Goal: Task Accomplishment & Management: Manage account settings

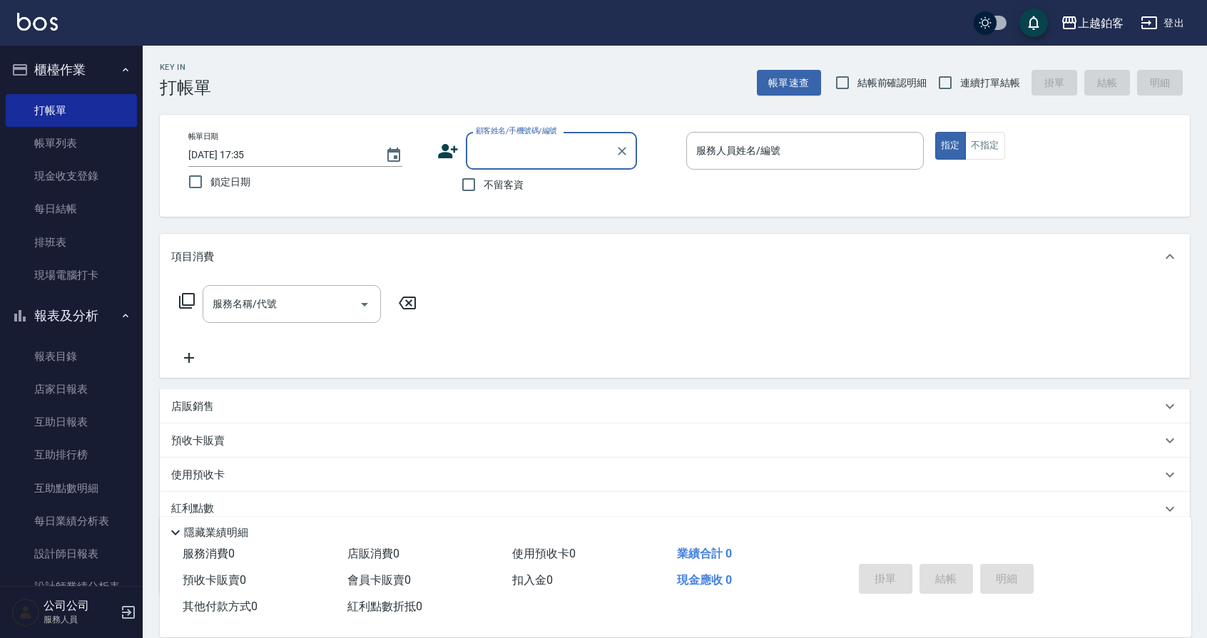
click at [479, 183] on input "不留客資" at bounding box center [469, 185] width 30 height 30
checkbox input "true"
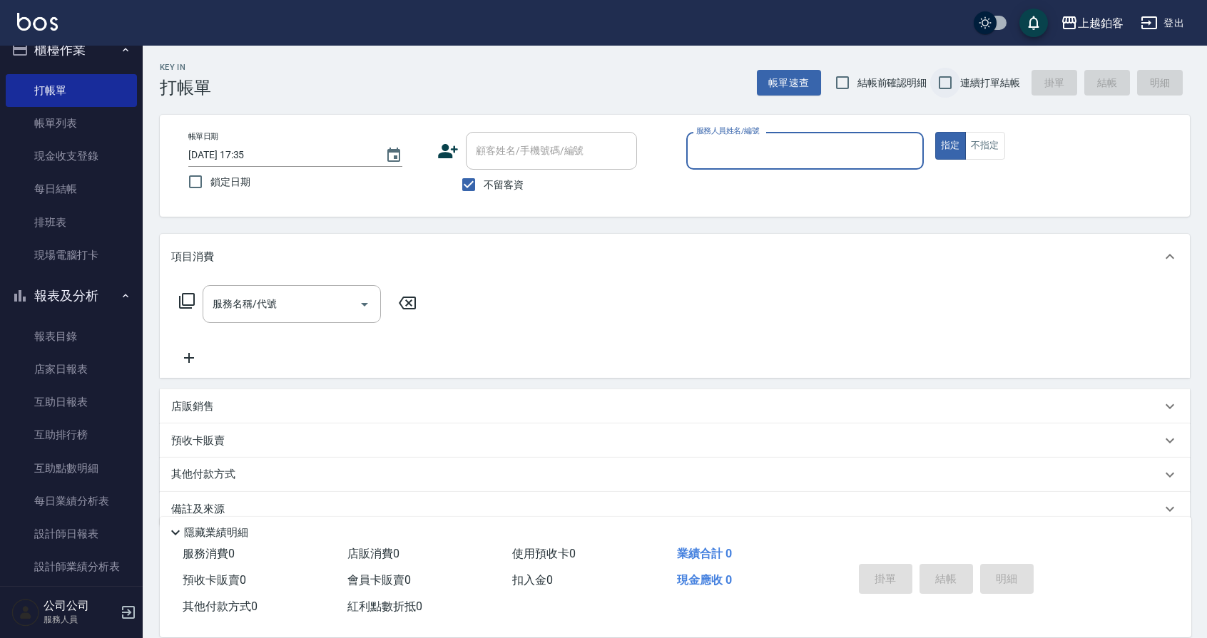
click at [940, 85] on input "連續打單結帳" at bounding box center [945, 83] width 30 height 30
checkbox input "true"
click at [824, 155] on input "服務人員姓名/編號" at bounding box center [805, 150] width 225 height 25
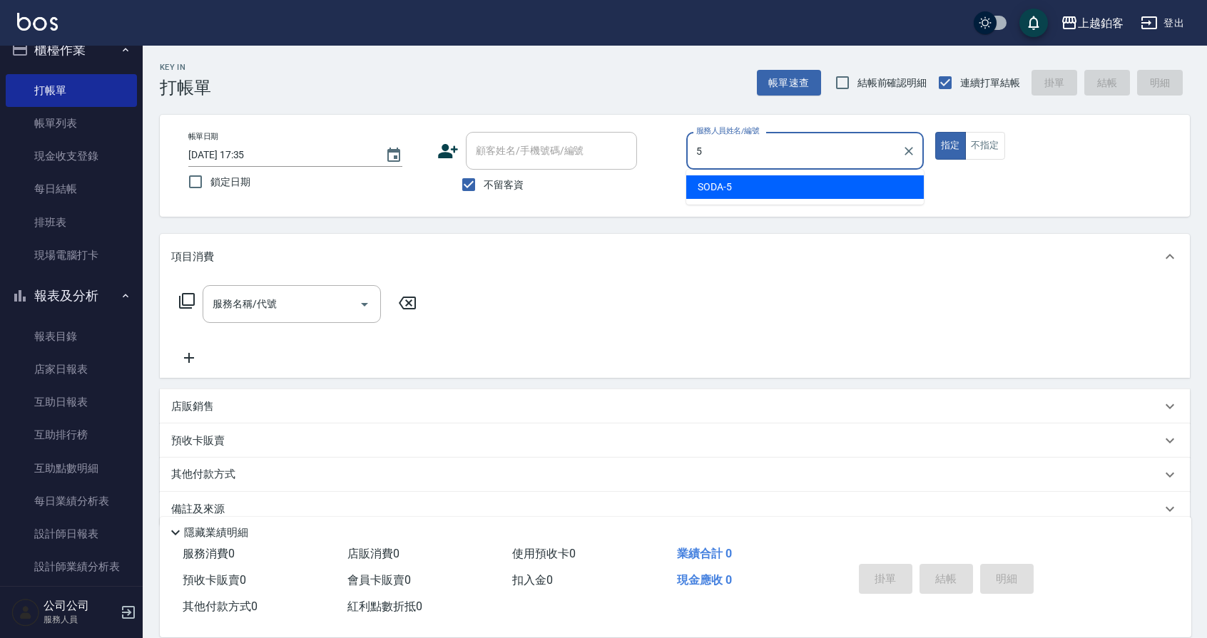
type input "SODA-5"
type button "true"
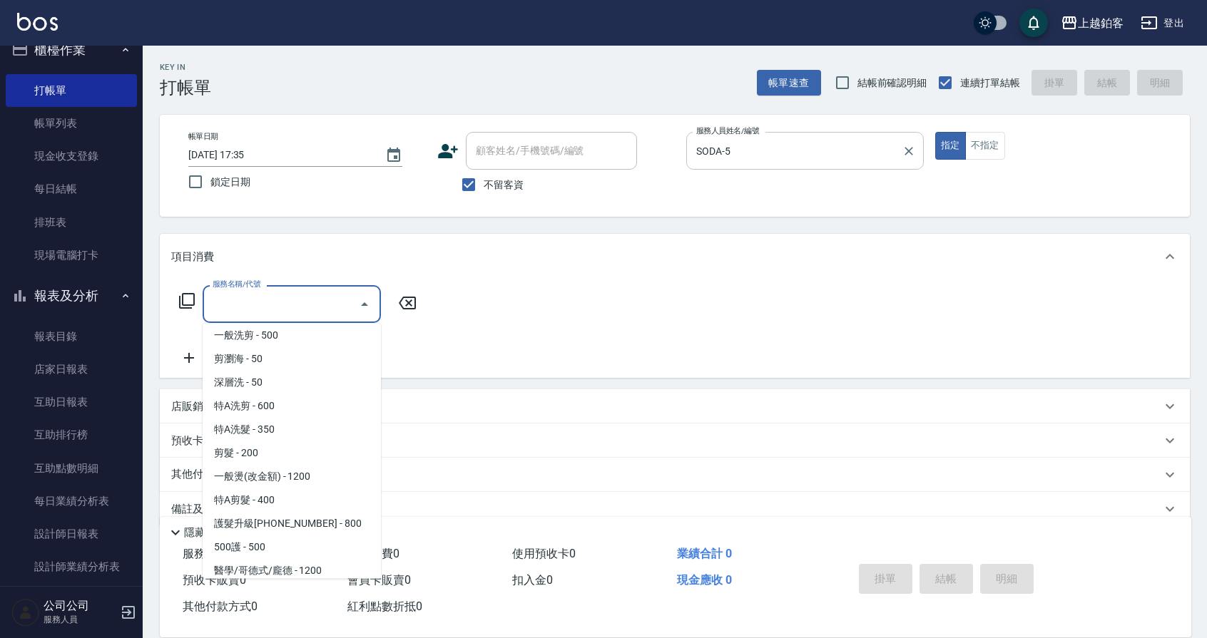
scroll to position [1657, 0]
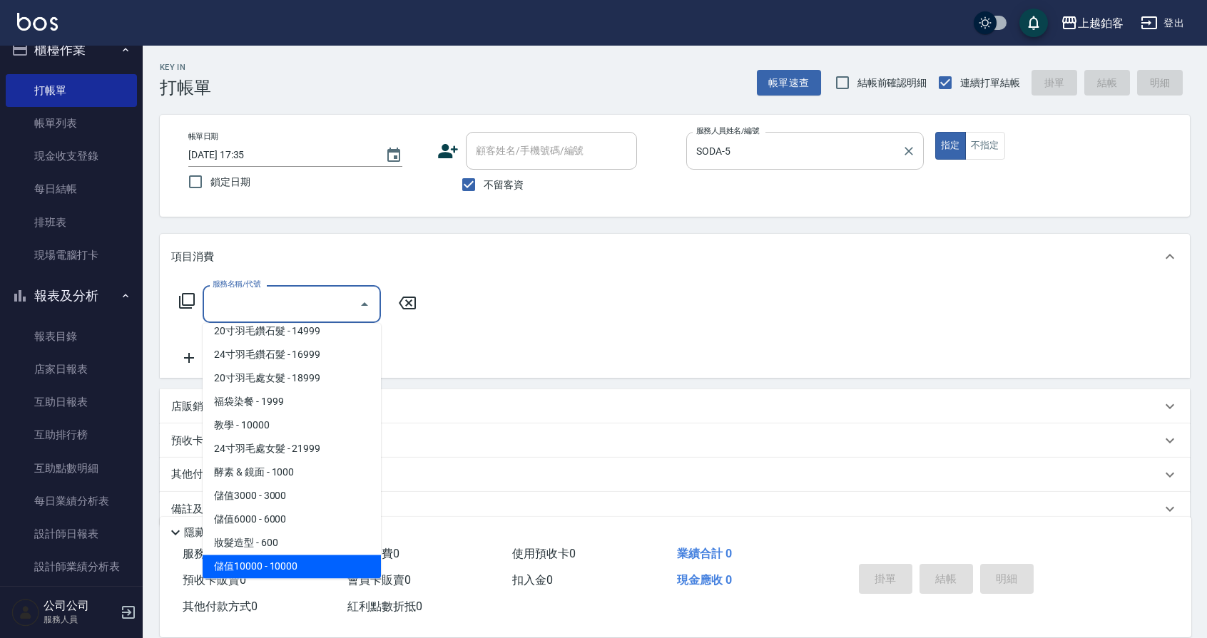
type input "儲值10000(810000)"
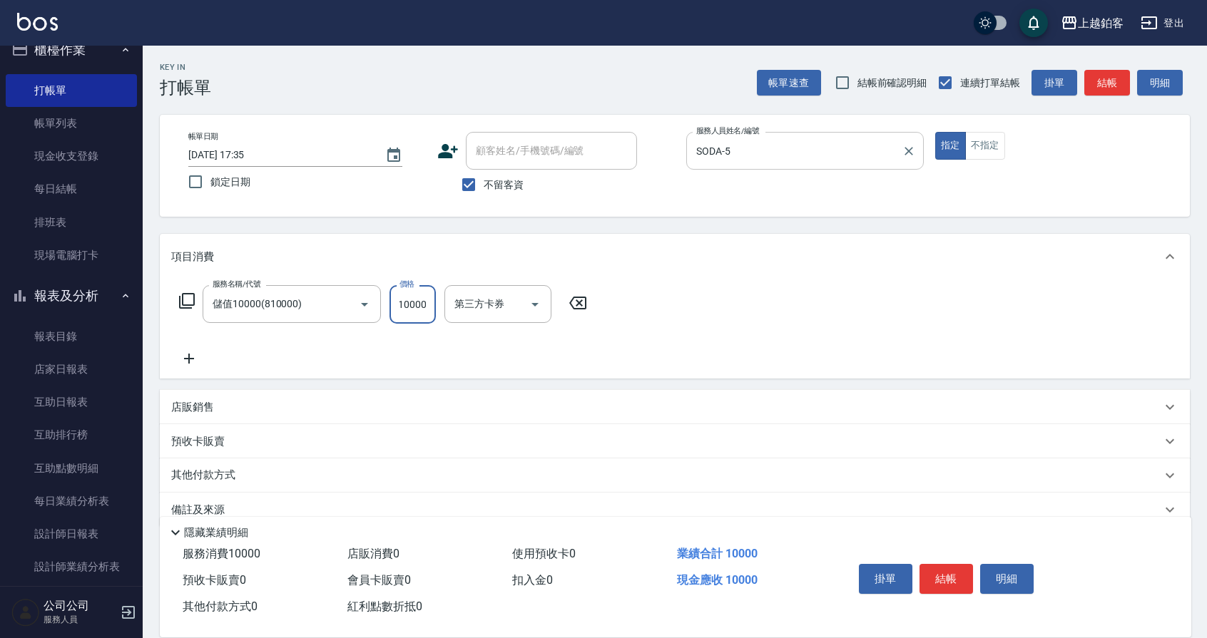
scroll to position [0, 0]
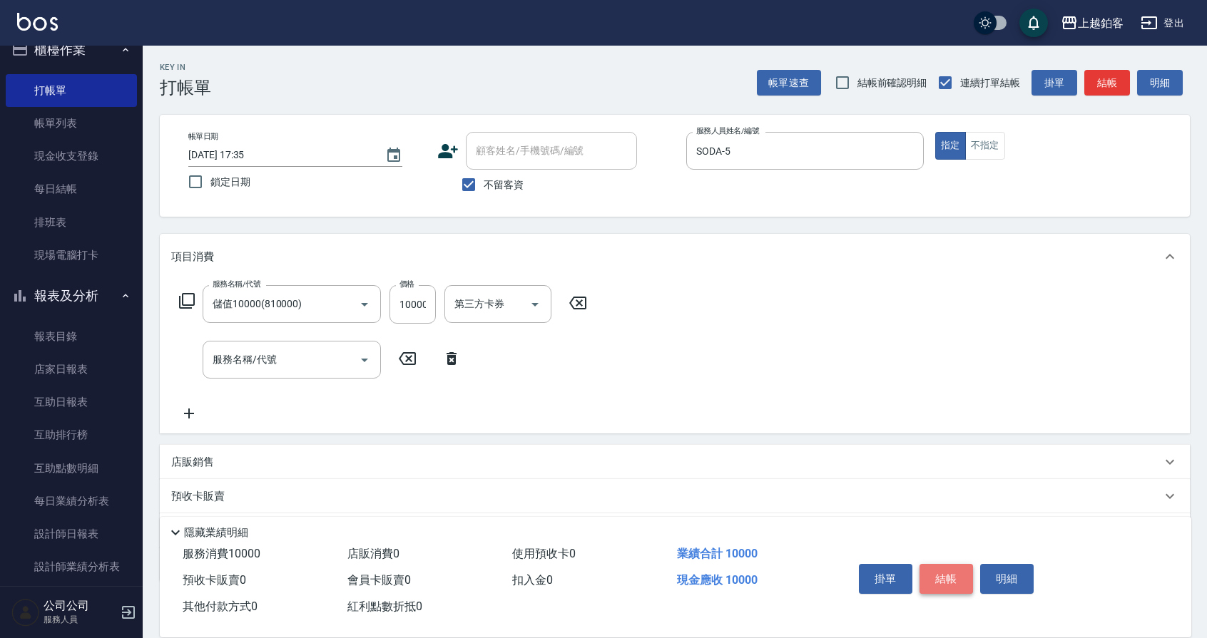
click at [937, 574] on button "結帳" at bounding box center [947, 579] width 54 height 30
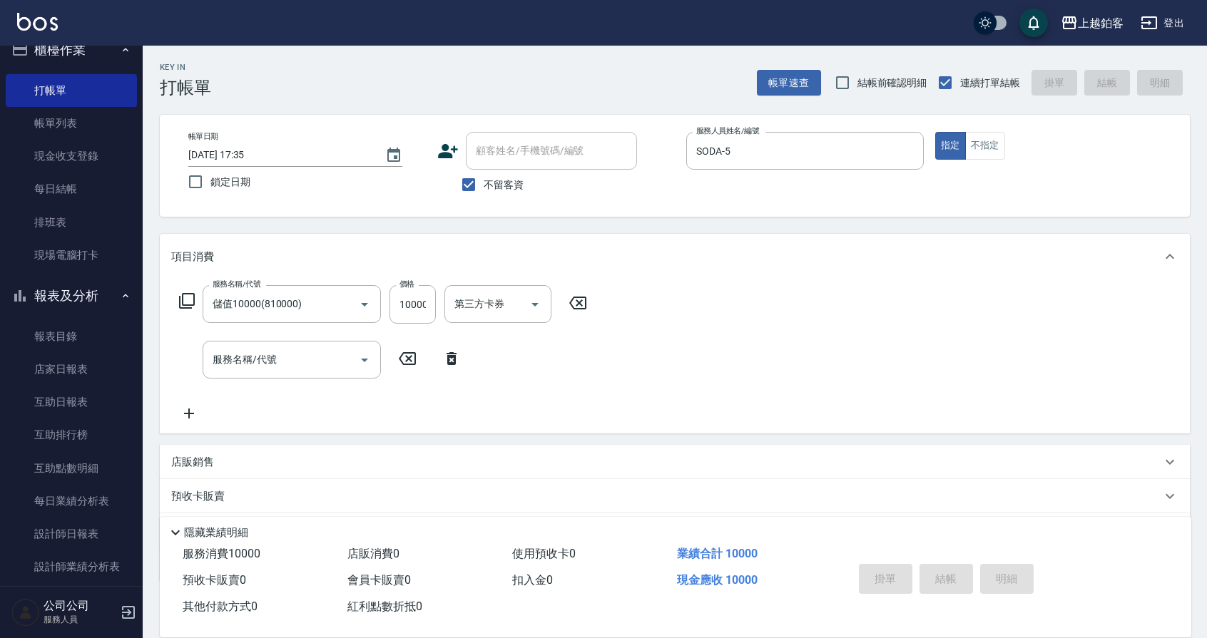
type input "[DATE] 20:19"
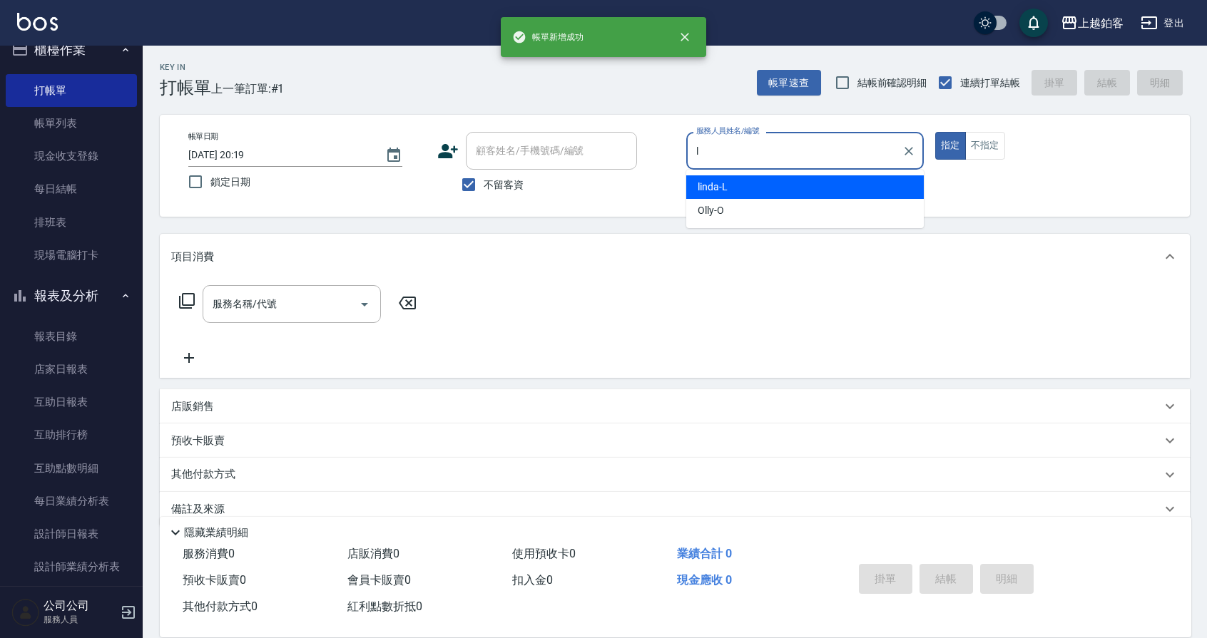
type input "linda-L"
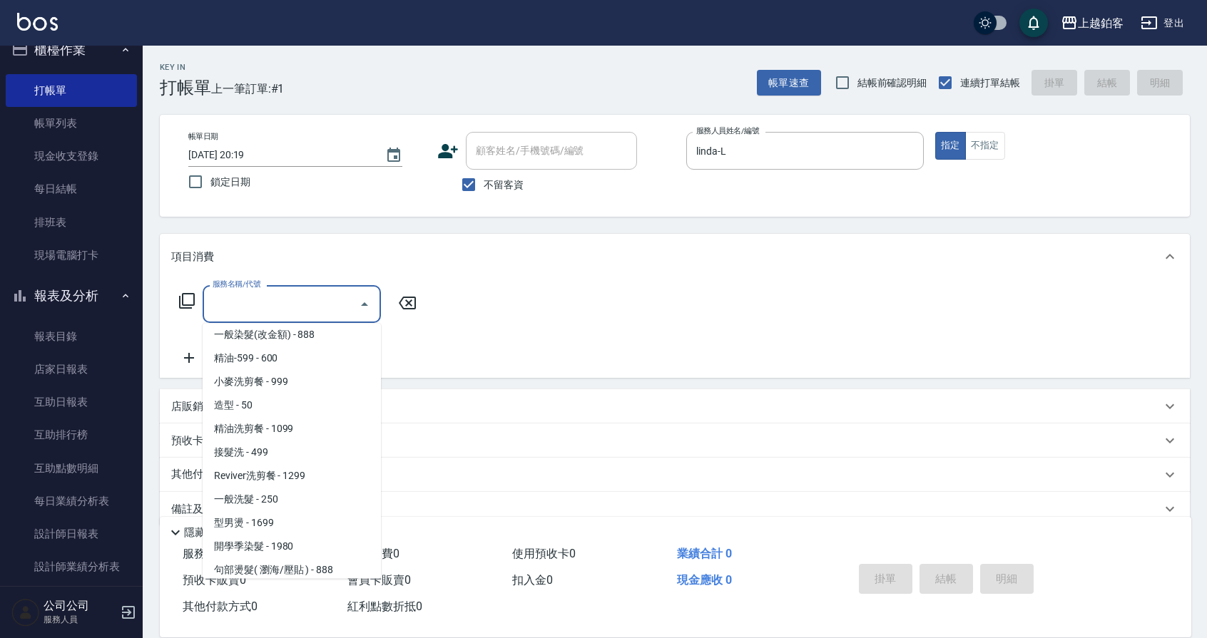
scroll to position [312, 0]
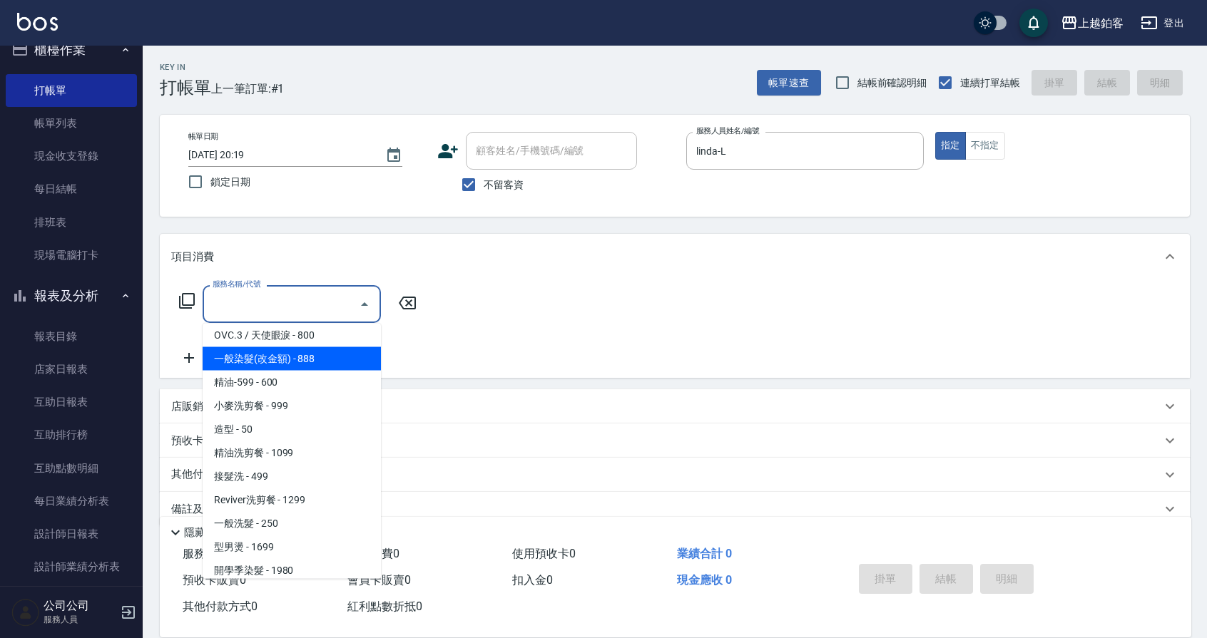
type input "一般染髮(改金額)(501)"
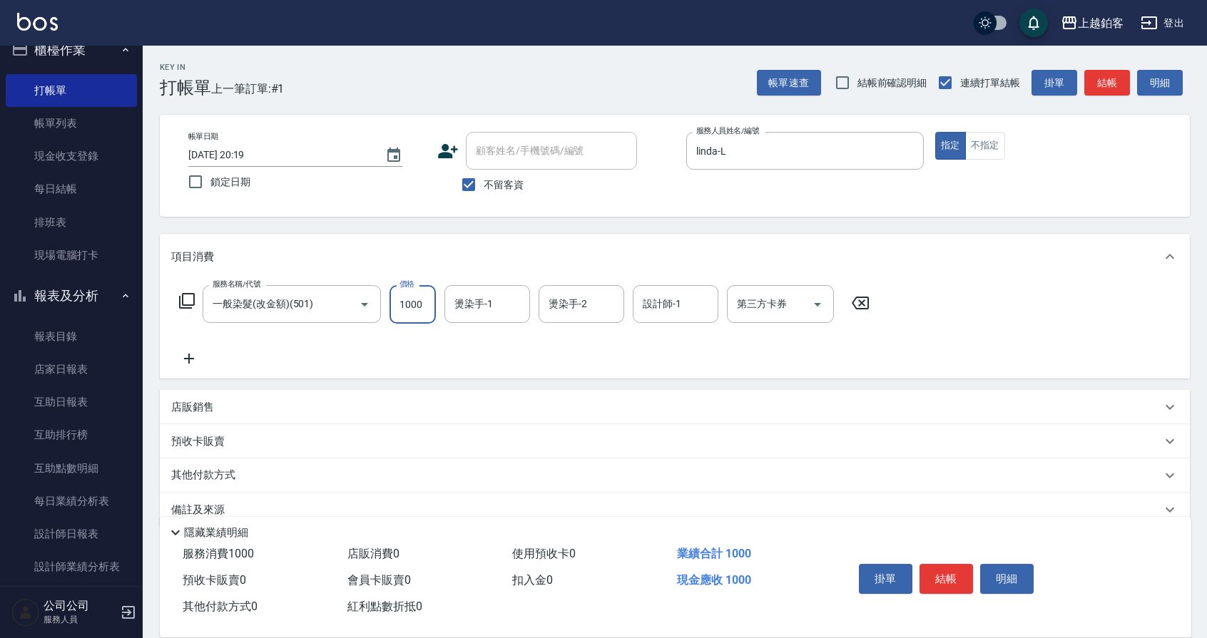
type input "1000"
type input "SODA-5"
type input "linda-L"
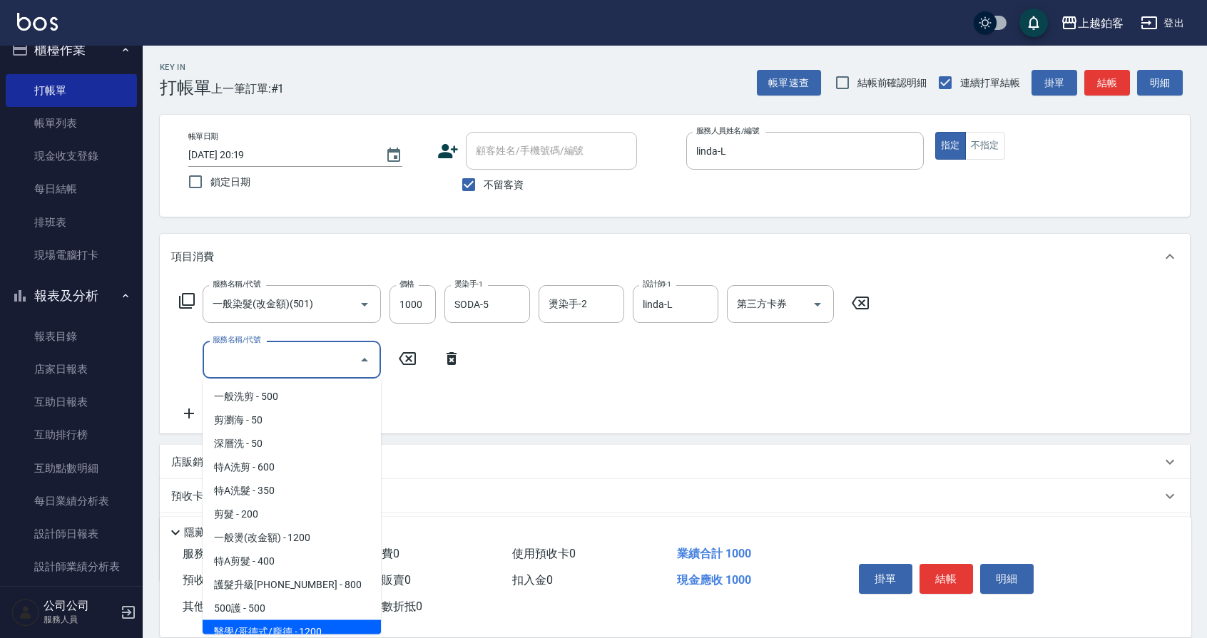
scroll to position [9, 0]
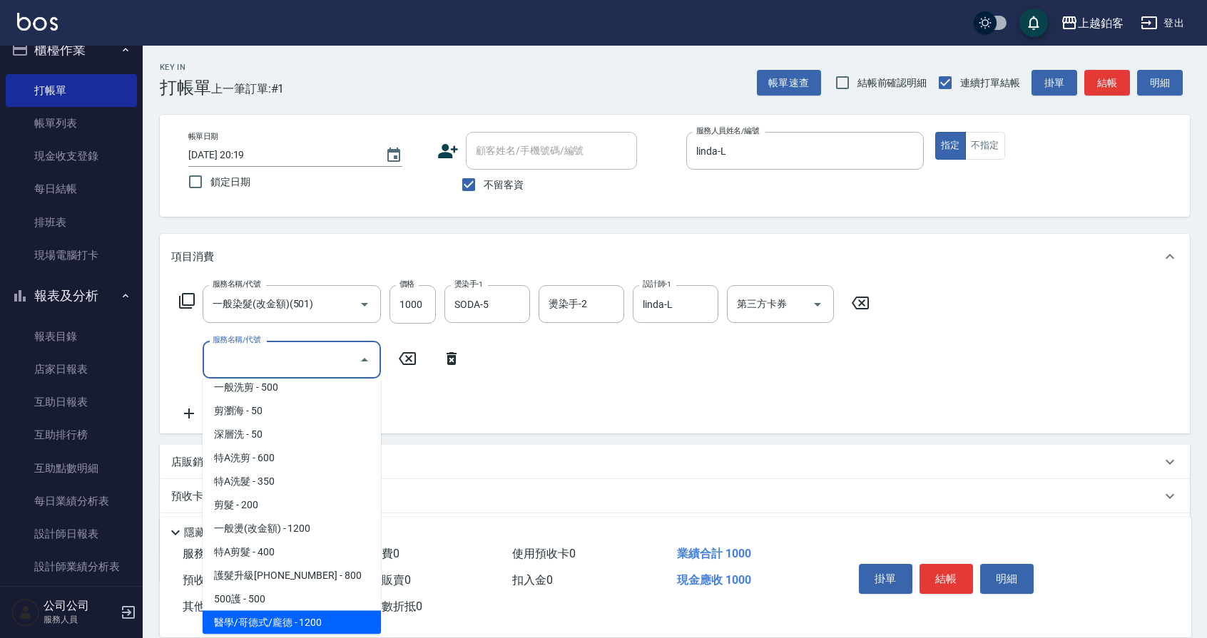
type input "醫學/哥德式/龐德(417)"
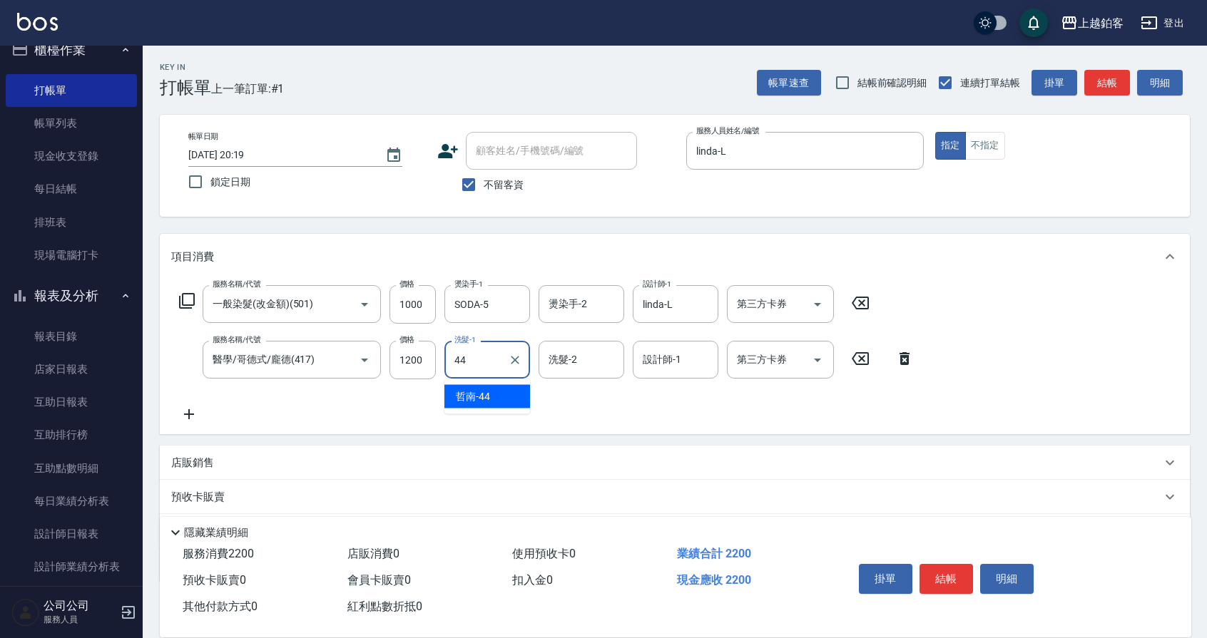
type input "哲南-44"
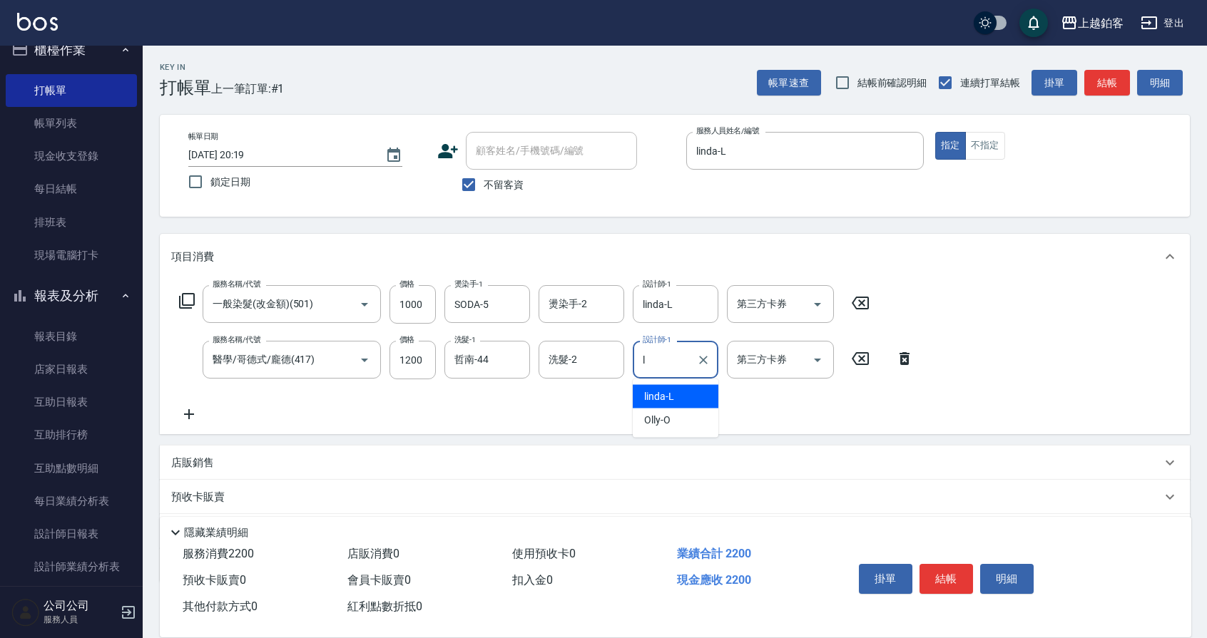
type input "linda-L"
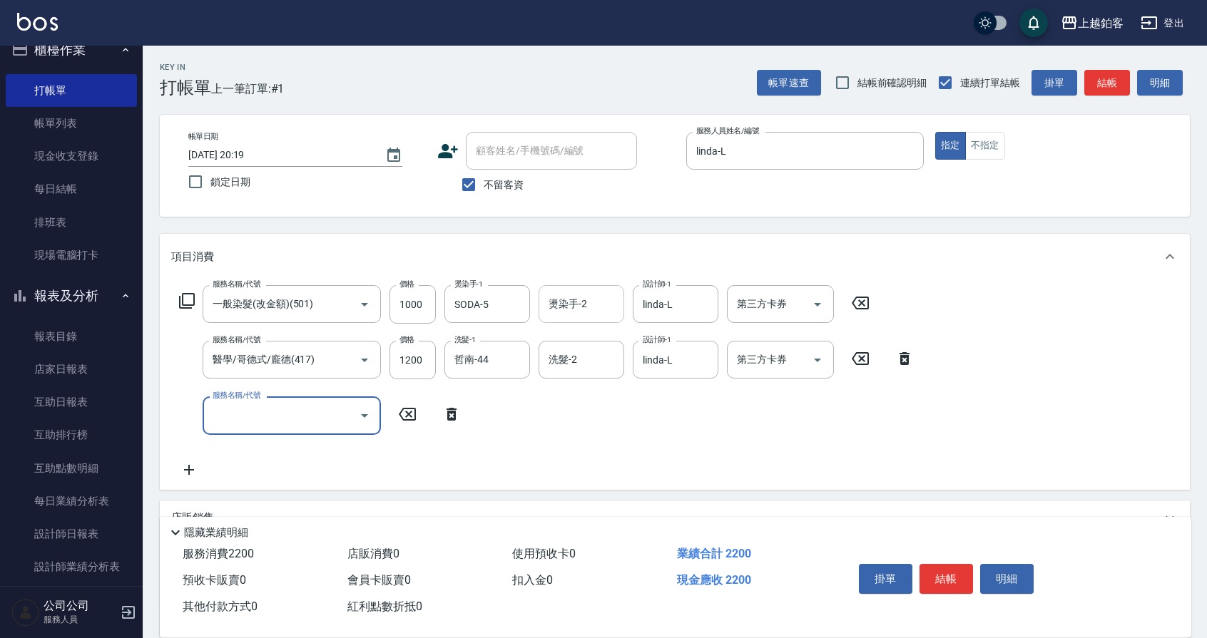
click at [614, 308] on input "燙染手-2" at bounding box center [581, 304] width 73 height 25
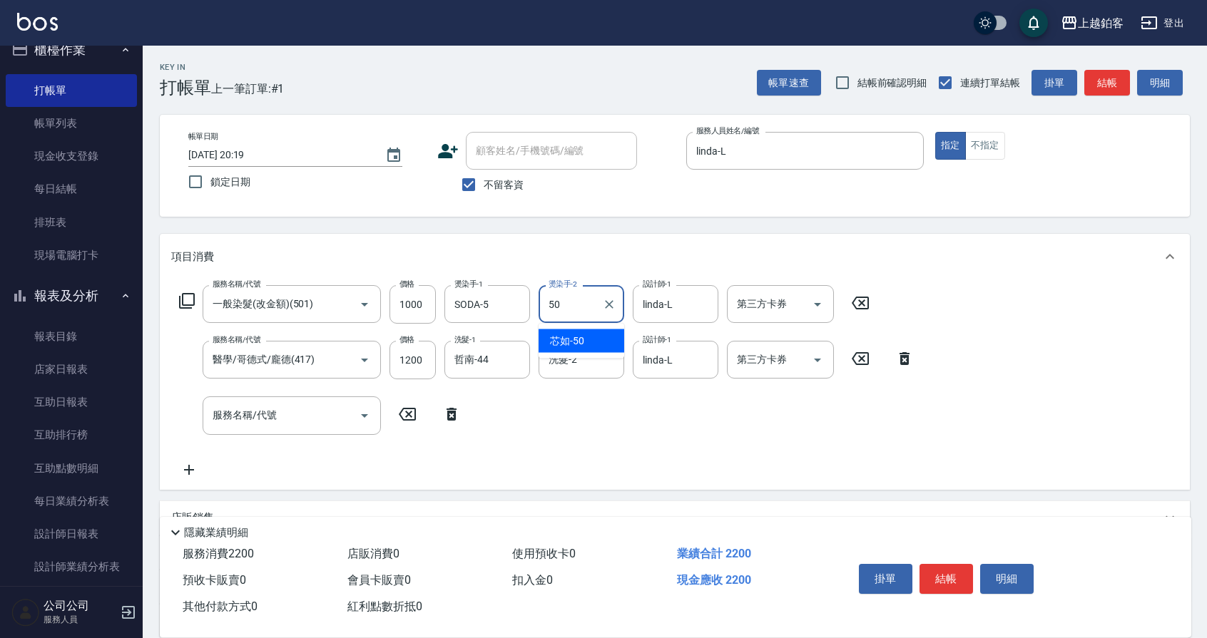
type input "芯如-50"
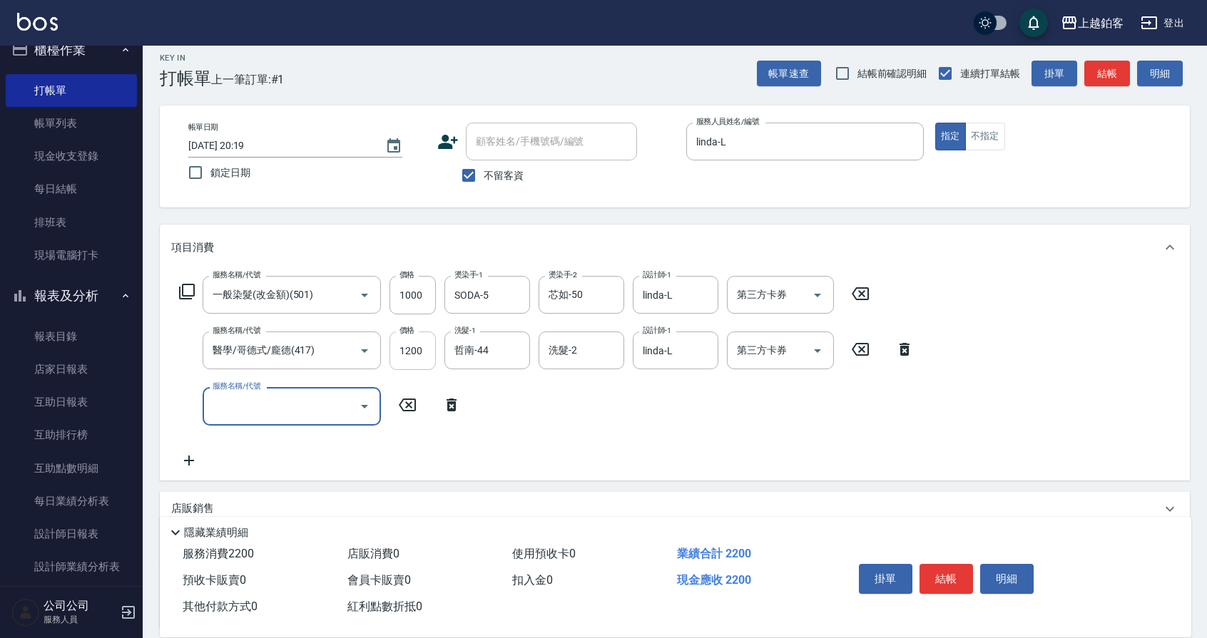
click at [419, 347] on input "1200" at bounding box center [413, 351] width 46 height 39
type input "1500"
click at [962, 572] on button "結帳" at bounding box center [947, 579] width 54 height 30
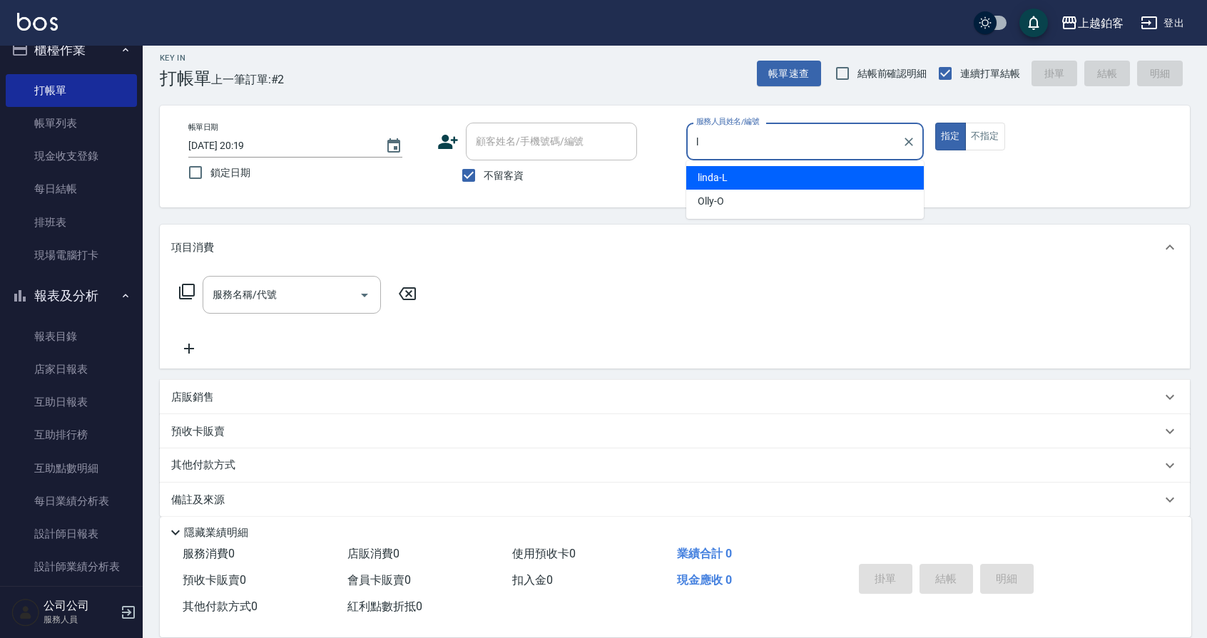
type input "linda-L"
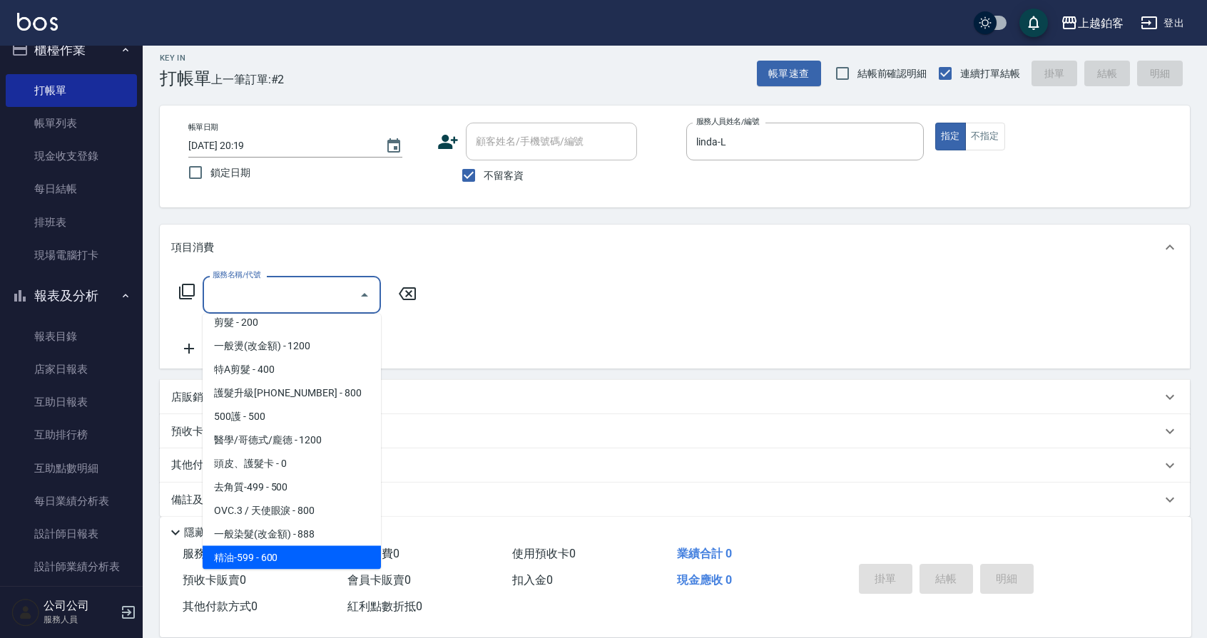
scroll to position [151, 0]
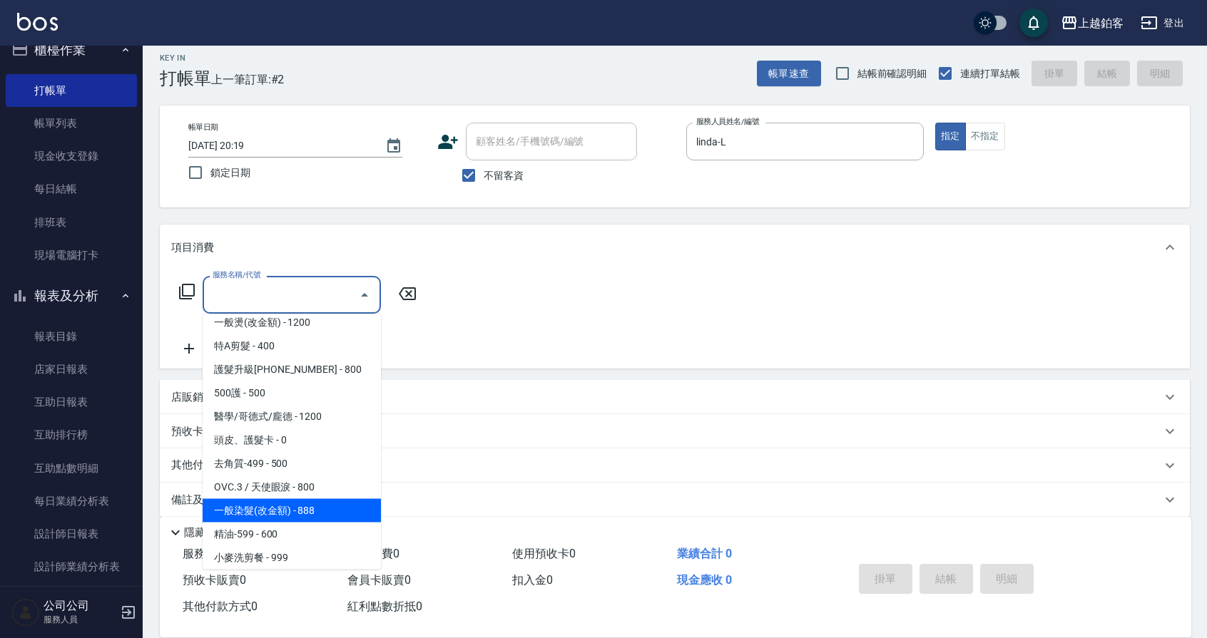
type input "一般染髮(改金額)(501)"
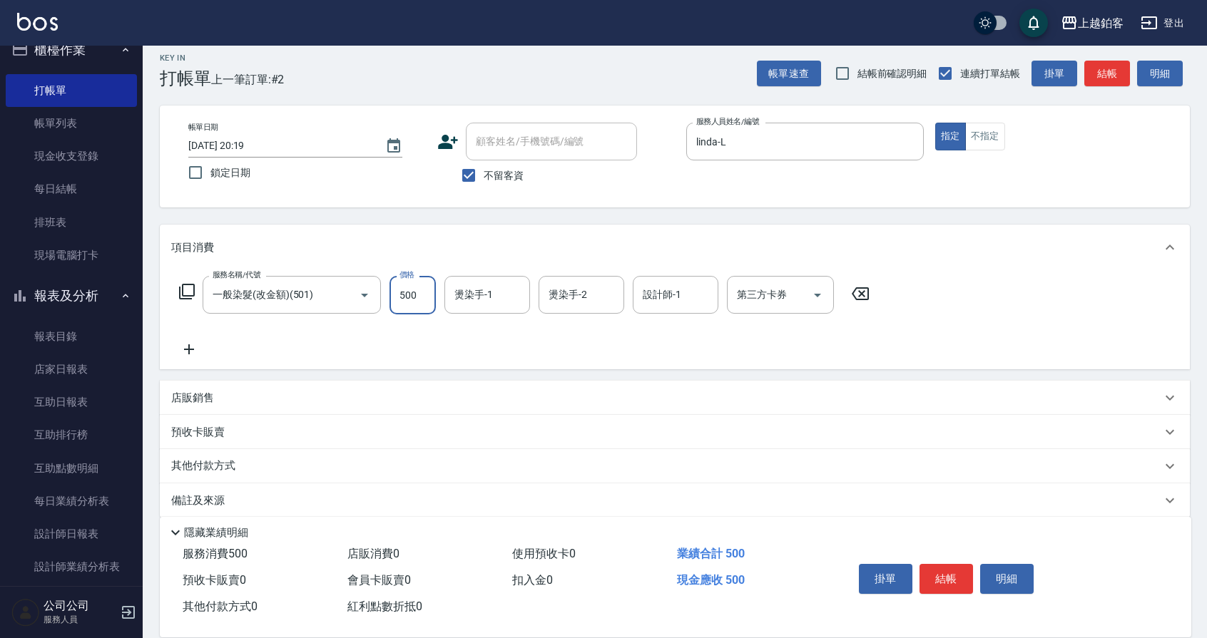
type input "500"
type input "SODA-5"
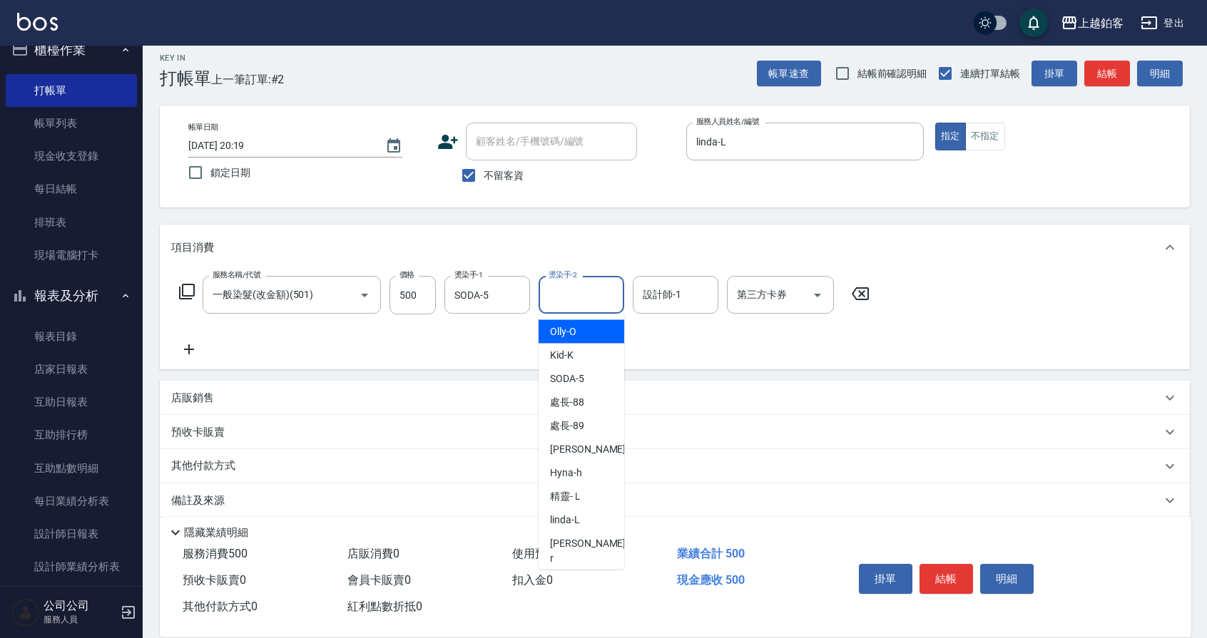
click at [601, 300] on input "燙染手-2" at bounding box center [581, 295] width 73 height 25
type input "哲南-44"
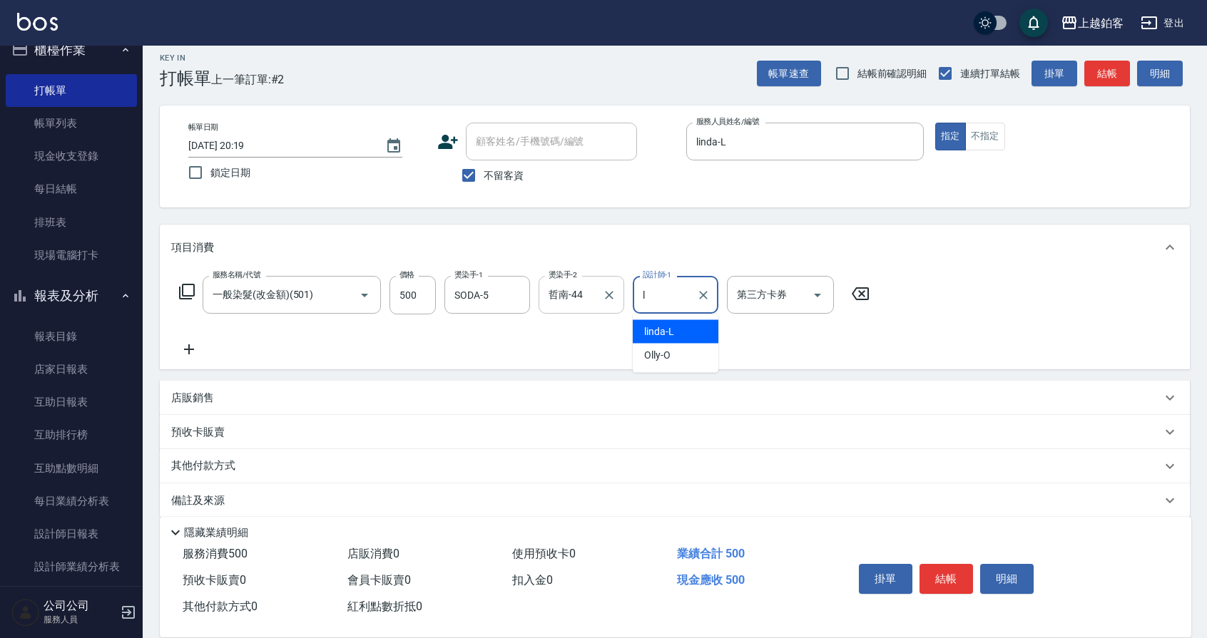
type input "linda-L"
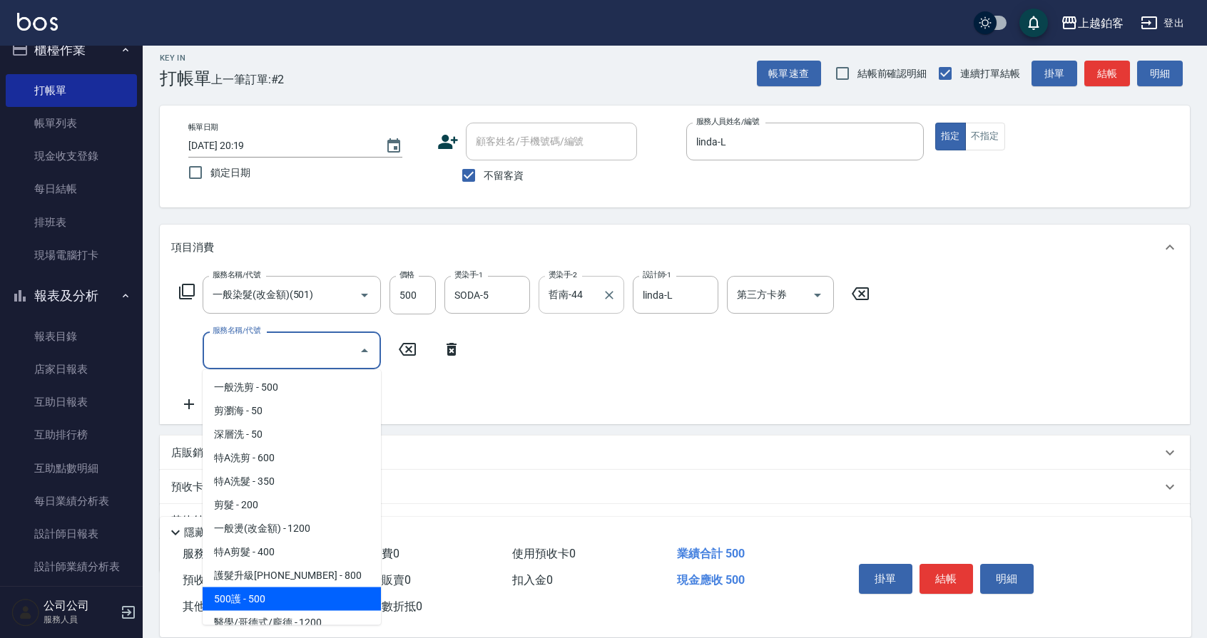
scroll to position [9, 0]
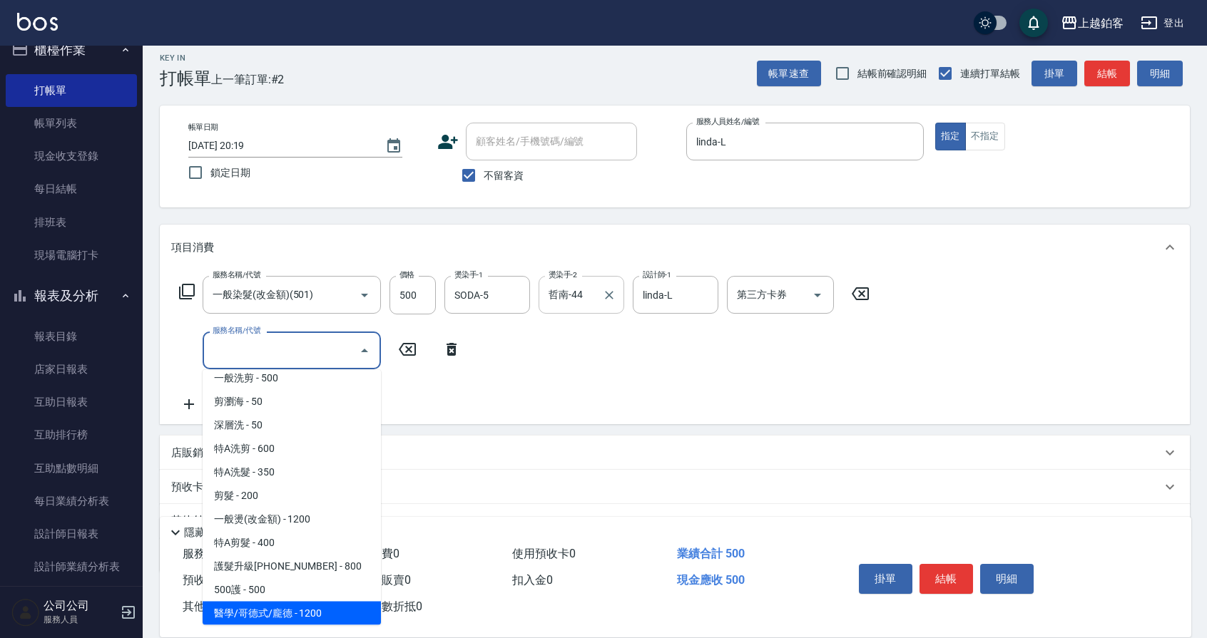
type input "醫學/哥德式/龐德(417)"
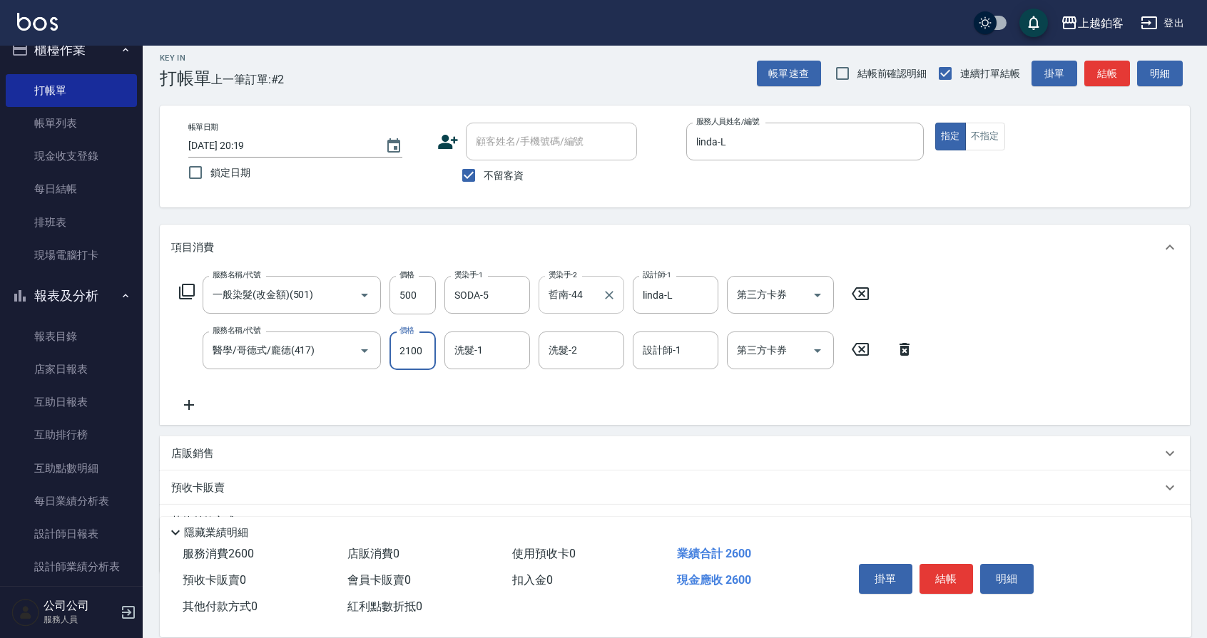
type input "2100"
type input "SODA-5"
type input "linda-L"
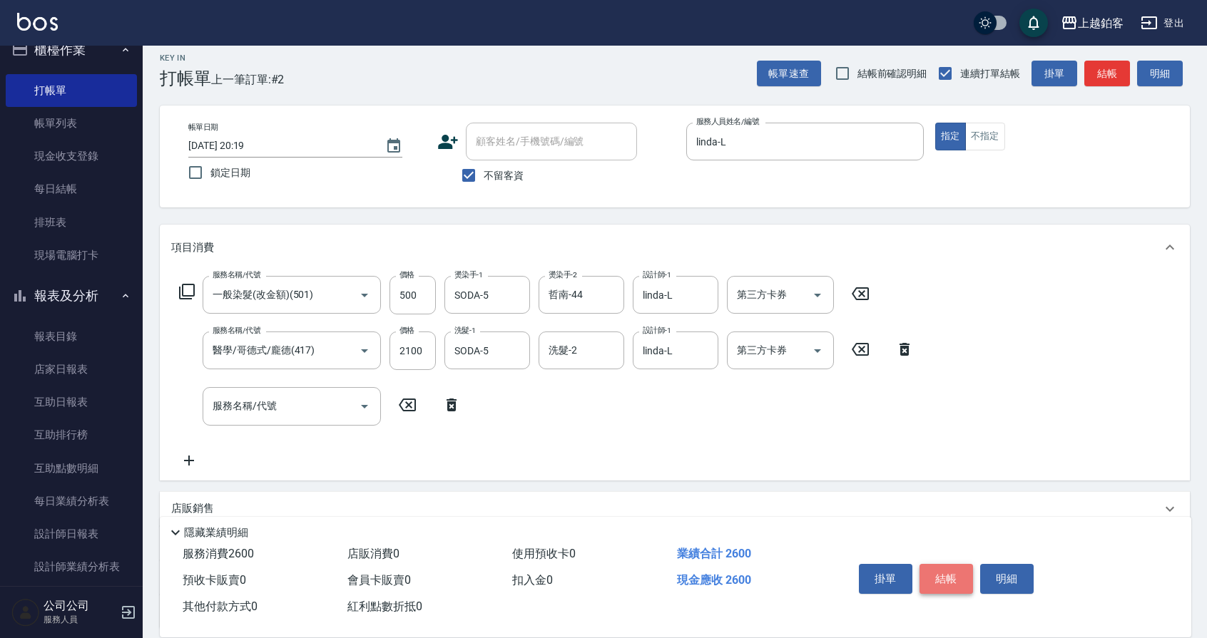
click at [962, 572] on button "結帳" at bounding box center [947, 579] width 54 height 30
type input "[DATE] 20:20"
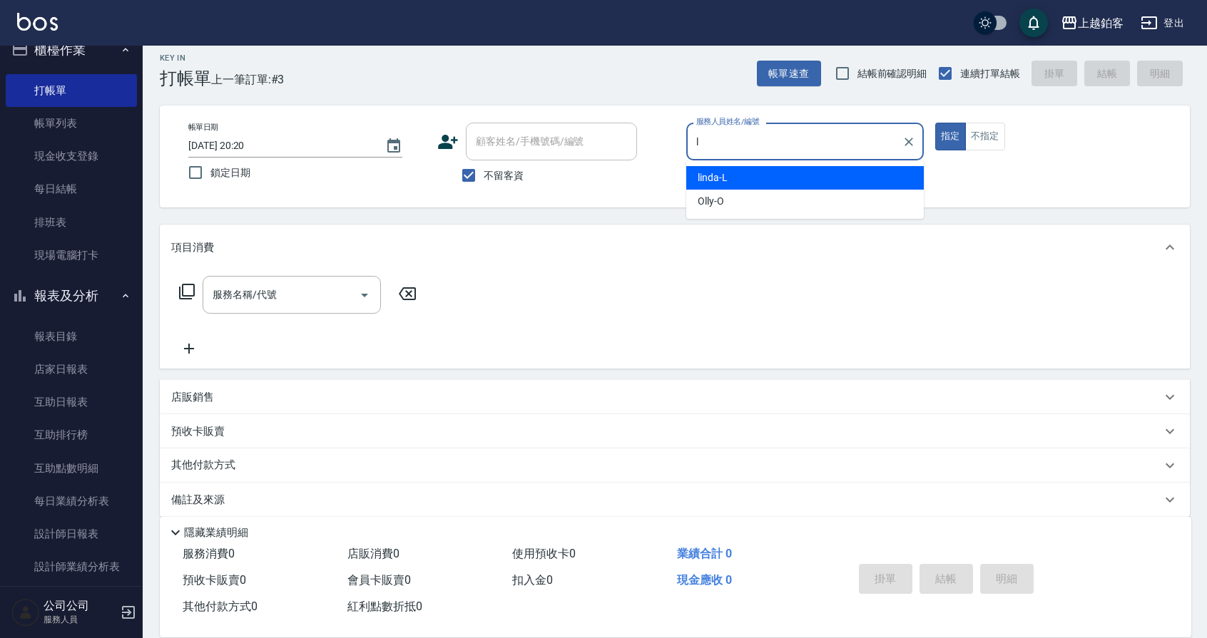
type input "linda-L"
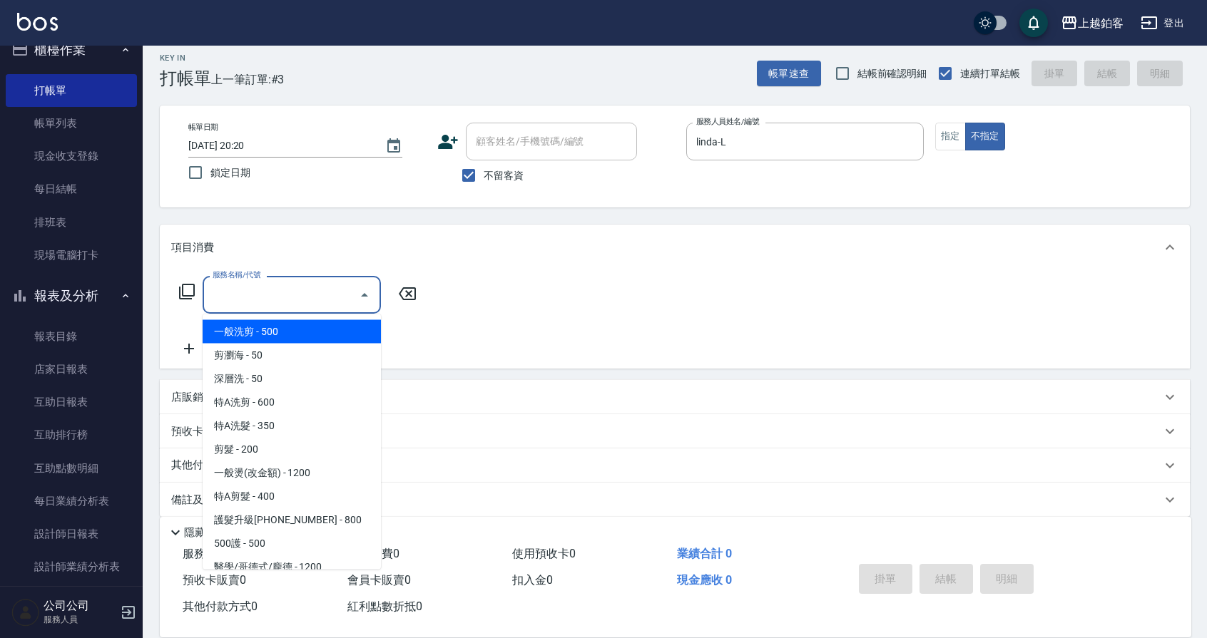
type input "一般洗剪(5)"
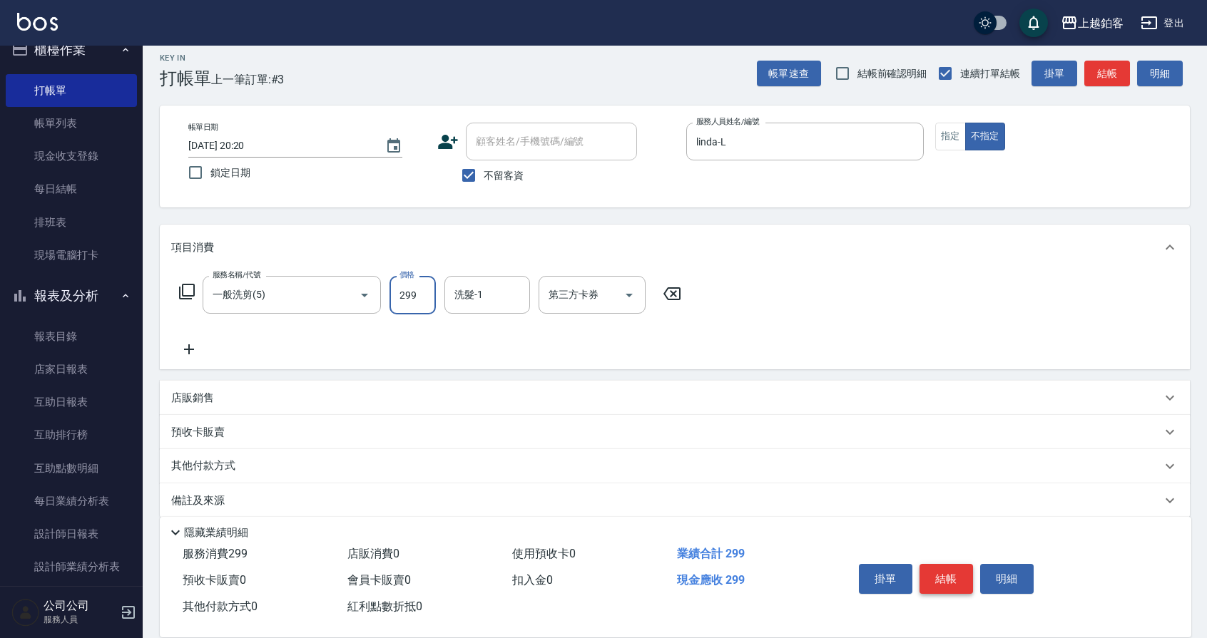
type input "299"
type input "哲南-44"
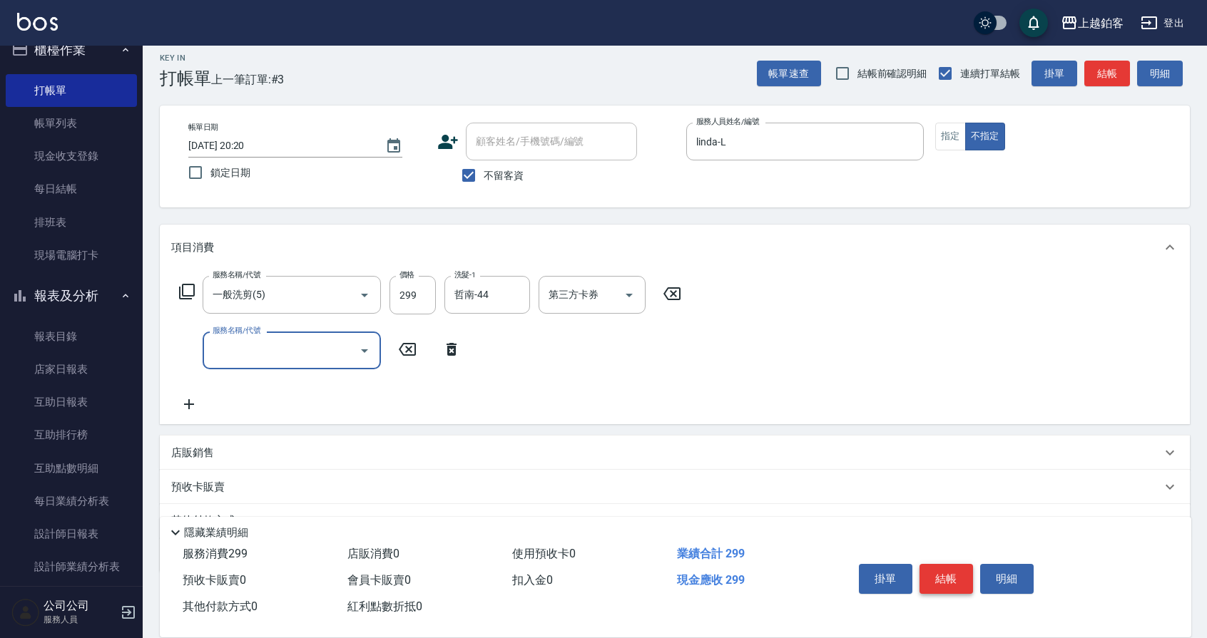
click at [950, 579] on button "結帳" at bounding box center [947, 579] width 54 height 30
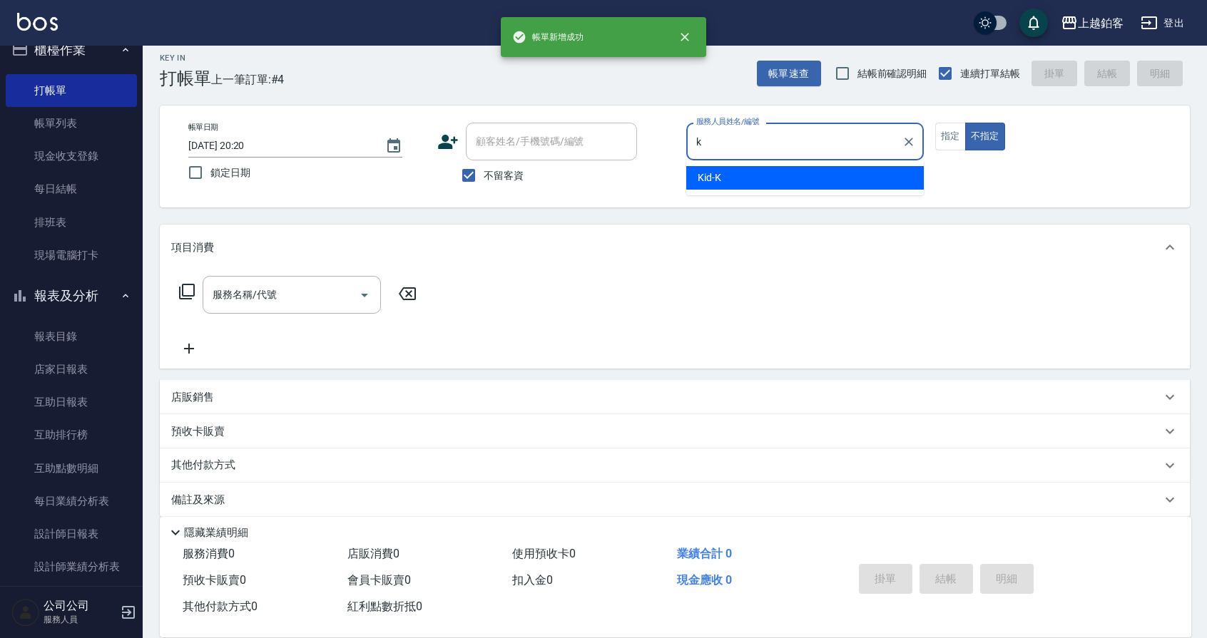
type input "Kid-K"
type button "false"
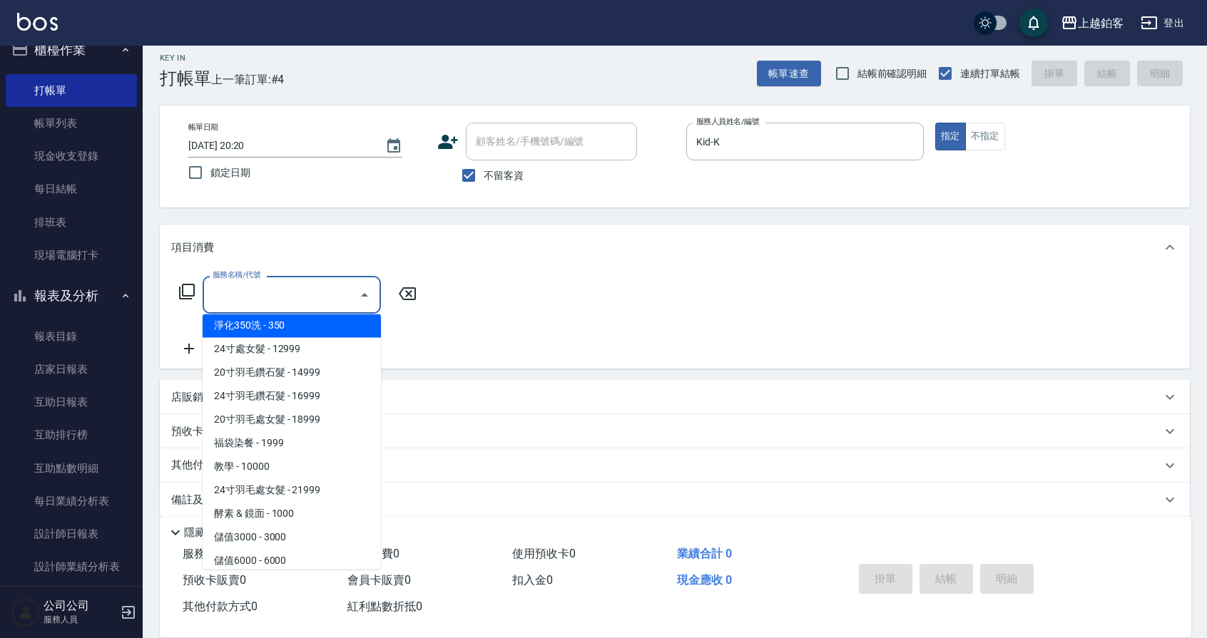
scroll to position [1583, 0]
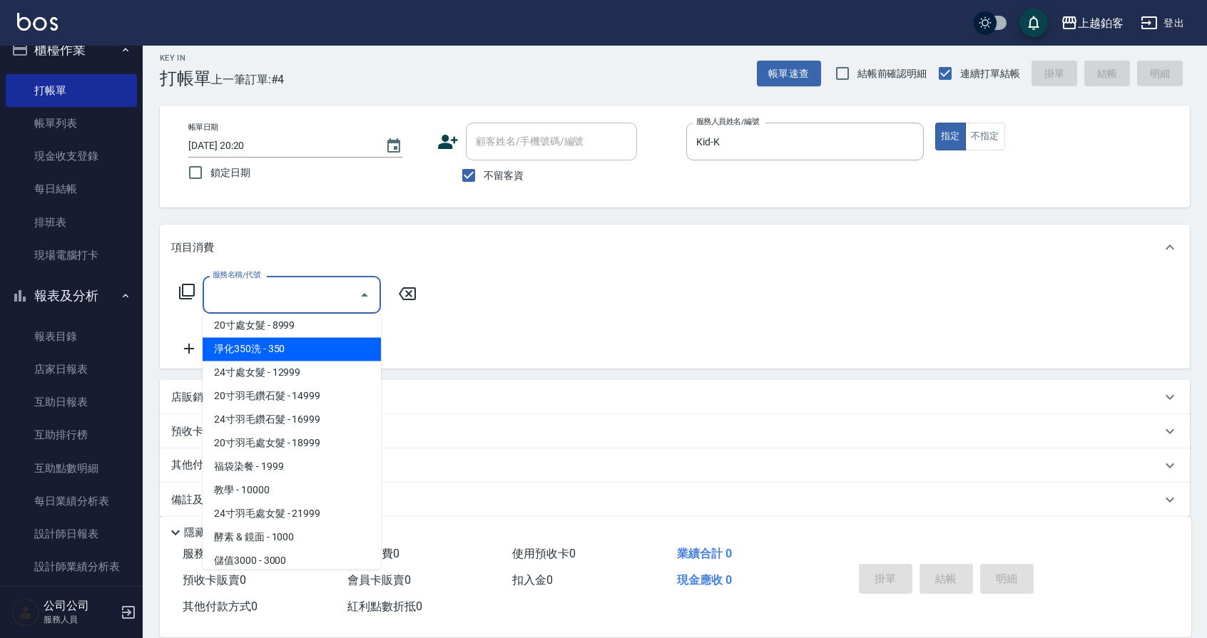
type input "淨化350洗(10020)"
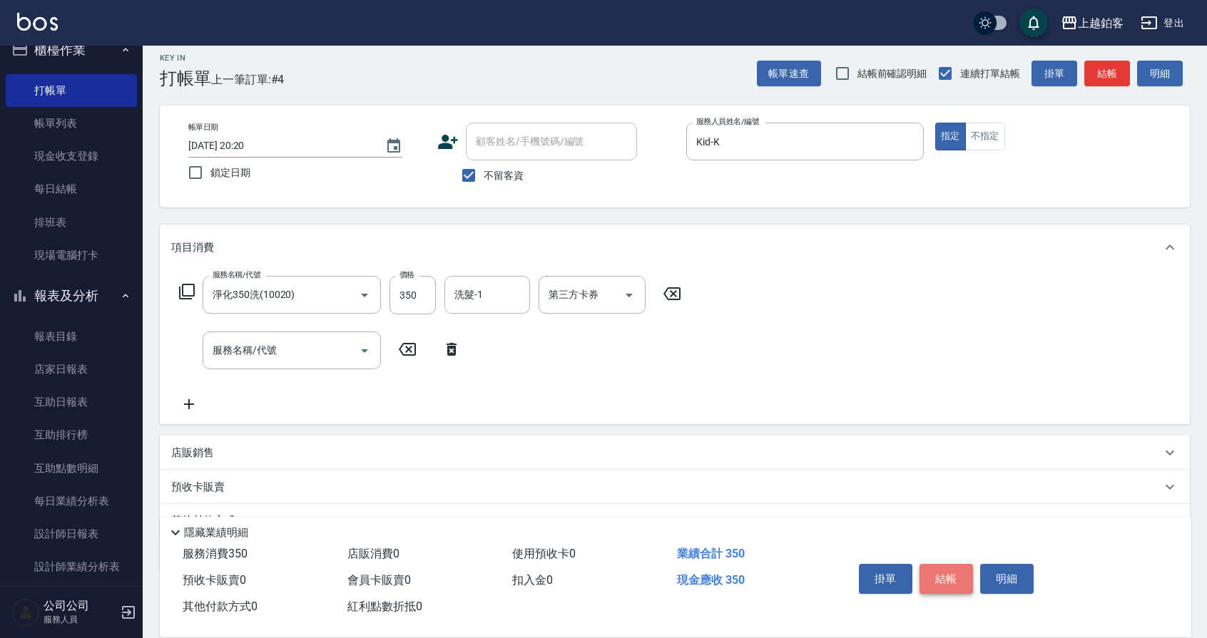
click at [938, 583] on button "結帳" at bounding box center [947, 579] width 54 height 30
type input "[DATE] 20:21"
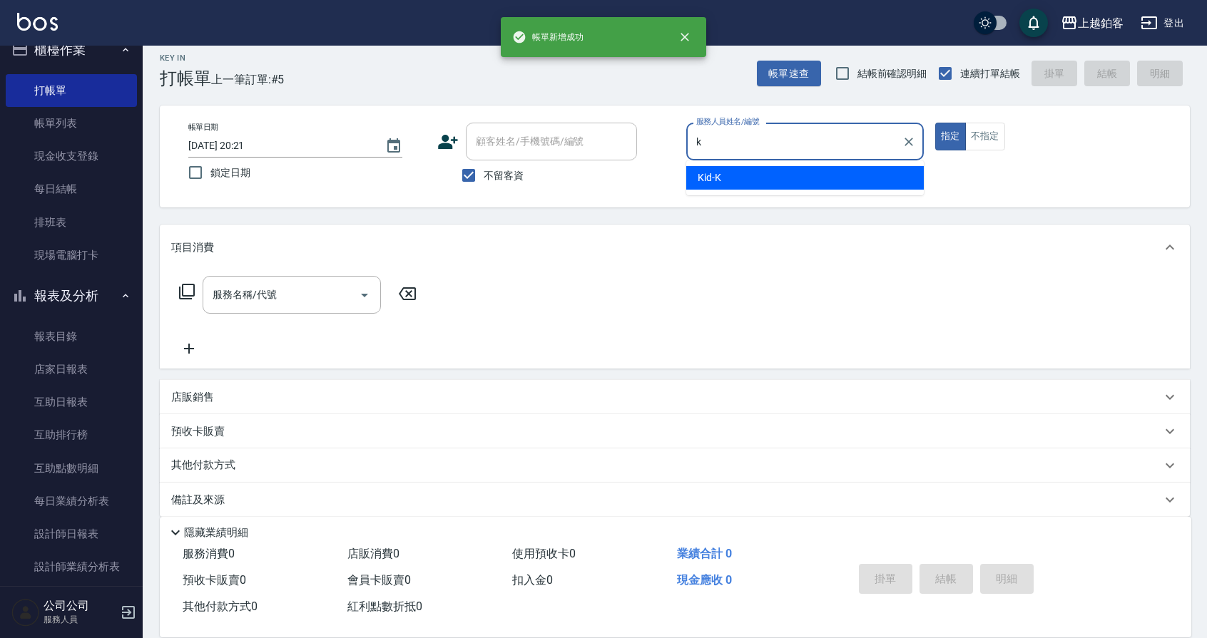
type input "Kid-K"
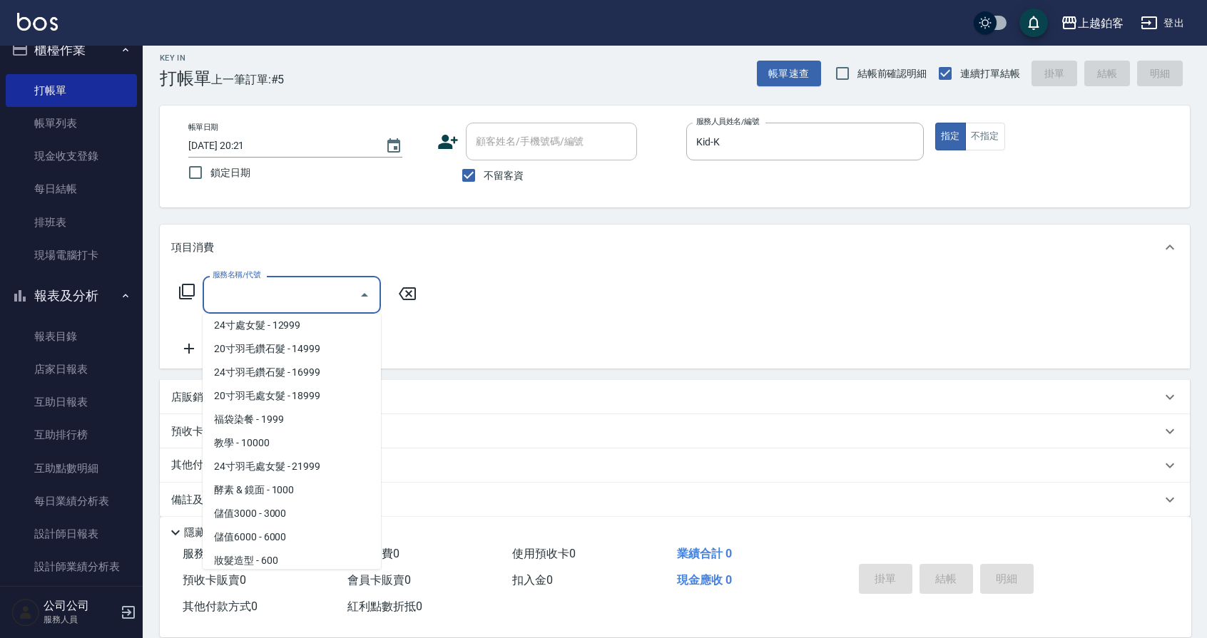
scroll to position [1607, 0]
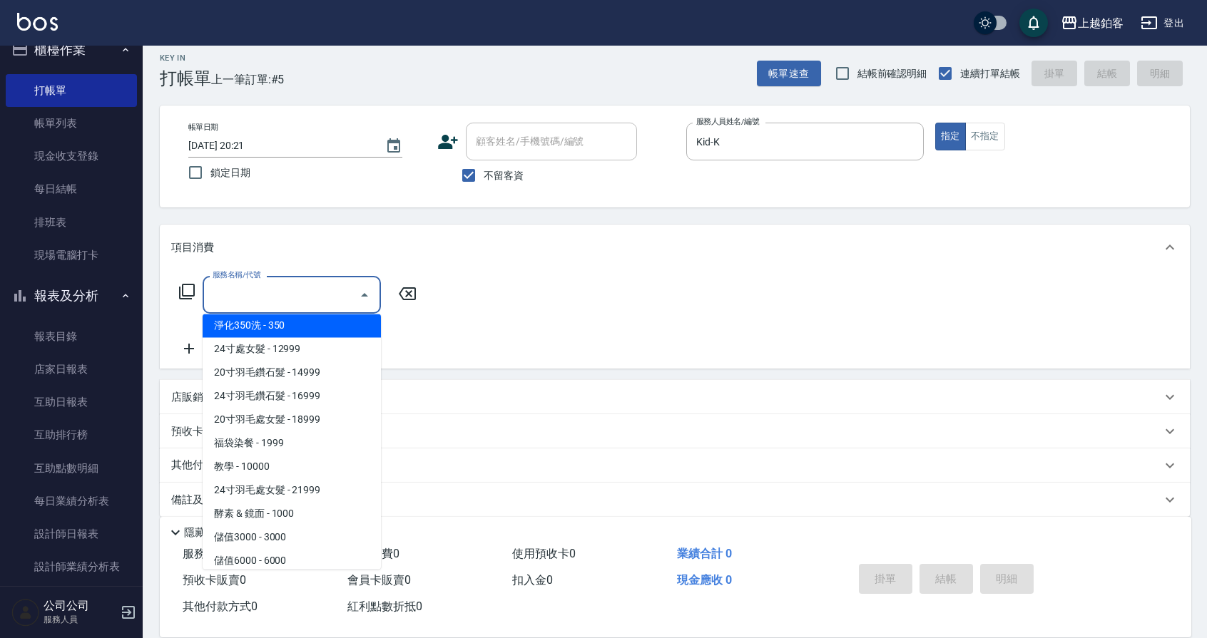
type input "淨化350洗(10020)"
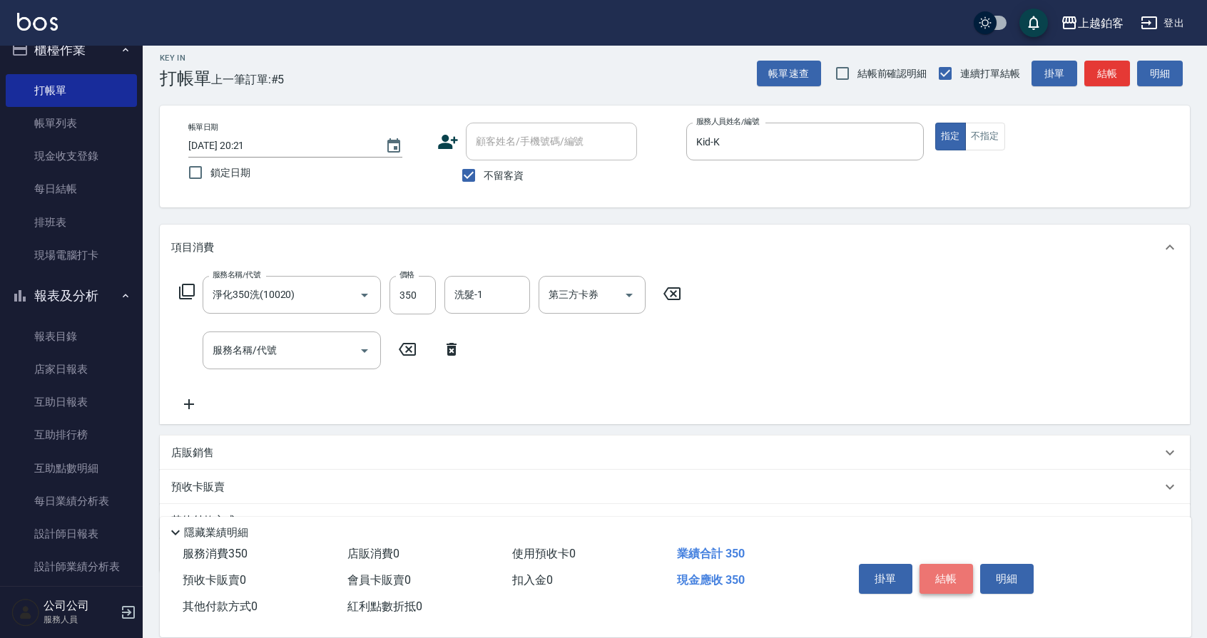
click at [945, 581] on button "結帳" at bounding box center [947, 579] width 54 height 30
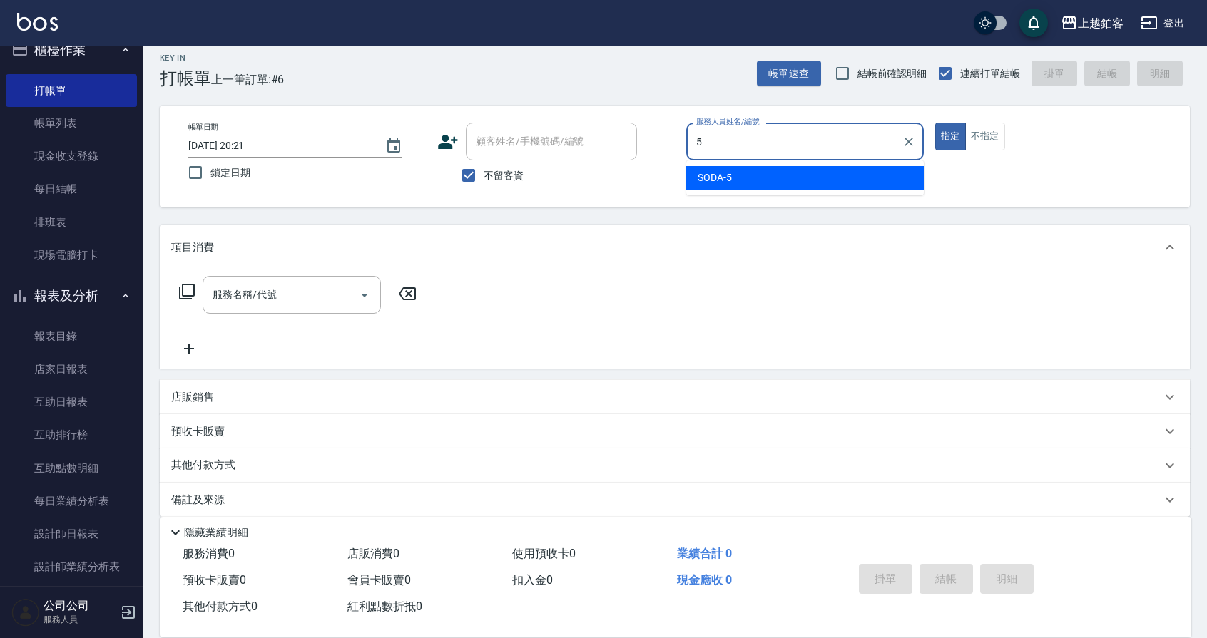
type input "SODA-5"
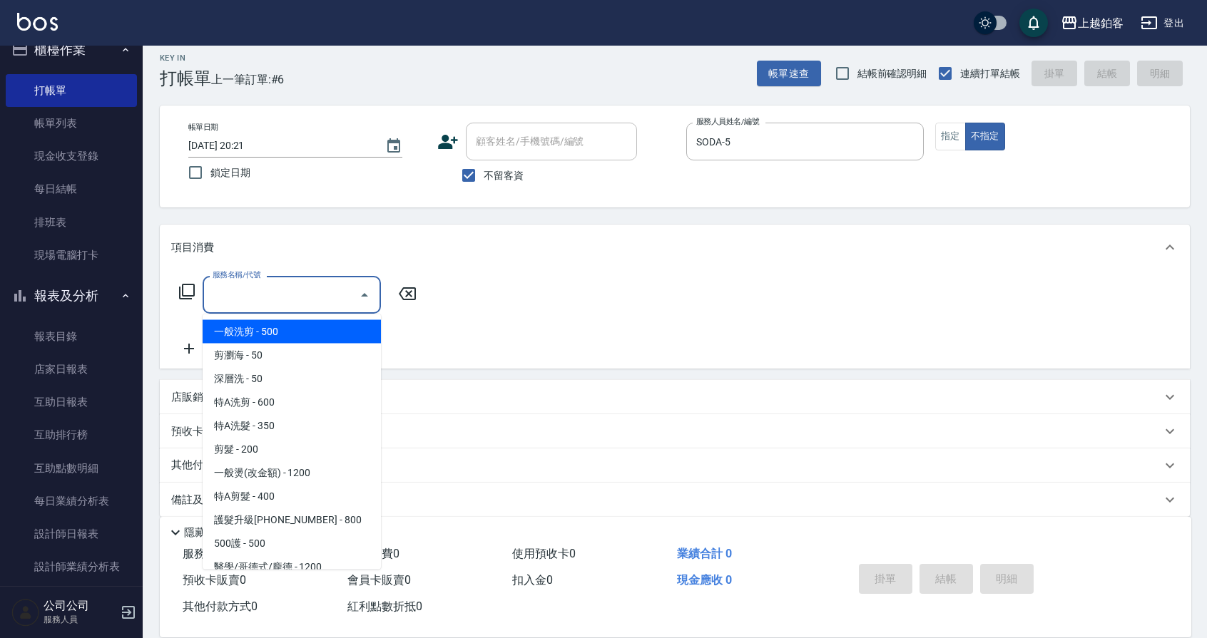
type input "一般洗剪(5)"
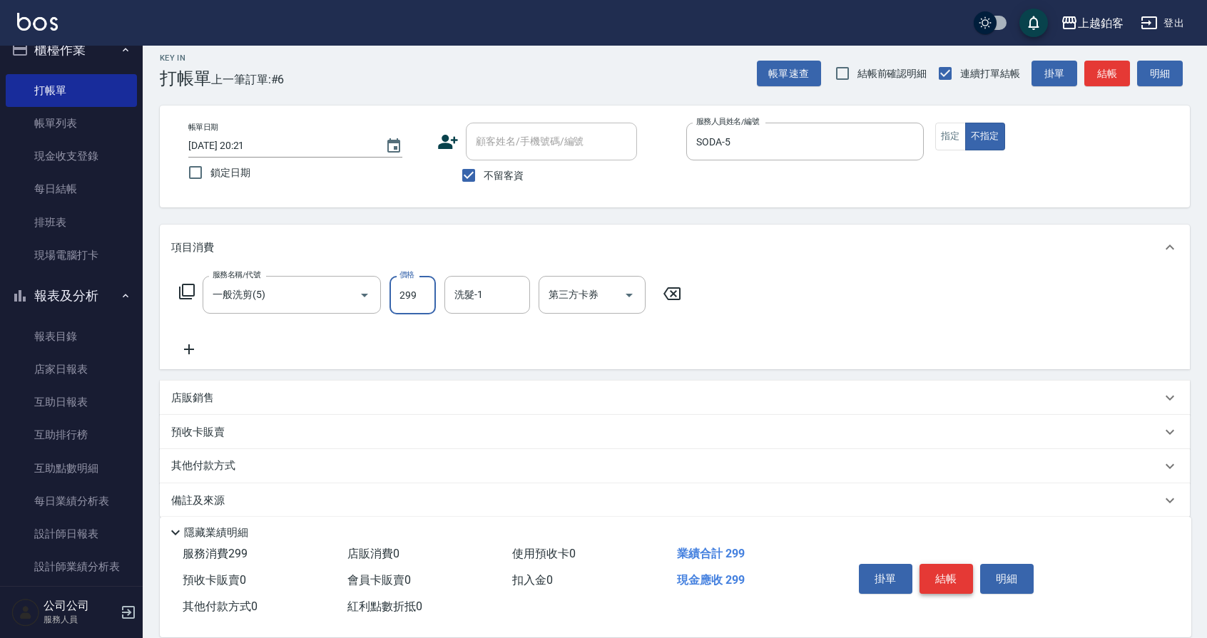
type input "299"
type input "哲南-44"
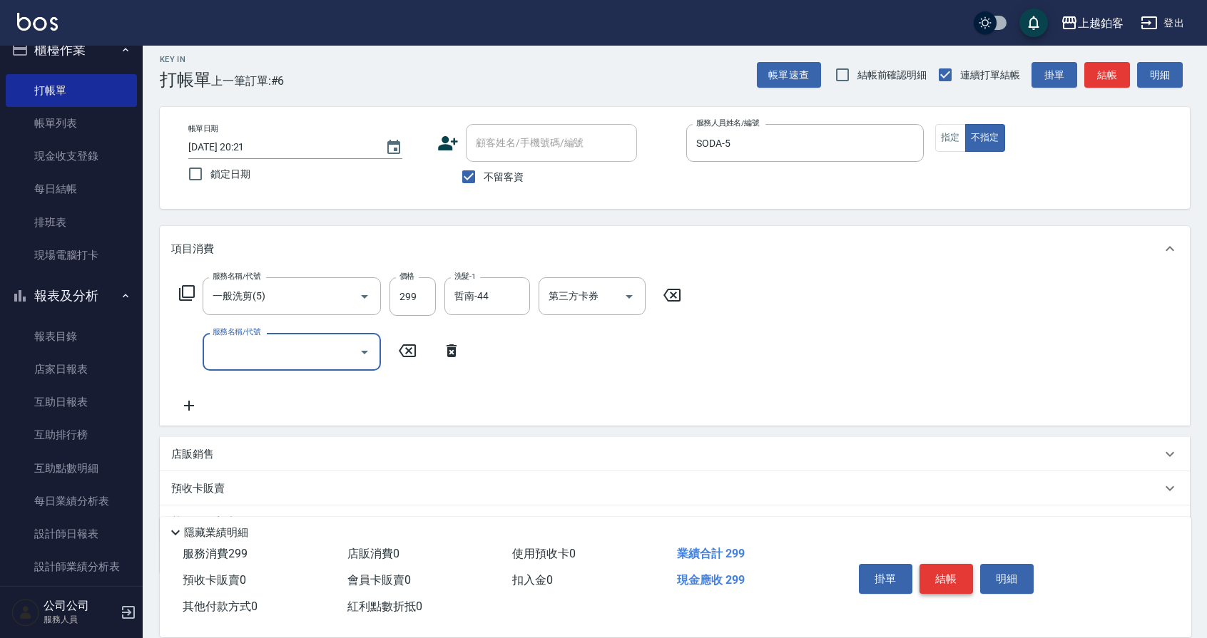
scroll to position [9, 0]
click at [957, 574] on button "結帳" at bounding box center [947, 579] width 54 height 30
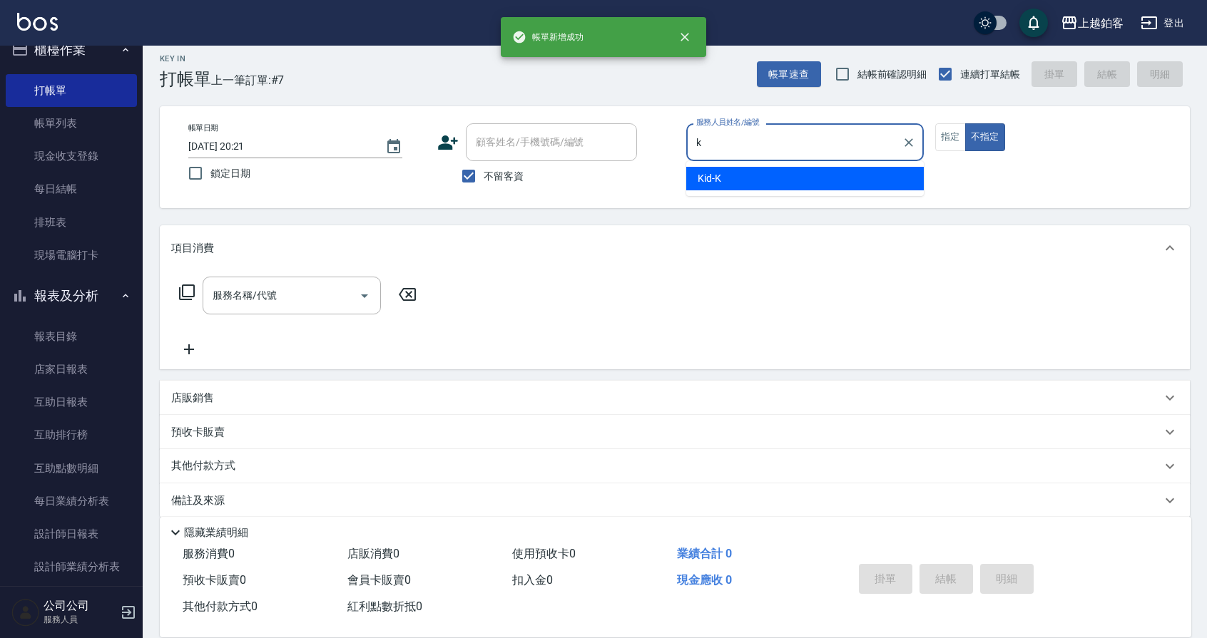
type input "Kid-K"
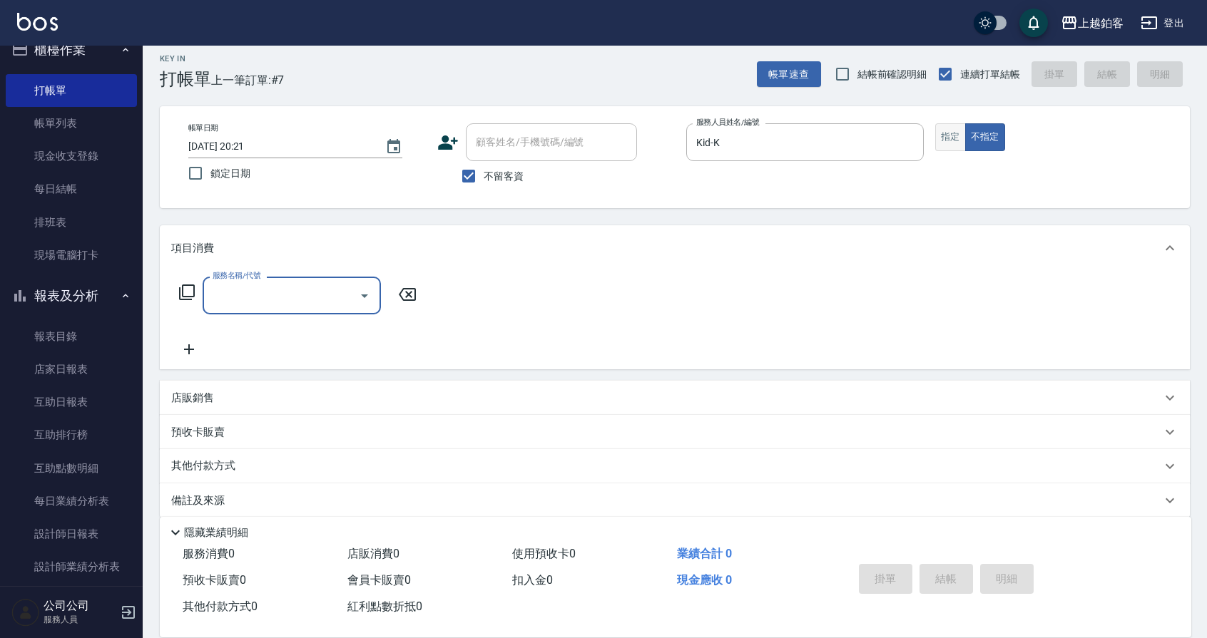
click at [954, 136] on button "指定" at bounding box center [950, 137] width 31 height 28
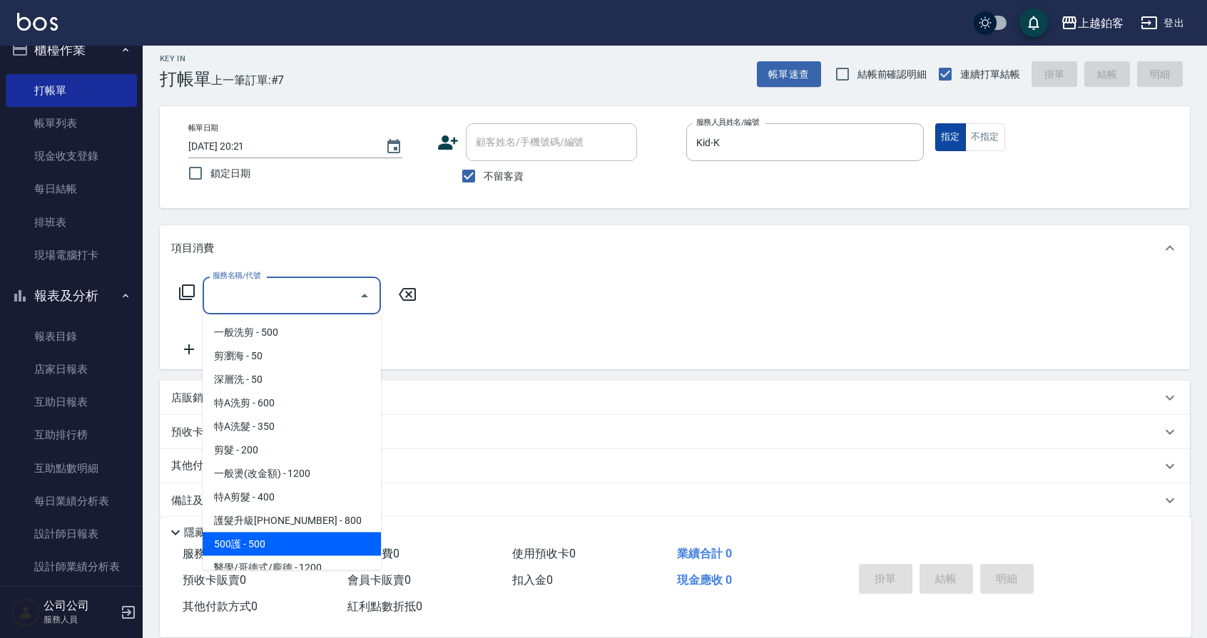
scroll to position [9, 0]
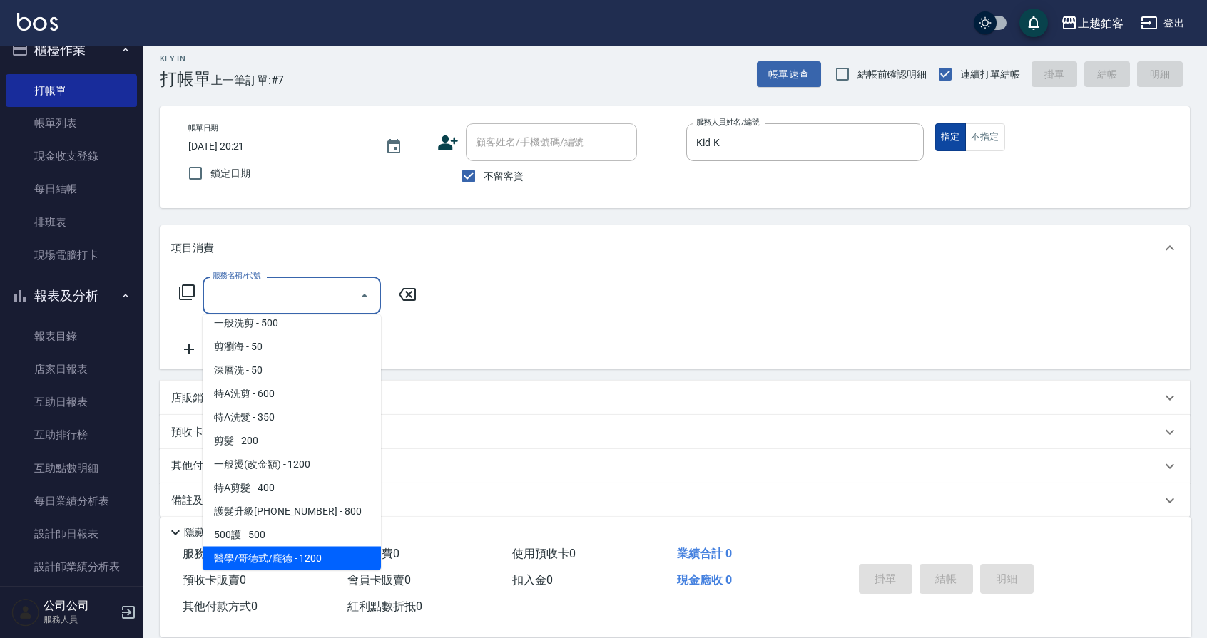
type input "醫學/哥德式/龐德(417)"
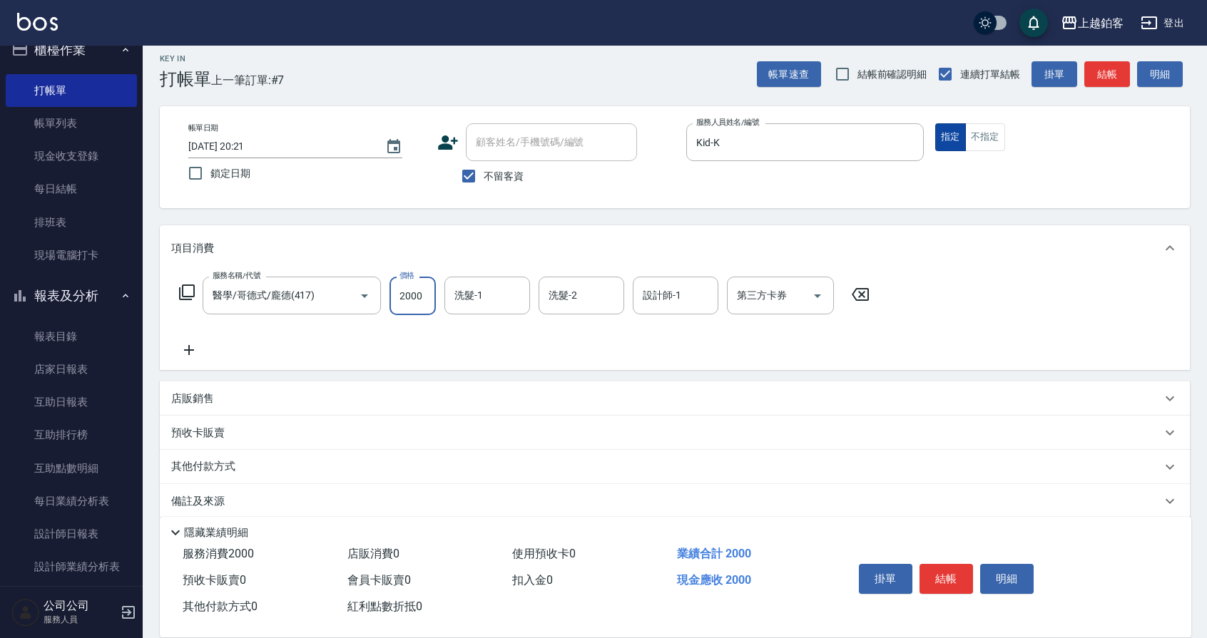
type input "2000"
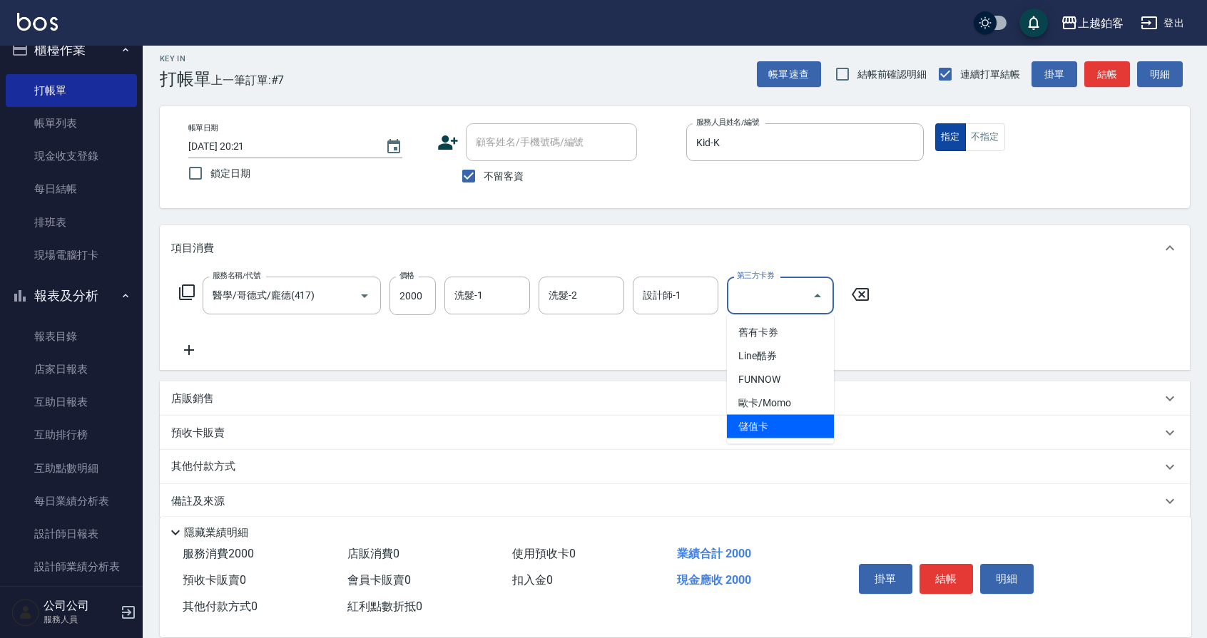
type input "儲值卡"
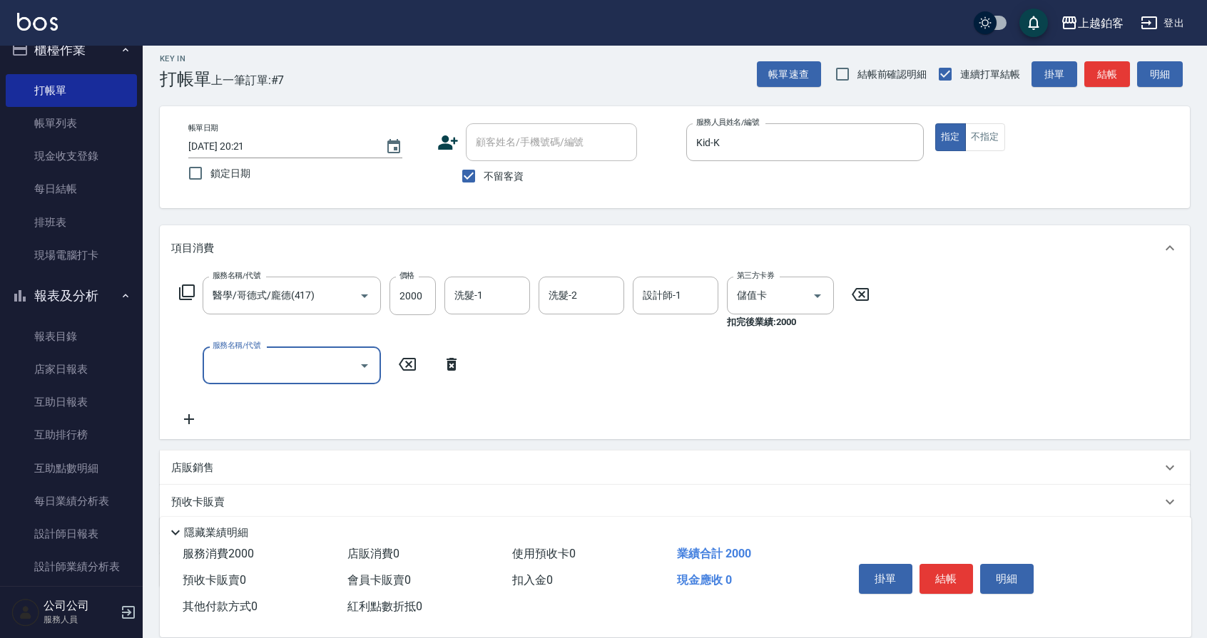
click at [954, 568] on button "結帳" at bounding box center [947, 579] width 54 height 30
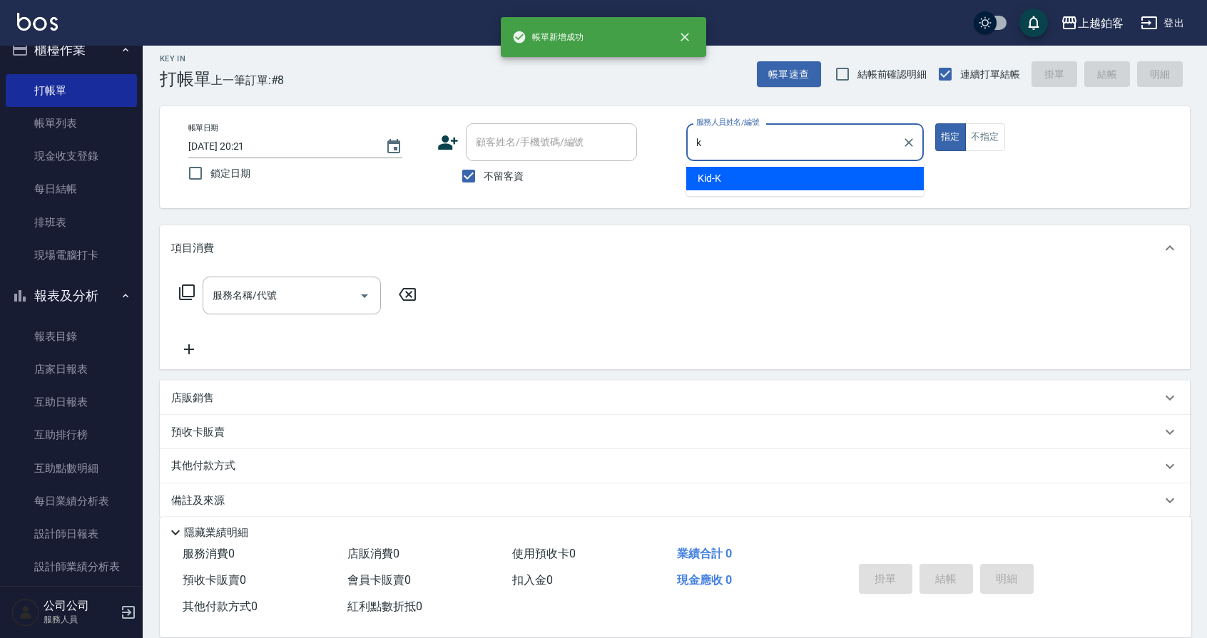
type input "Kid-K"
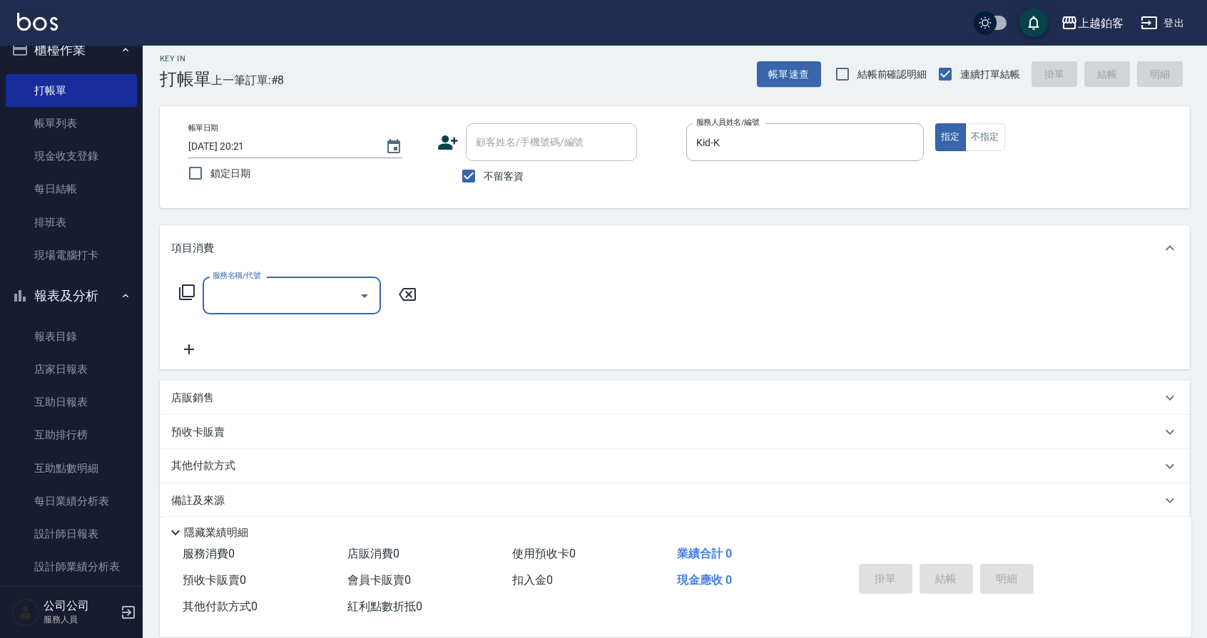
type input "2"
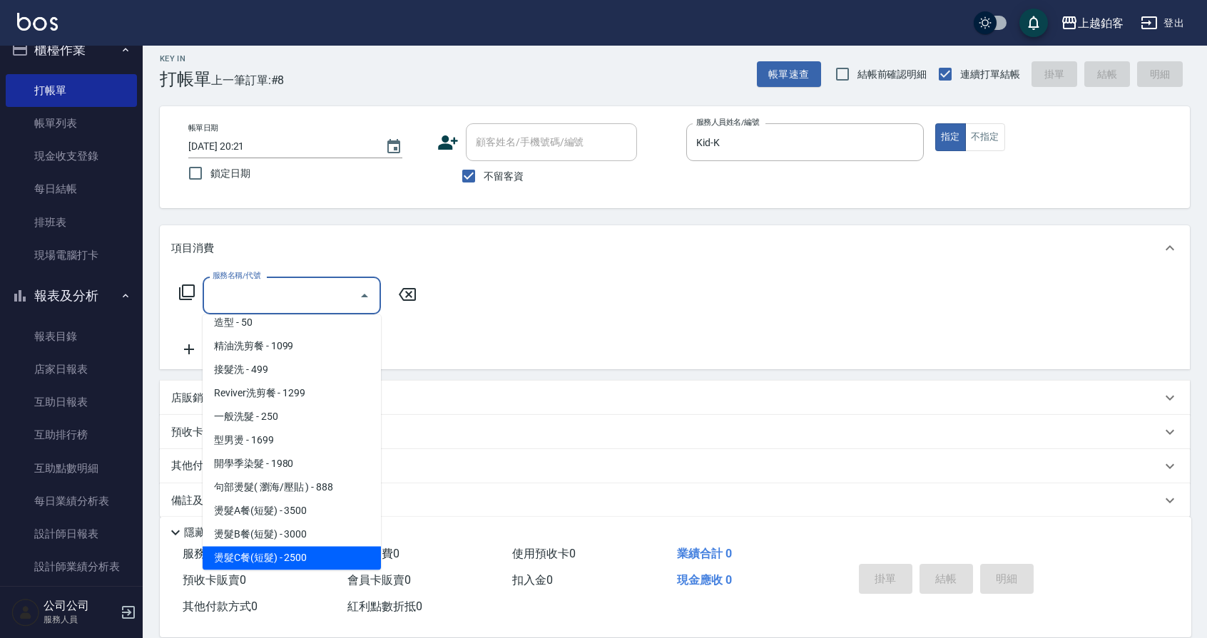
scroll to position [433, 0]
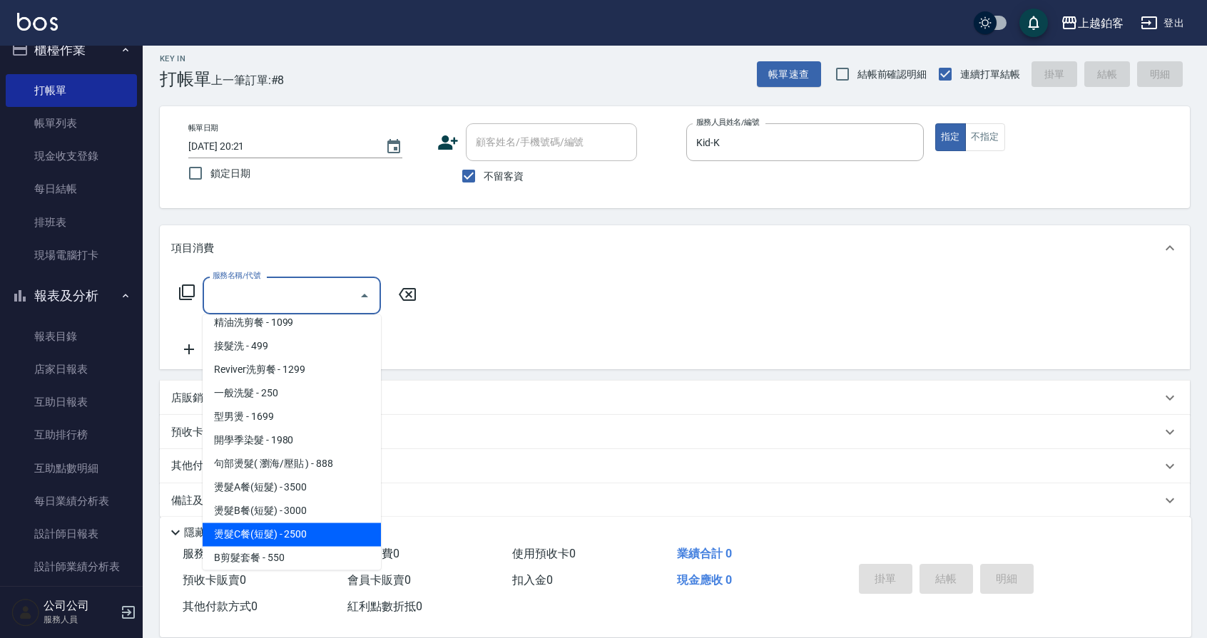
type input "燙髮C餐(短髮)(2203)"
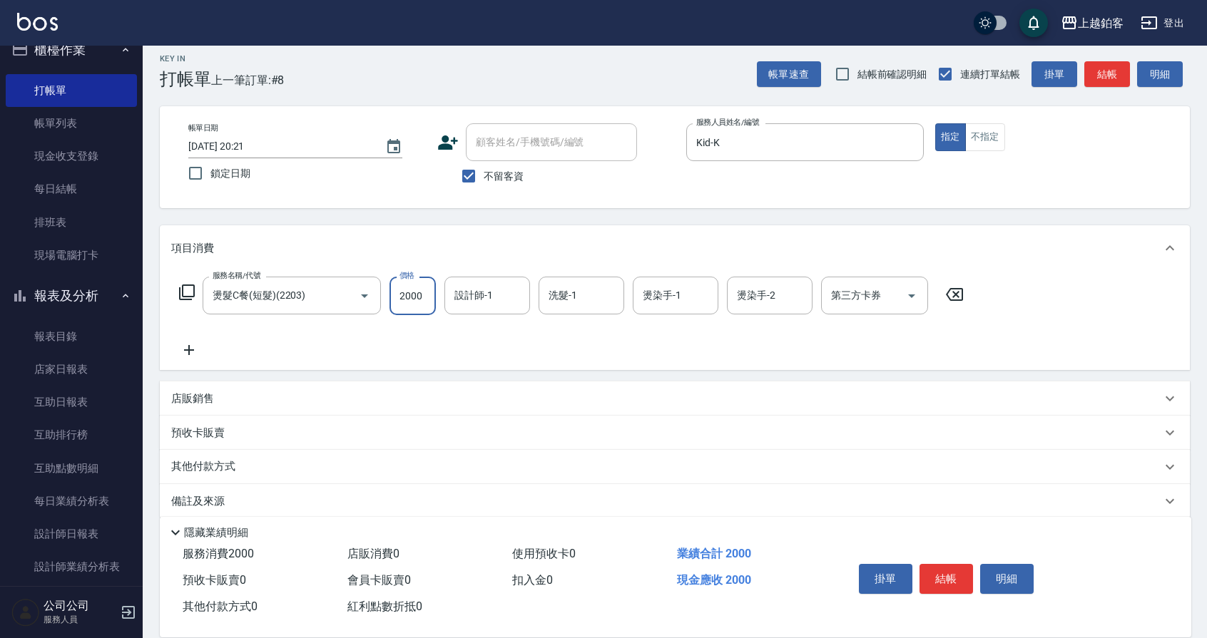
type input "2000"
type input "l"
type input "Kid-K"
type input "芯如-50"
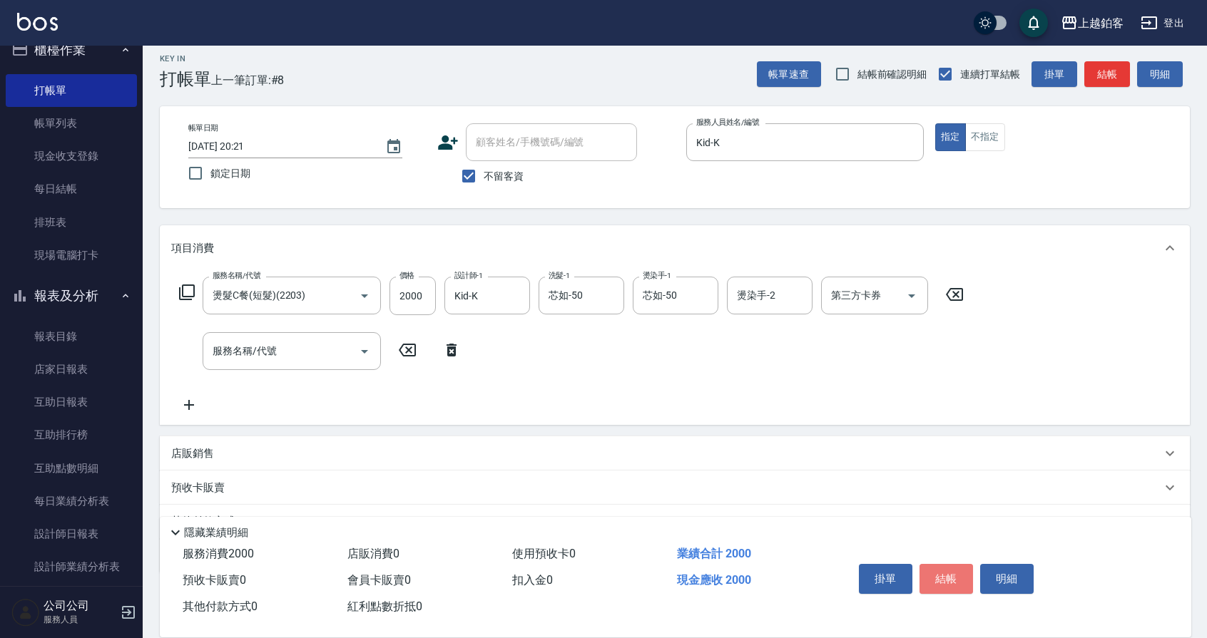
click at [952, 578] on button "結帳" at bounding box center [947, 579] width 54 height 30
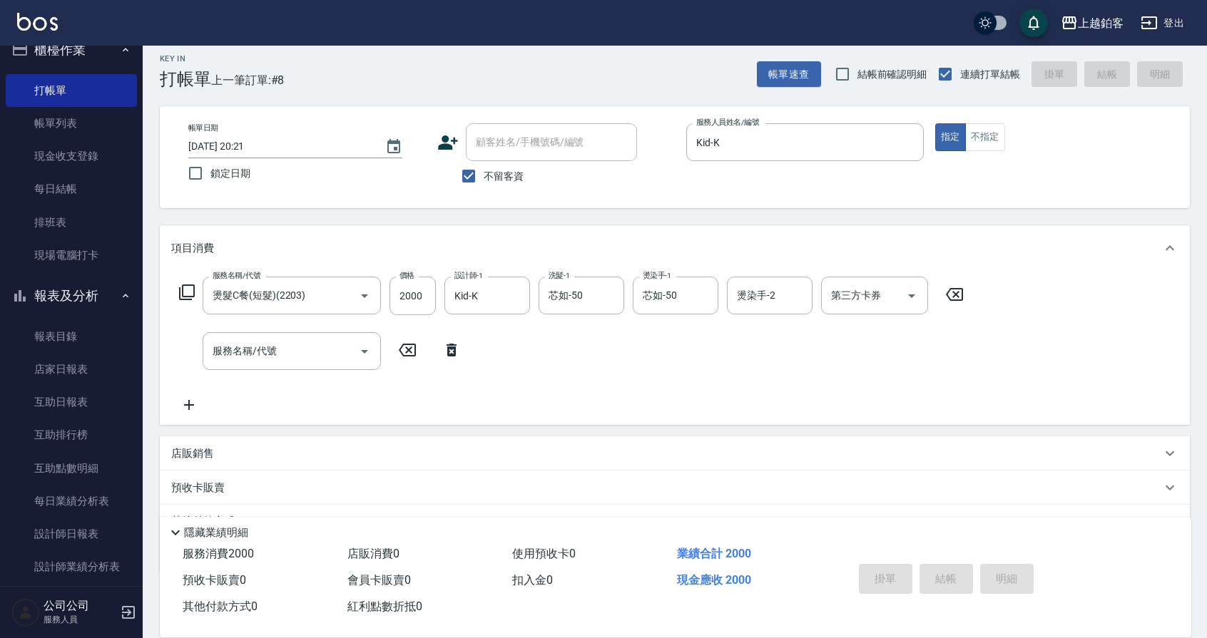
type input "[DATE] 20:22"
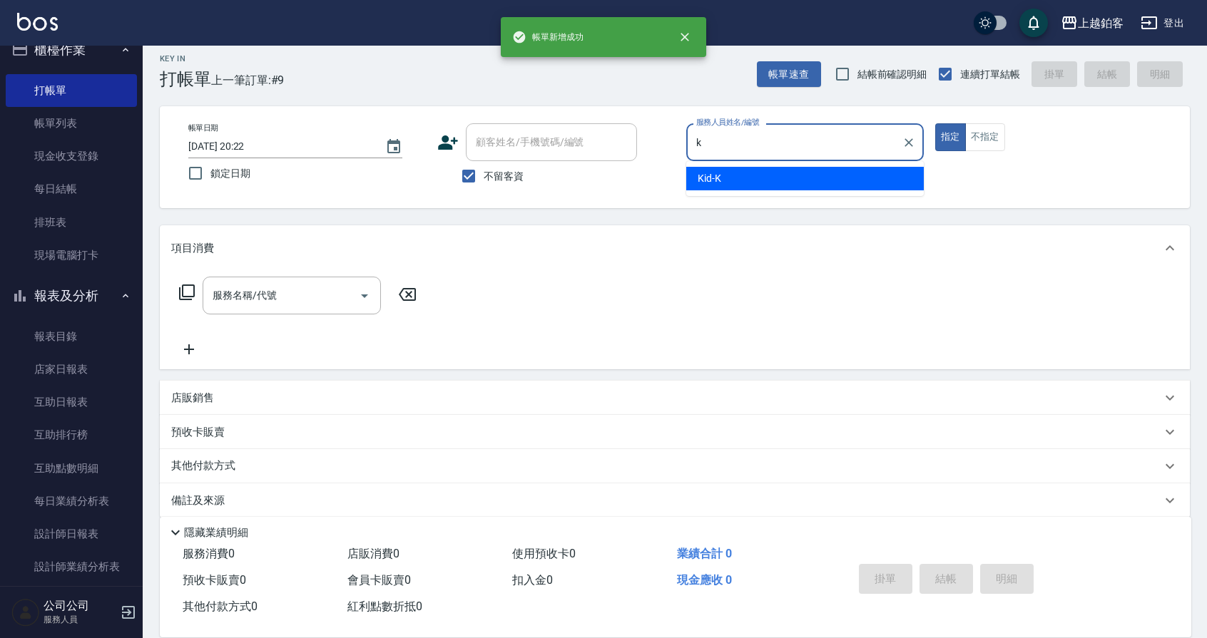
type input "Kid-K"
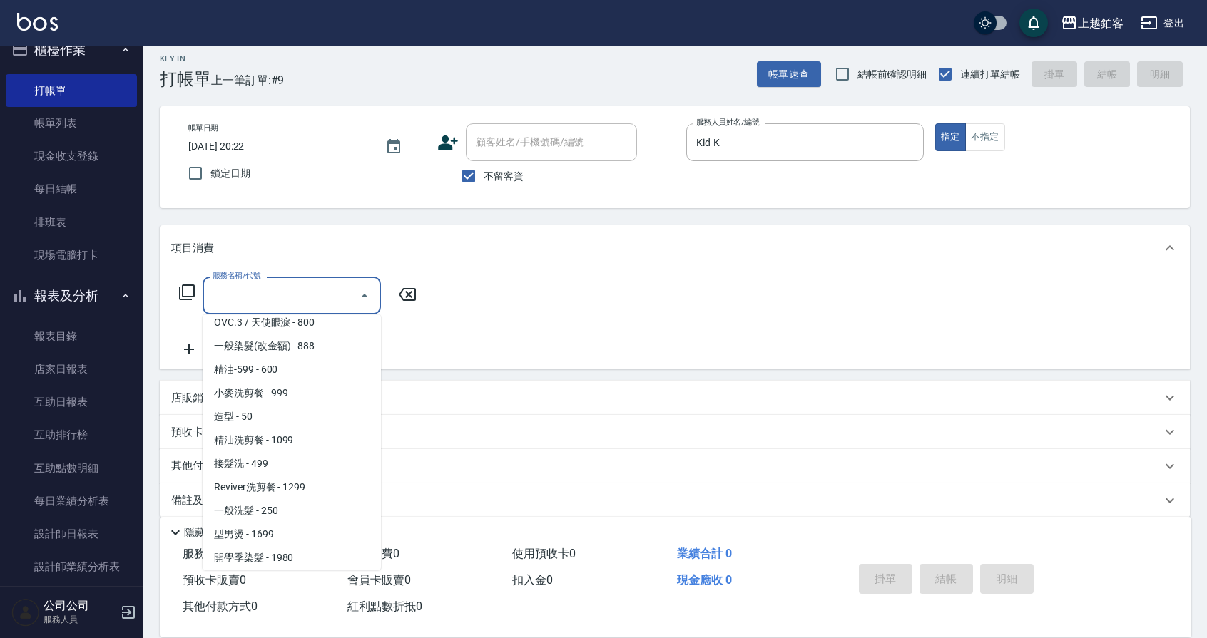
scroll to position [339, 0]
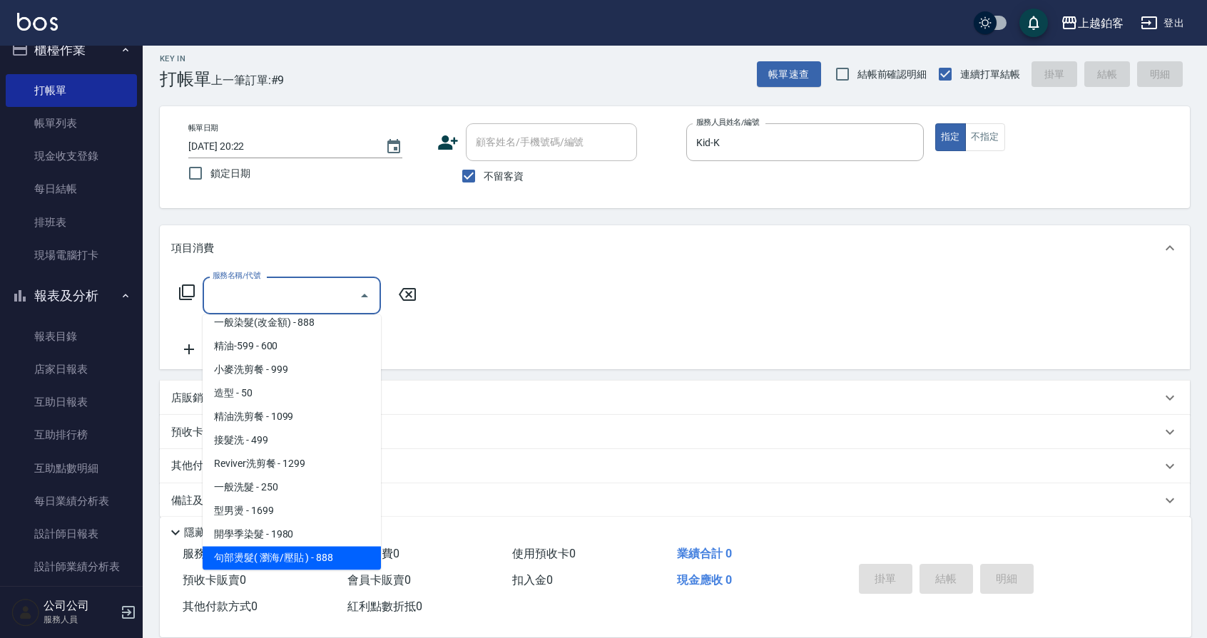
type input "句部燙髮( 瀏海/壓貼 )(2001)"
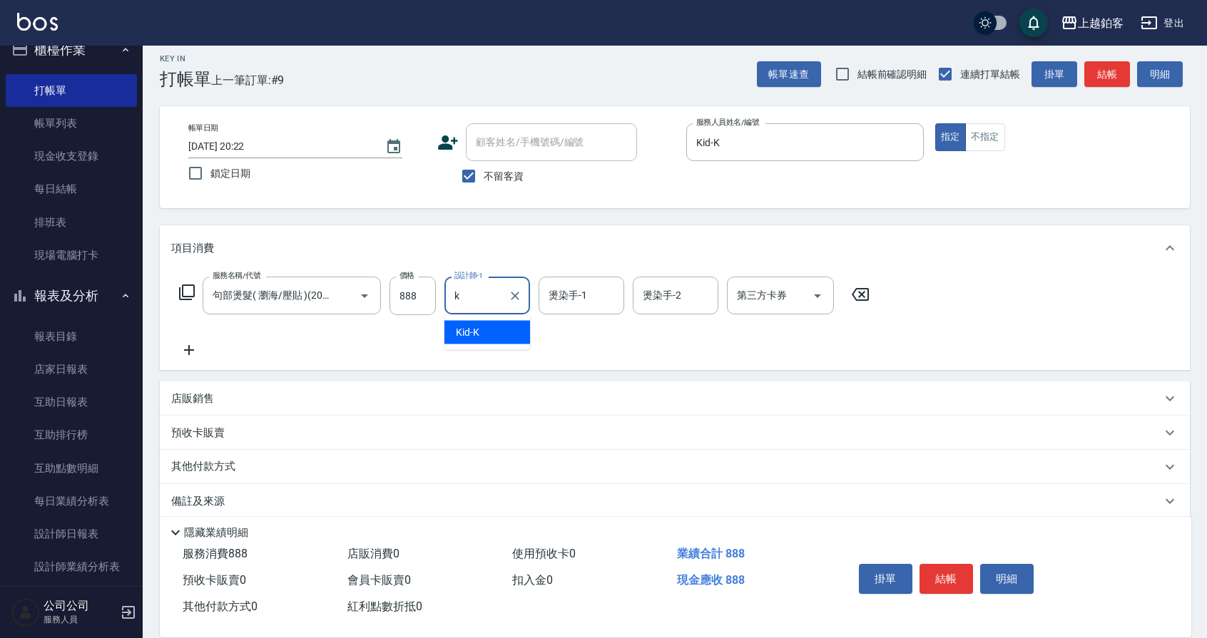
type input "Kid-K"
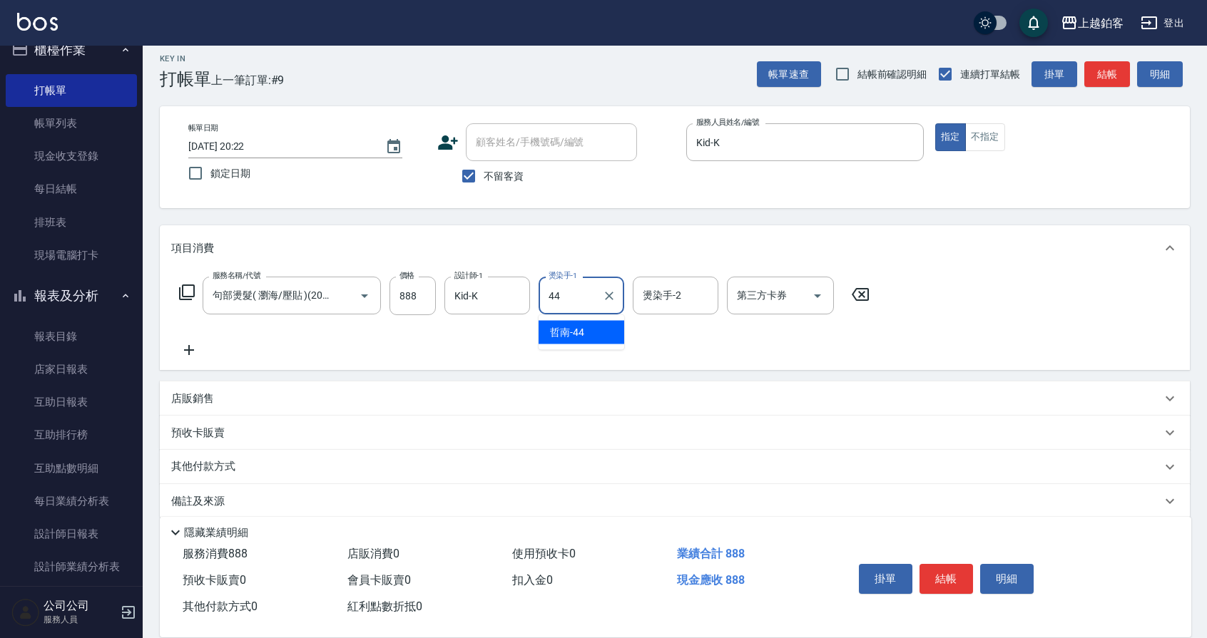
type input "哲南-44"
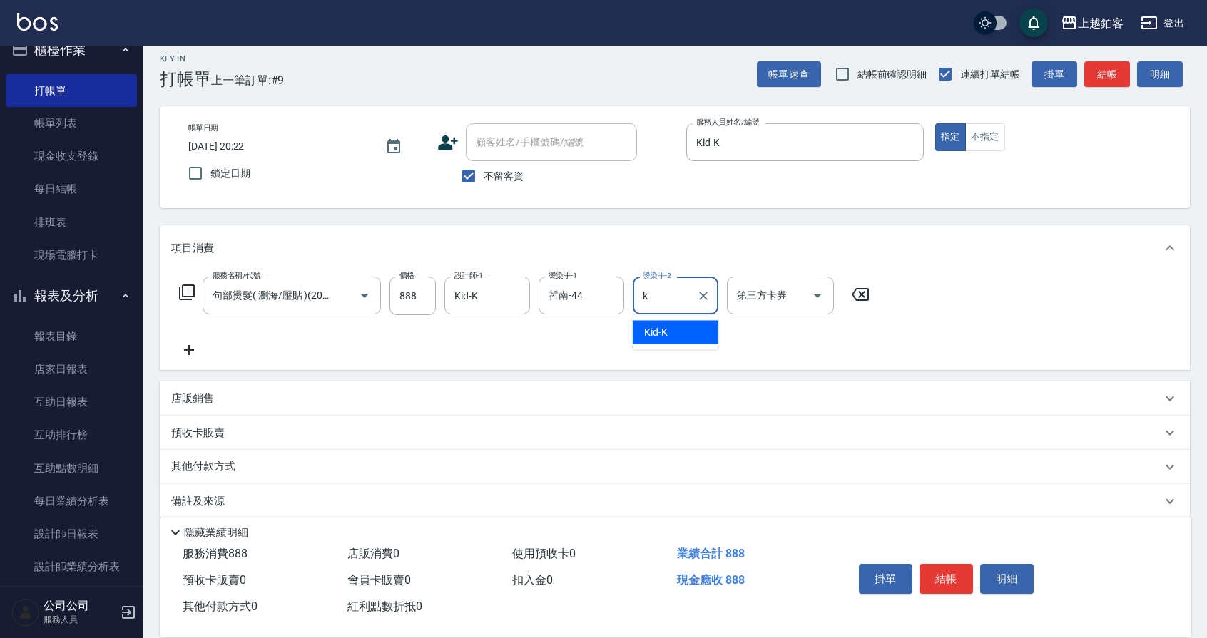
type input "Kid-K"
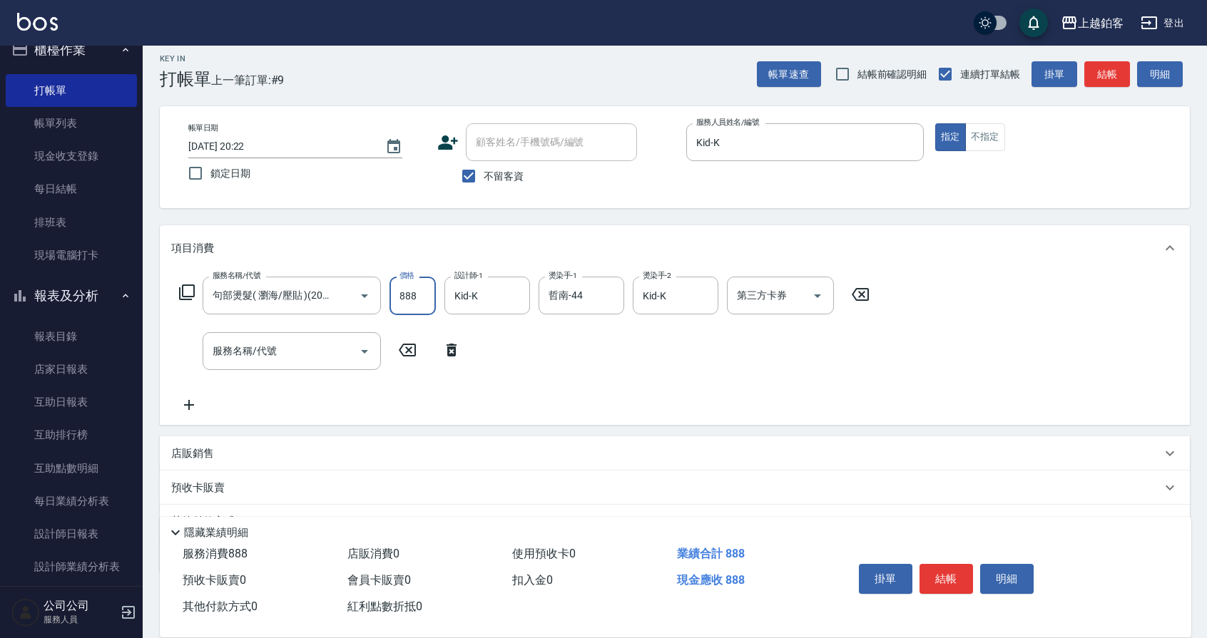
click at [408, 291] on input "888" at bounding box center [413, 296] width 46 height 39
click at [412, 293] on input "888" at bounding box center [413, 296] width 46 height 39
click at [414, 292] on input "888" at bounding box center [413, 296] width 46 height 39
drag, startPoint x: 414, startPoint y: 292, endPoint x: 399, endPoint y: 292, distance: 15.0
click at [399, 292] on input "888" at bounding box center [413, 296] width 46 height 39
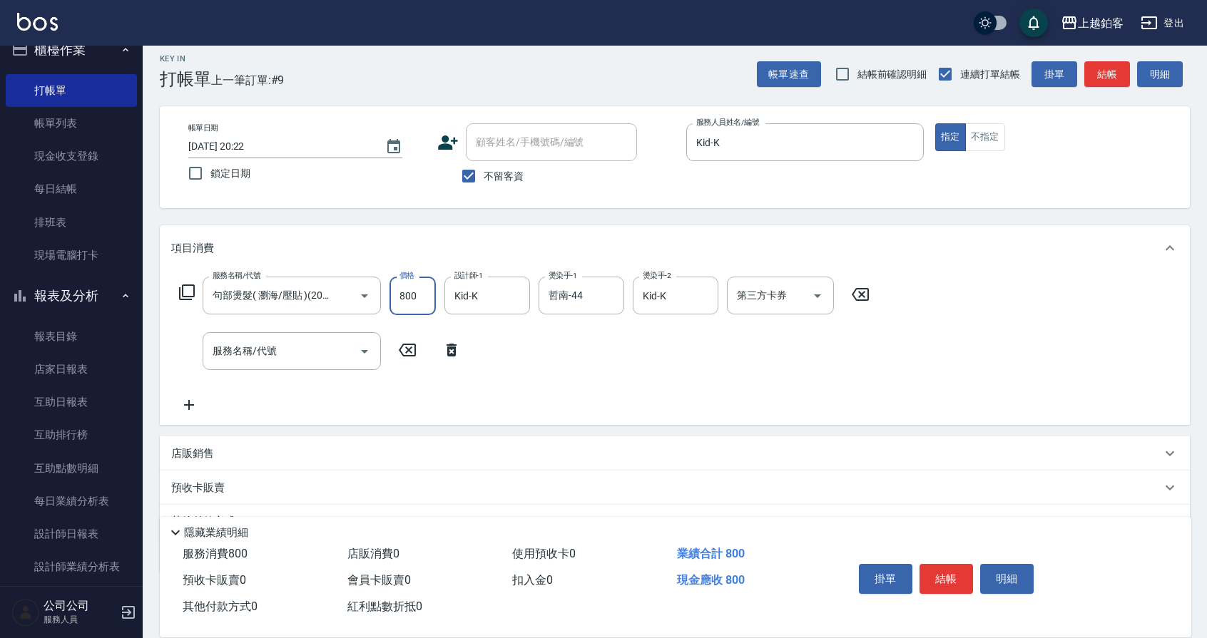
type input "800"
click at [935, 581] on button "結帳" at bounding box center [947, 579] width 54 height 30
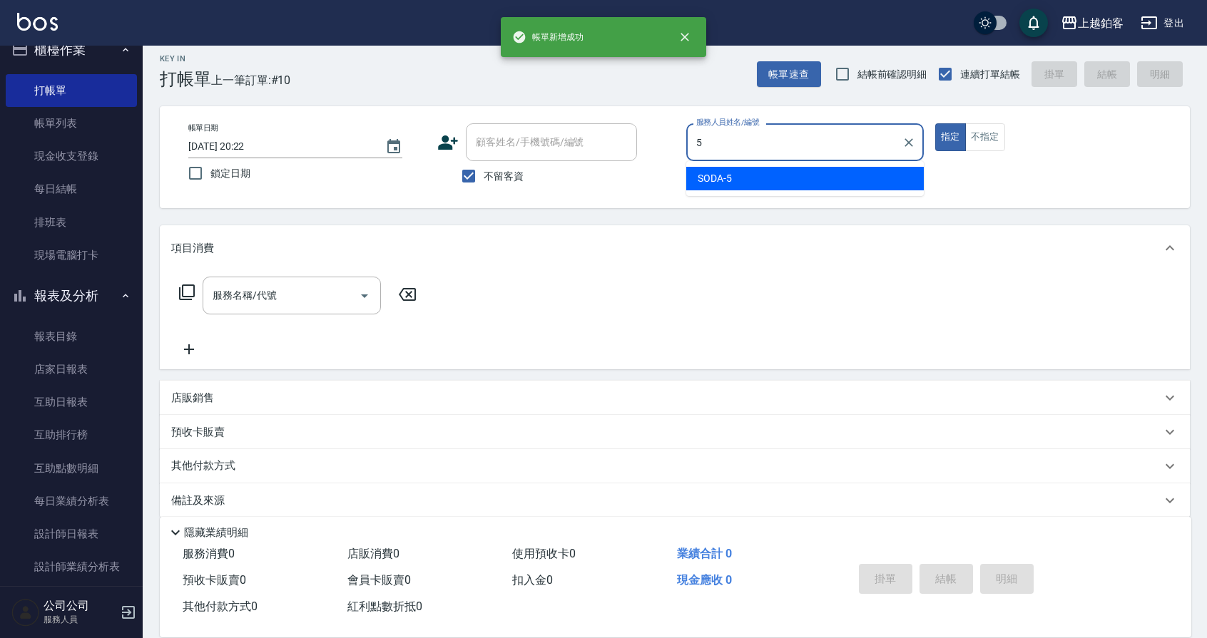
type input "SODA-5"
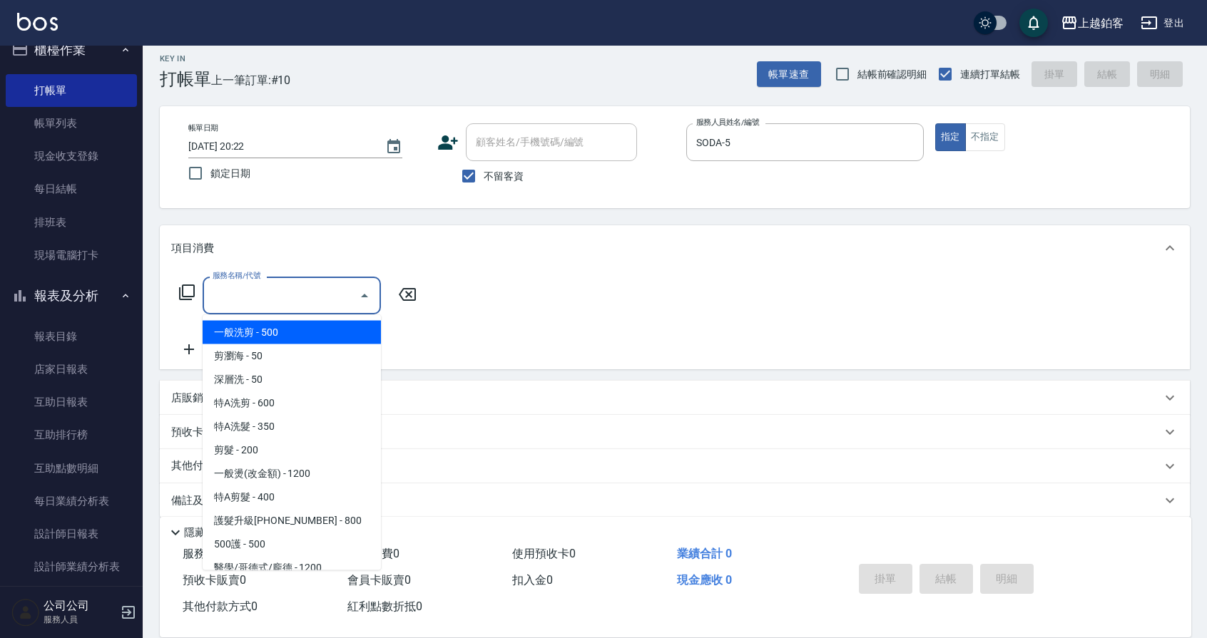
type input "一般洗剪(5)"
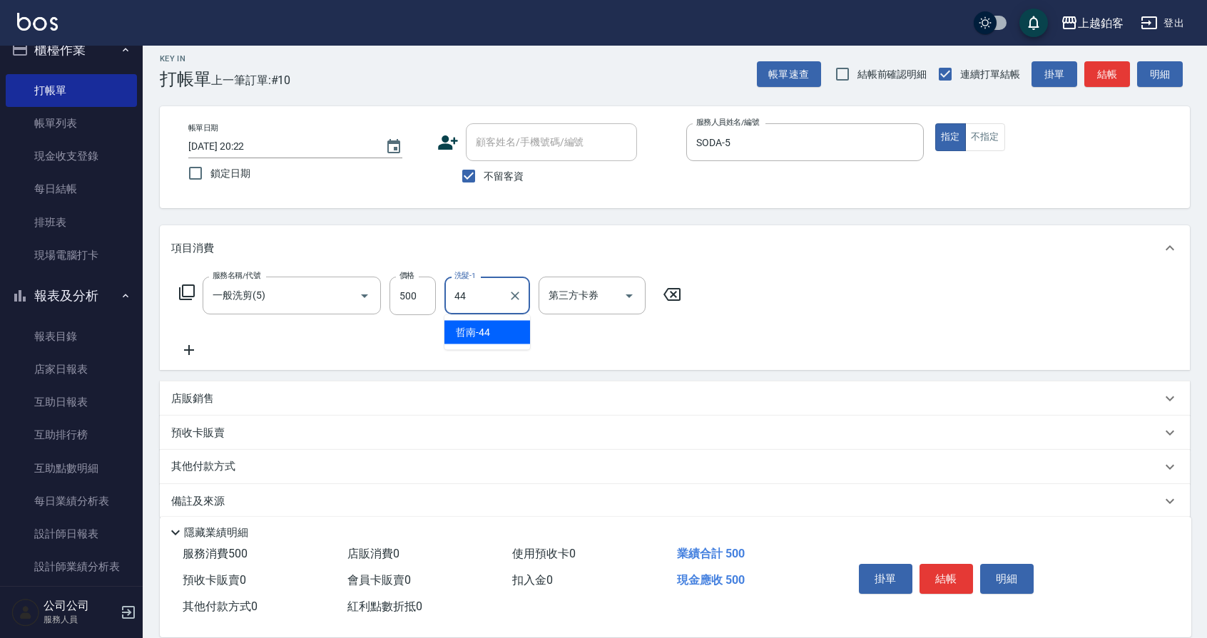
type input "哲南-44"
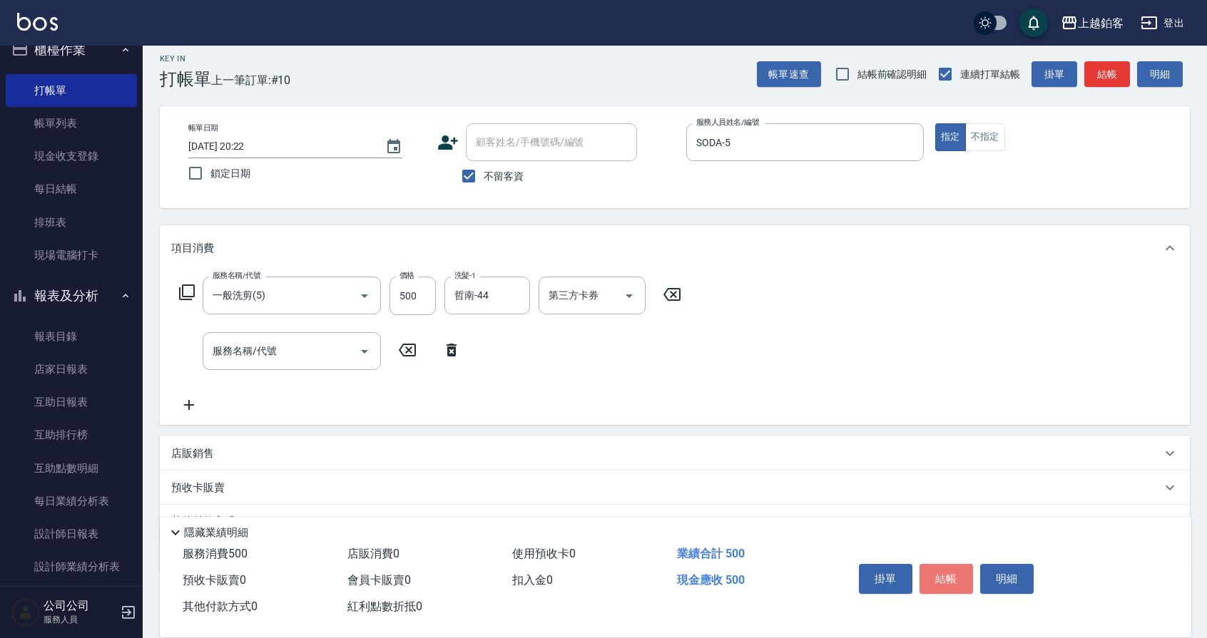
click at [938, 576] on button "結帳" at bounding box center [947, 579] width 54 height 30
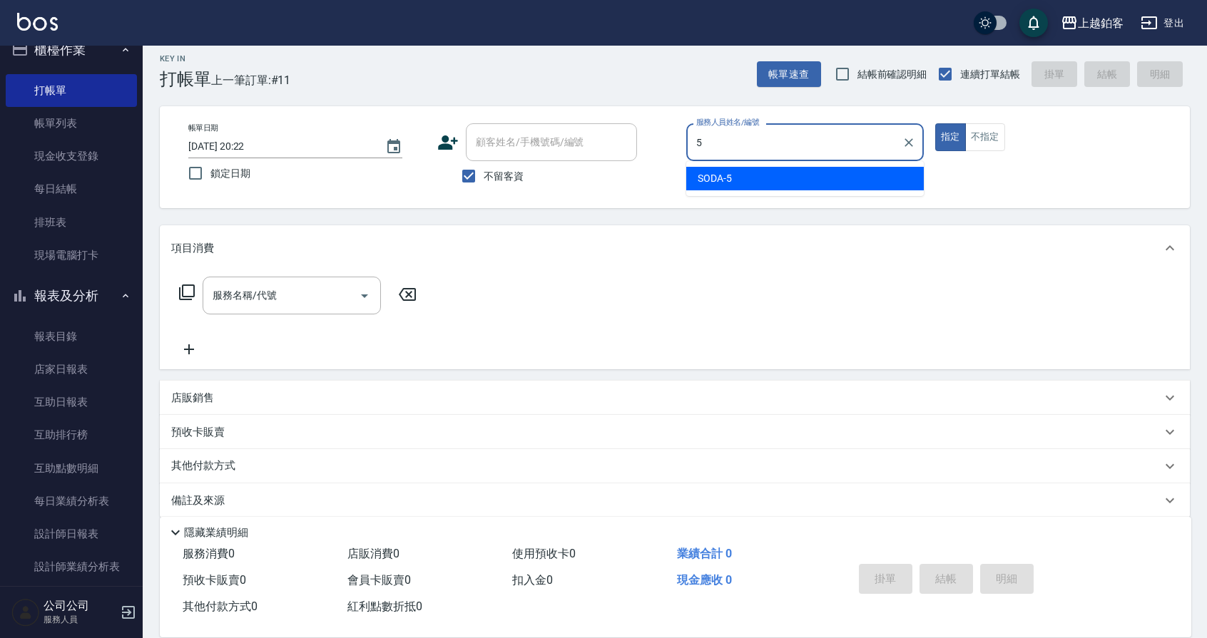
type input "SODA-5"
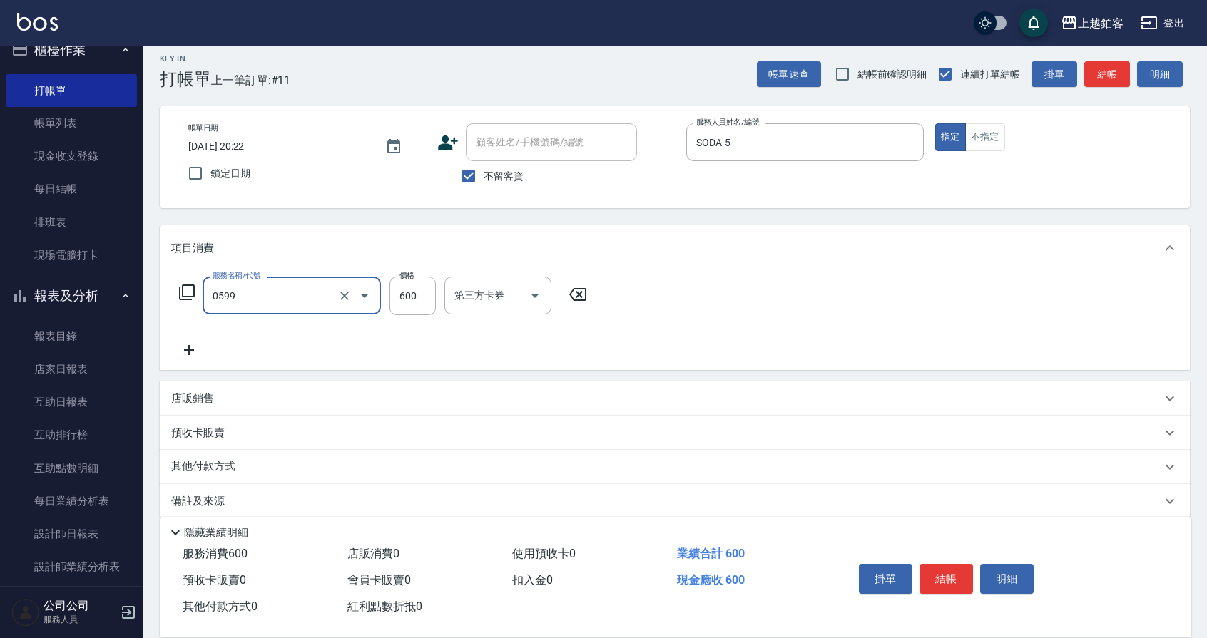
type input "精油-599(0599)"
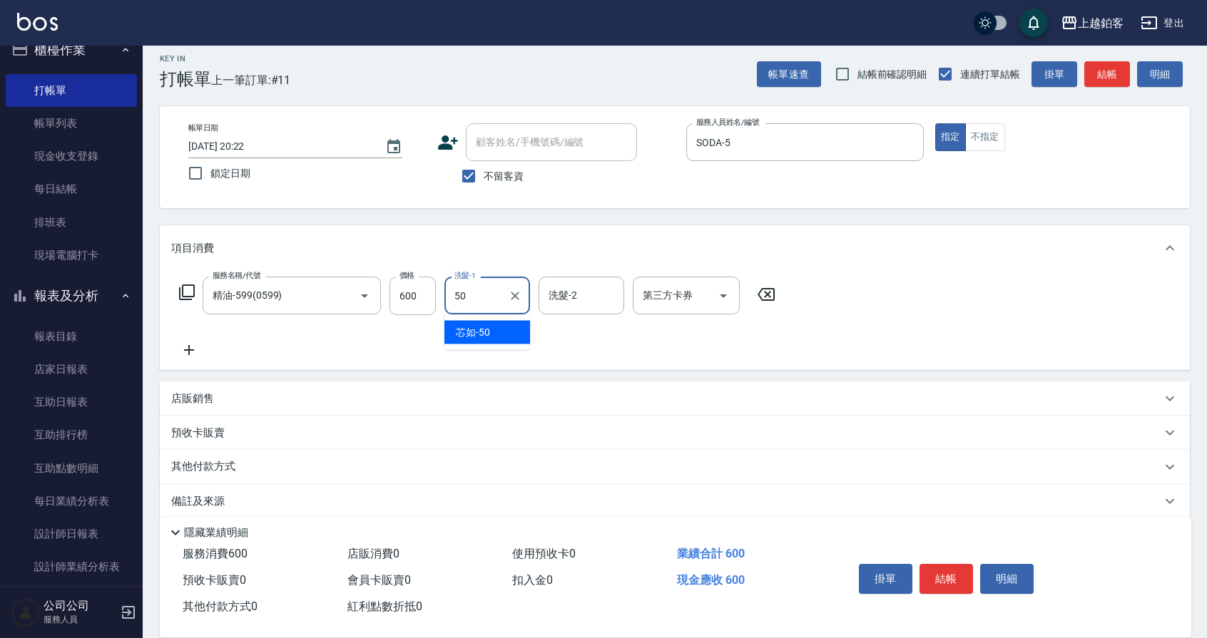
type input "芯如-50"
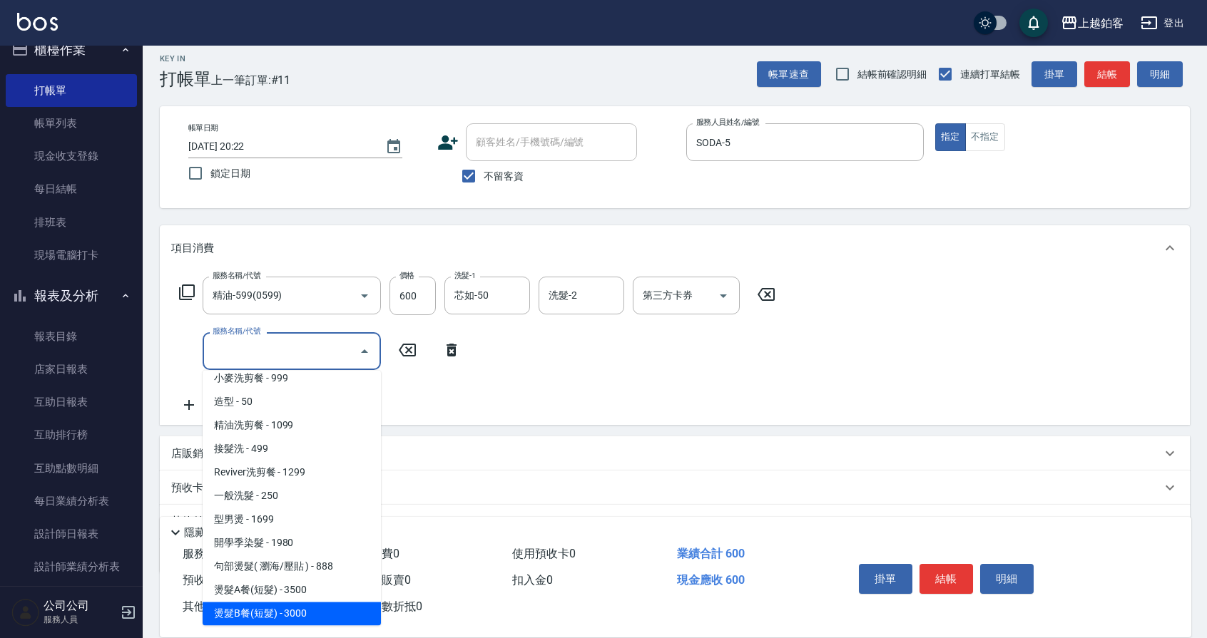
scroll to position [409, 0]
type input "燙髮C餐(短髮)(2203)"
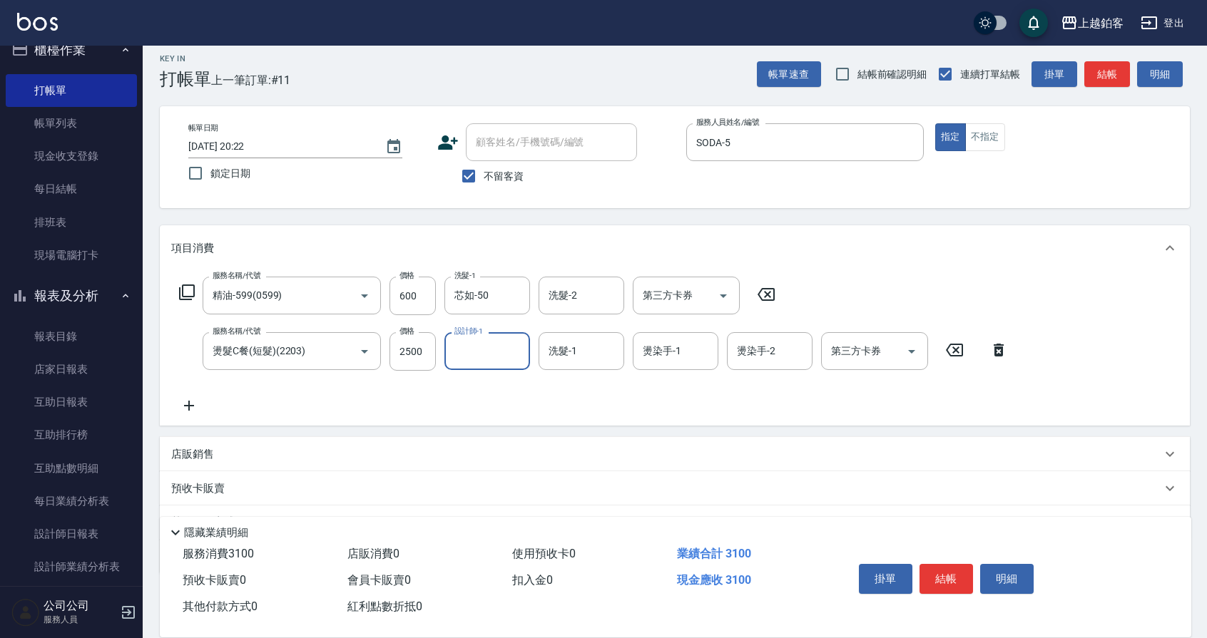
type input "l"
type input "SODA-5"
type input "芯如-50"
type input "6"
type input "芯如-50"
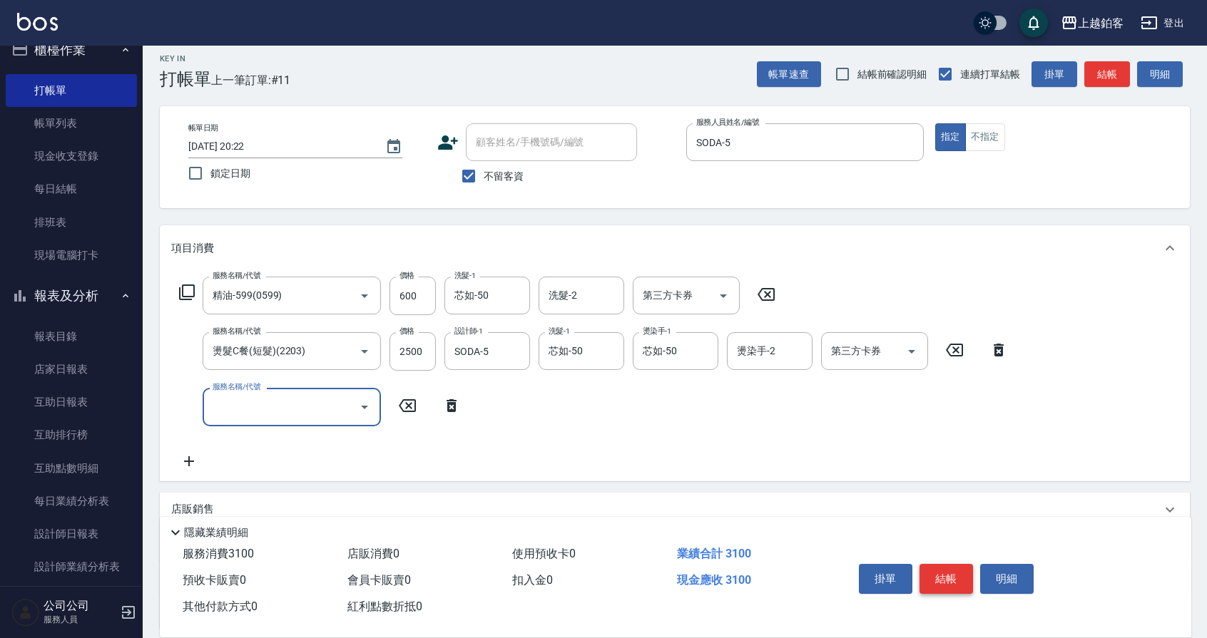
click at [933, 577] on button "結帳" at bounding box center [947, 579] width 54 height 30
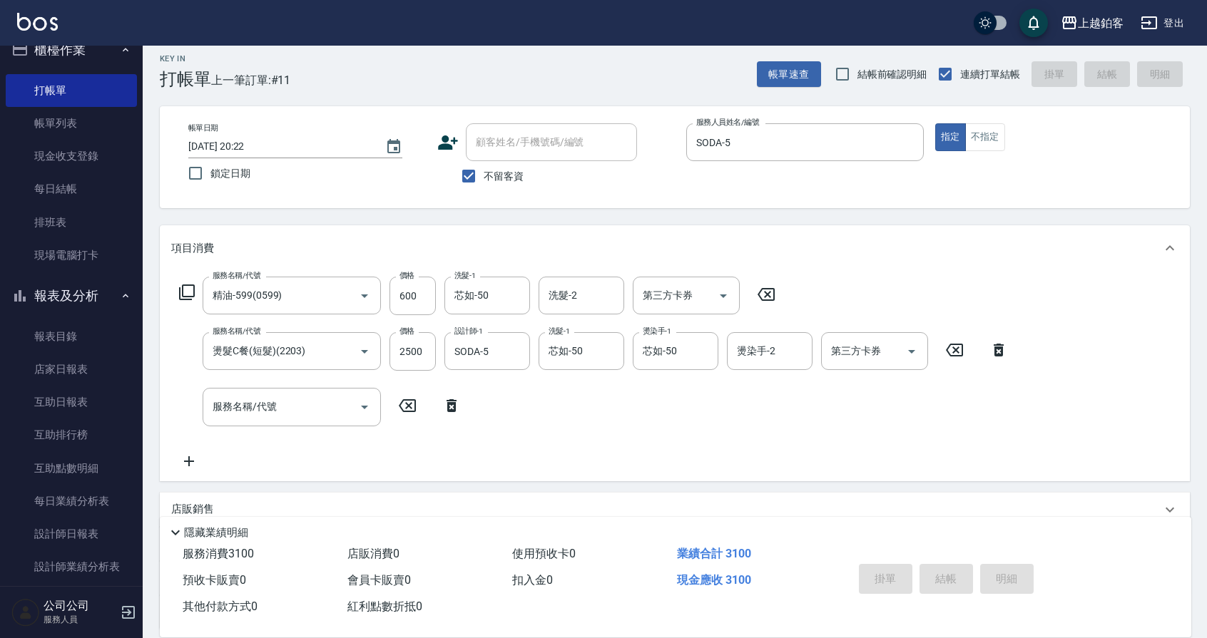
type input "[DATE] 20:23"
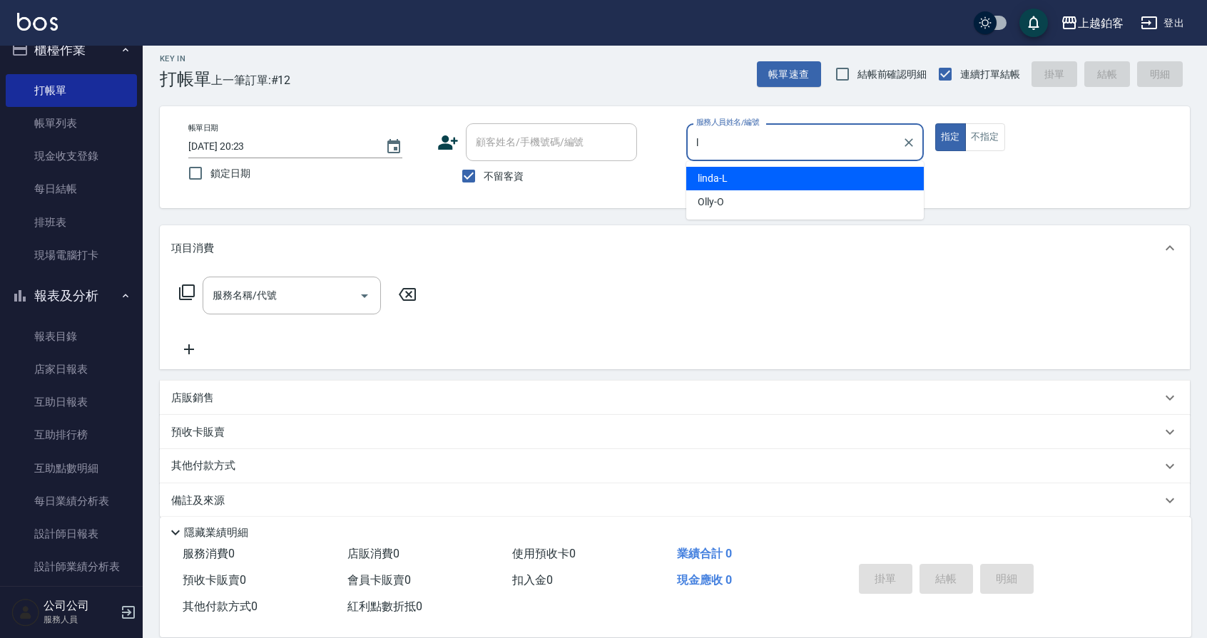
type input "linda-L"
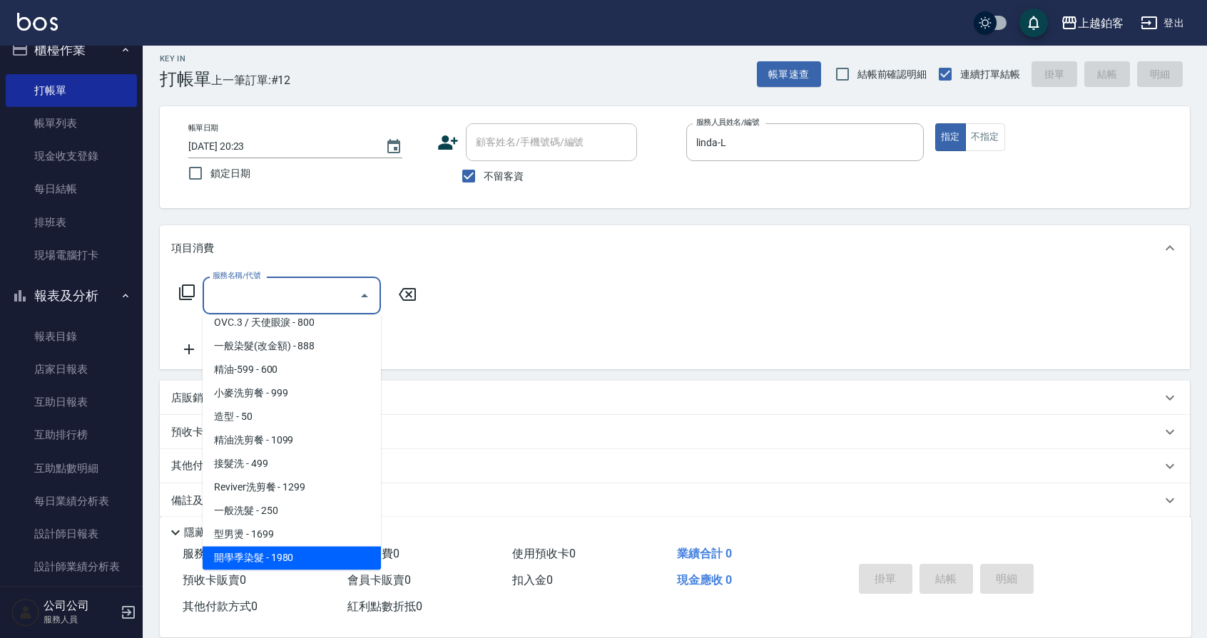
scroll to position [339, 0]
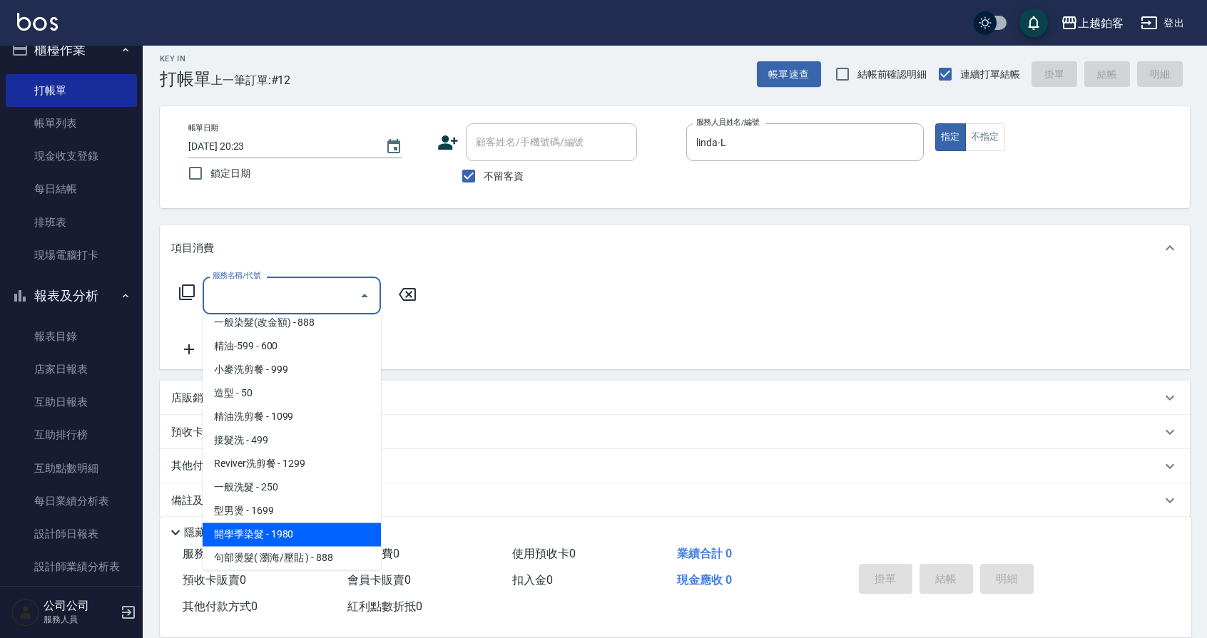
type input "開學季染髮(1980)"
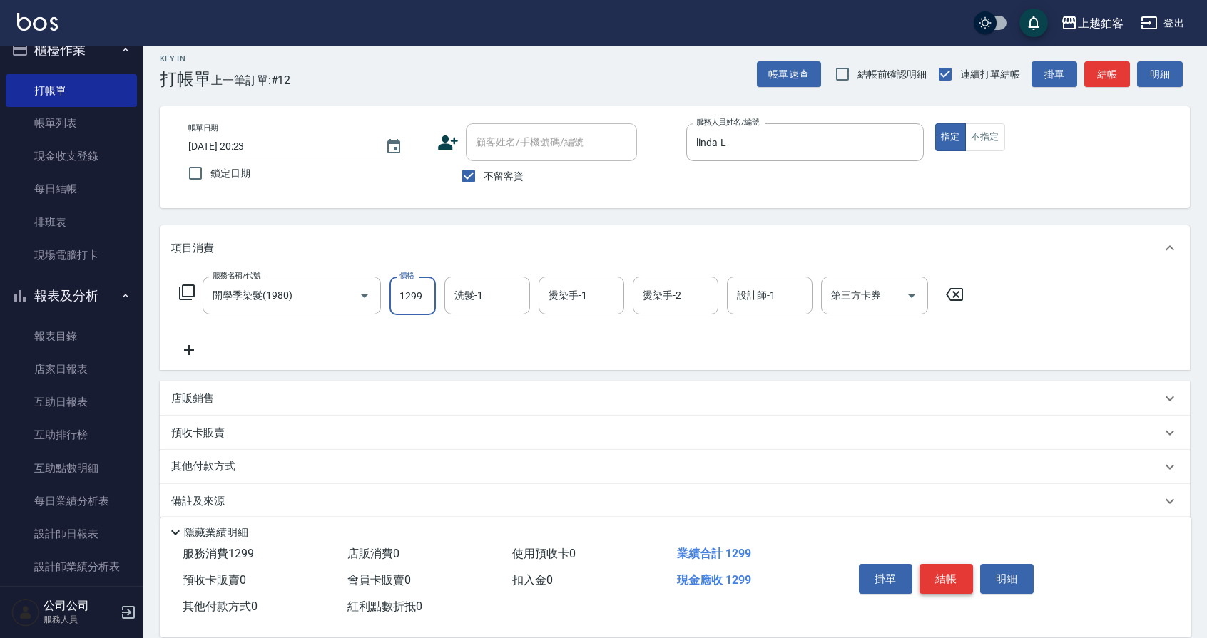
type input "1299"
type input "哲南-44"
type input "SODA-5"
type input "linda-L"
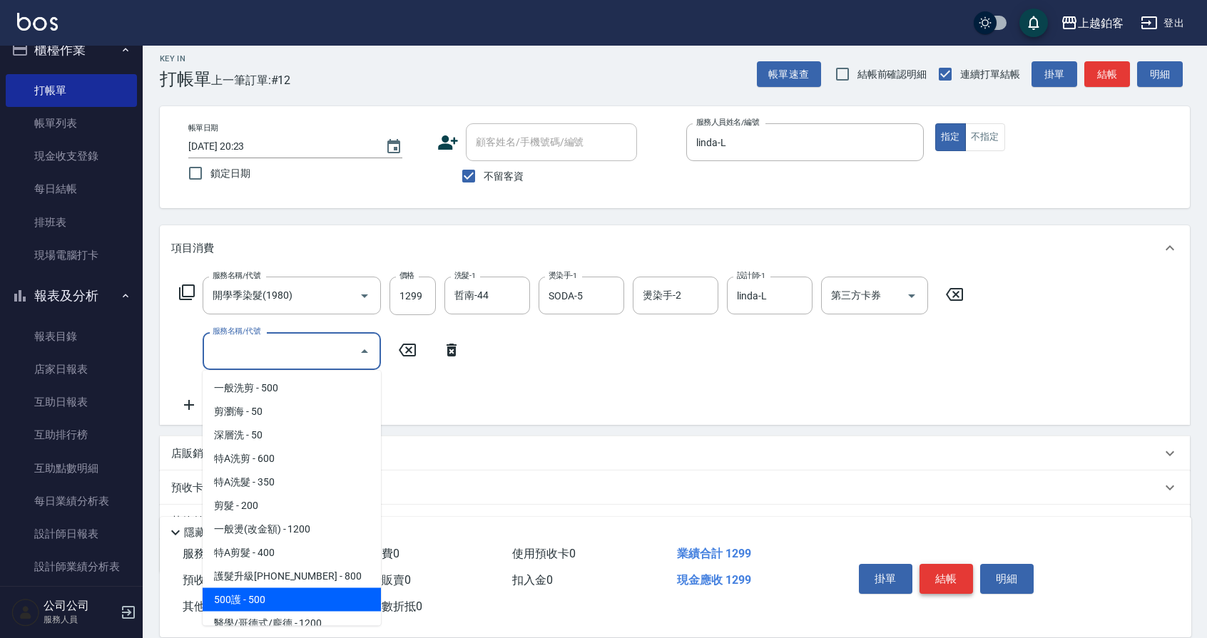
scroll to position [9, 0]
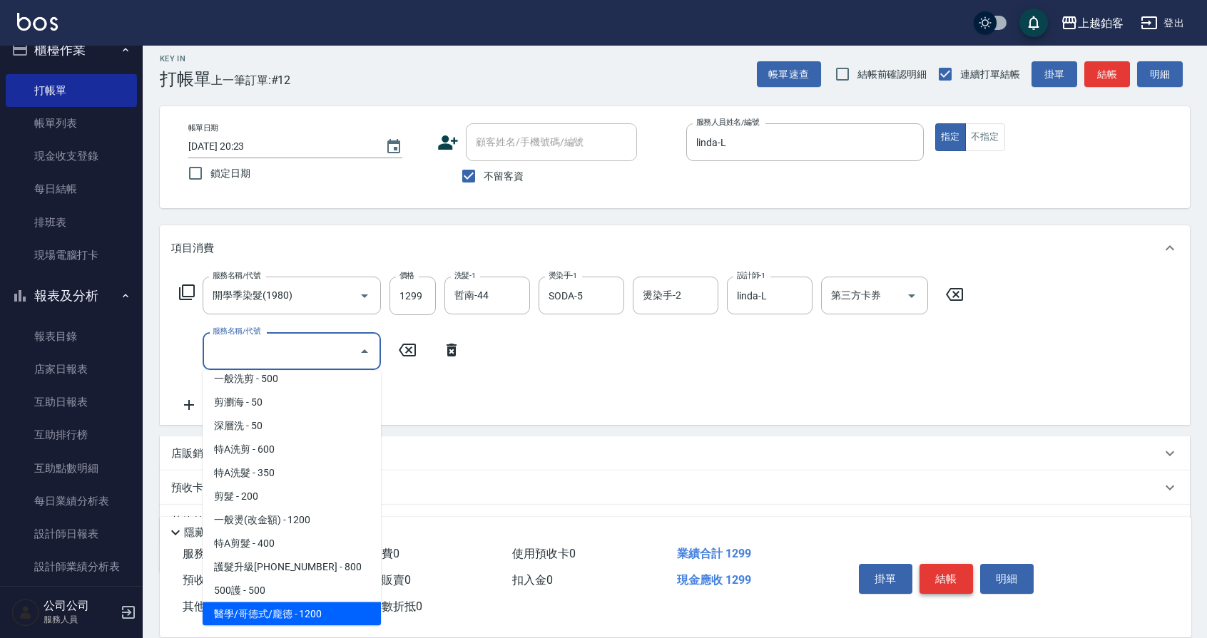
type input "醫學/哥德式/龐德(417)"
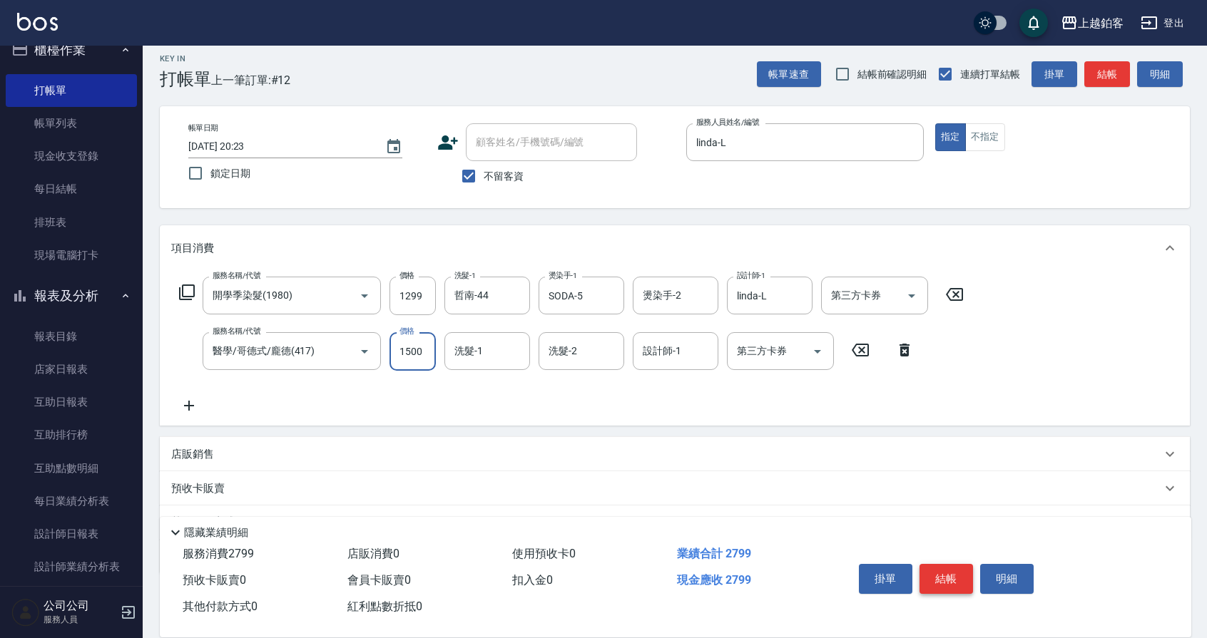
type input "1500"
type input "哲南-44"
type input "linda-L"
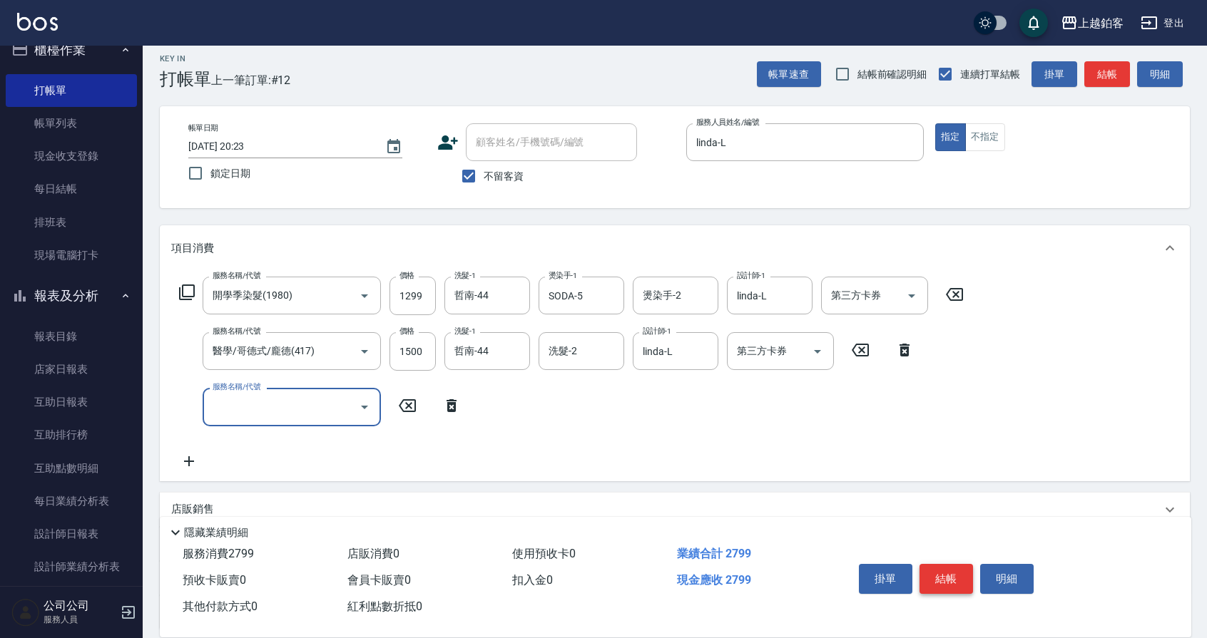
click at [938, 578] on button "結帳" at bounding box center [947, 579] width 54 height 30
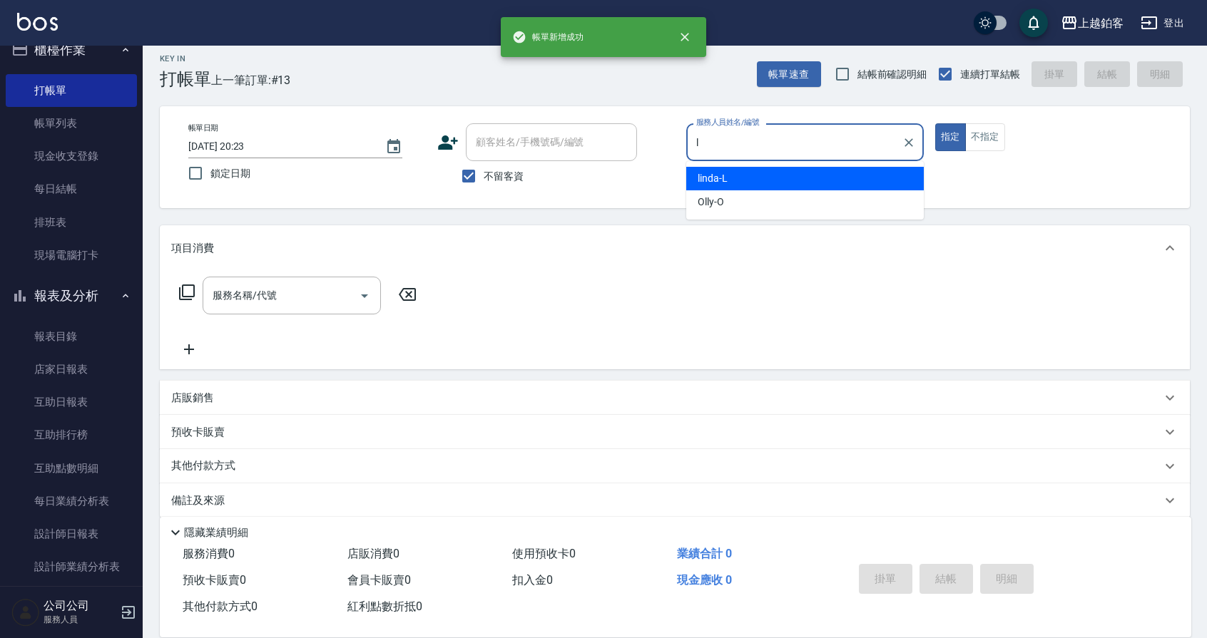
type input "linda-L"
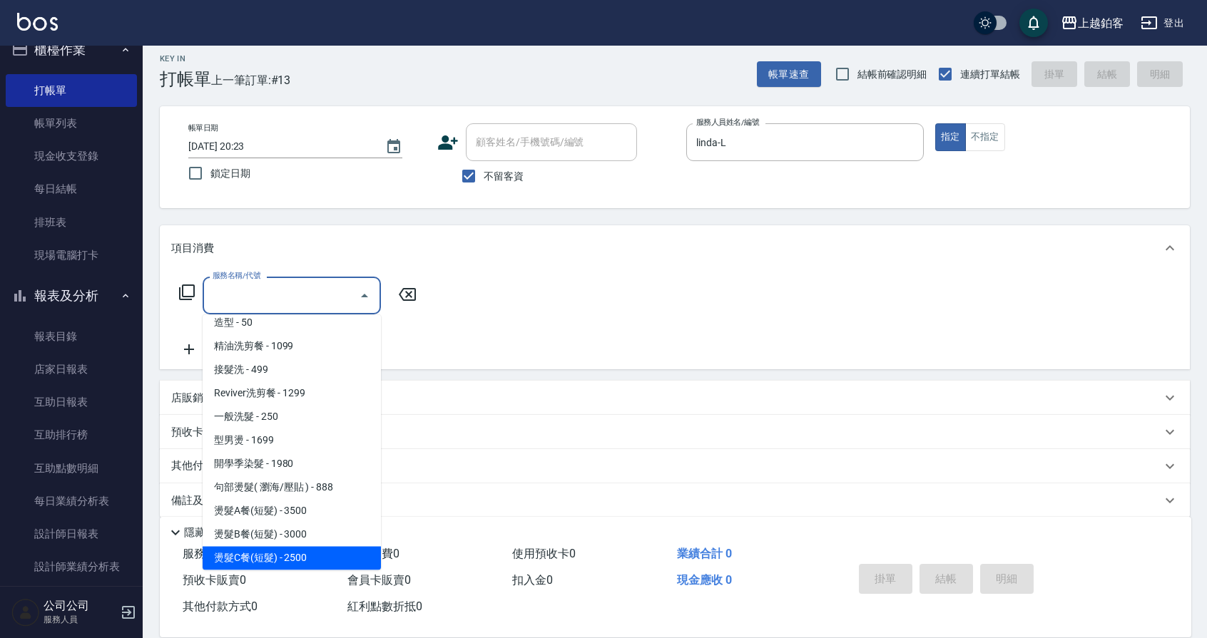
scroll to position [433, 0]
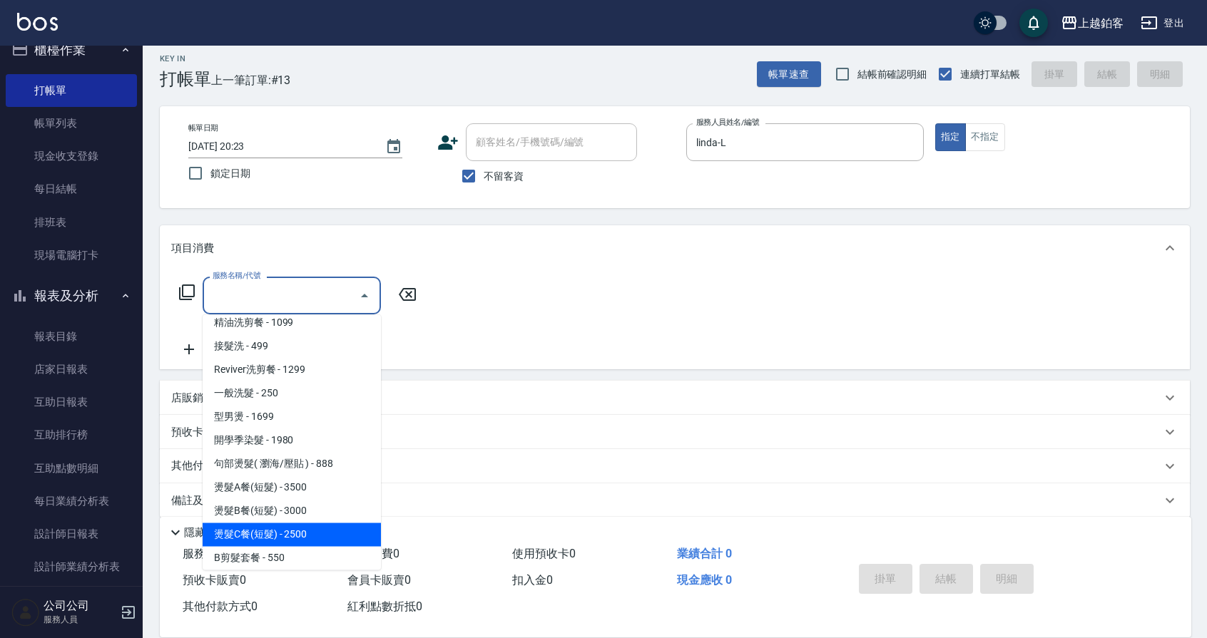
type input "燙髮C餐(短髮)(2203)"
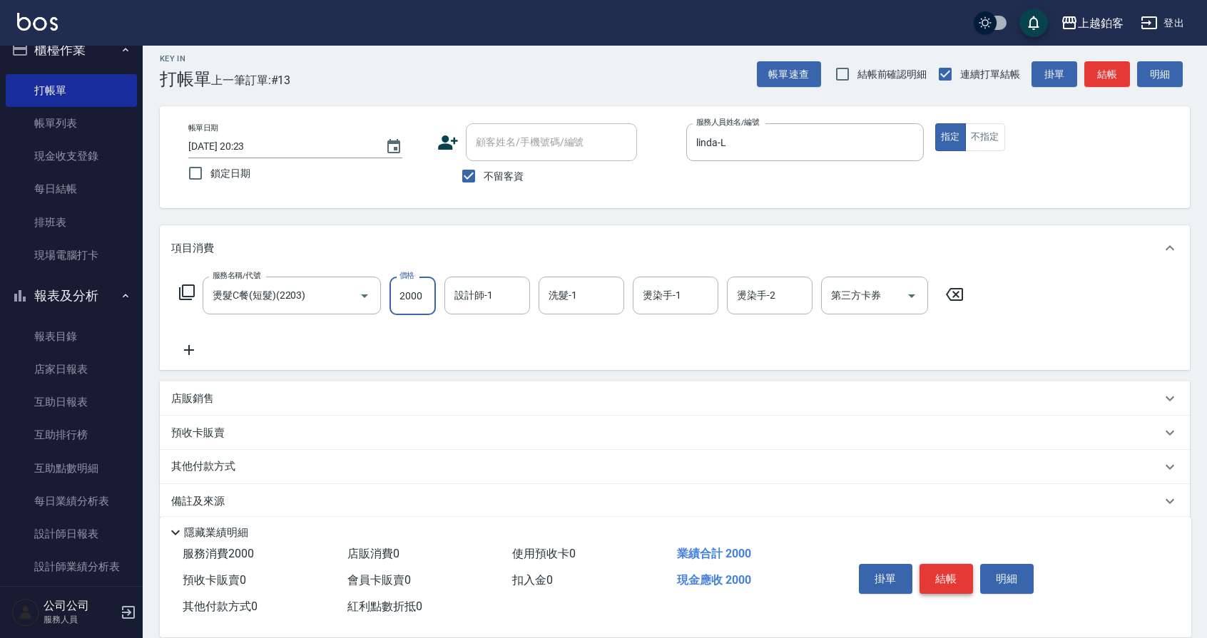
type input "2000"
type input "linda-L"
type input "哲南-44"
type input "linda-L"
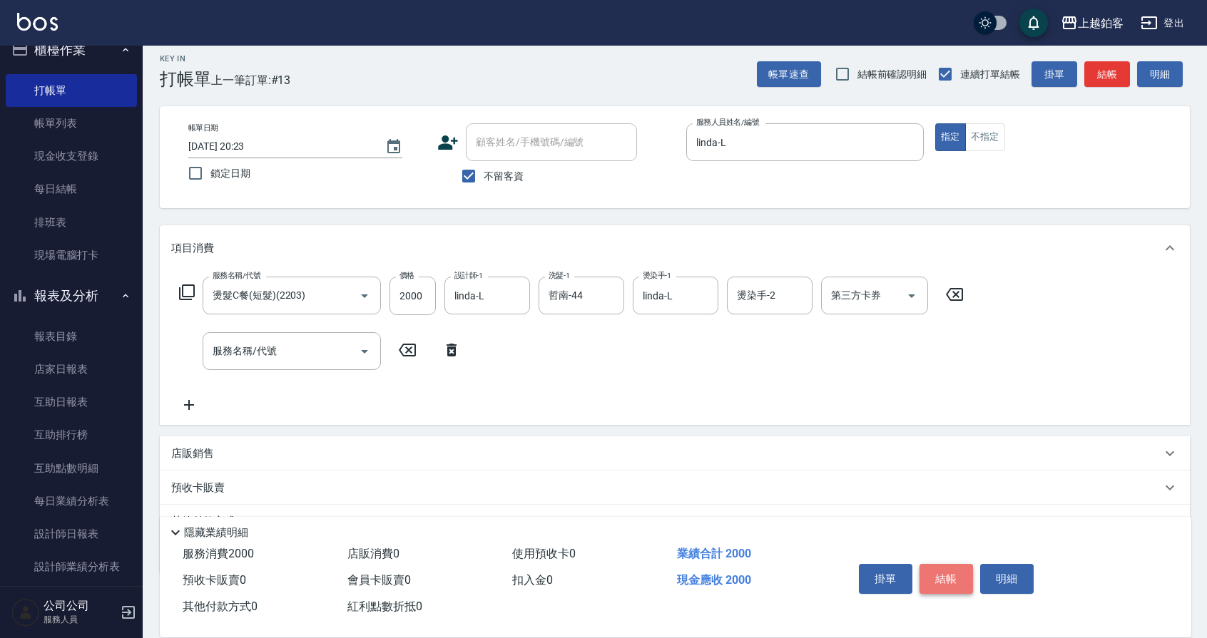
click at [946, 576] on button "結帳" at bounding box center [947, 579] width 54 height 30
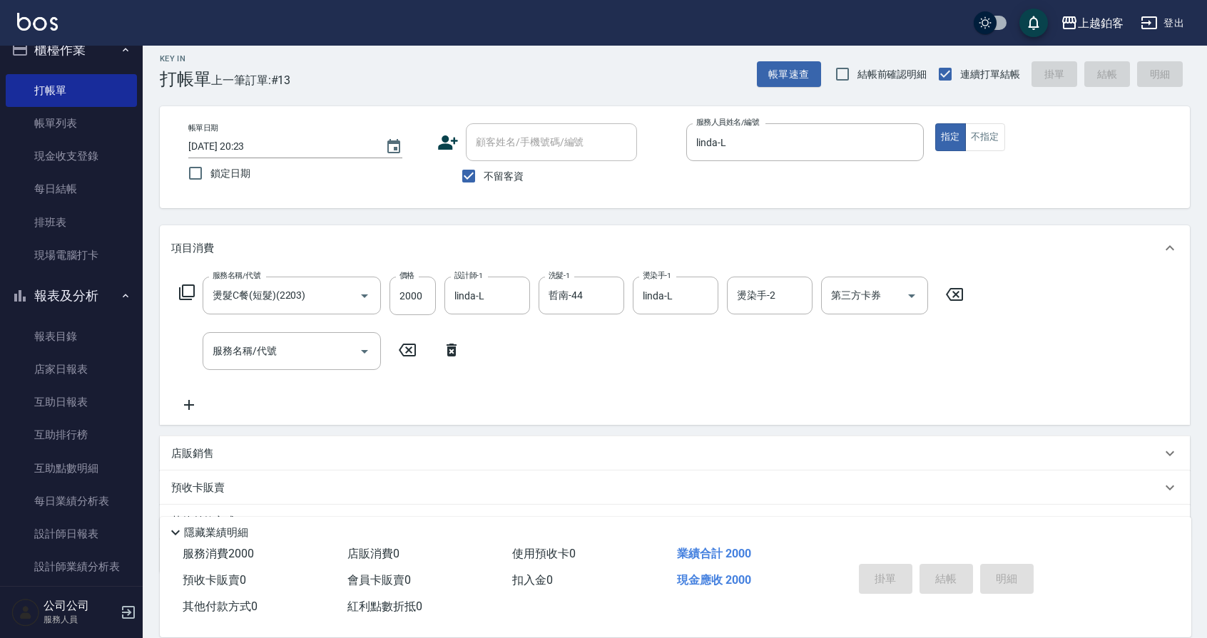
type input "[DATE] 20:24"
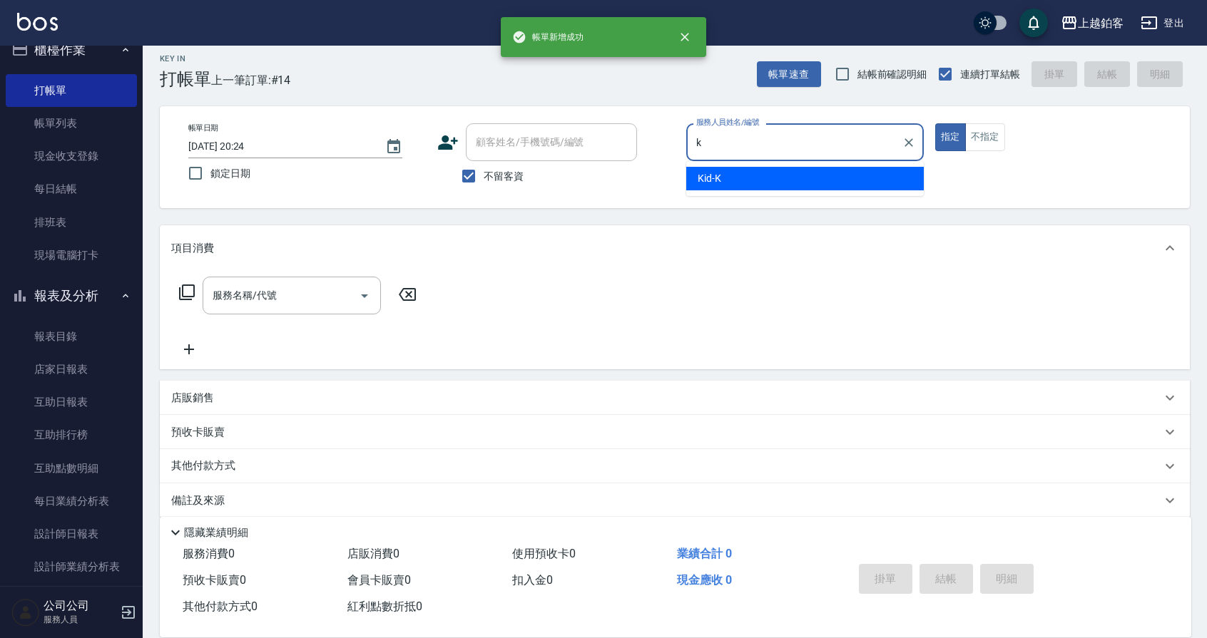
type input "Kid-K"
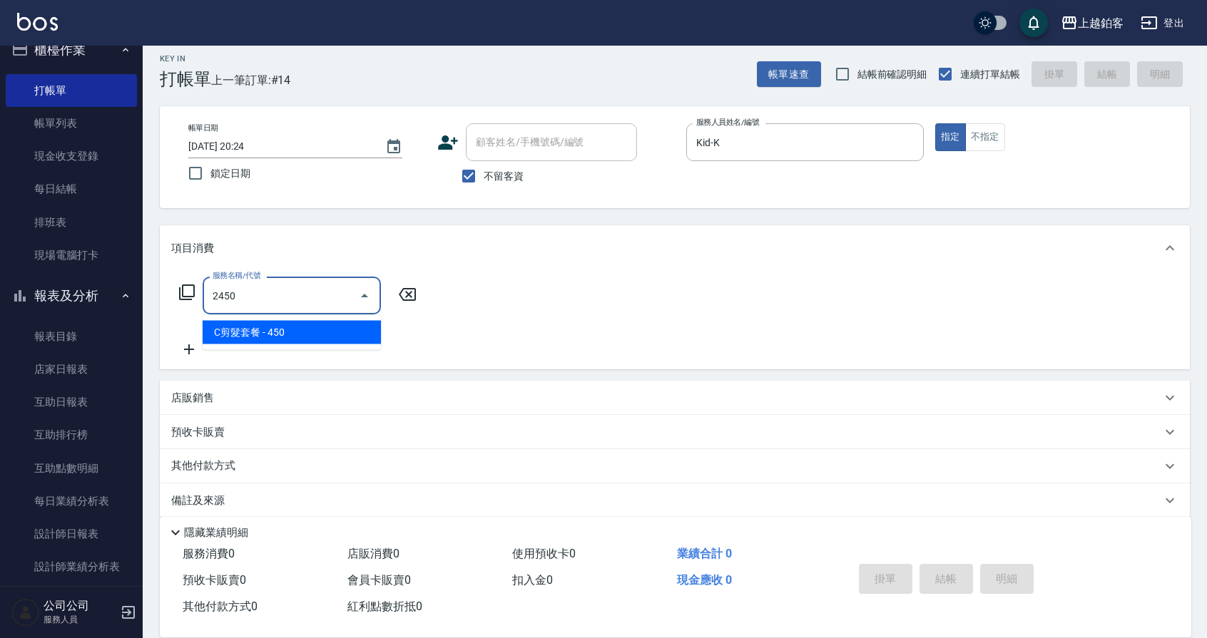
type input "C剪髮套餐(2450)"
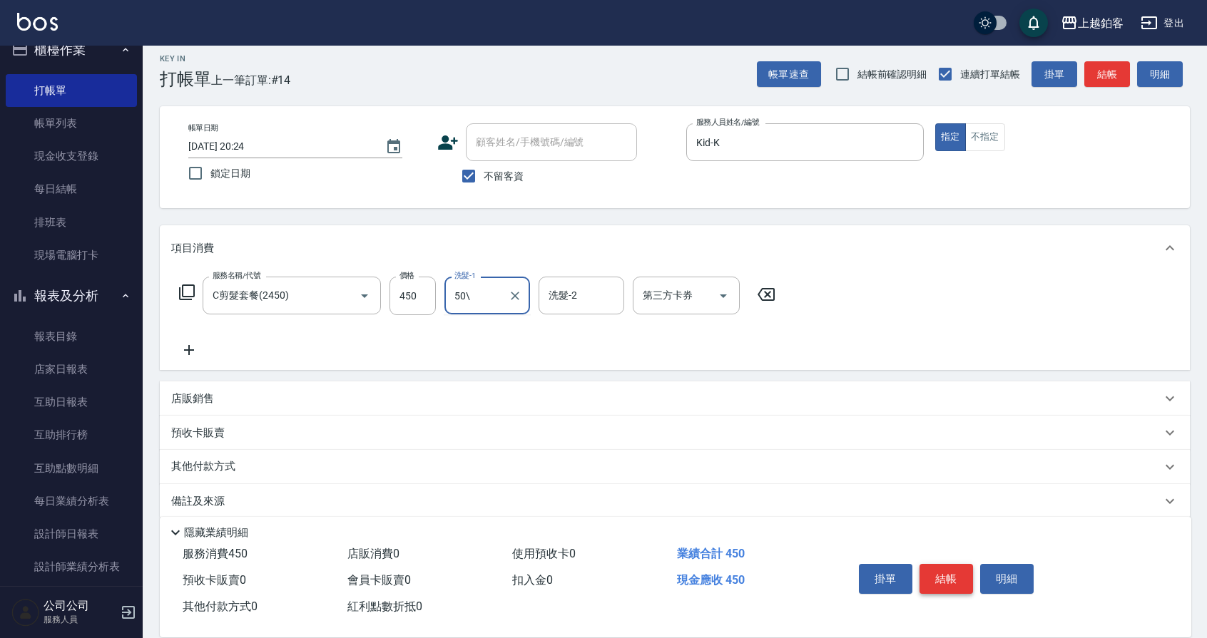
type input "50\"
click at [509, 300] on input "洗髮-1" at bounding box center [487, 295] width 73 height 25
type input "芯如-50"
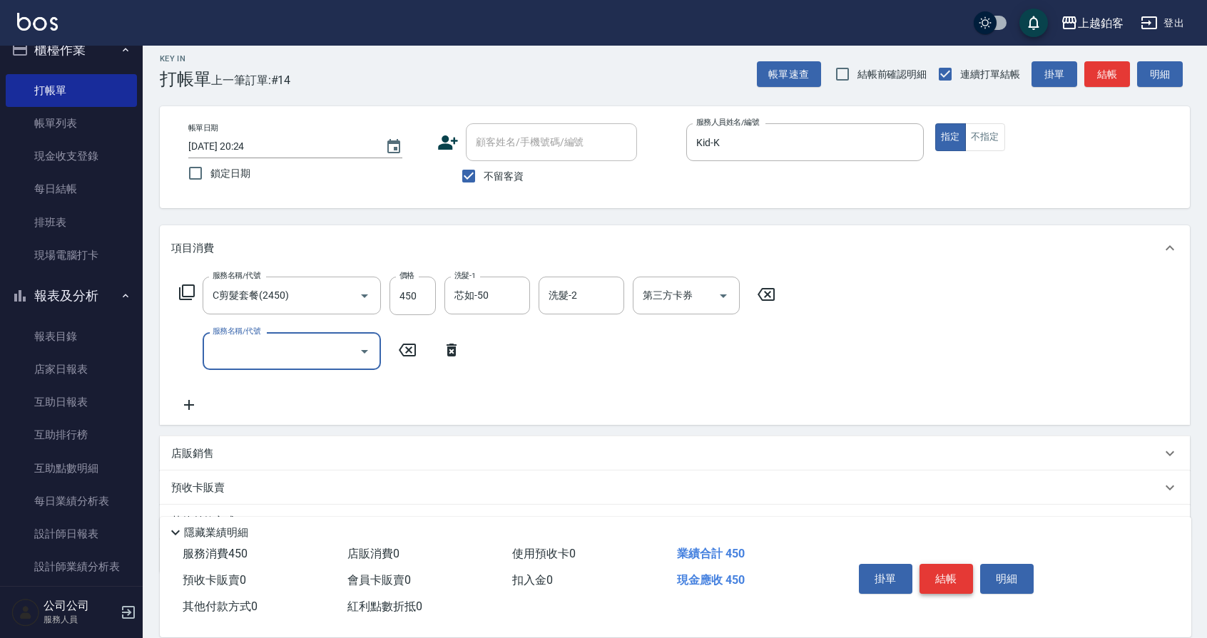
click at [950, 579] on button "結帳" at bounding box center [947, 579] width 54 height 30
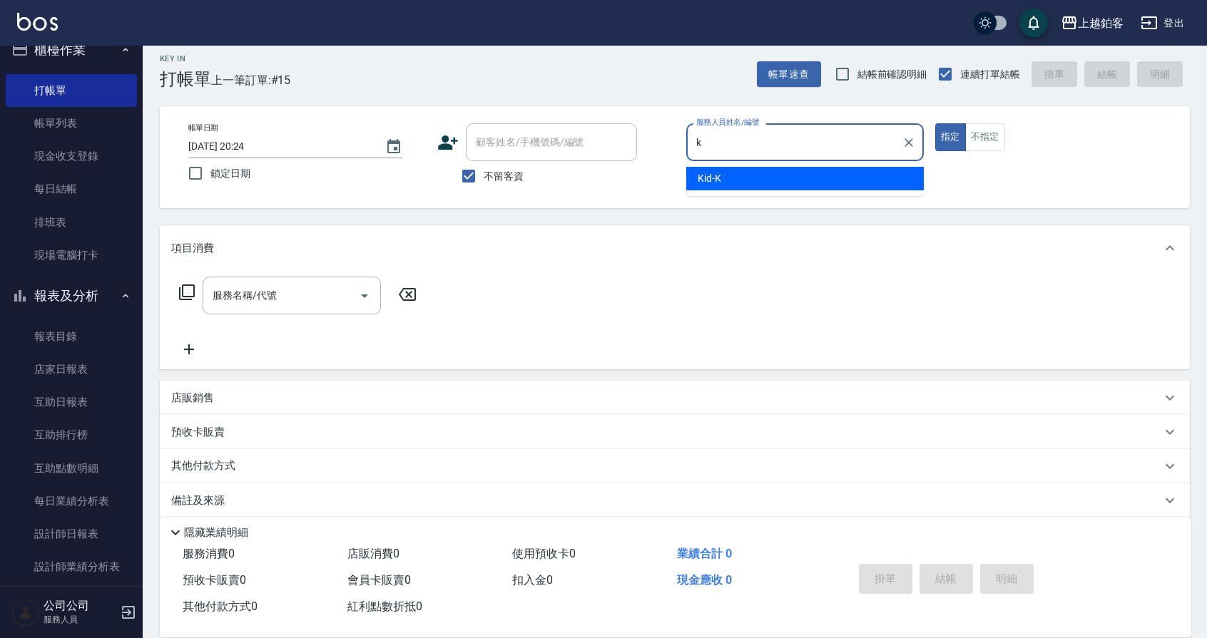
type input "Kid-K"
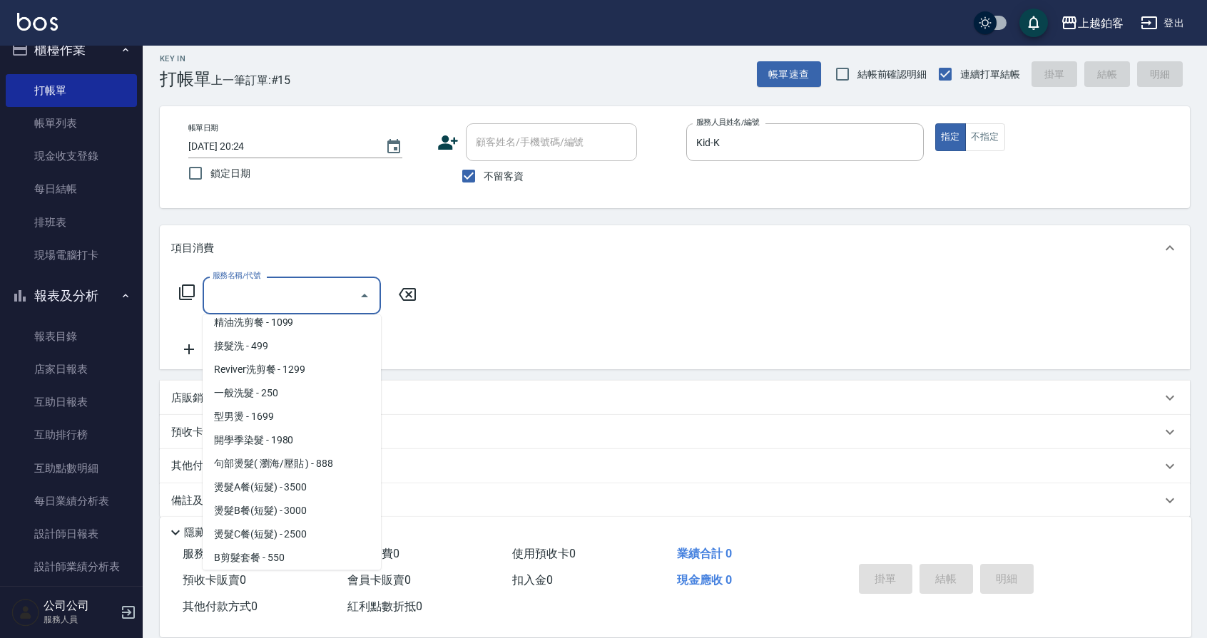
scroll to position [457, 0]
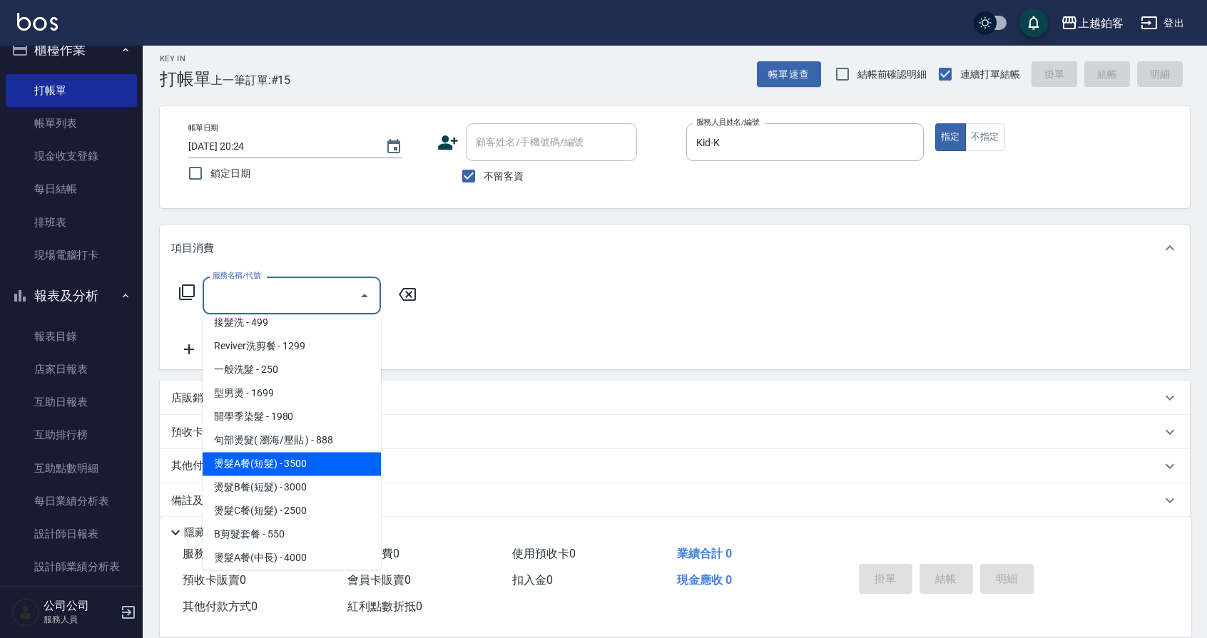
type input "燙髮A餐(短髮)(2201)"
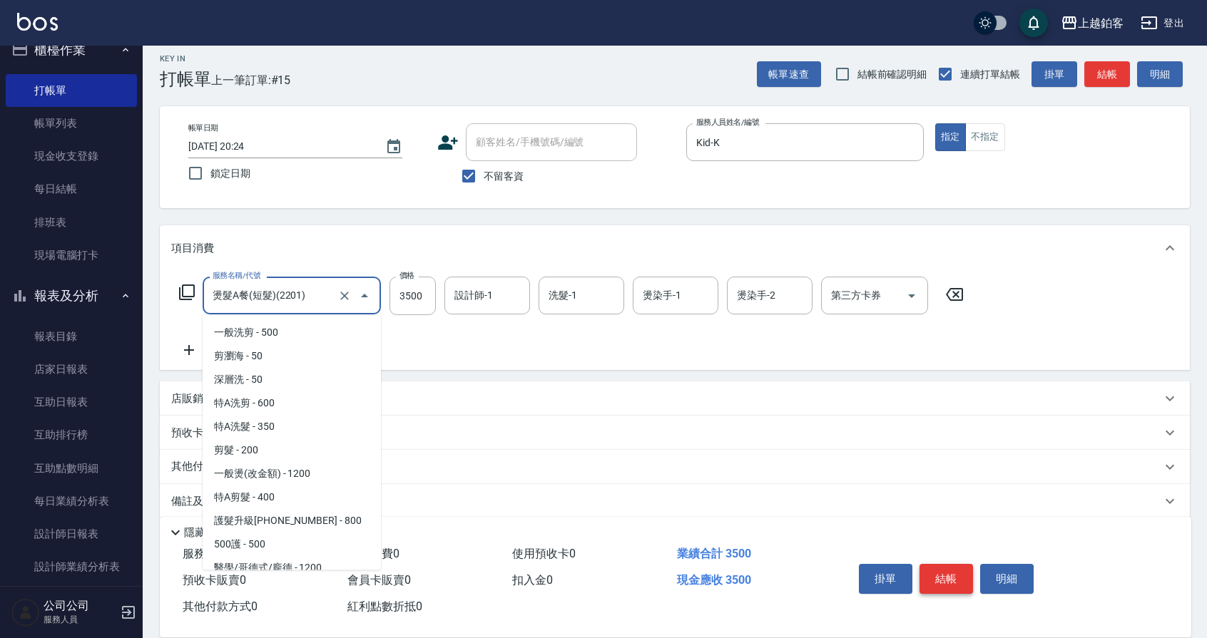
scroll to position [362, 0]
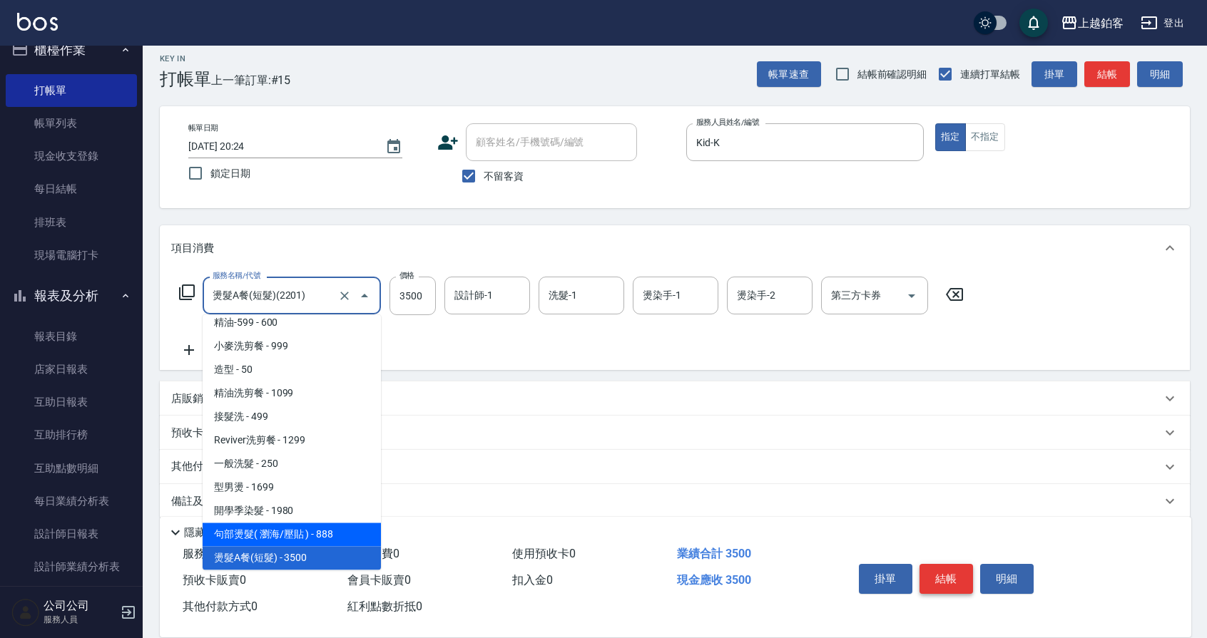
type input "888"
type input "句部燙髮( 瀏海/壓貼 )(2001)"
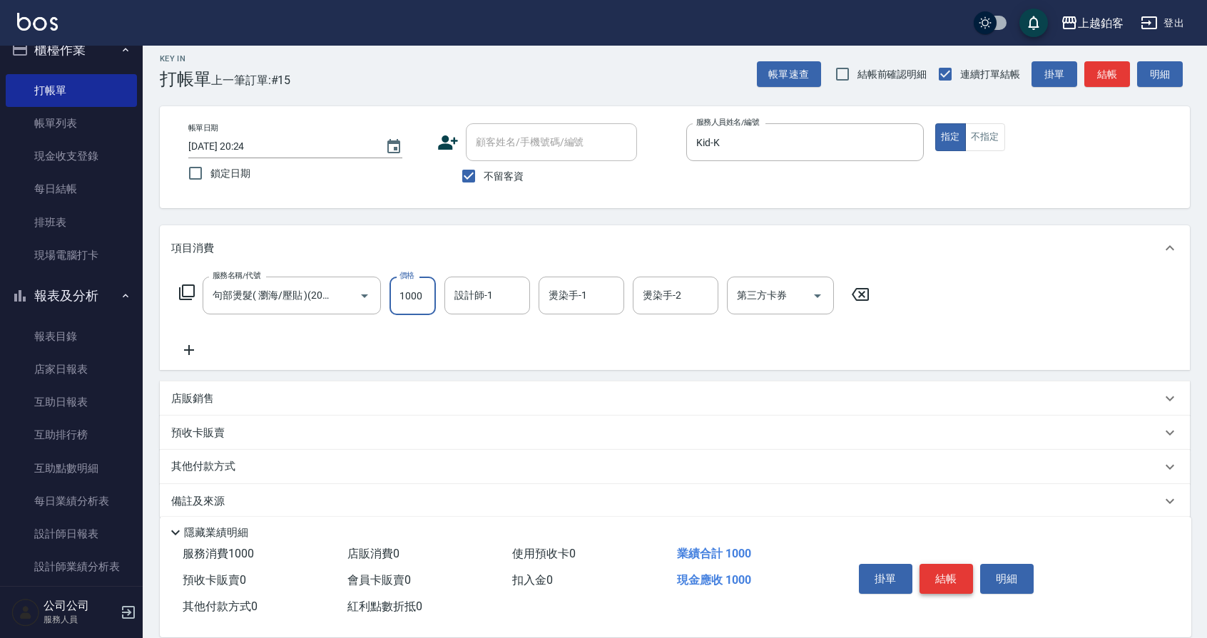
type input "1000"
type input "Kid-K"
type input "芯如-50"
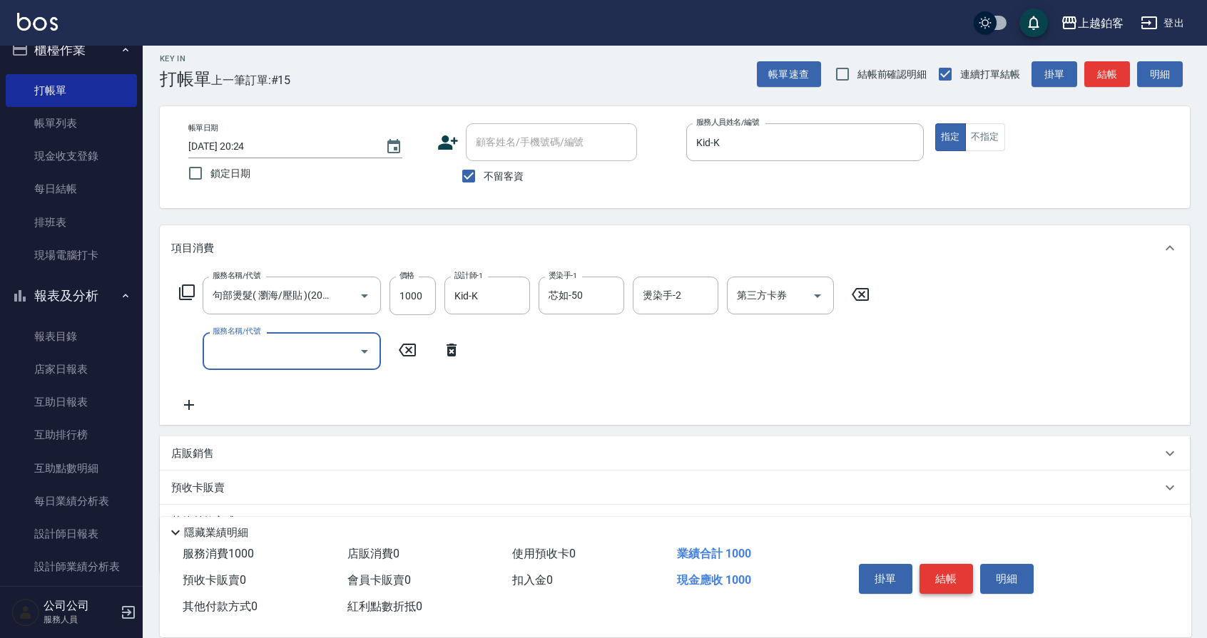
click at [955, 574] on button "結帳" at bounding box center [947, 579] width 54 height 30
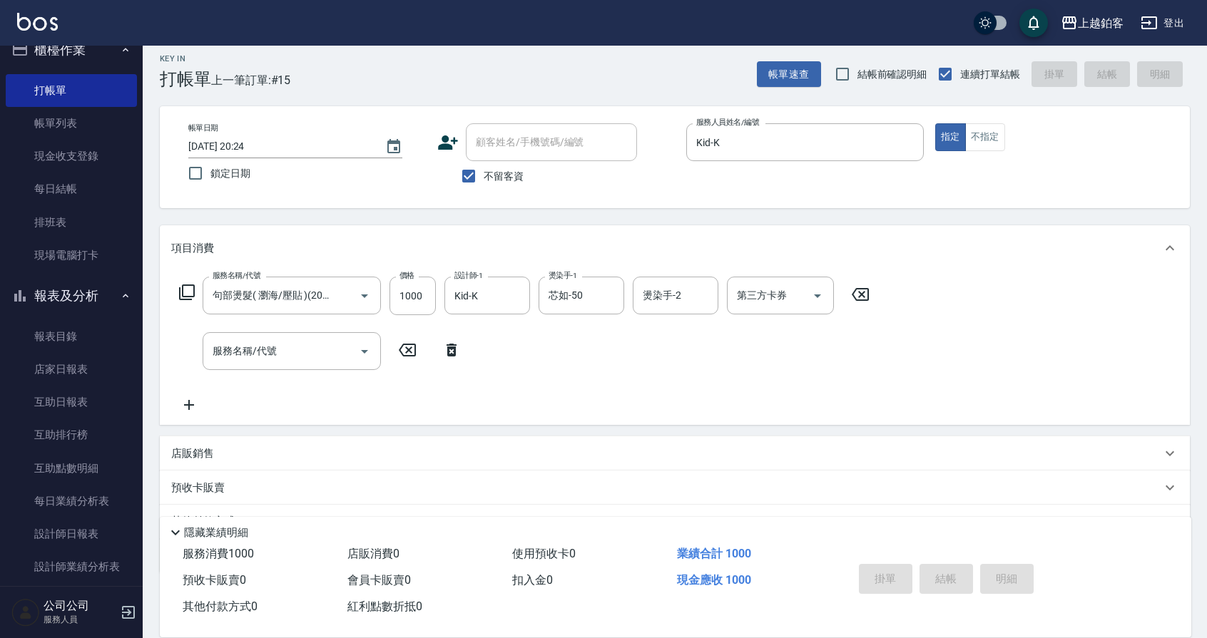
type input "[DATE] 20:25"
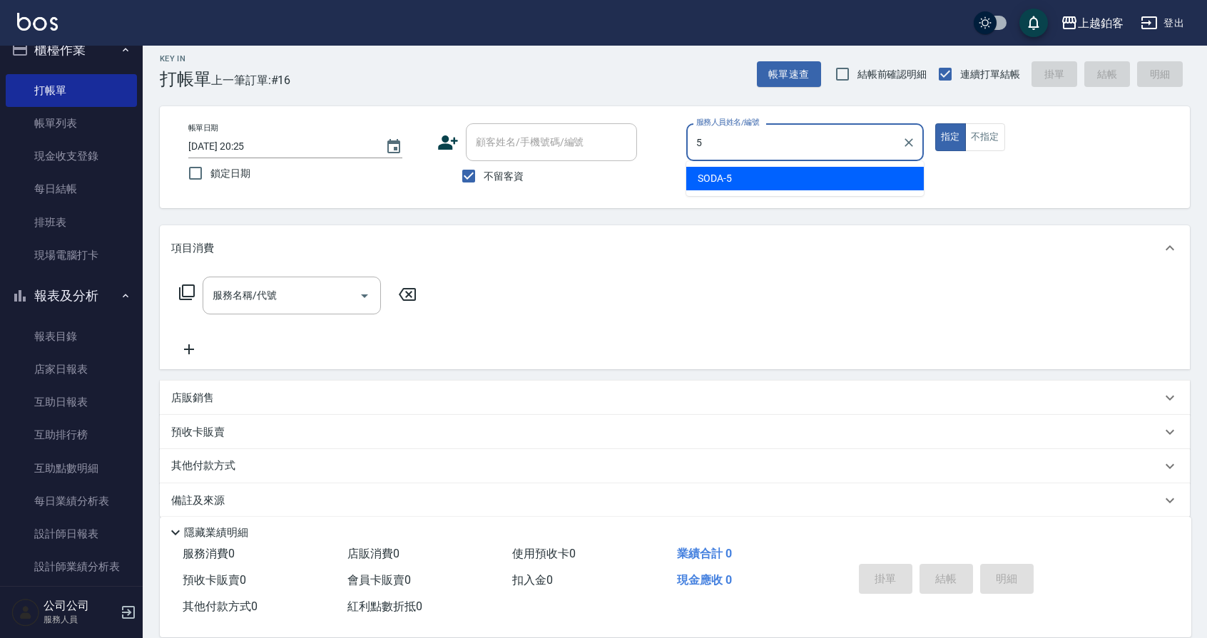
type input "SODA-5"
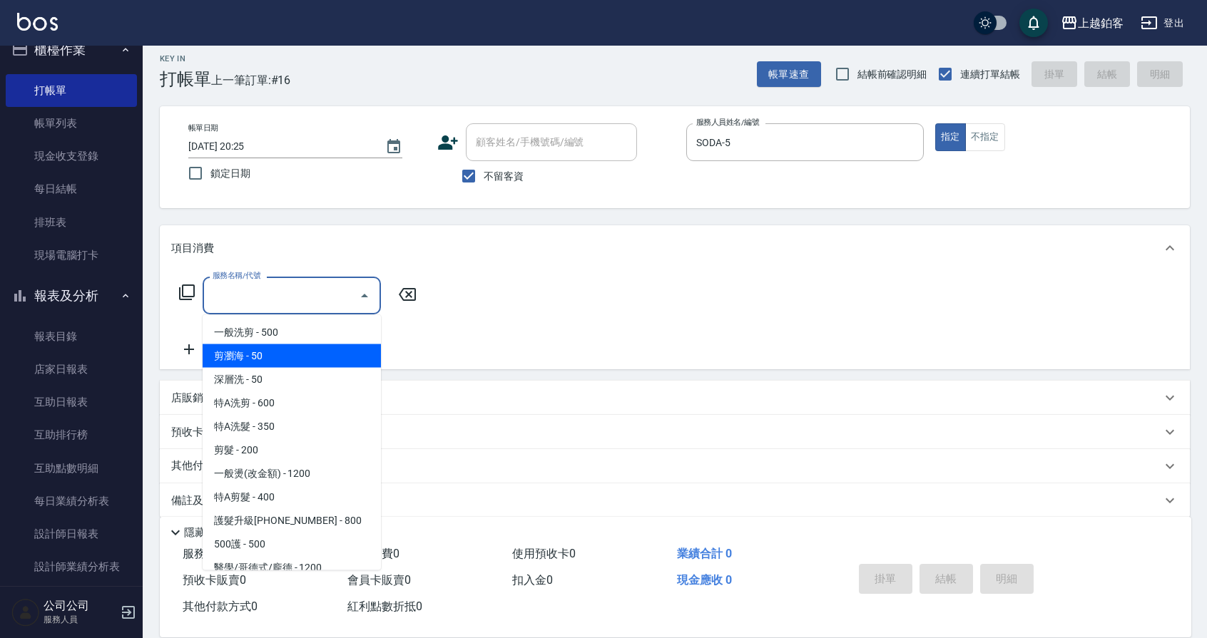
type input "剪瀏海(0050)"
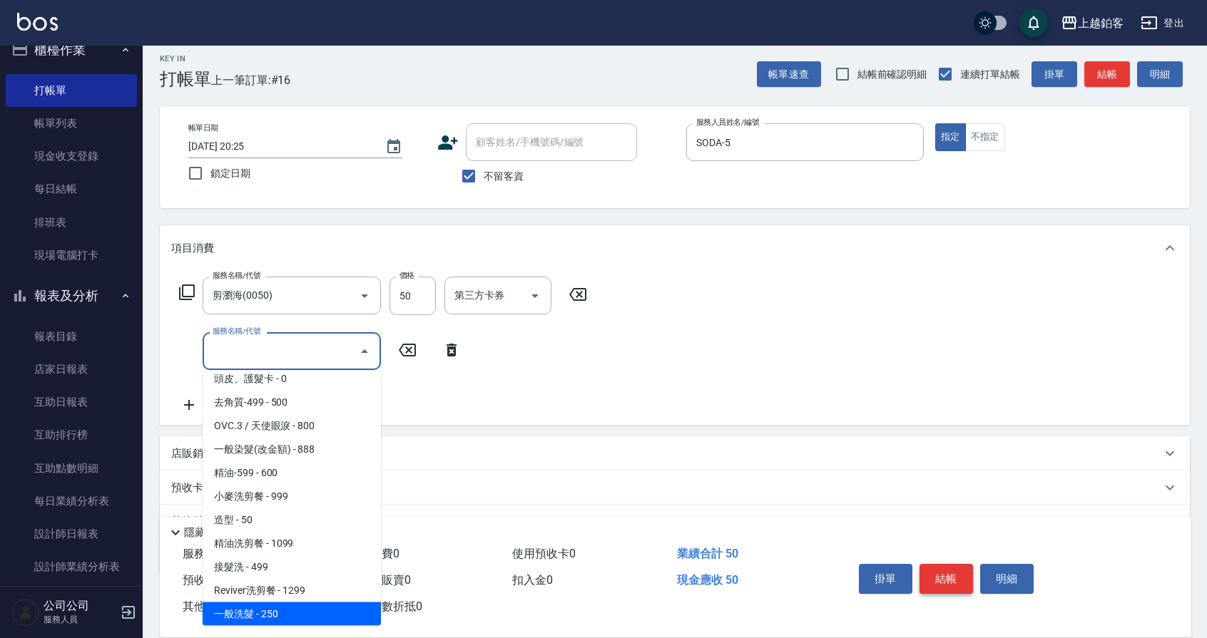
scroll to position [292, 0]
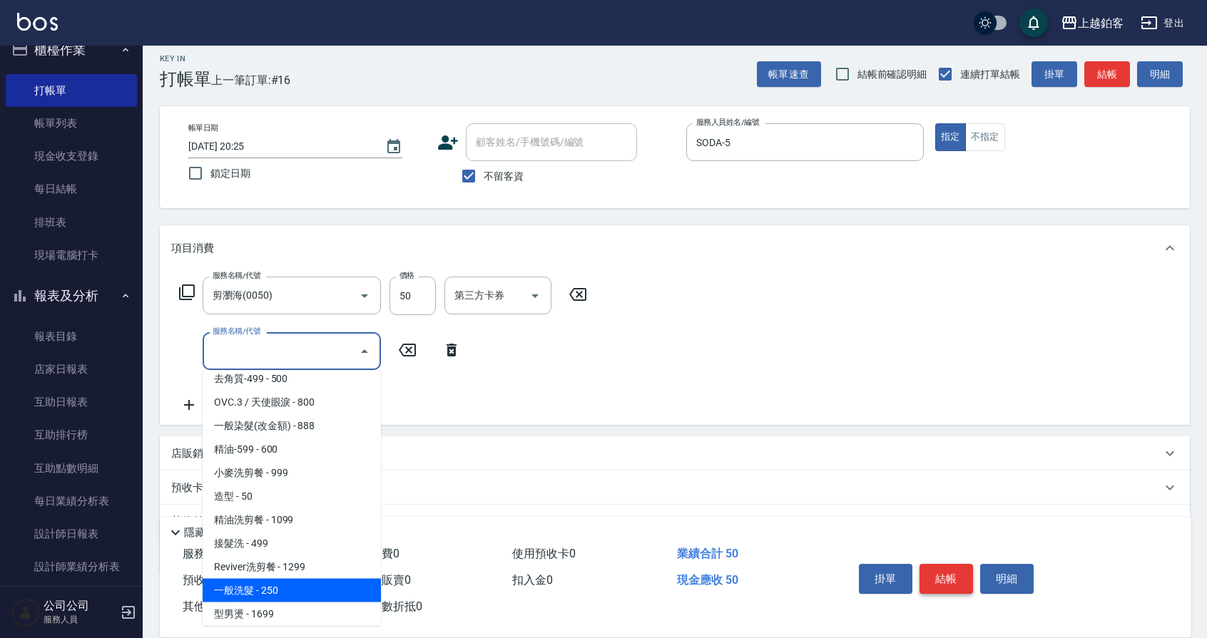
type input "一般洗髮(1300)"
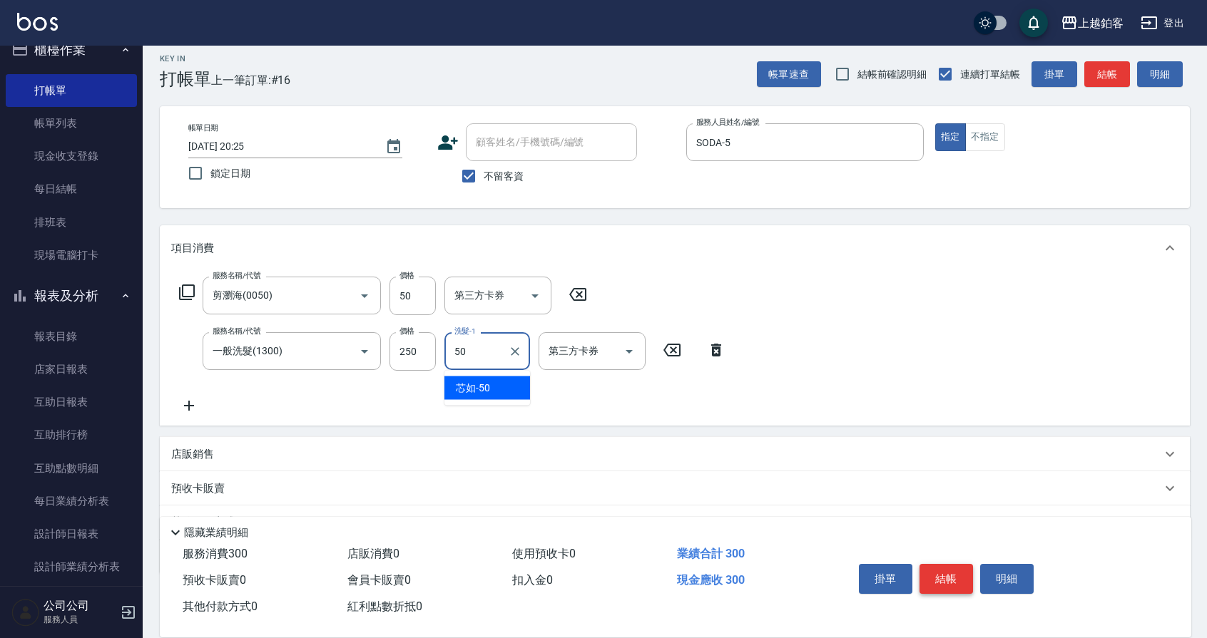
type input "芯如-50"
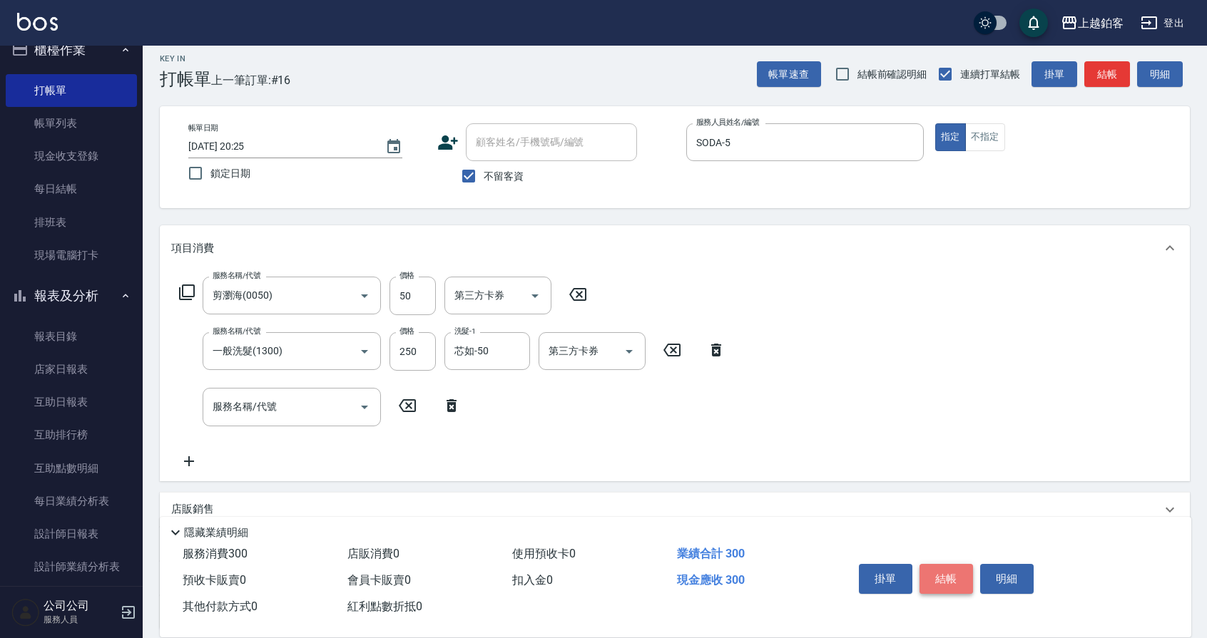
click at [962, 575] on button "結帳" at bounding box center [947, 579] width 54 height 30
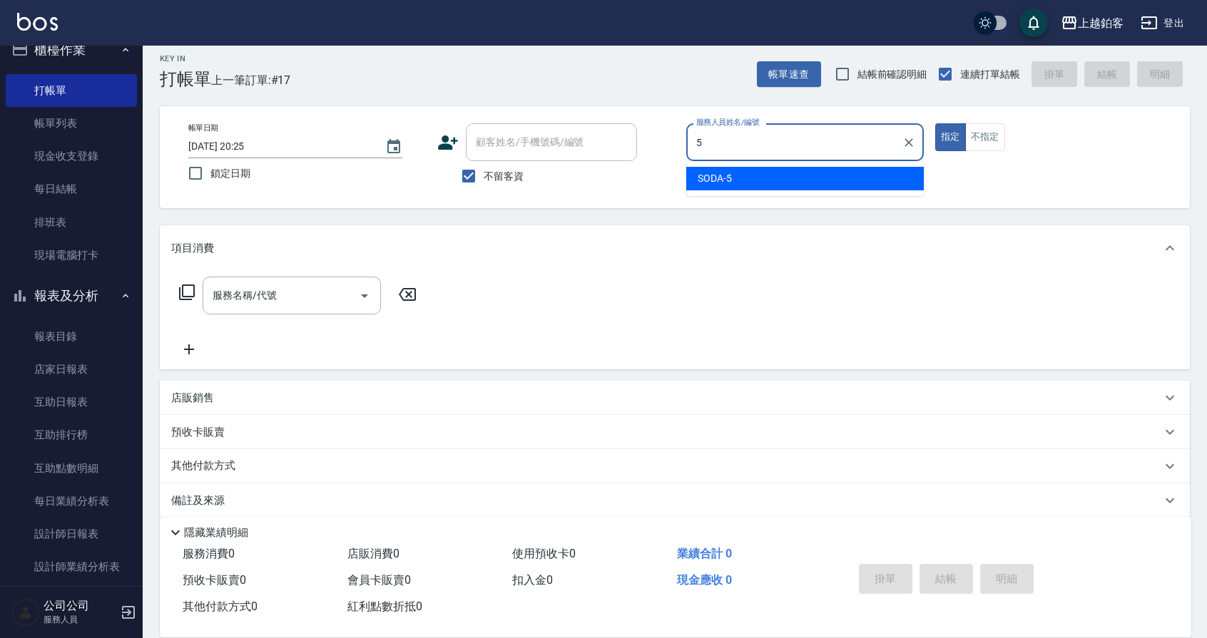
type input "SODA-5"
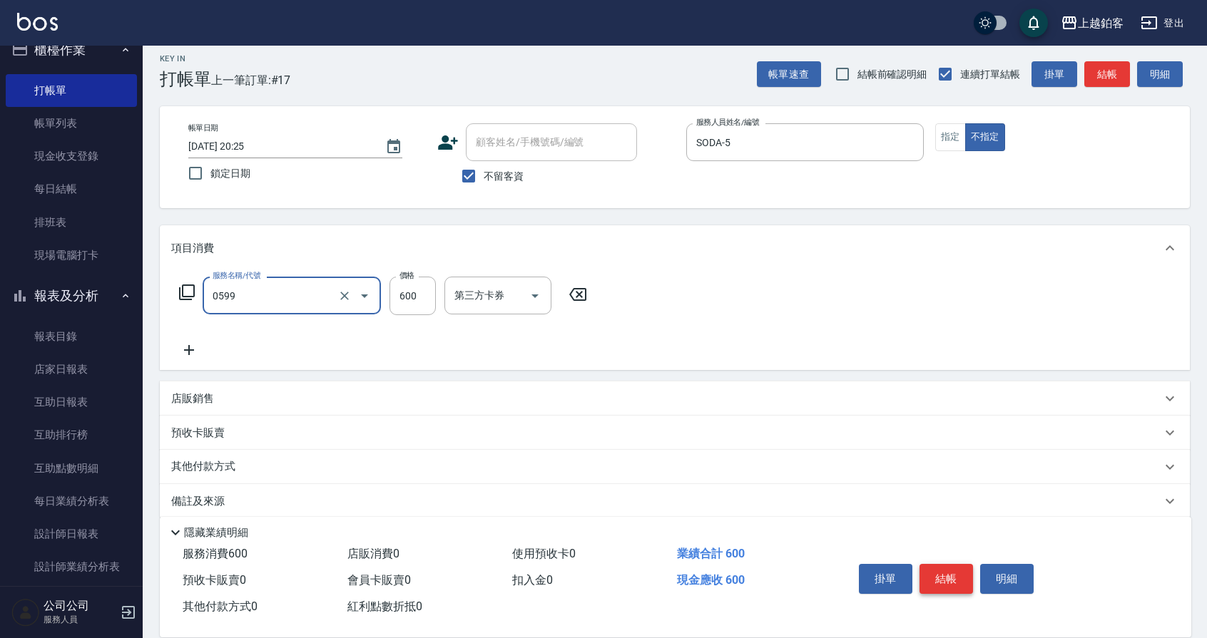
type input "精油-599(0599)"
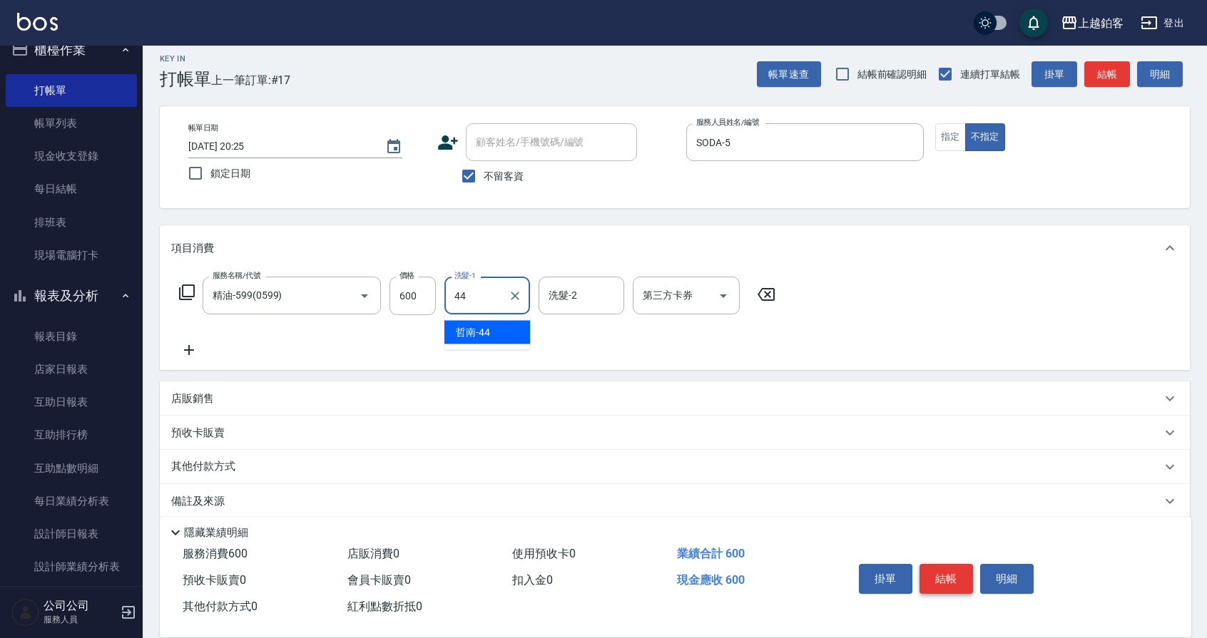
type input "哲南-44"
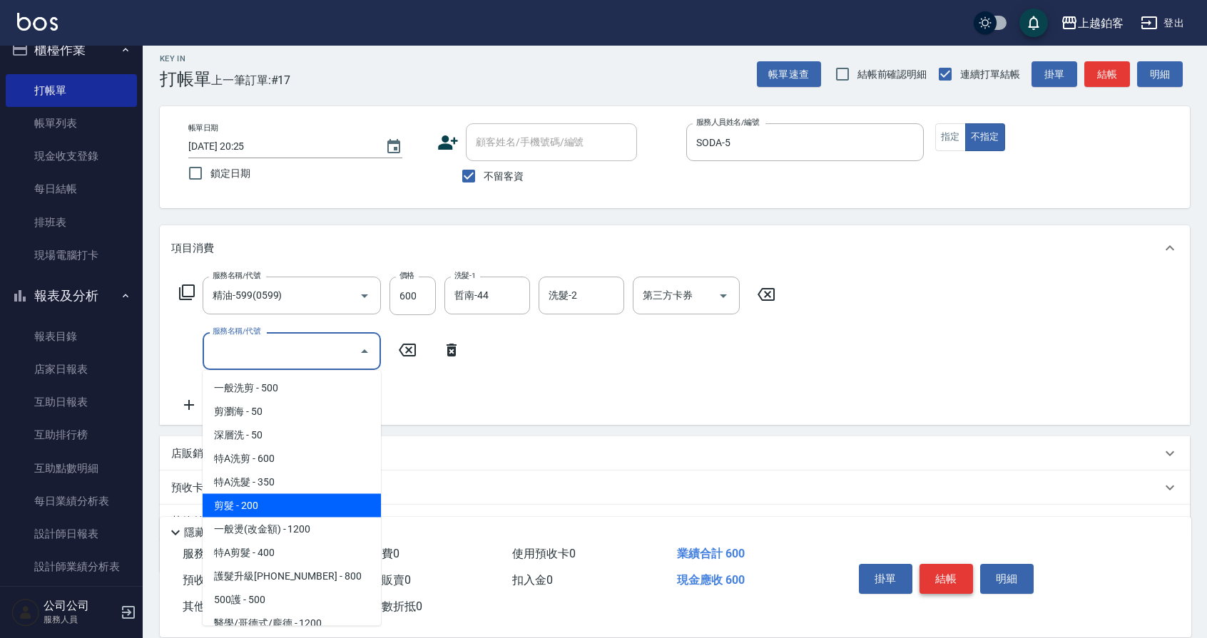
type input "剪髮(200)"
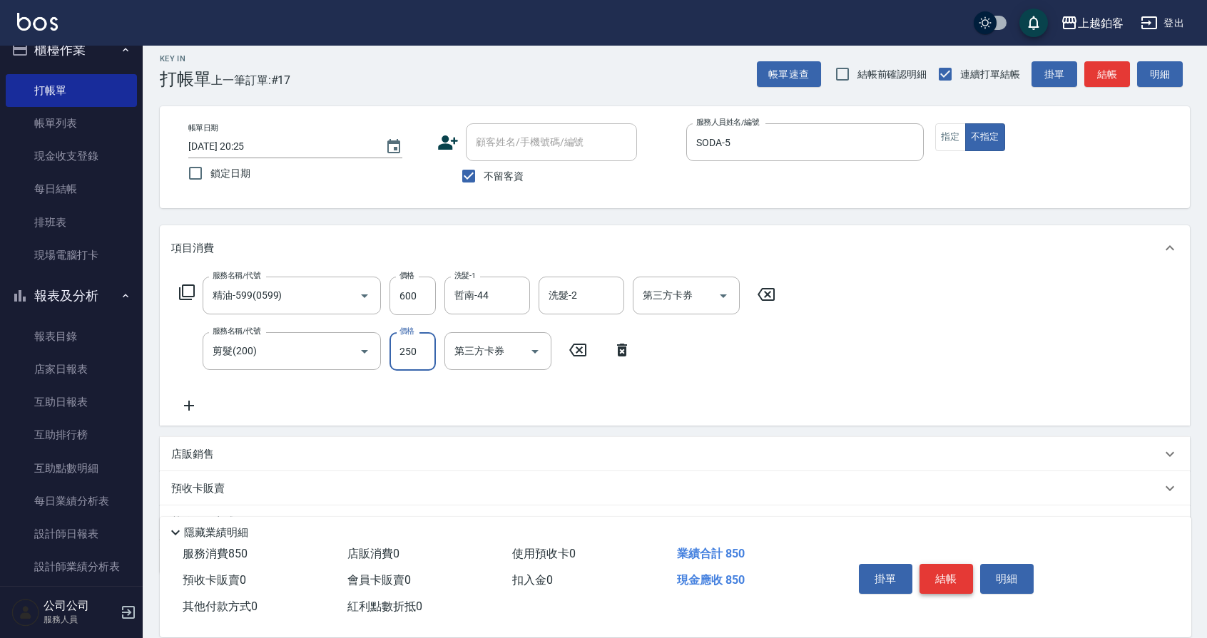
type input "250"
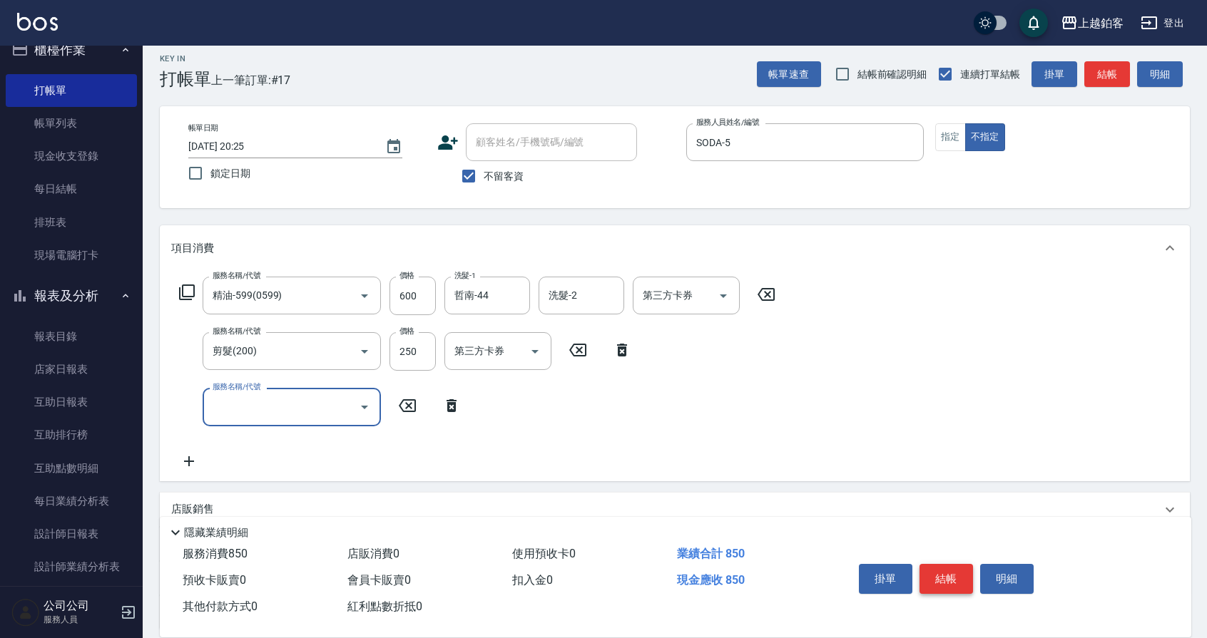
click at [960, 564] on button "結帳" at bounding box center [947, 579] width 54 height 30
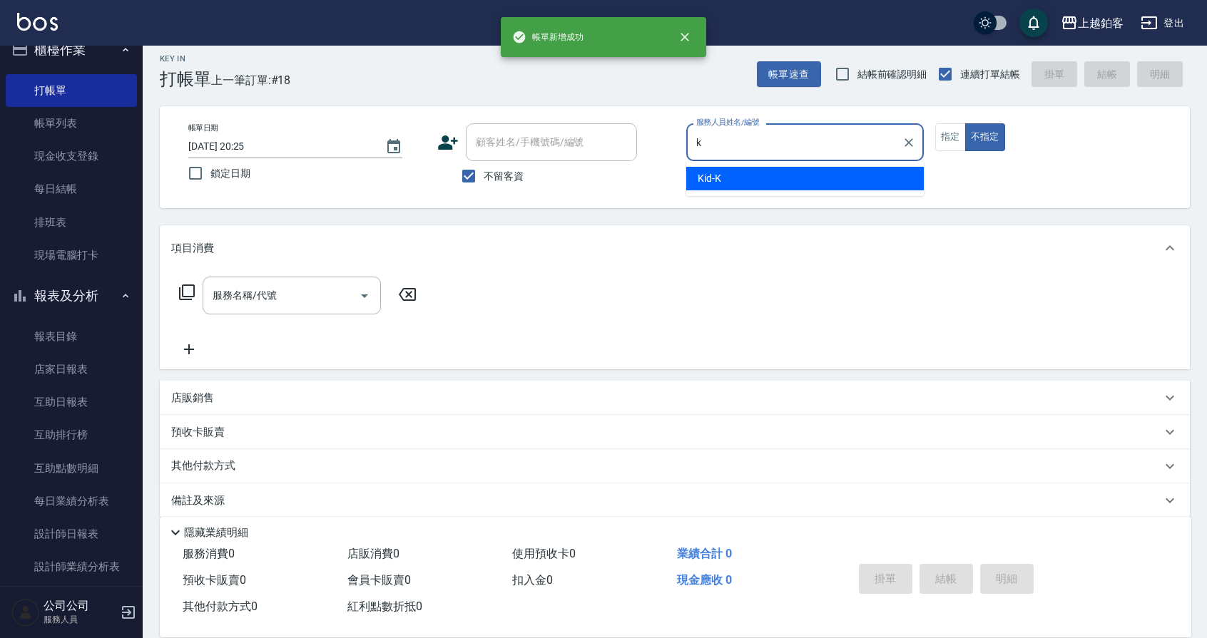
type input "Kid-K"
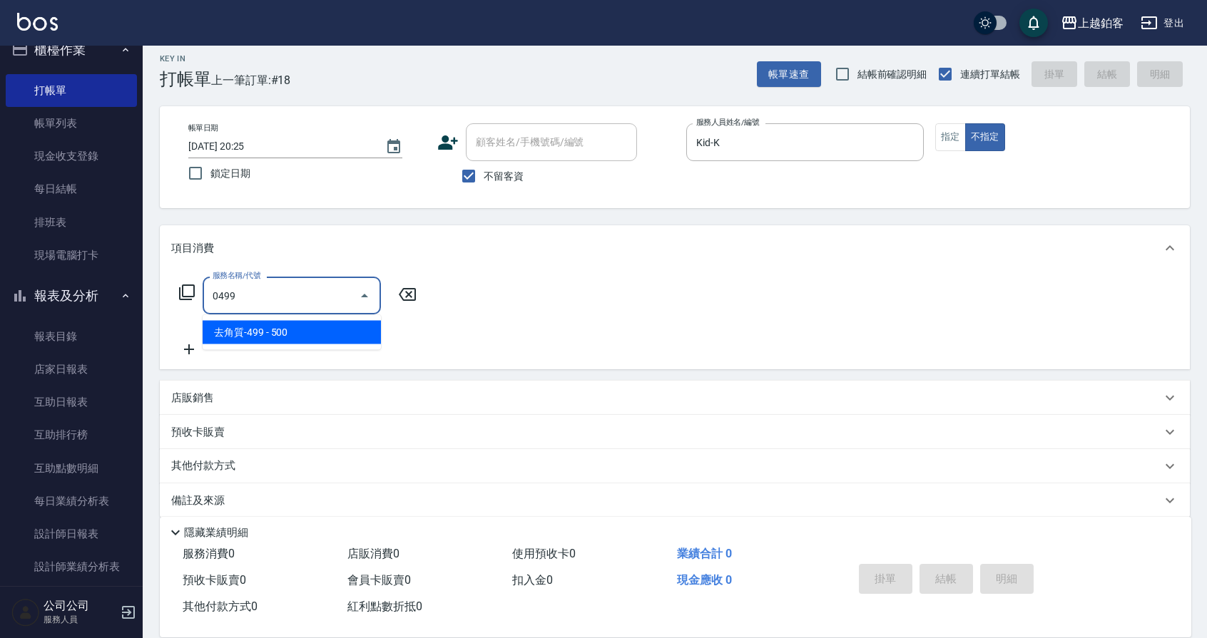
type input "去角質-499(0499)"
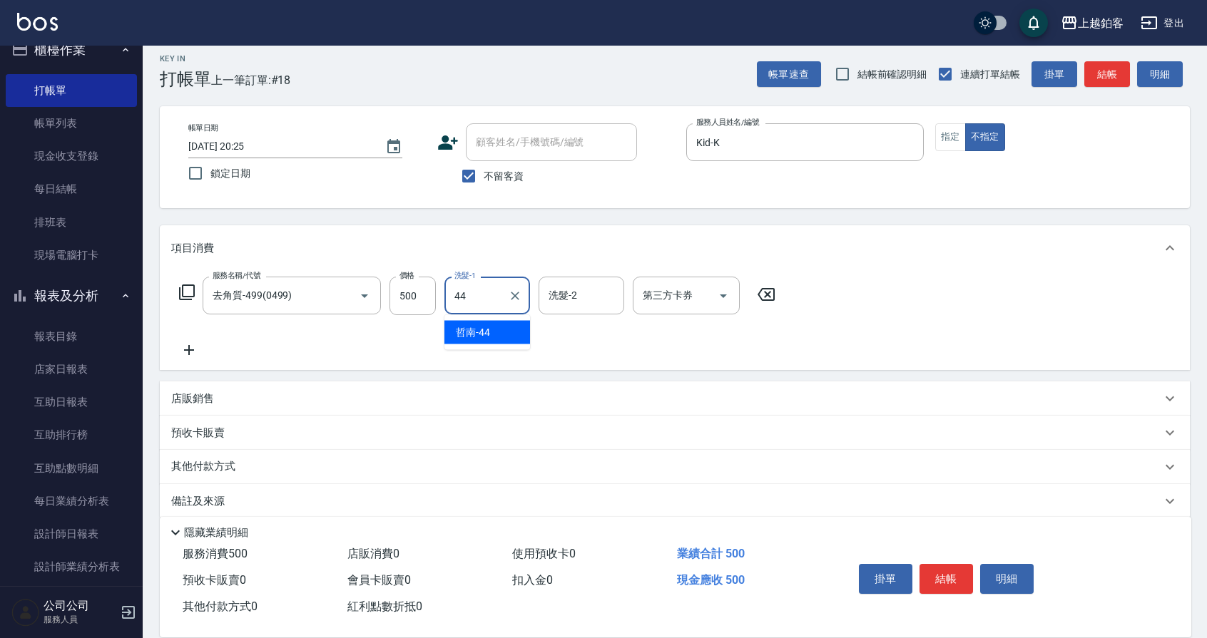
type input "哲南-44"
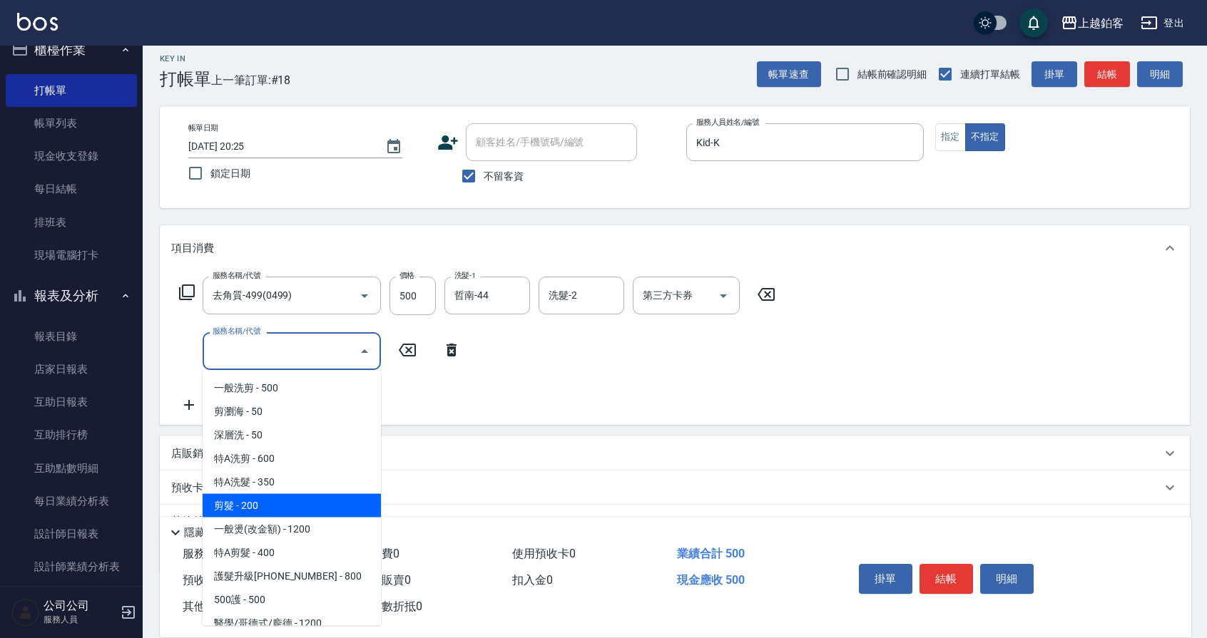
type input "剪髮(200)"
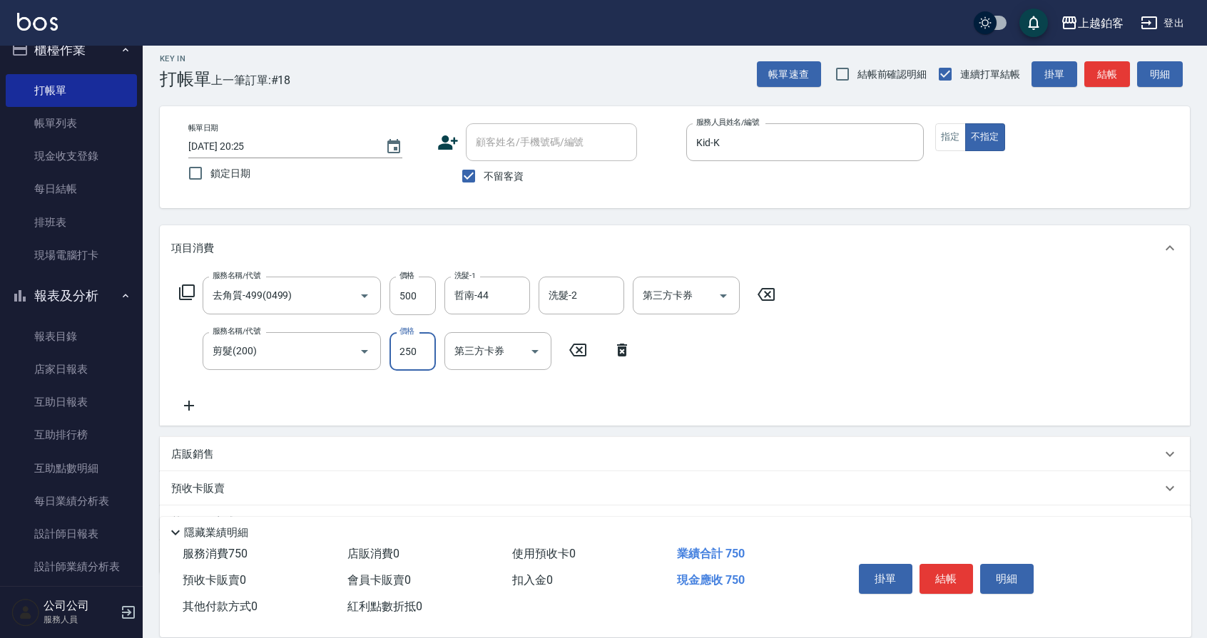
type input "250"
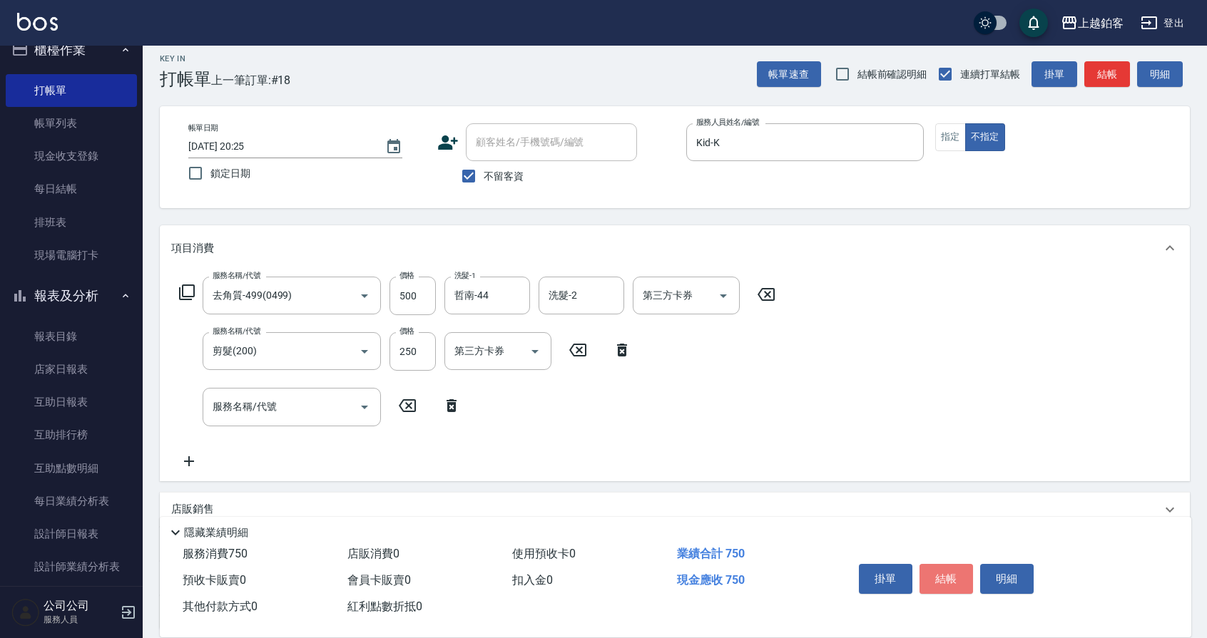
click at [940, 579] on button "結帳" at bounding box center [947, 579] width 54 height 30
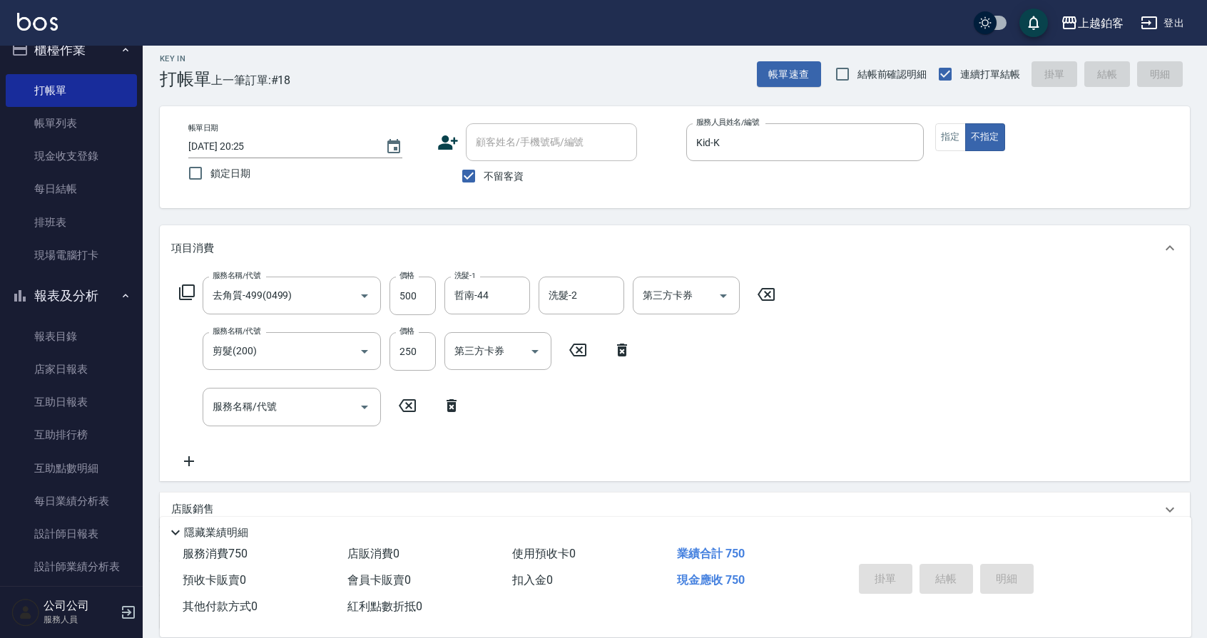
type input "[DATE] 20:26"
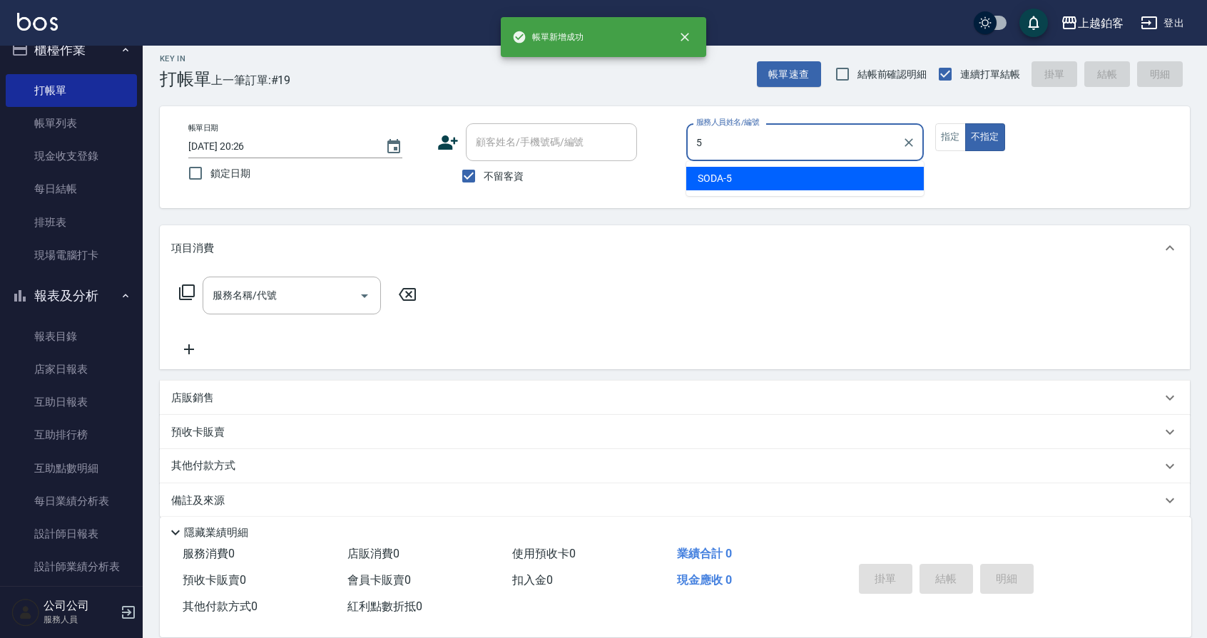
type input "SODA-5"
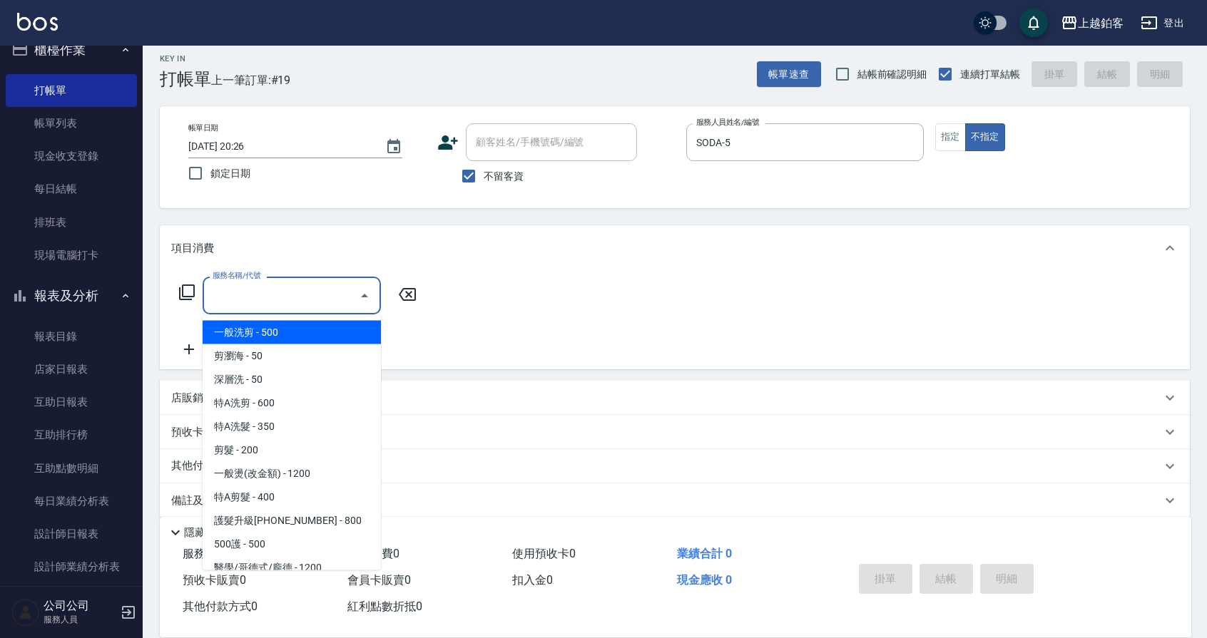
type input "一般洗剪(5)"
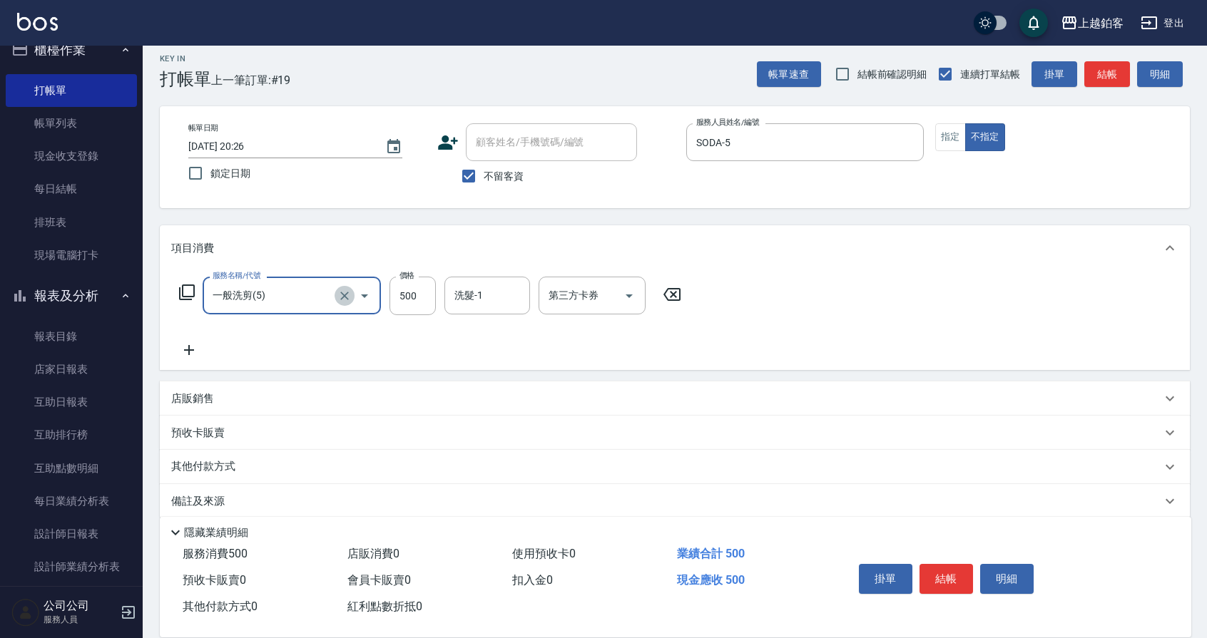
click at [350, 301] on icon "Clear" at bounding box center [344, 296] width 14 height 14
type input "去角質-499(0499)"
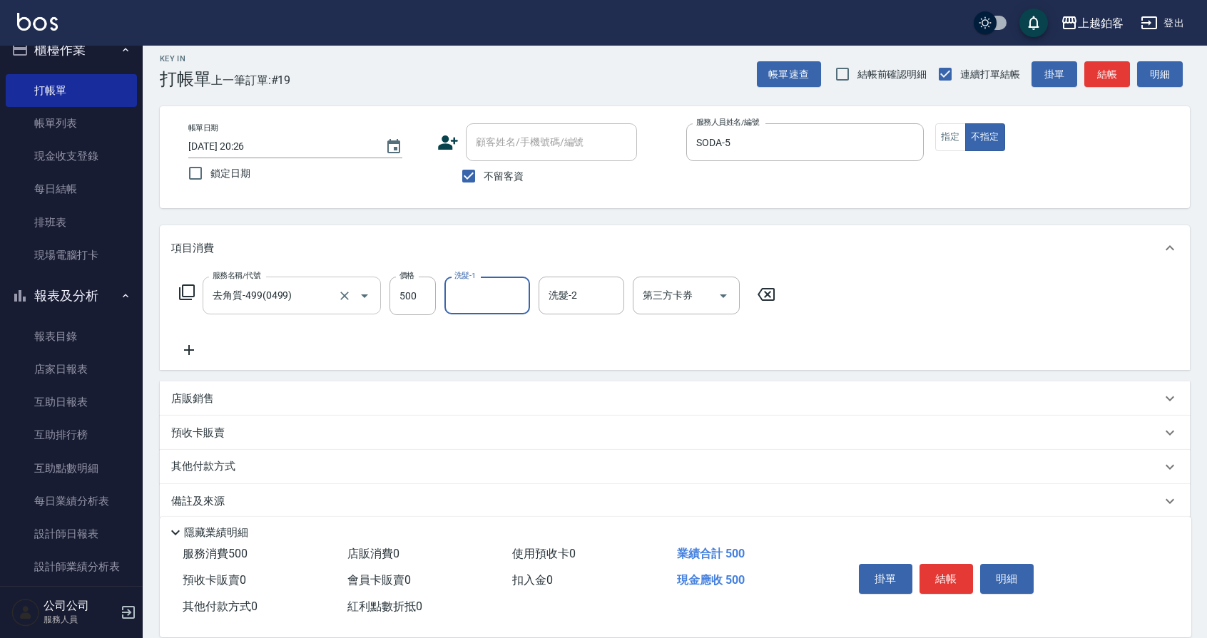
type input "4"
type input "芯如-50"
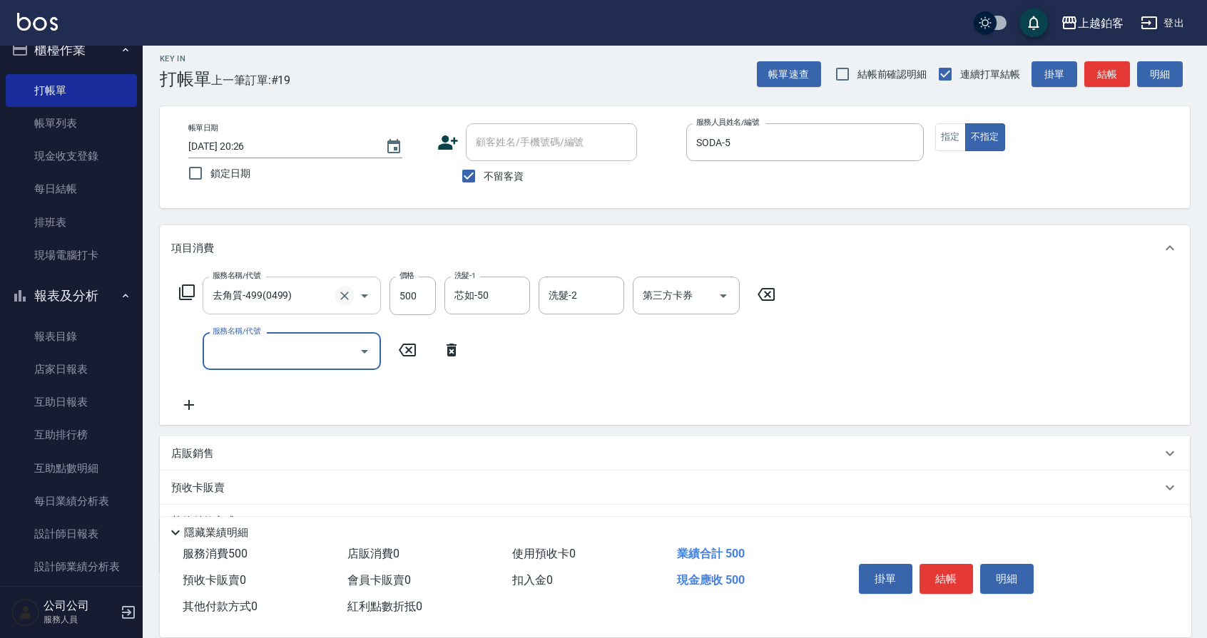
scroll to position [0, 0]
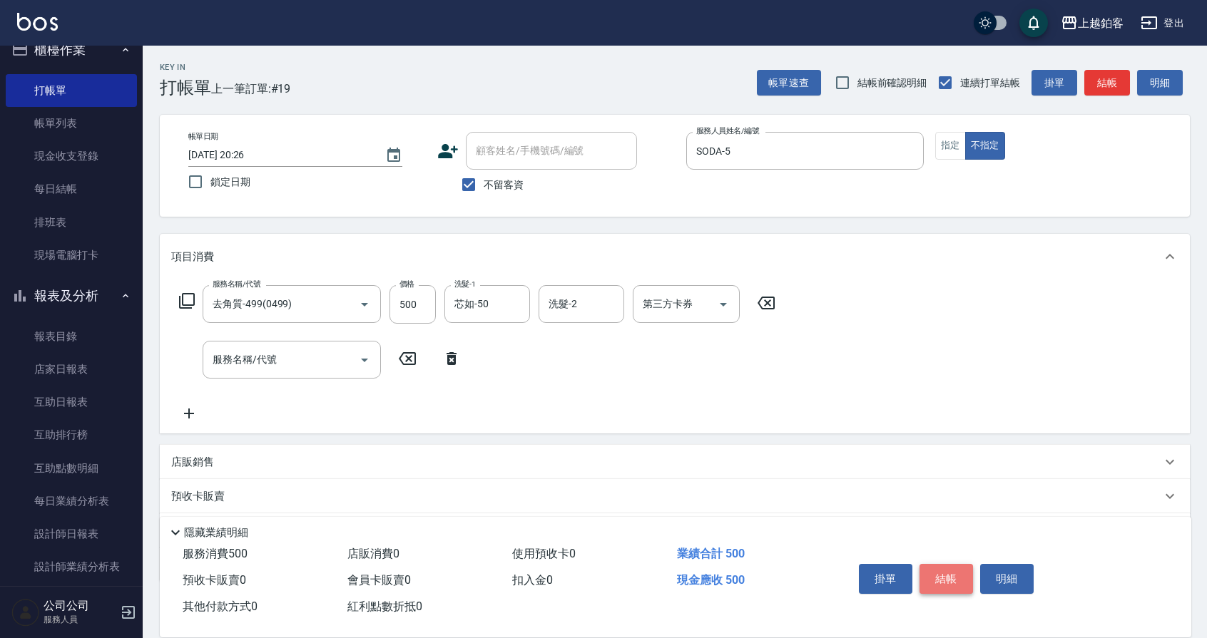
click at [958, 575] on button "結帳" at bounding box center [947, 579] width 54 height 30
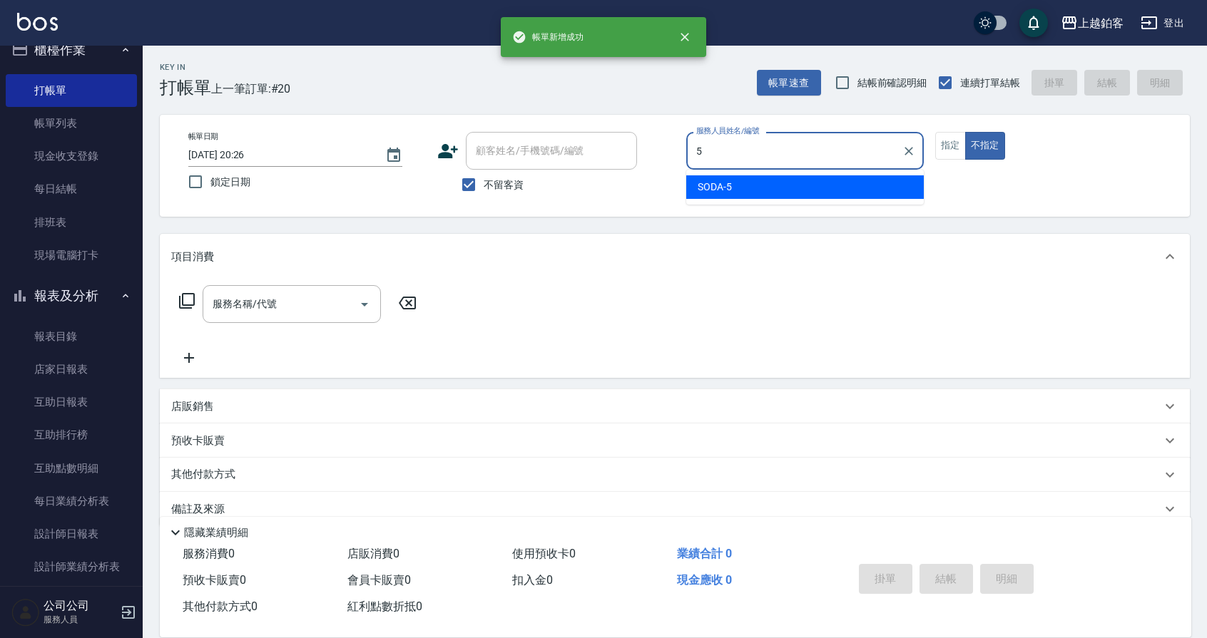
type input "SODA-5"
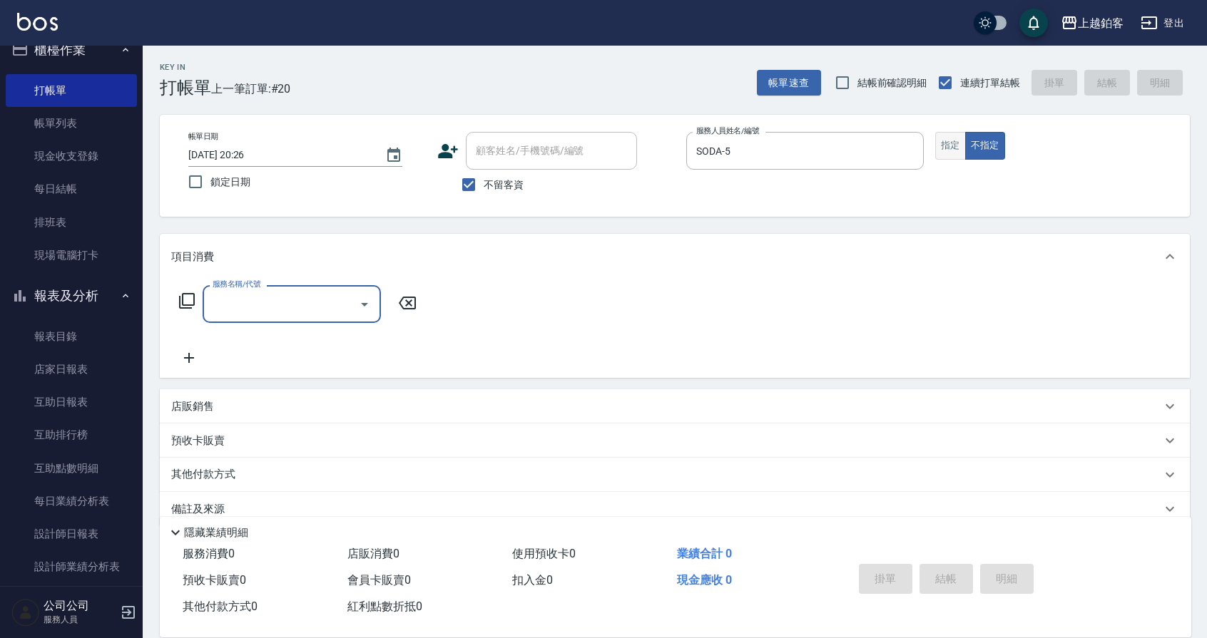
click at [939, 142] on button "指定" at bounding box center [950, 146] width 31 height 28
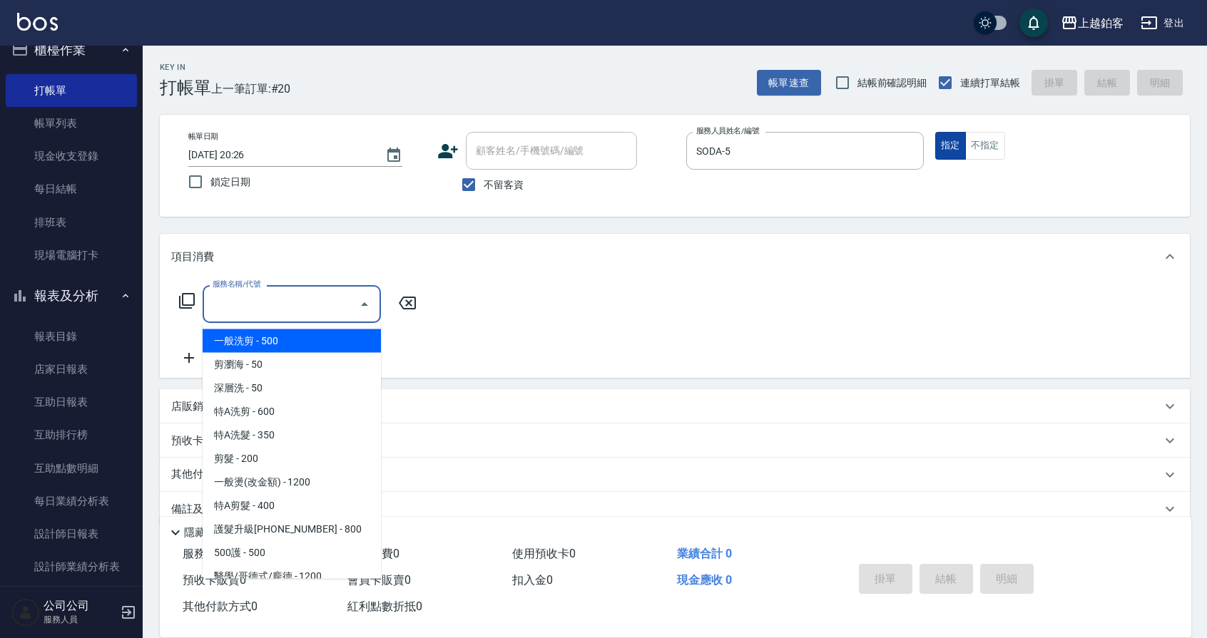
type input "一般洗剪(5)"
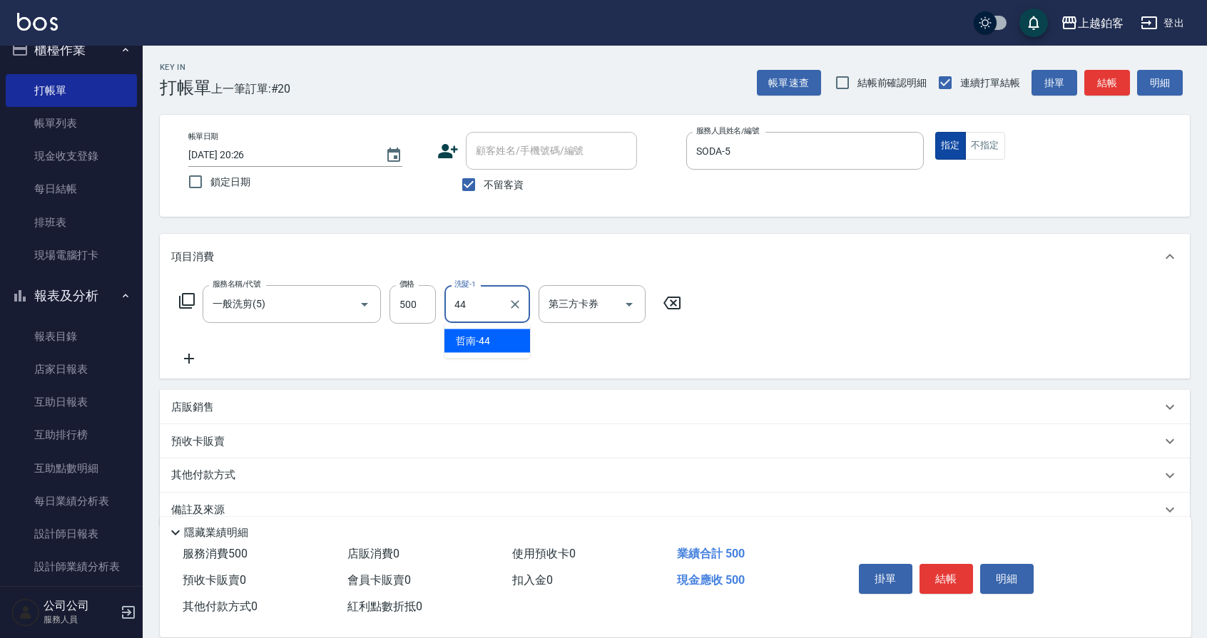
type input "哲南-44"
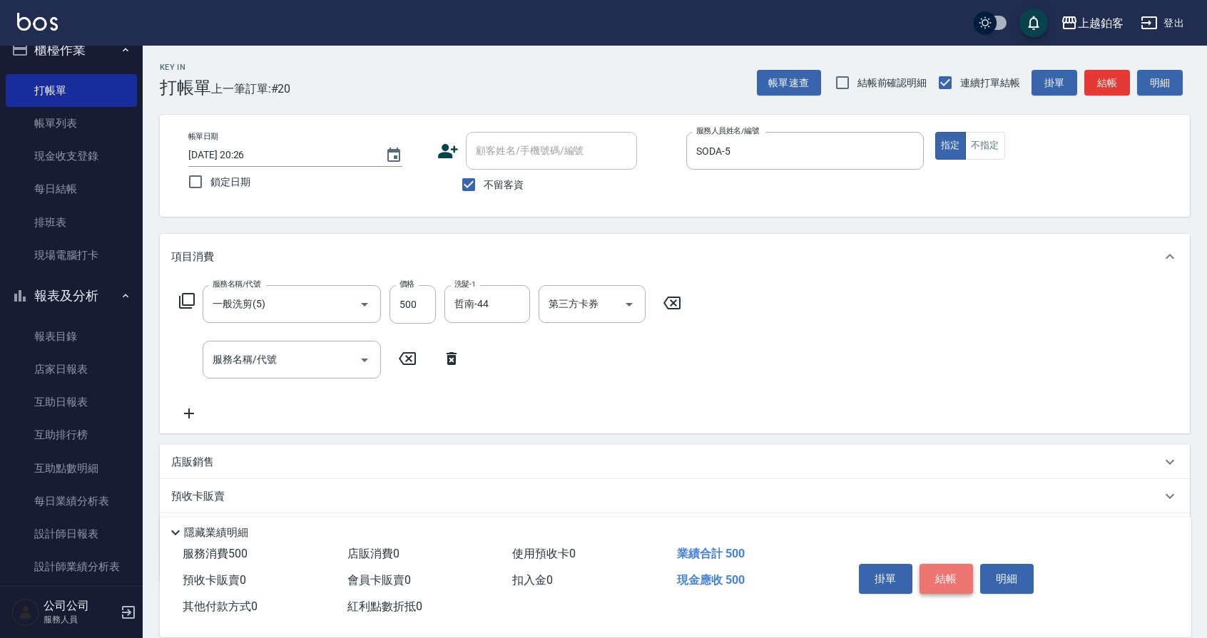
click at [957, 577] on button "結帳" at bounding box center [947, 579] width 54 height 30
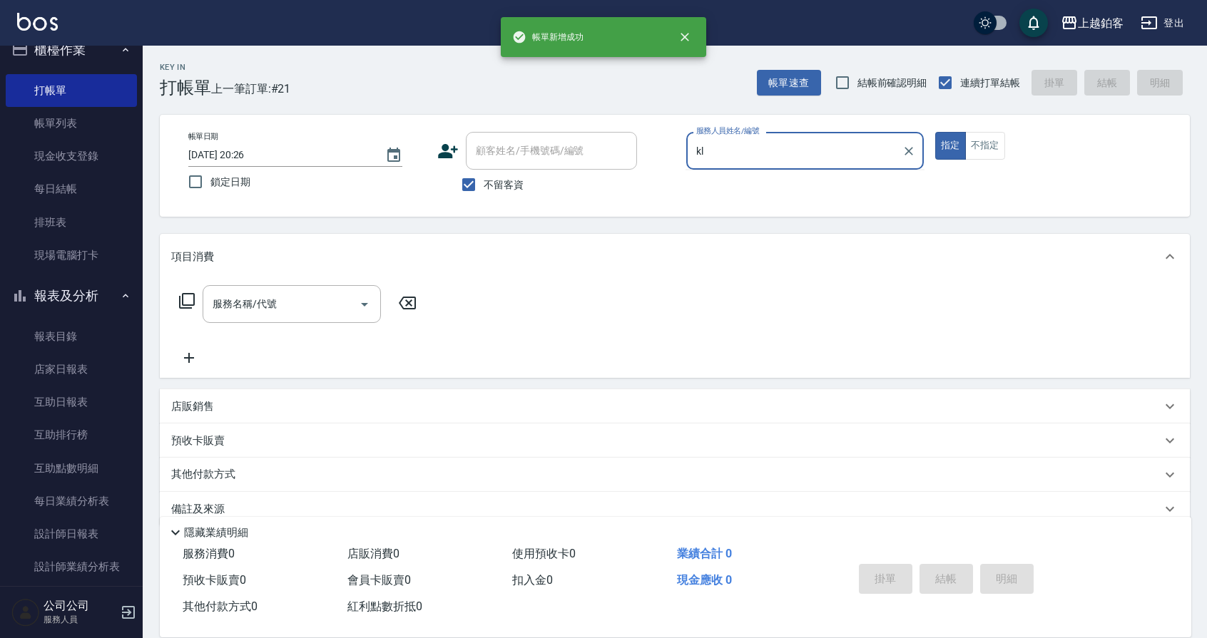
type input "k"
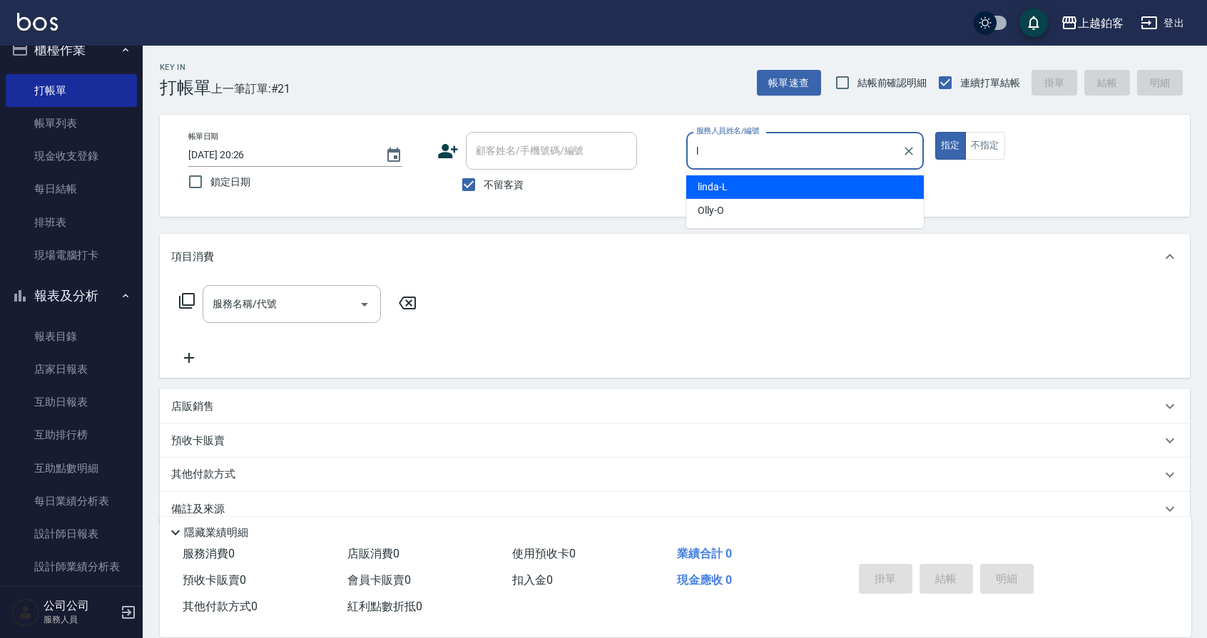
type input "linda-L"
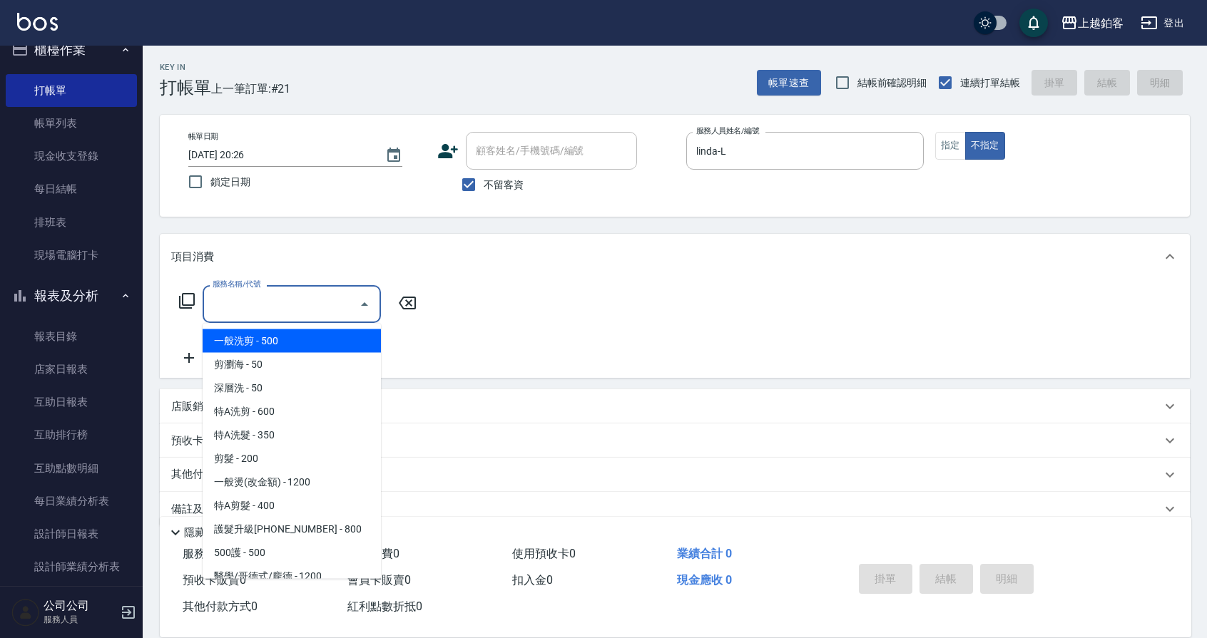
type input "一般洗剪(5)"
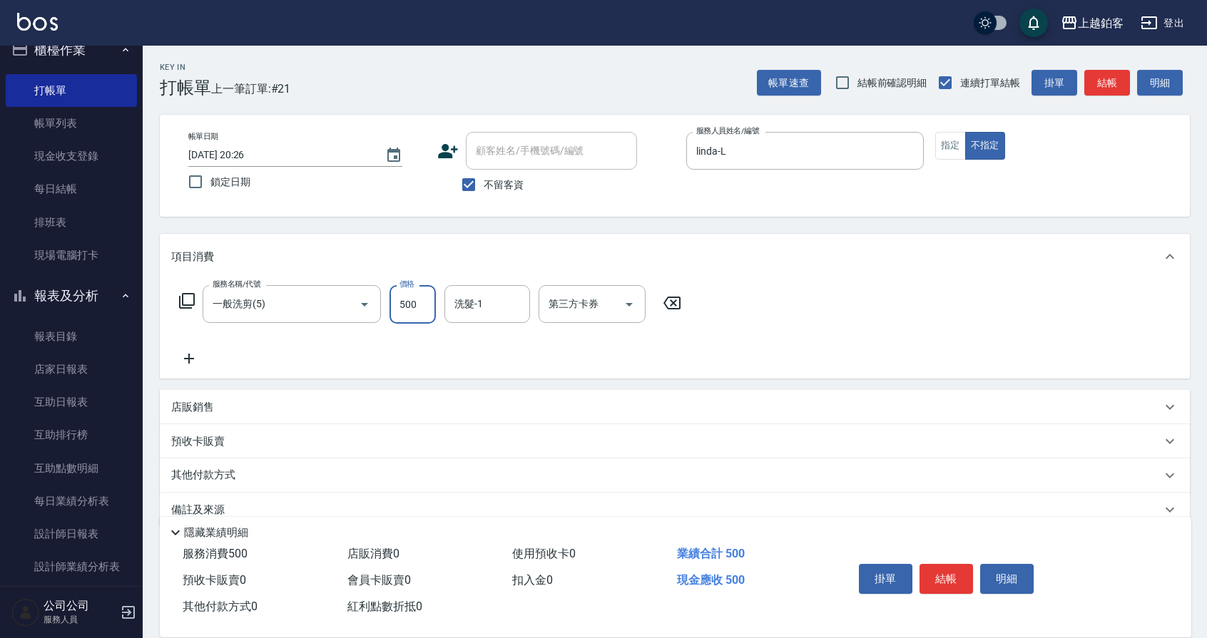
click at [426, 315] on input "500" at bounding box center [413, 304] width 46 height 39
type input "299"
type input "哲南-44"
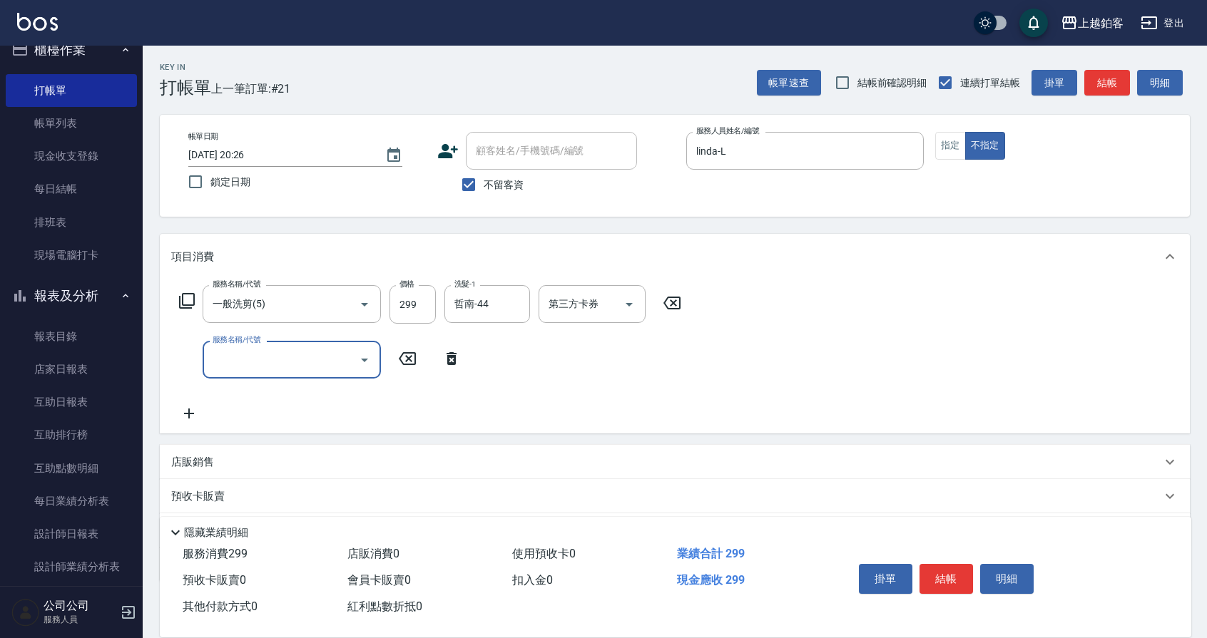
click at [962, 586] on button "結帳" at bounding box center [947, 579] width 54 height 30
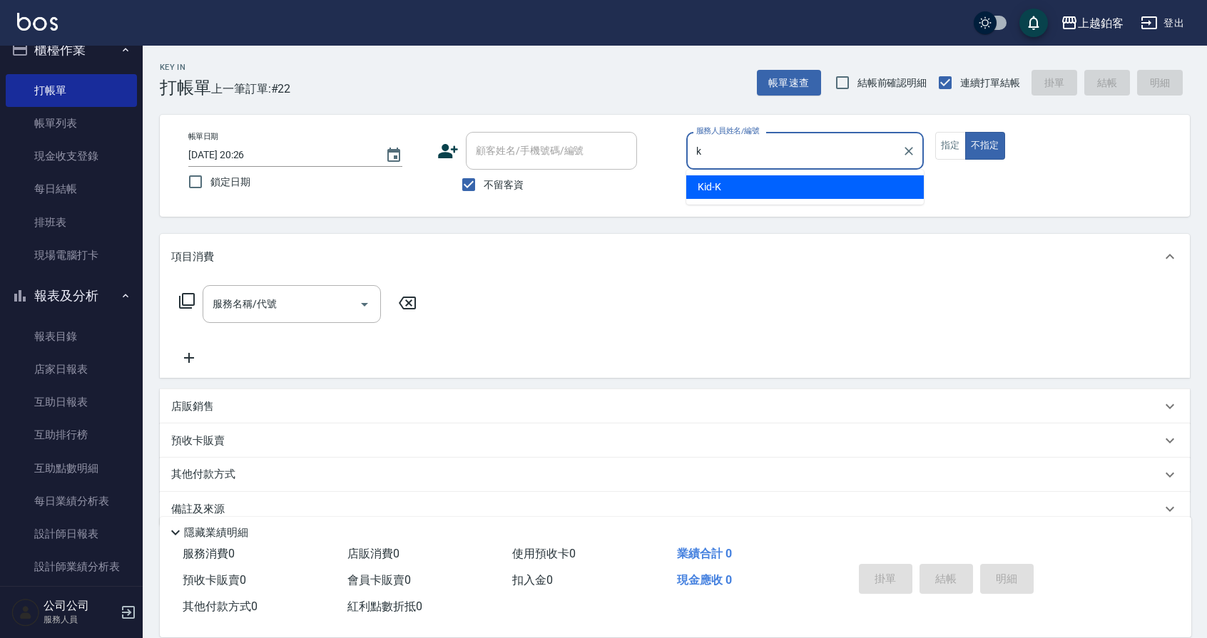
type input "Kid-K"
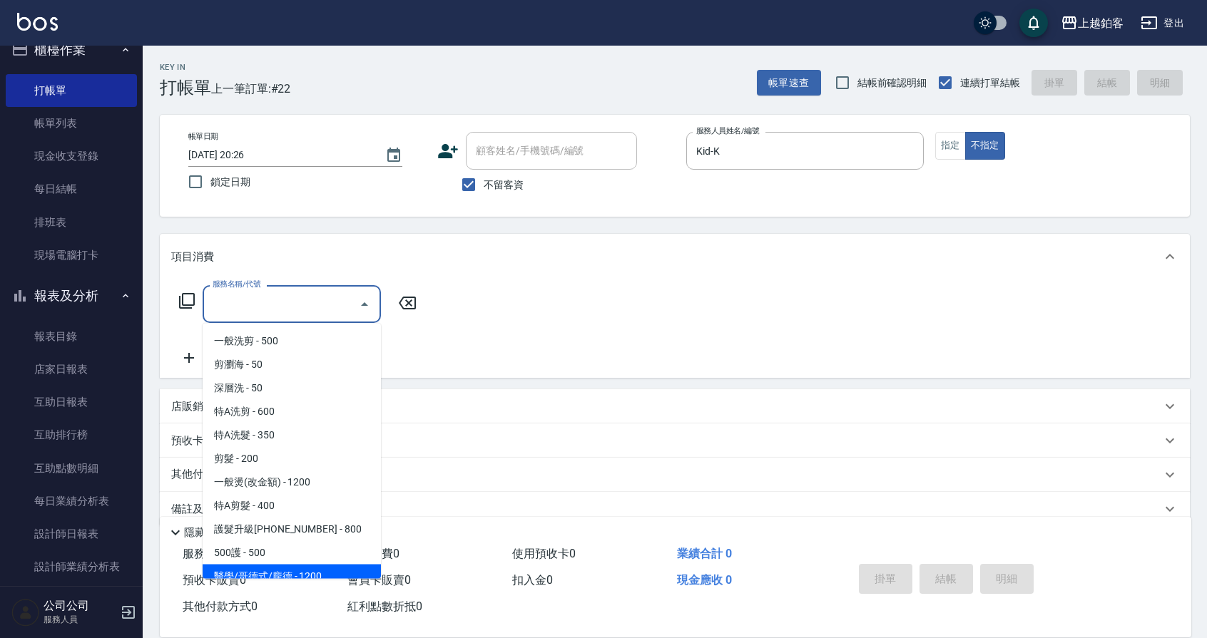
scroll to position [9, 0]
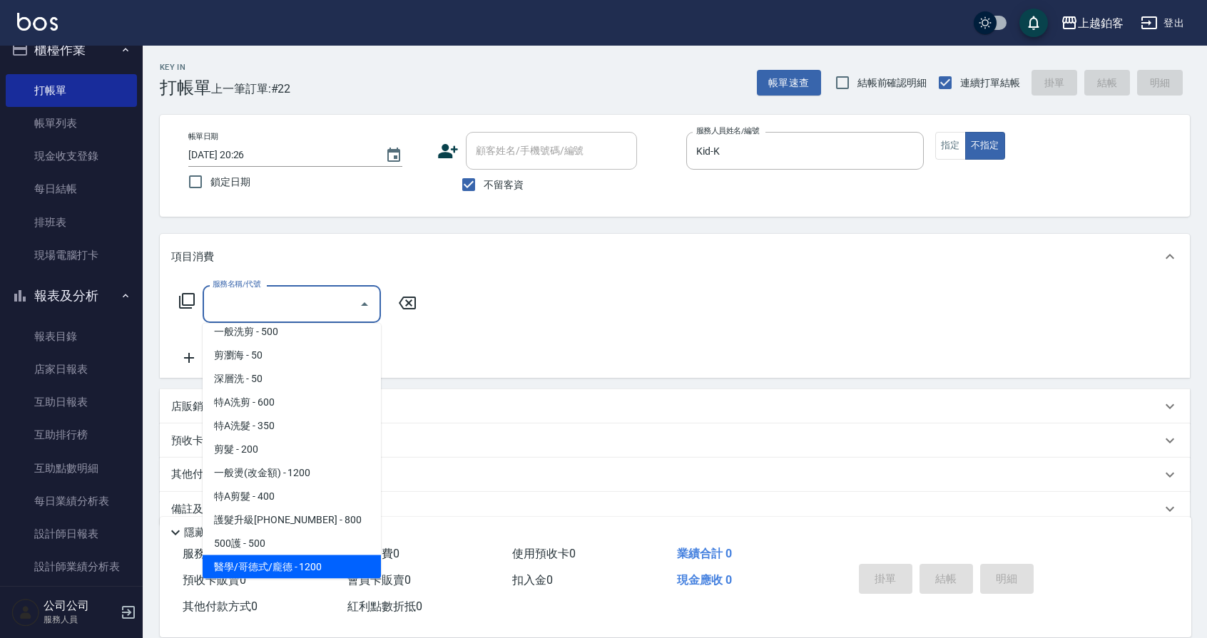
type input "醫學/哥德式/龐德(417)"
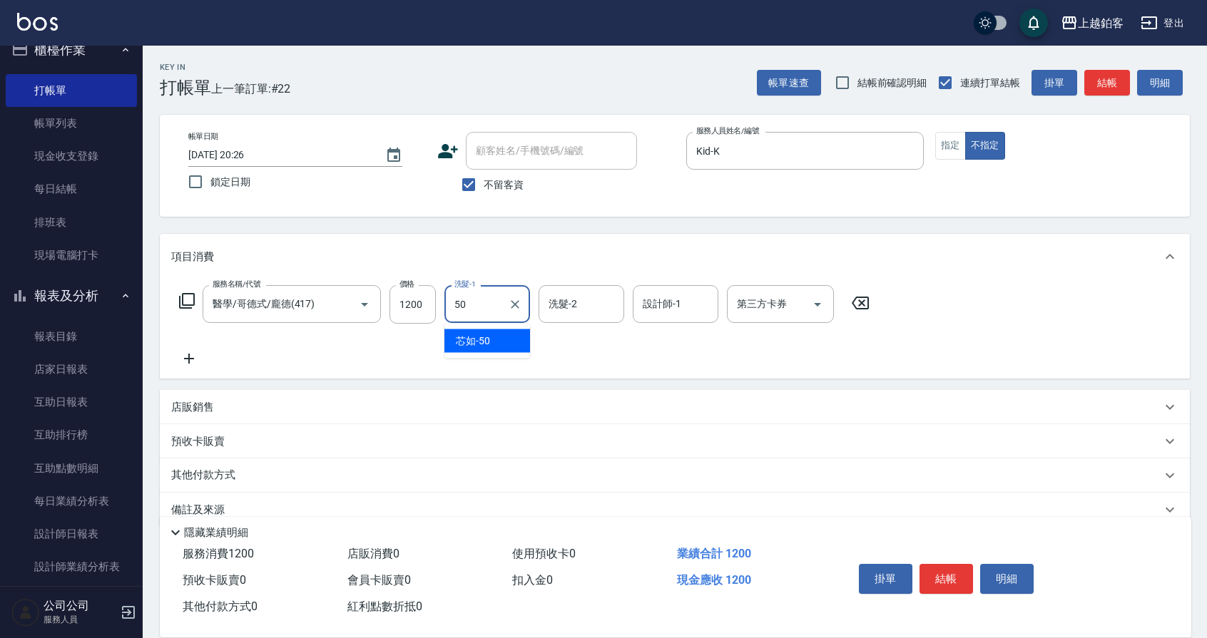
type input "芯如-50"
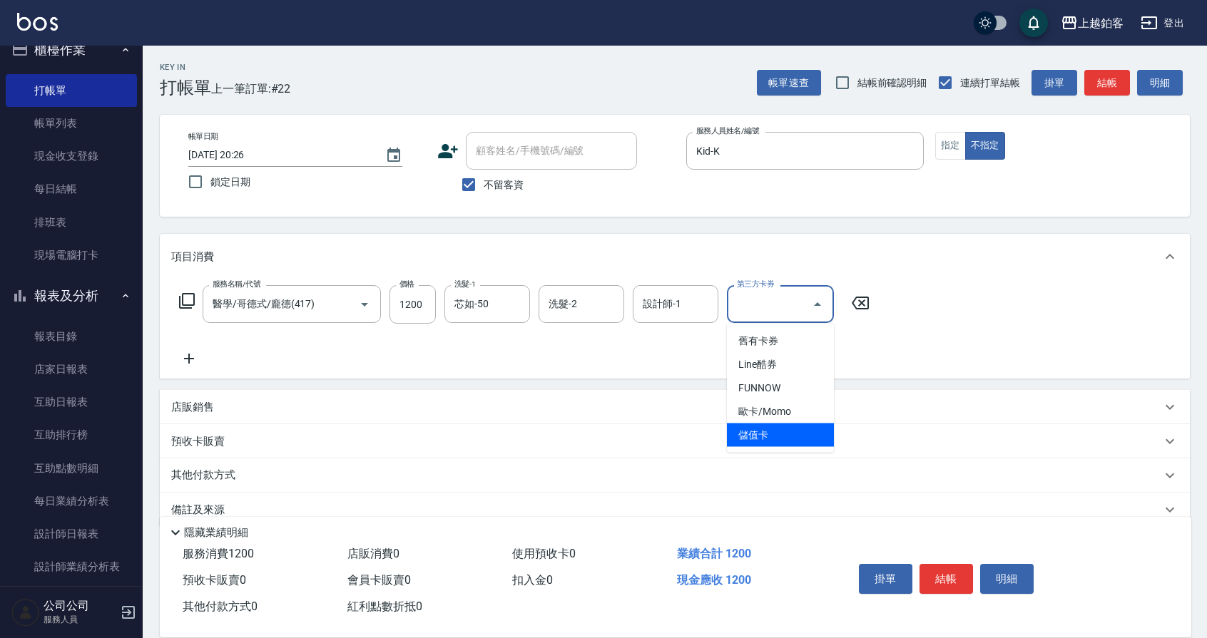
type input "儲值卡"
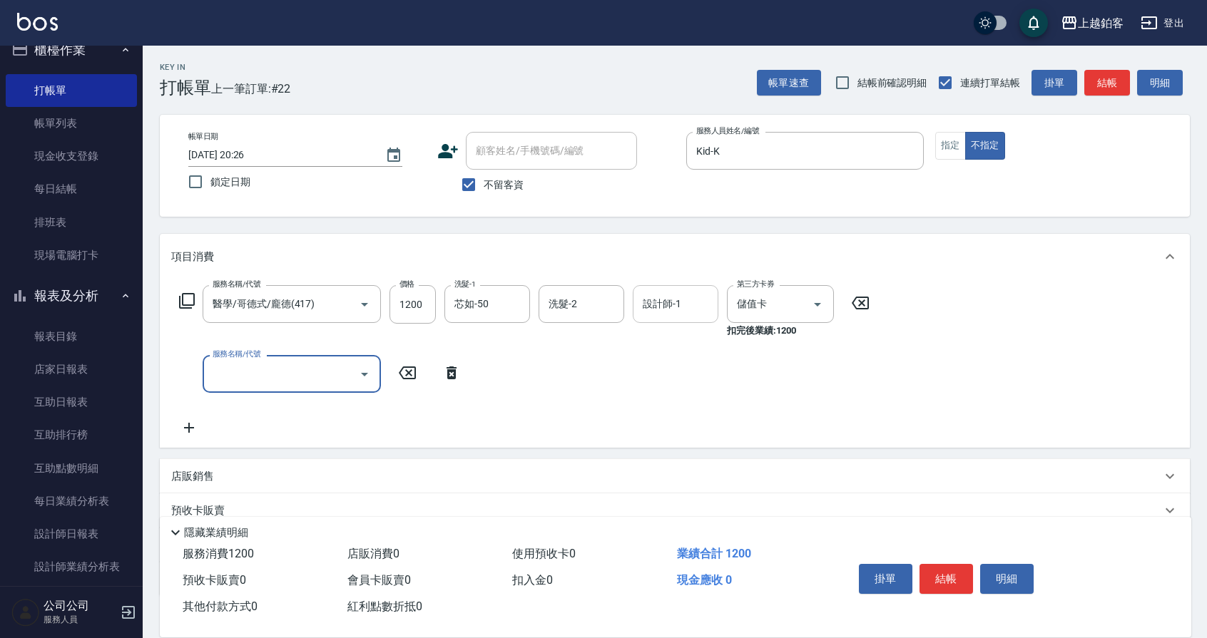
click at [705, 305] on input "設計師-1" at bounding box center [675, 304] width 73 height 25
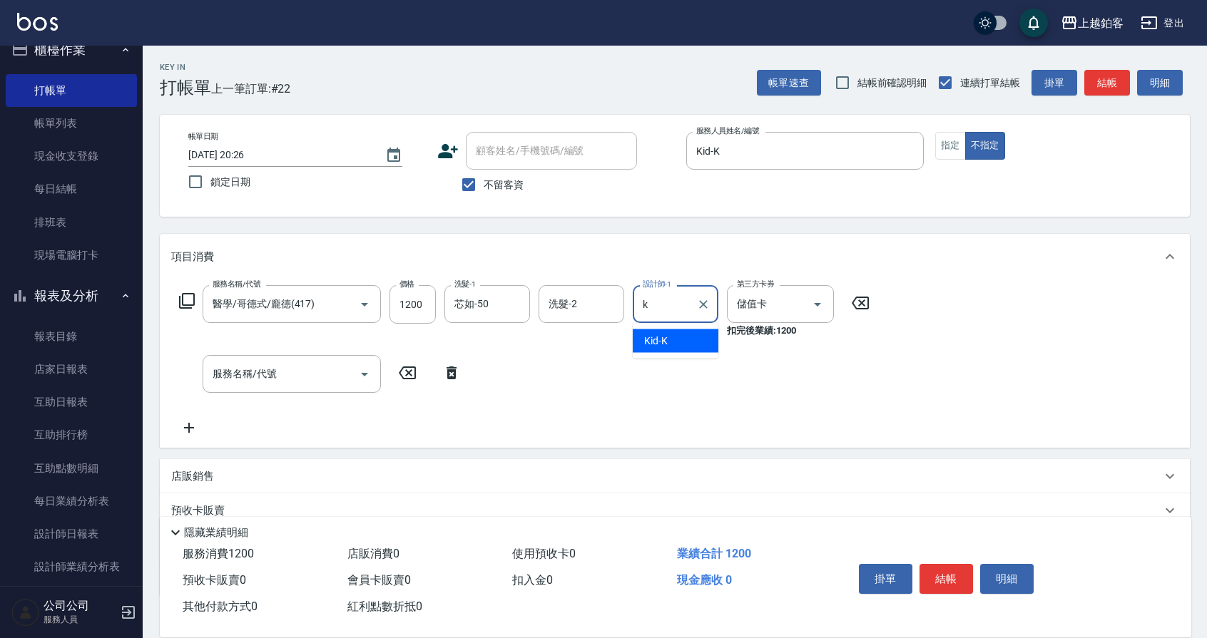
type input "Kid-K"
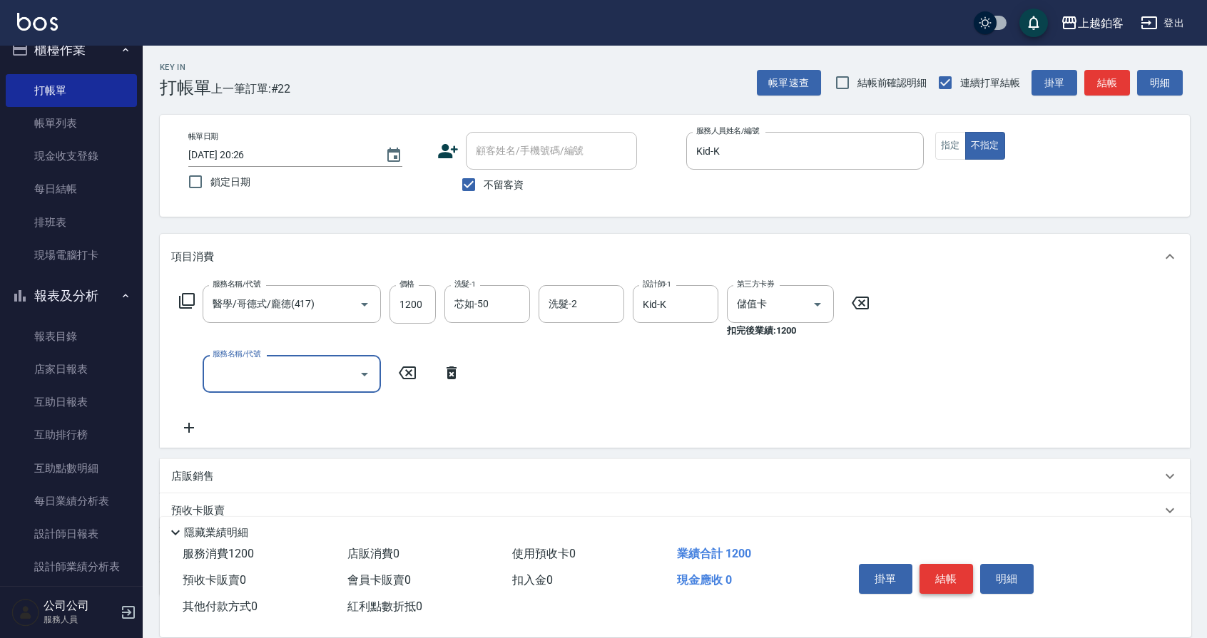
click at [955, 586] on button "結帳" at bounding box center [947, 579] width 54 height 30
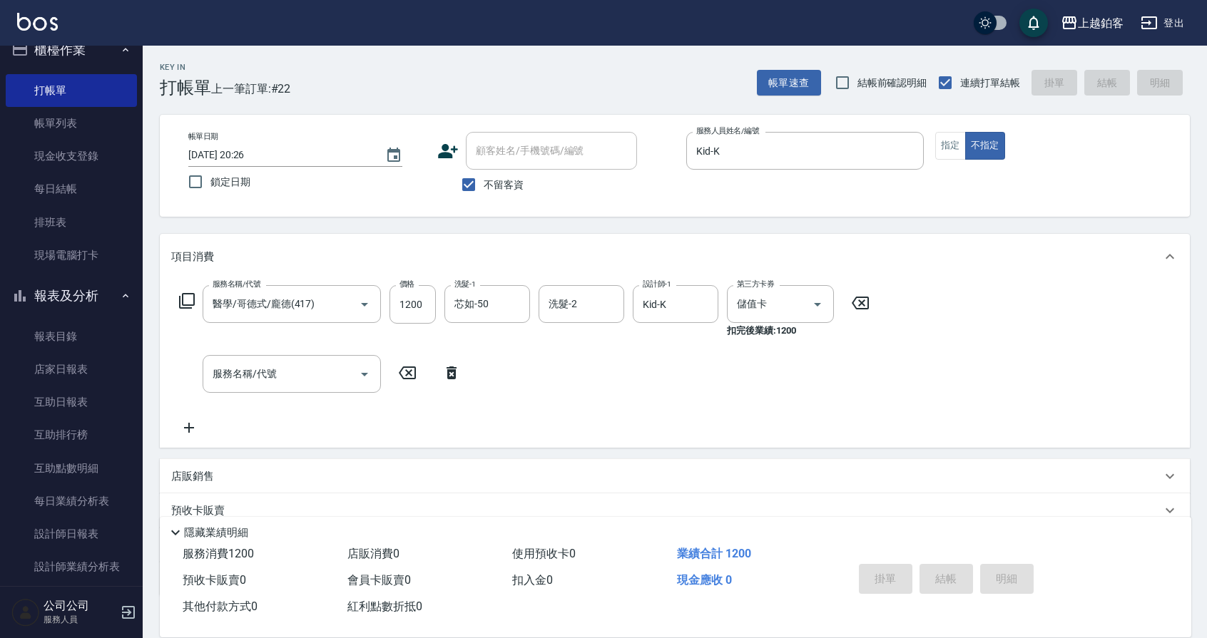
type input "[DATE] 20:27"
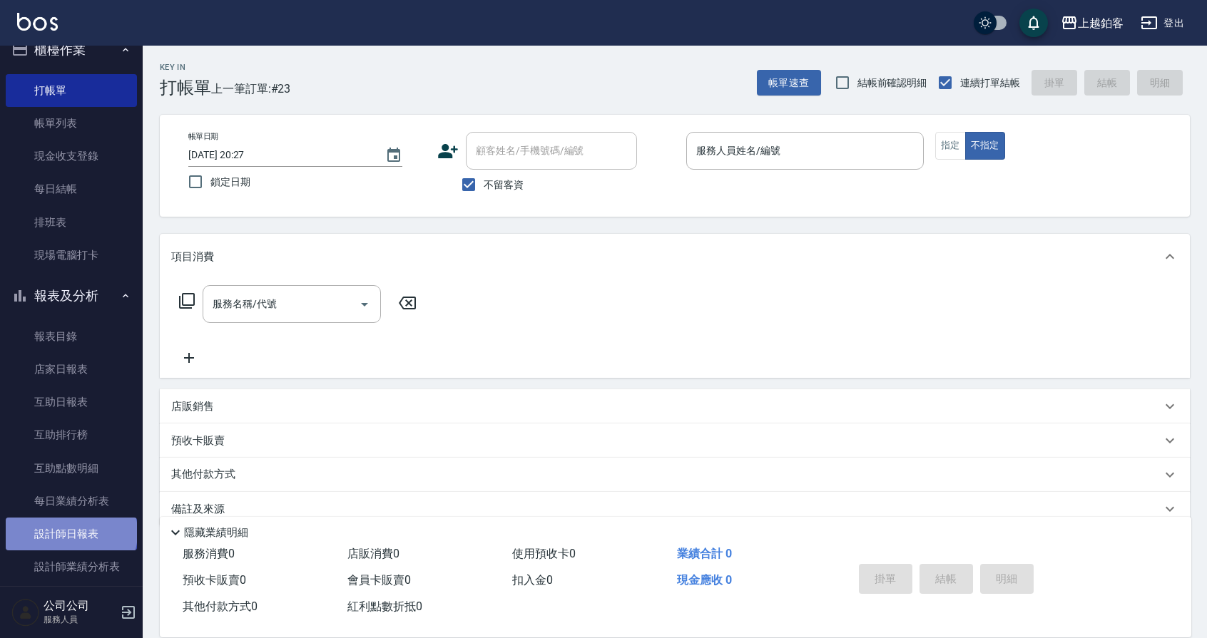
click at [70, 533] on link "設計師日報表" at bounding box center [71, 534] width 131 height 33
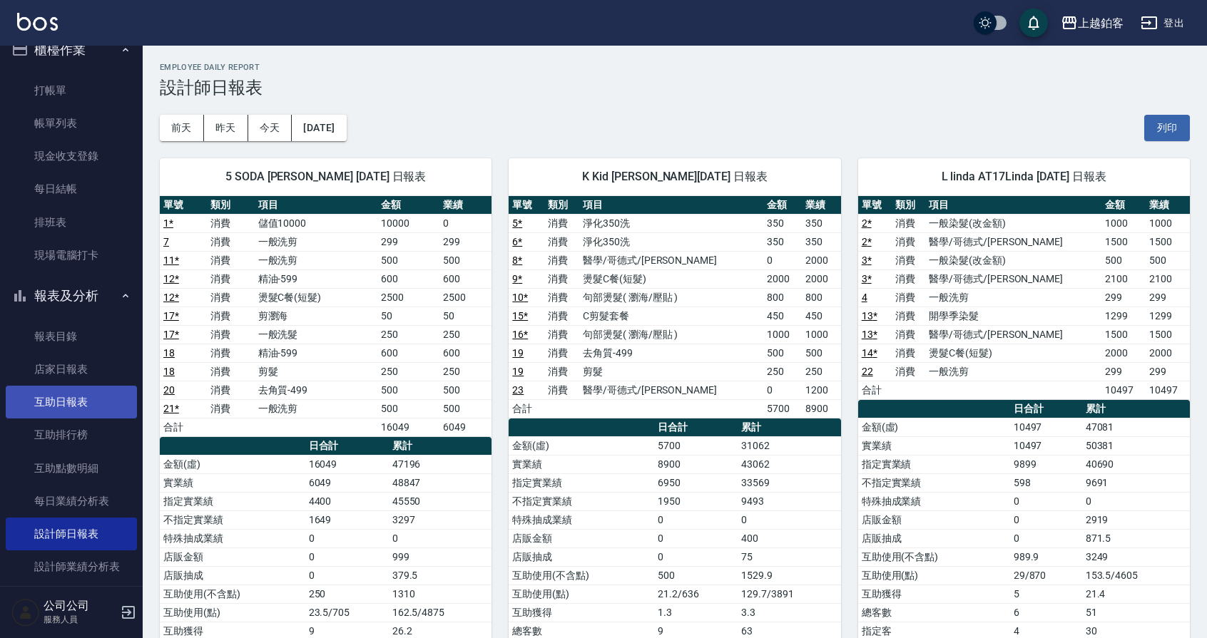
click at [62, 395] on link "互助日報表" at bounding box center [71, 402] width 131 height 33
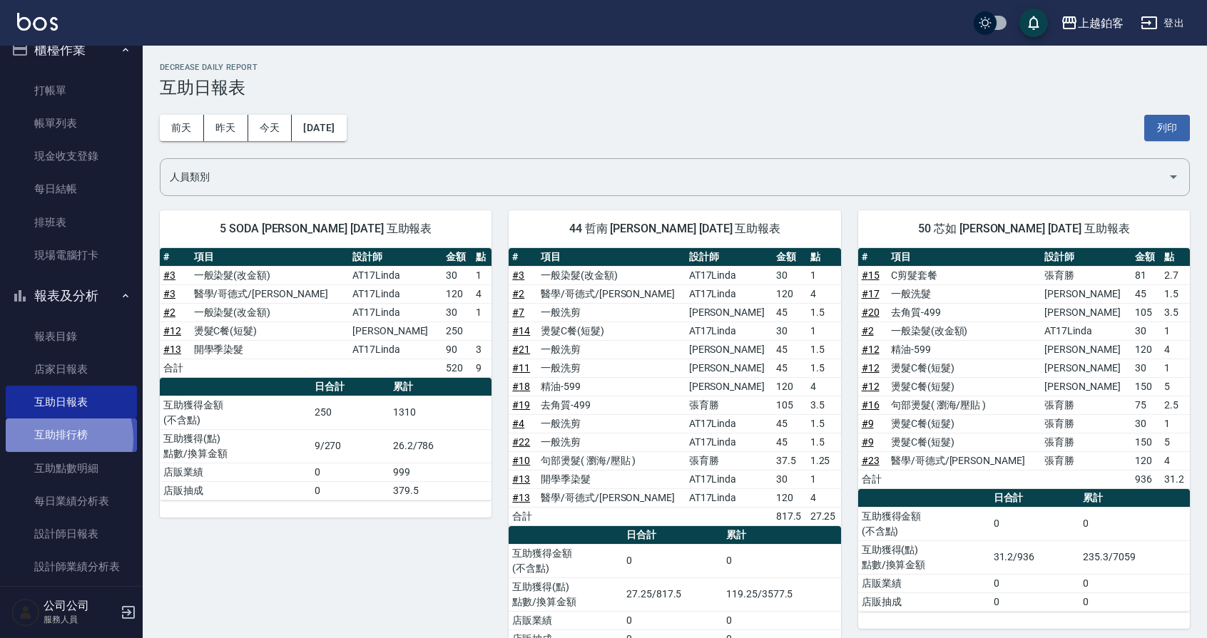
click at [49, 439] on link "互助排行榜" at bounding box center [71, 435] width 131 height 33
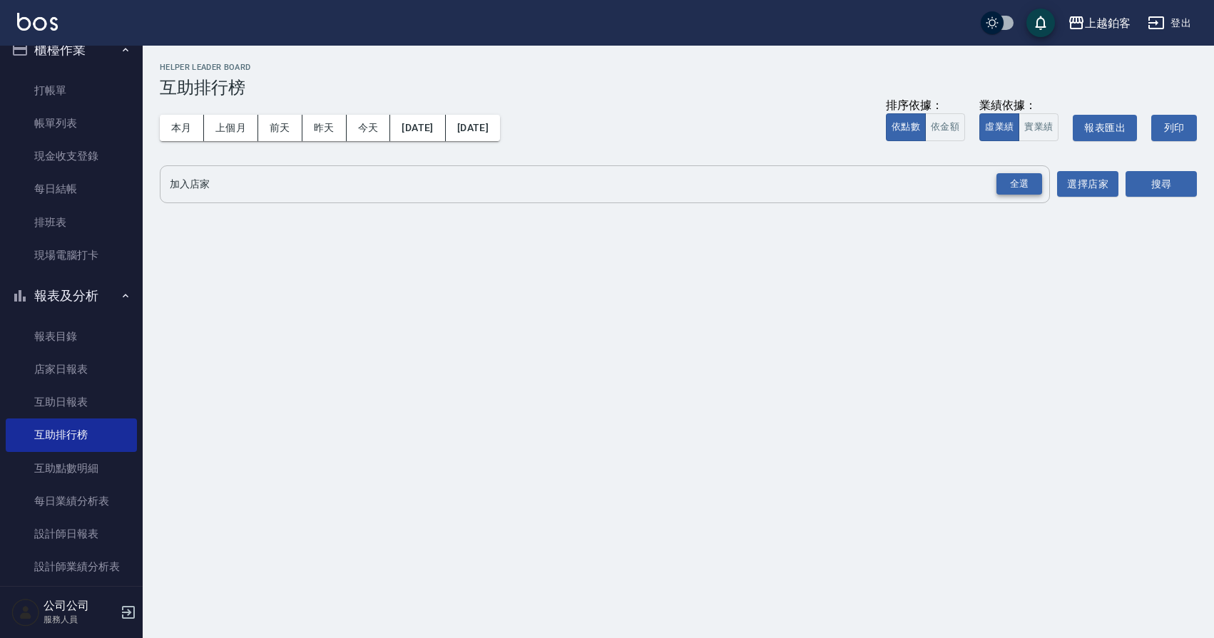
click at [1025, 186] on div "全選" at bounding box center [1020, 184] width 46 height 22
click at [1164, 180] on button "搜尋" at bounding box center [1161, 185] width 71 height 26
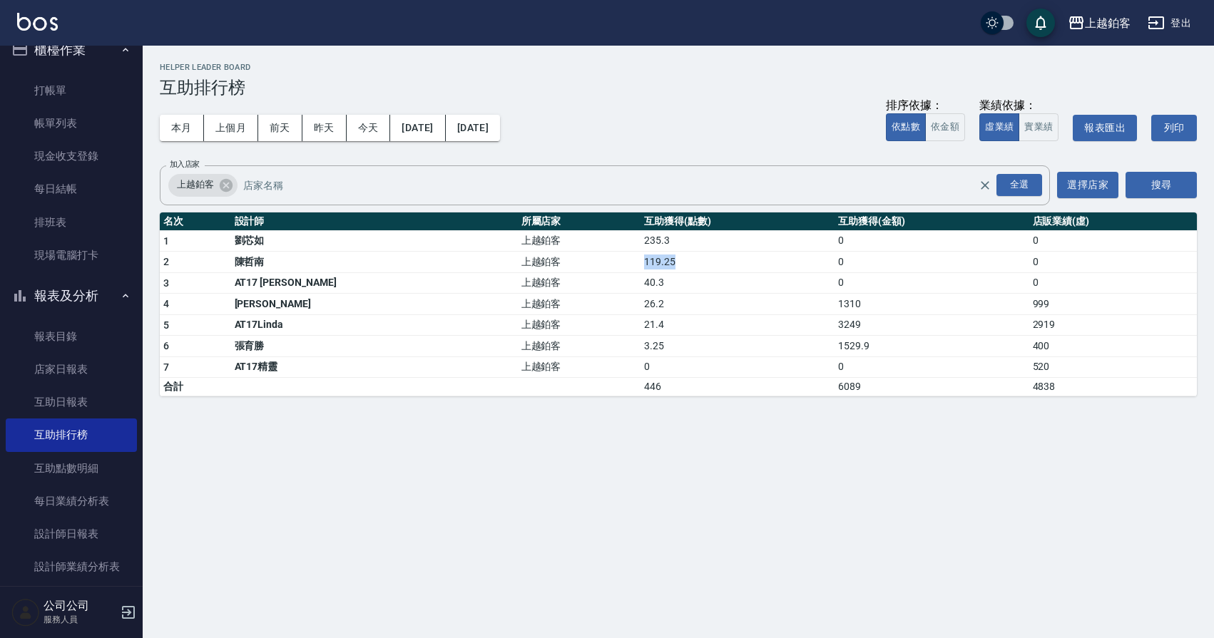
drag, startPoint x: 549, startPoint y: 267, endPoint x: 590, endPoint y: 268, distance: 40.7
click at [590, 268] on tr "2 [PERSON_NAME]鉑客 119.25 0 0" at bounding box center [678, 262] width 1037 height 21
click at [641, 268] on td "119.25" at bounding box center [738, 262] width 194 height 21
click at [233, 130] on button "上個月" at bounding box center [231, 128] width 54 height 26
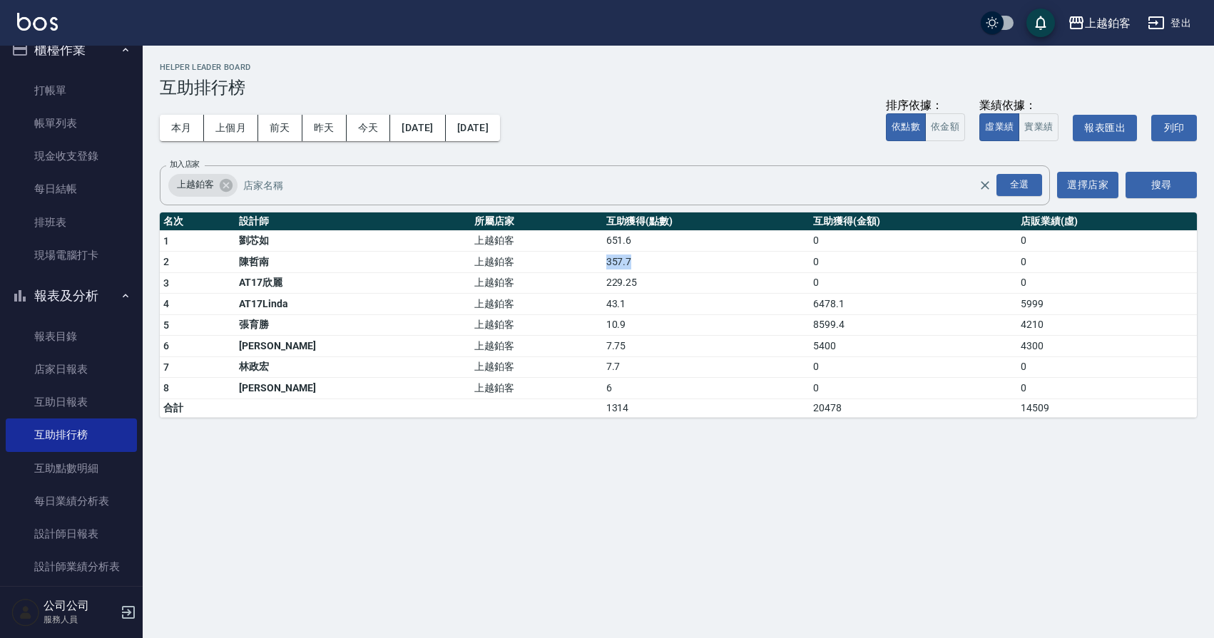
drag, startPoint x: 558, startPoint y: 263, endPoint x: 603, endPoint y: 268, distance: 45.2
click at [603, 268] on td "357.7" at bounding box center [707, 262] width 208 height 21
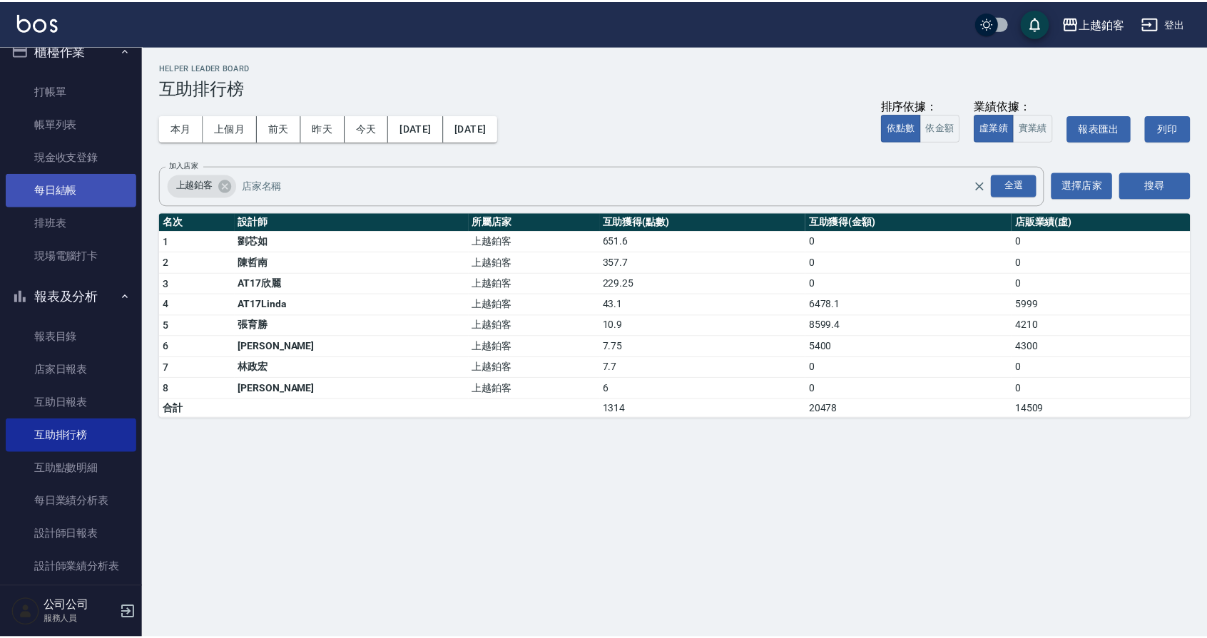
scroll to position [19, 0]
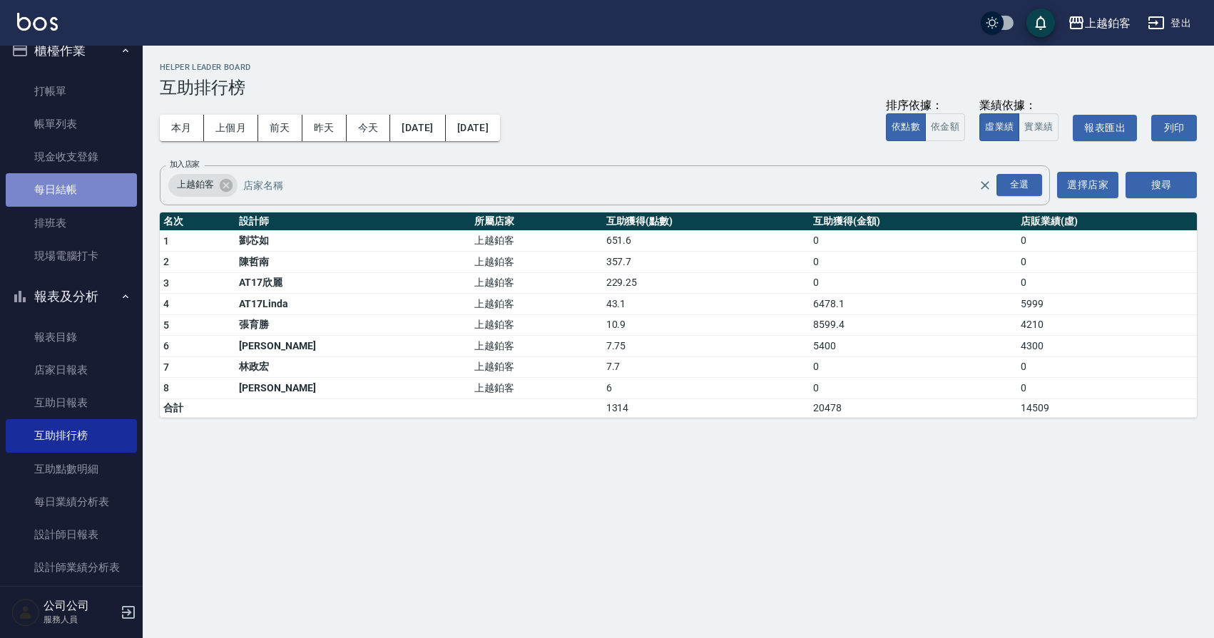
click at [81, 183] on link "每日結帳" at bounding box center [71, 189] width 131 height 33
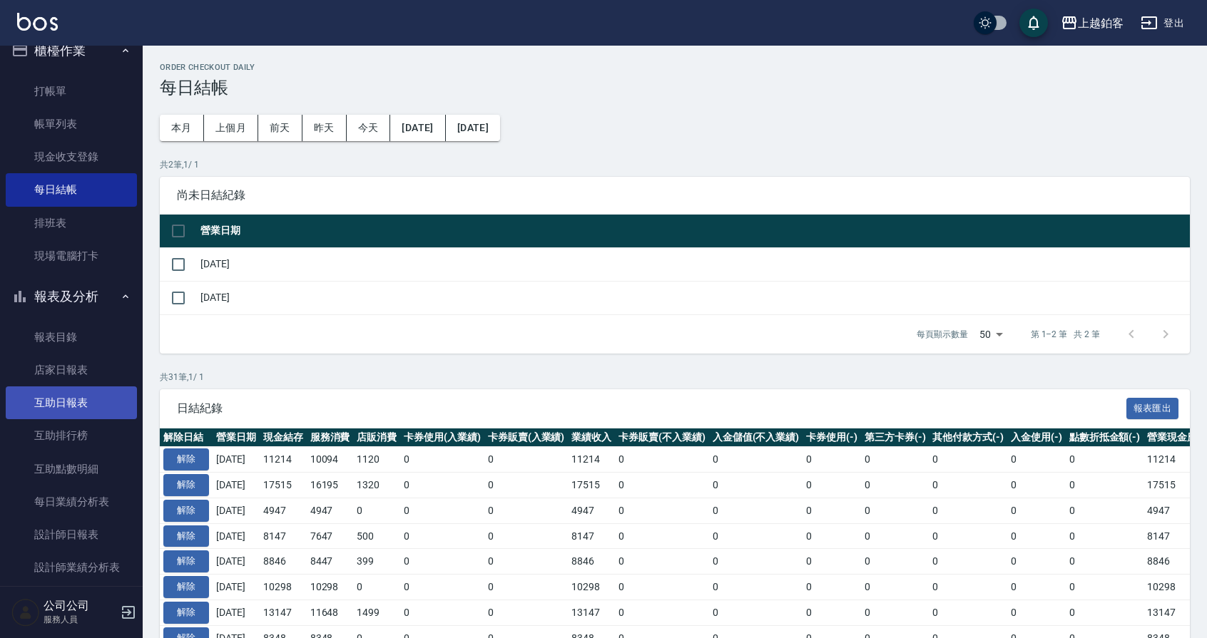
click at [76, 409] on link "互助日報表" at bounding box center [71, 403] width 131 height 33
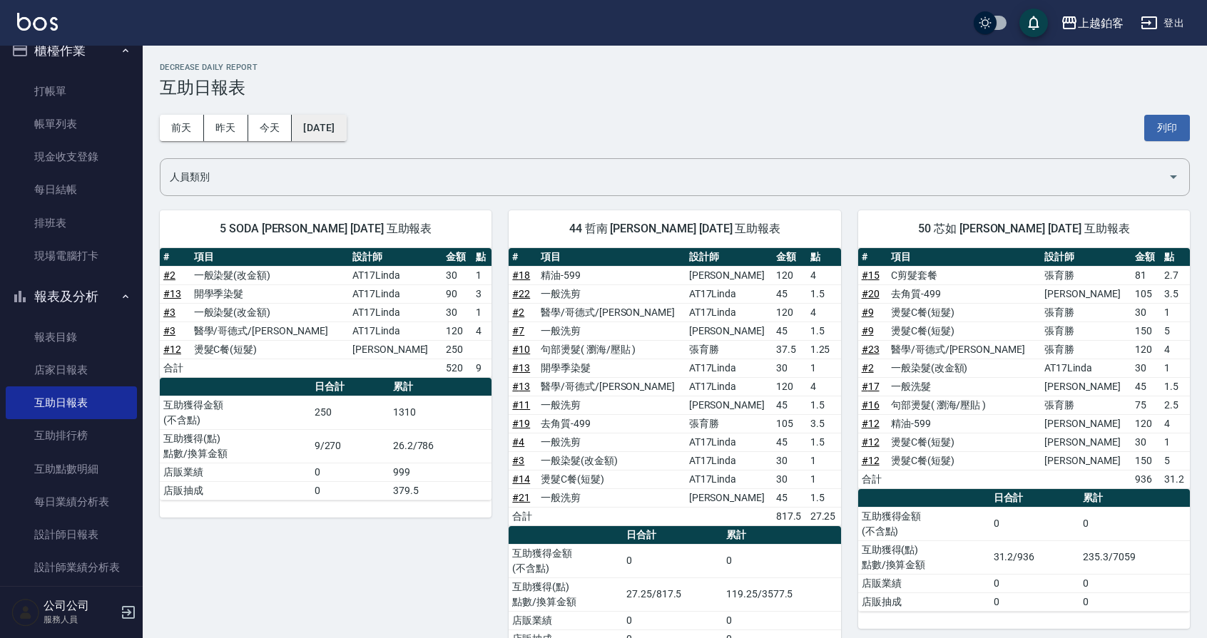
click at [346, 130] on button "[DATE]" at bounding box center [319, 128] width 54 height 26
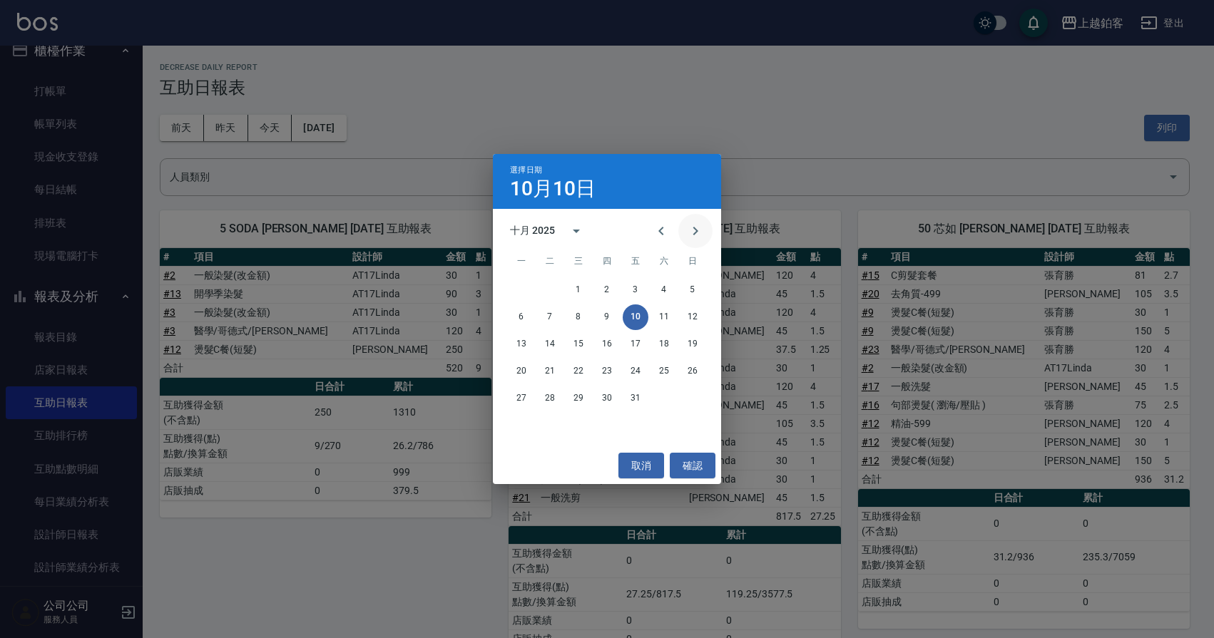
click at [700, 233] on icon "Next month" at bounding box center [695, 231] width 17 height 17
click at [637, 470] on button "取消" at bounding box center [642, 466] width 46 height 26
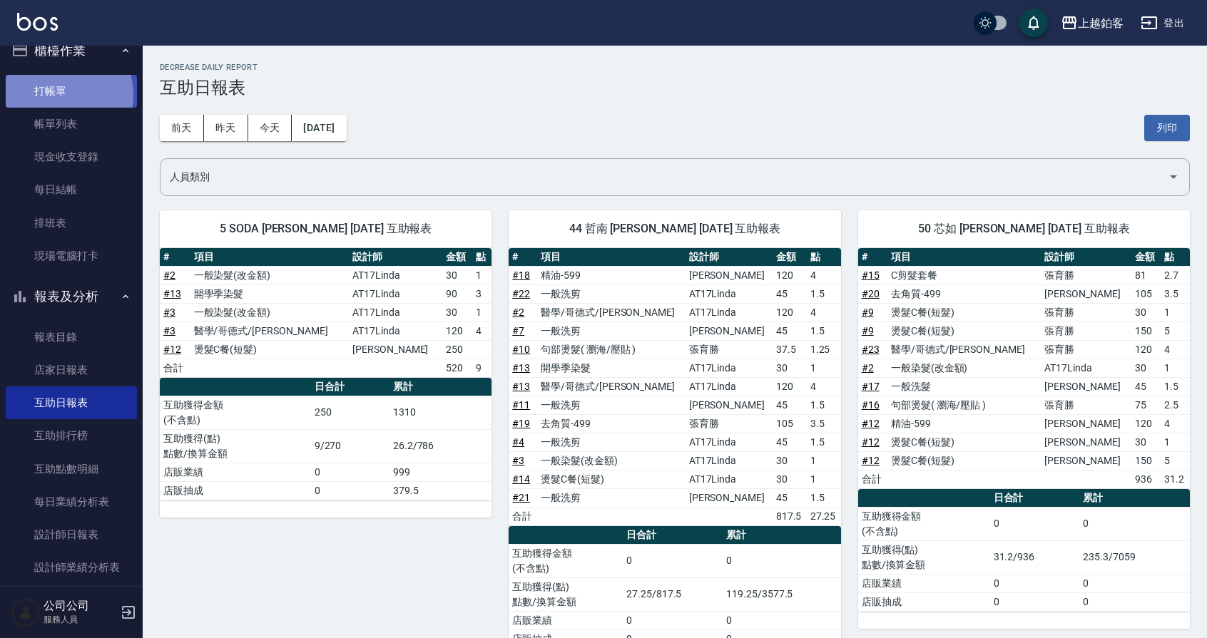
click at [54, 95] on link "打帳單" at bounding box center [71, 91] width 131 height 33
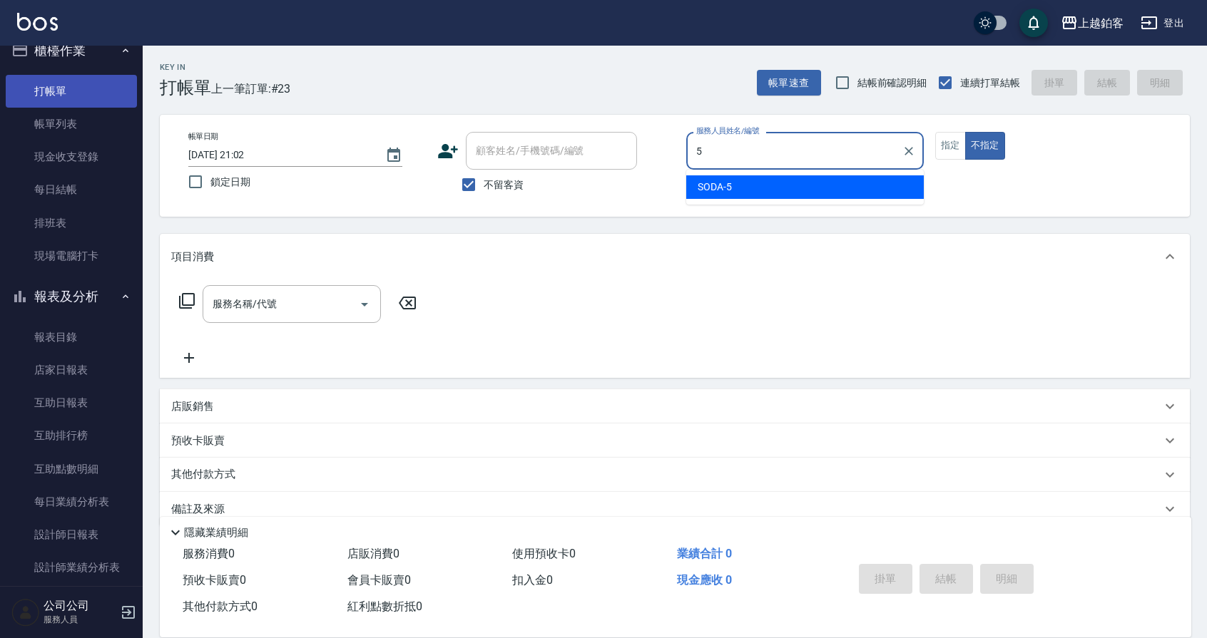
type input "SODA-5"
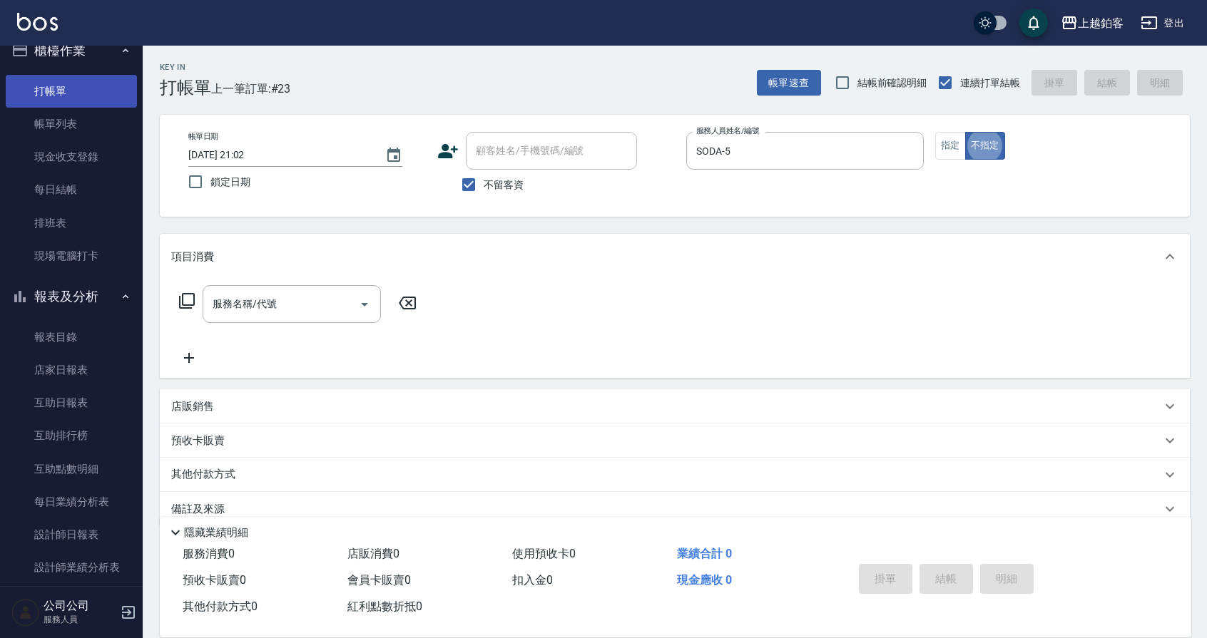
type button "false"
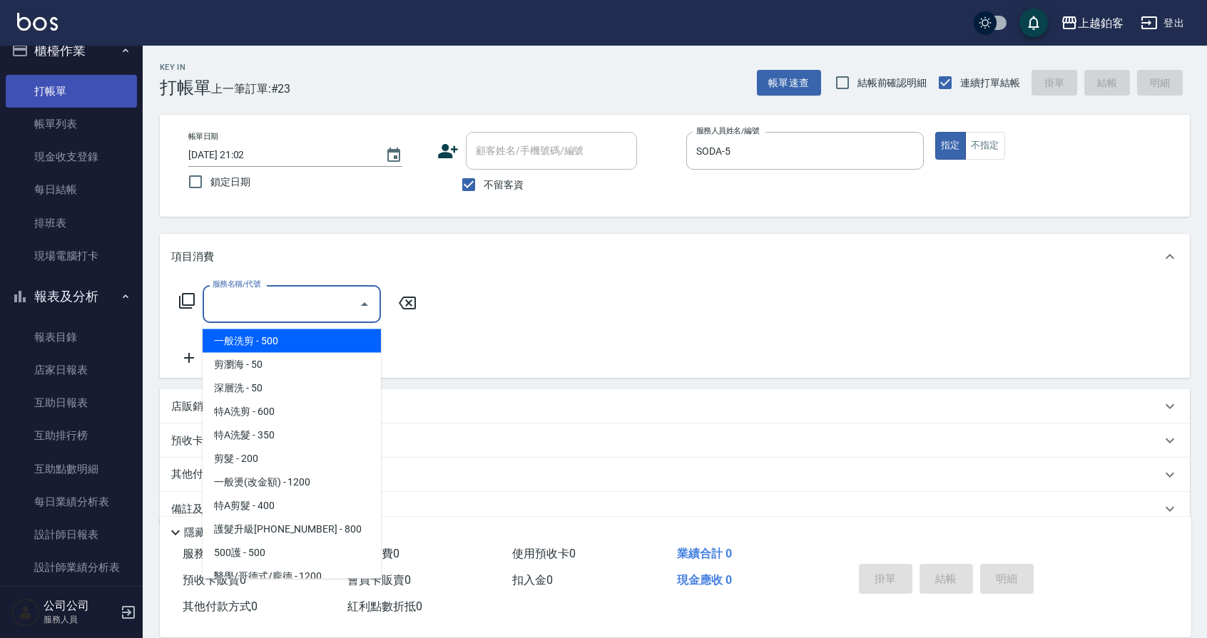
type input "一般洗剪(5)"
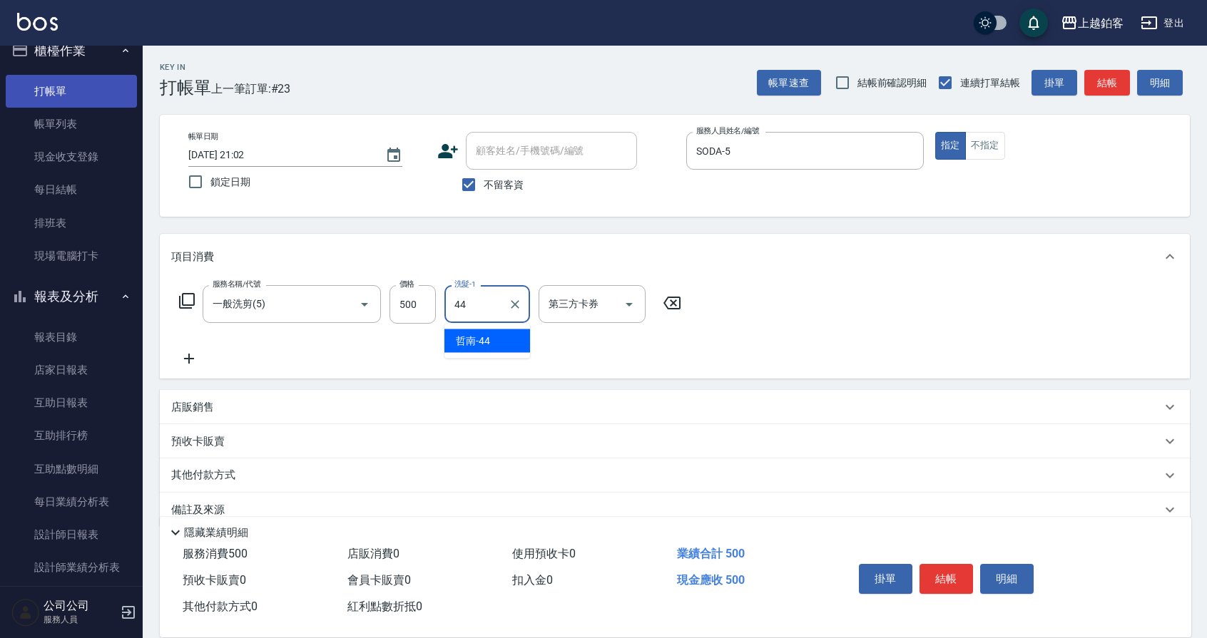
type input "哲南-44"
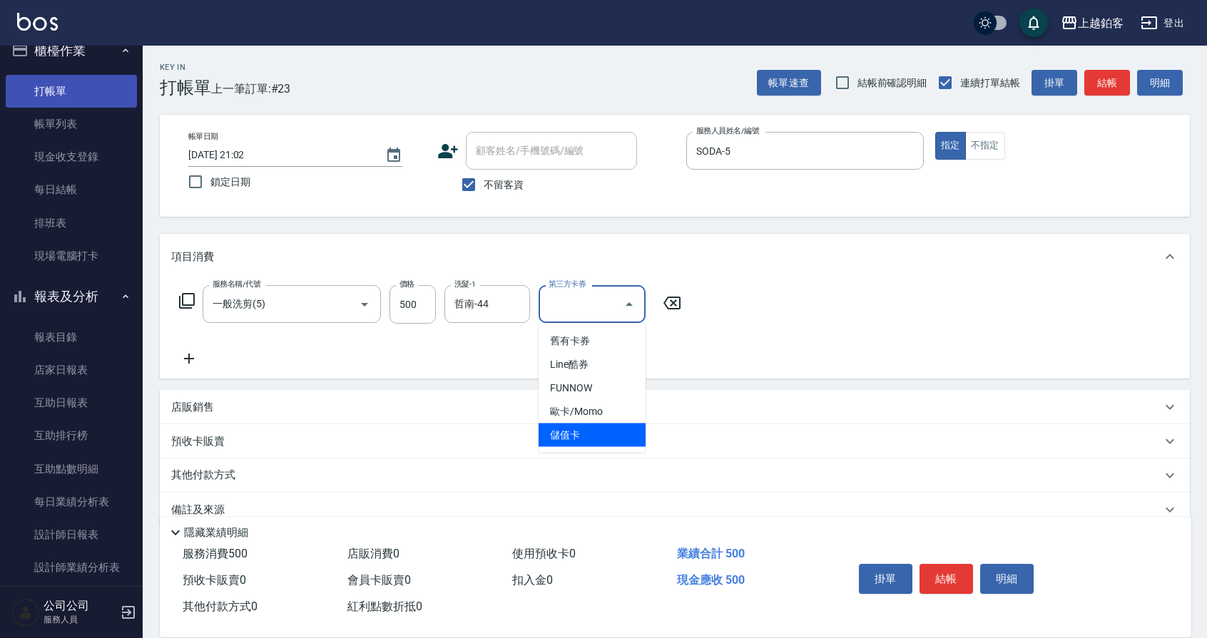
type input "儲值卡"
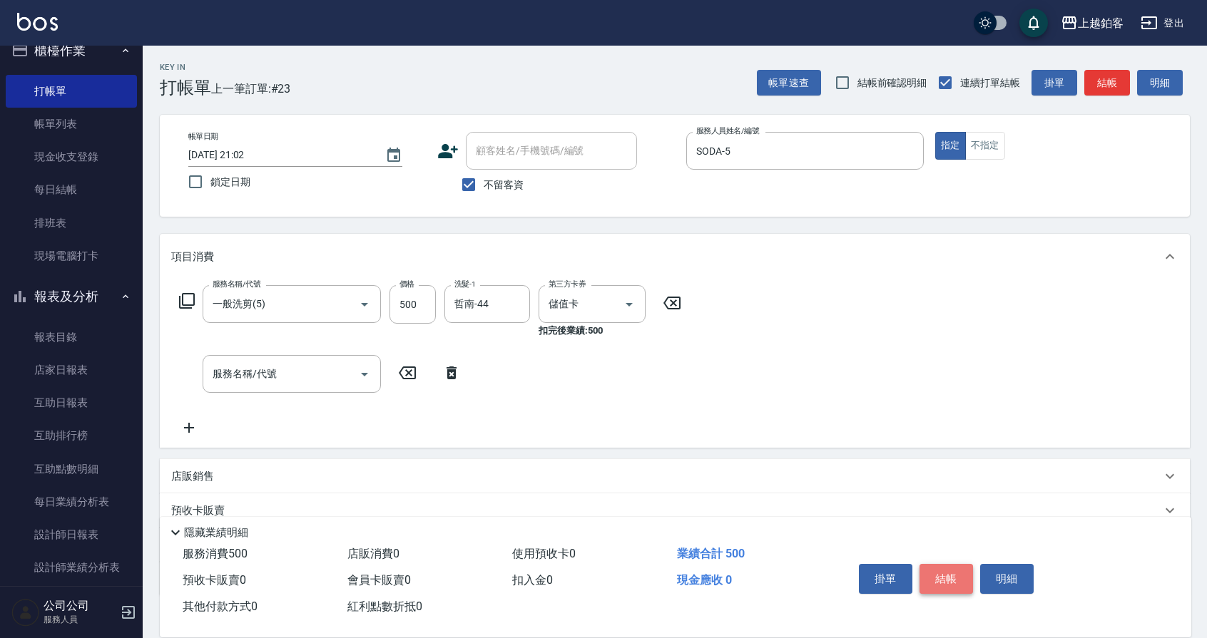
click at [945, 569] on button "結帳" at bounding box center [947, 579] width 54 height 30
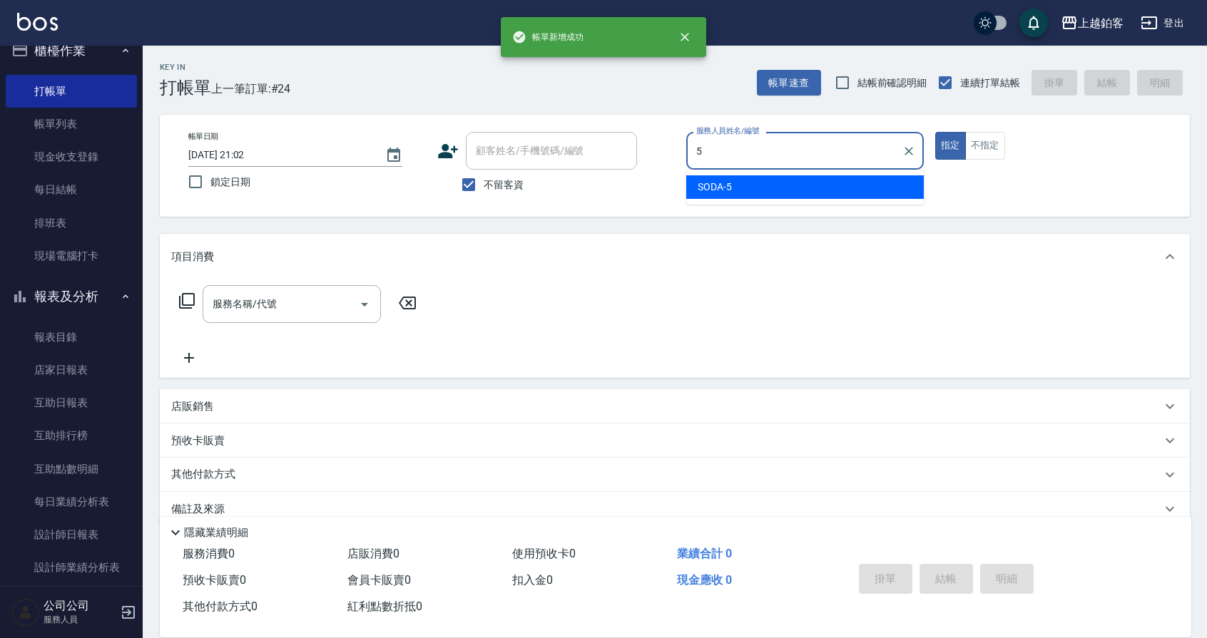
type input "SODA-5"
type button "true"
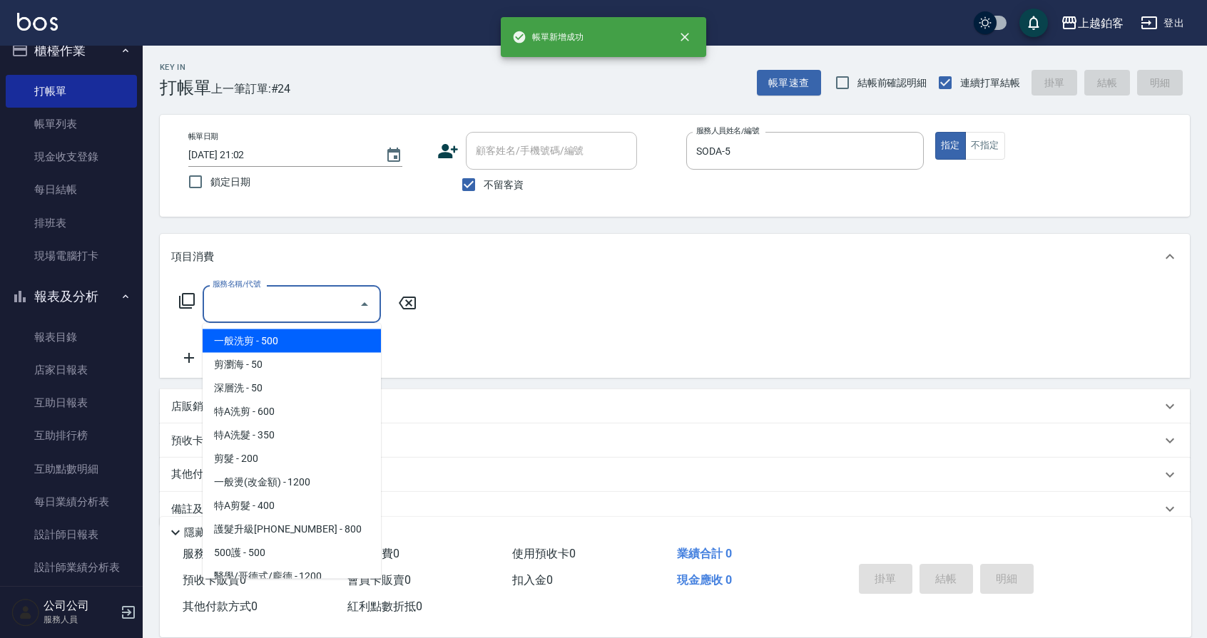
type input "一般洗剪(5)"
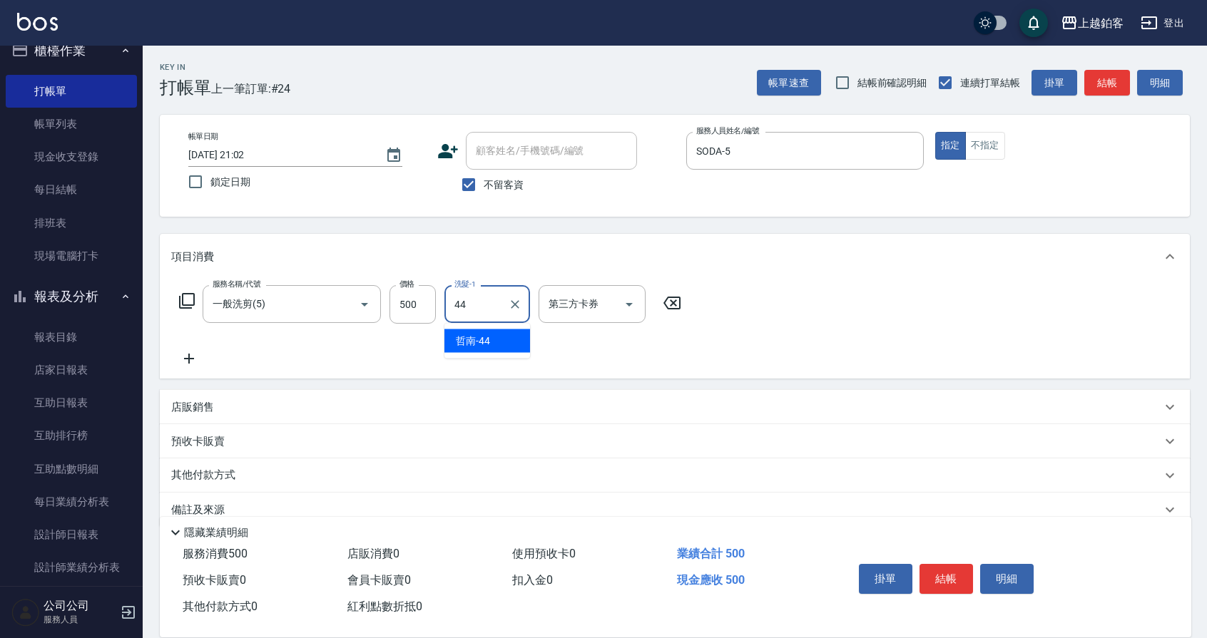
type input "哲南-44"
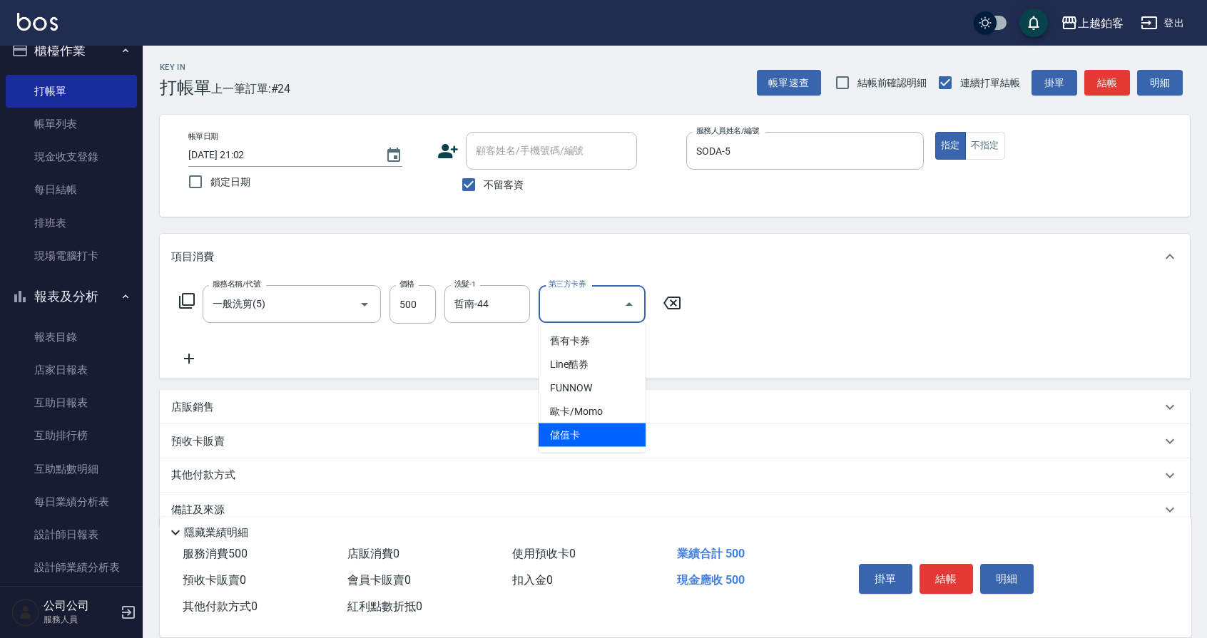
type input "儲值卡"
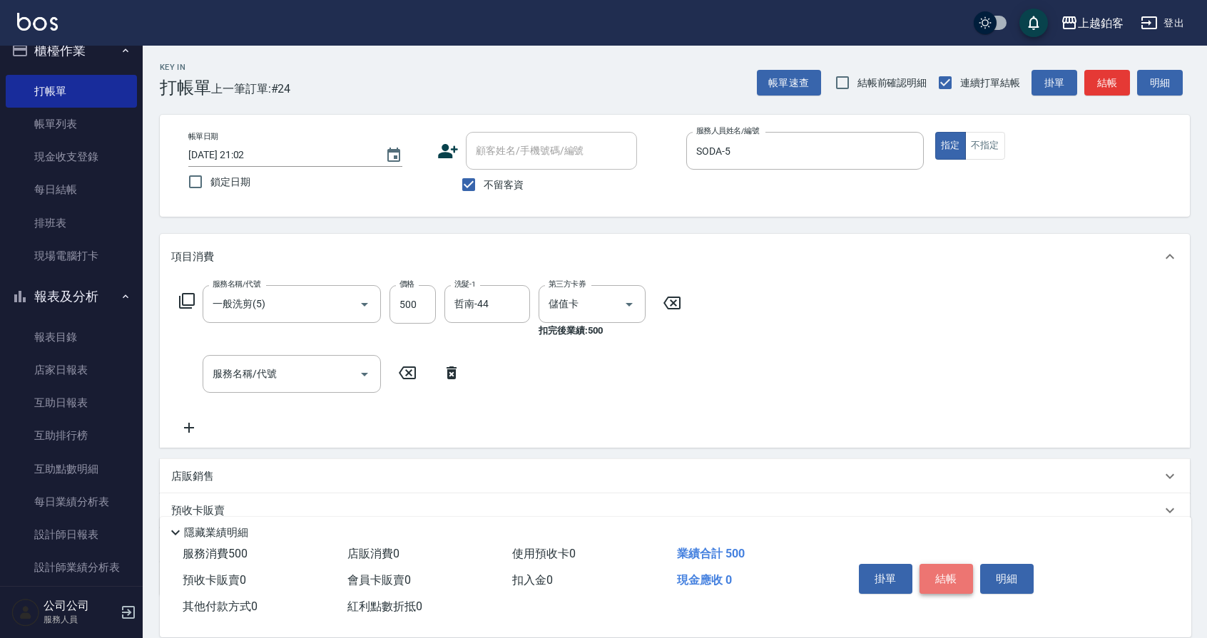
click at [950, 576] on button "結帳" at bounding box center [947, 579] width 54 height 30
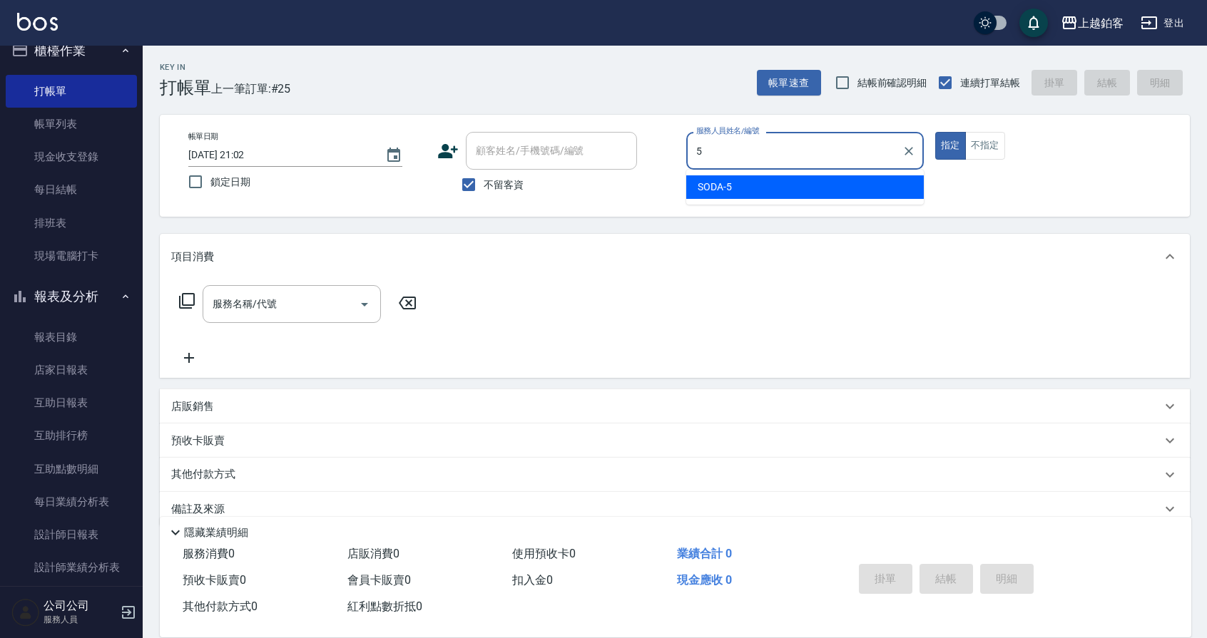
type input "SODA-5"
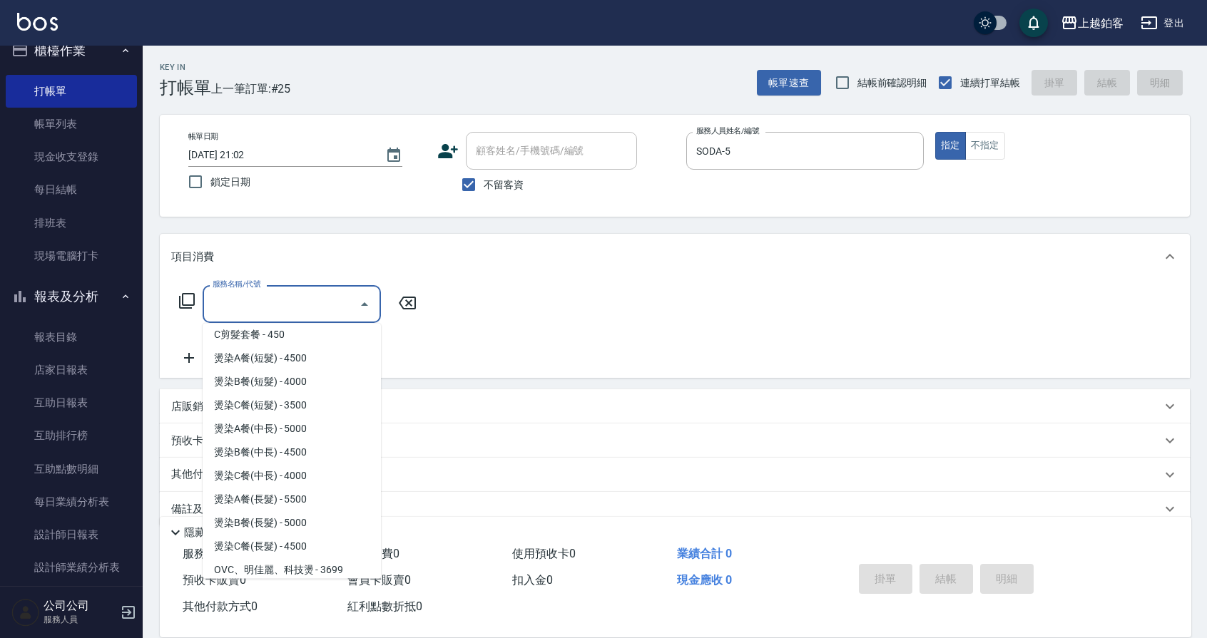
scroll to position [806, 0]
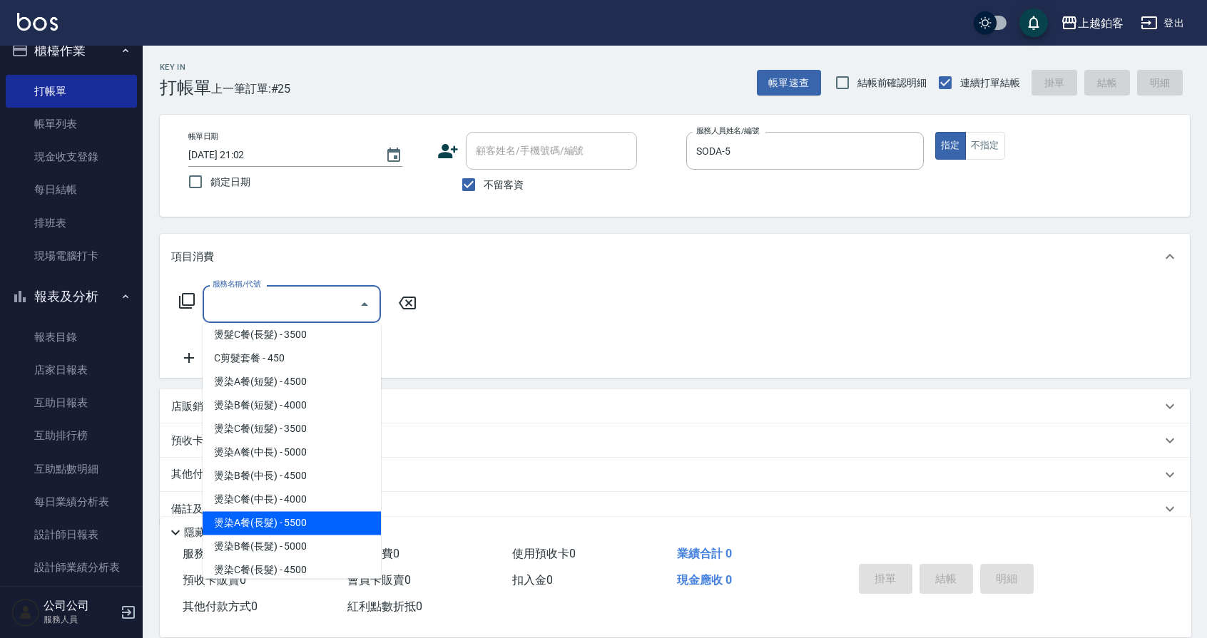
type input "燙染A餐(長髮)(3401)"
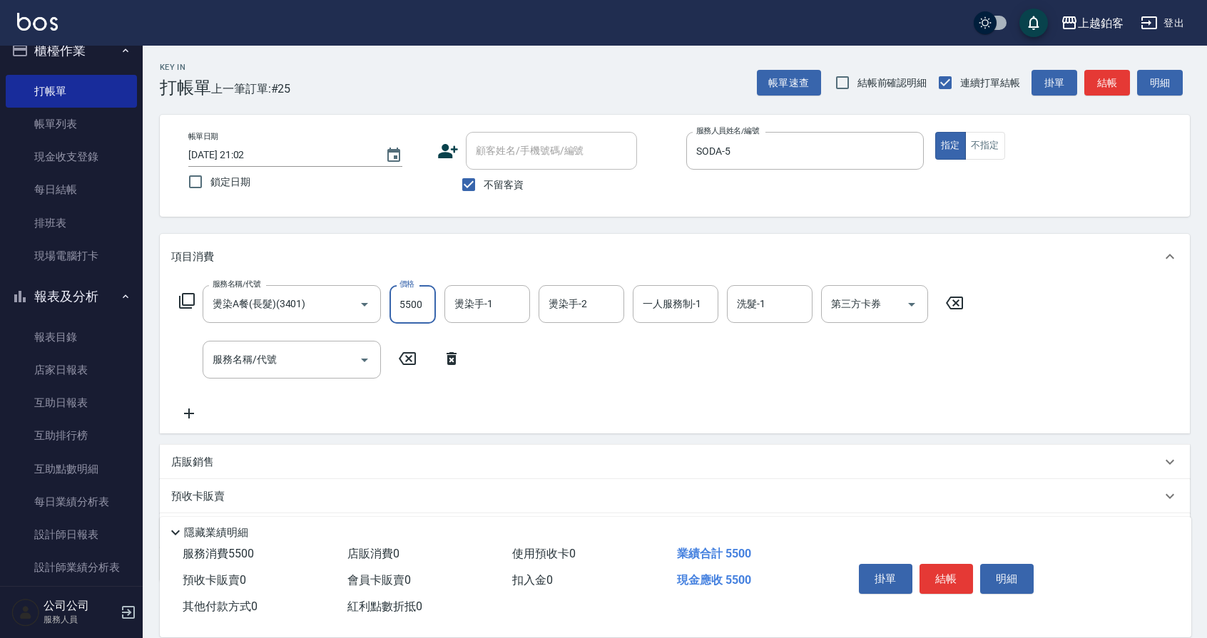
click at [421, 312] on input "5500" at bounding box center [413, 304] width 46 height 39
type input "5400"
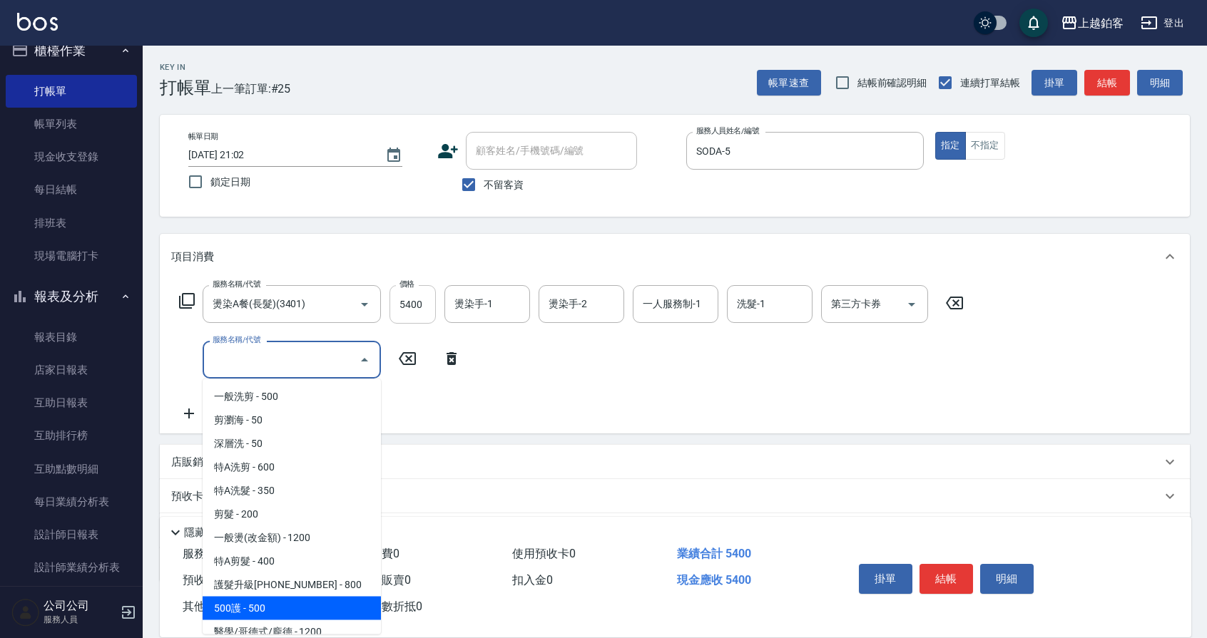
scroll to position [9, 0]
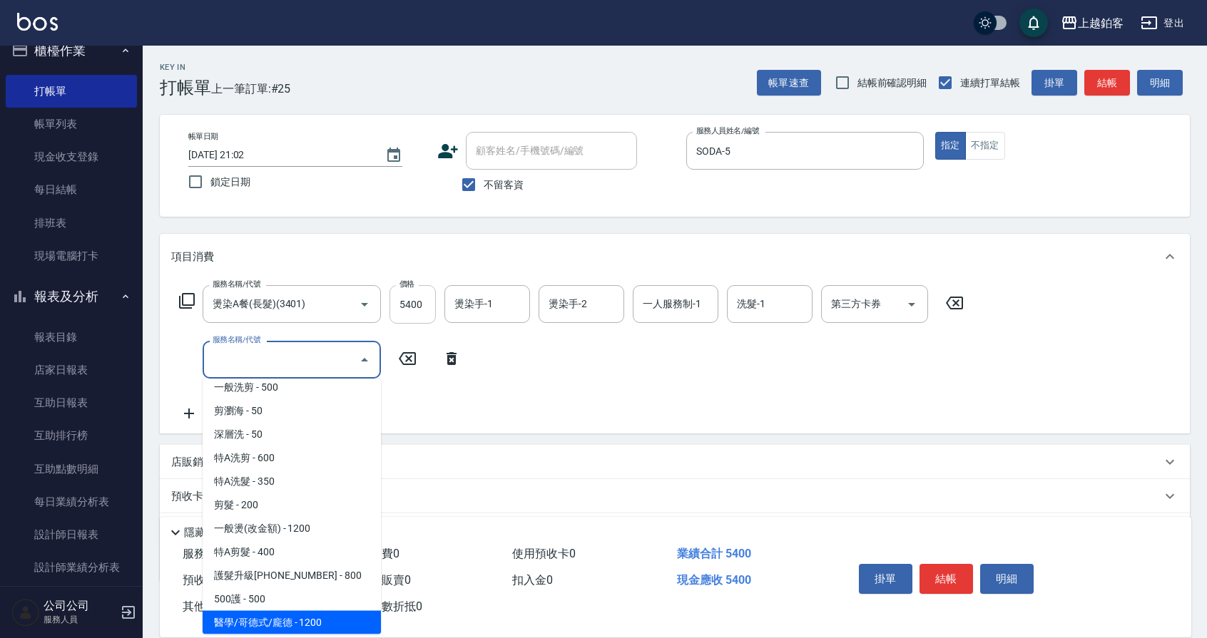
type input "醫學/哥德式/龐德(417)"
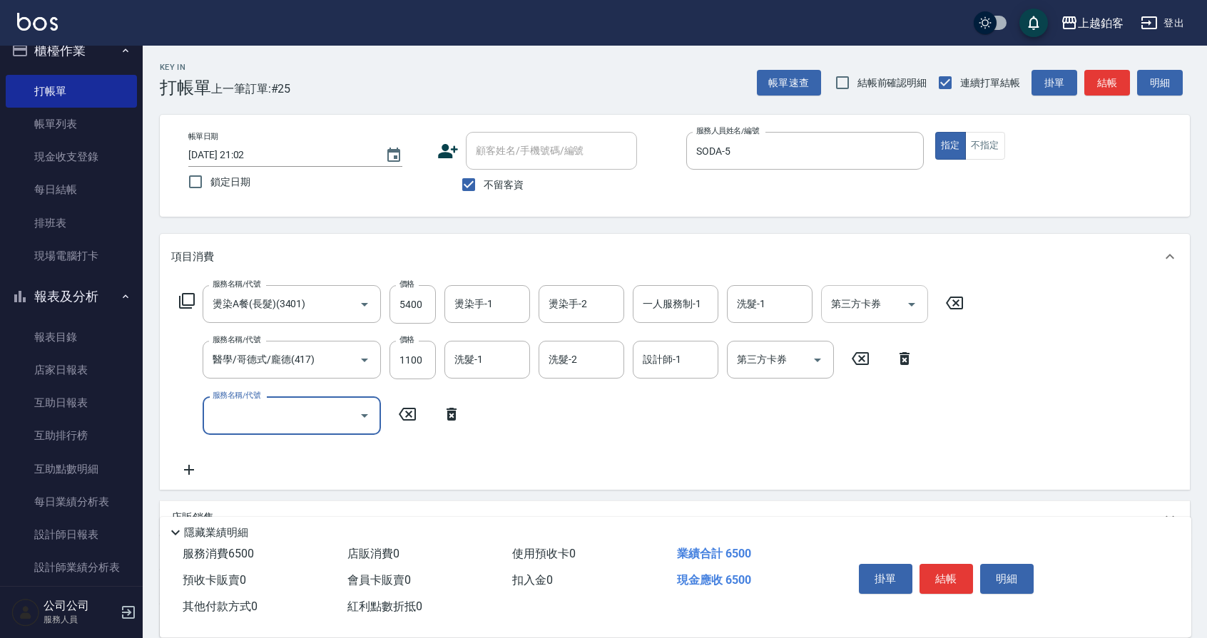
click at [915, 308] on icon "Open" at bounding box center [911, 304] width 17 height 17
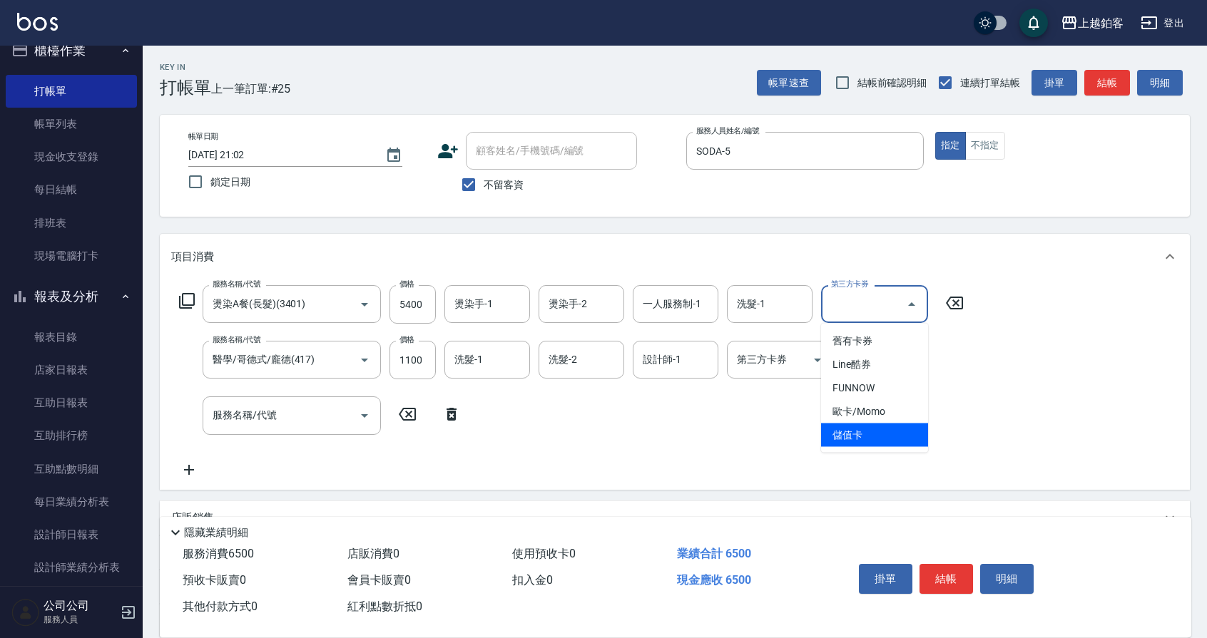
click at [843, 446] on span "儲值卡" at bounding box center [874, 436] width 107 height 24
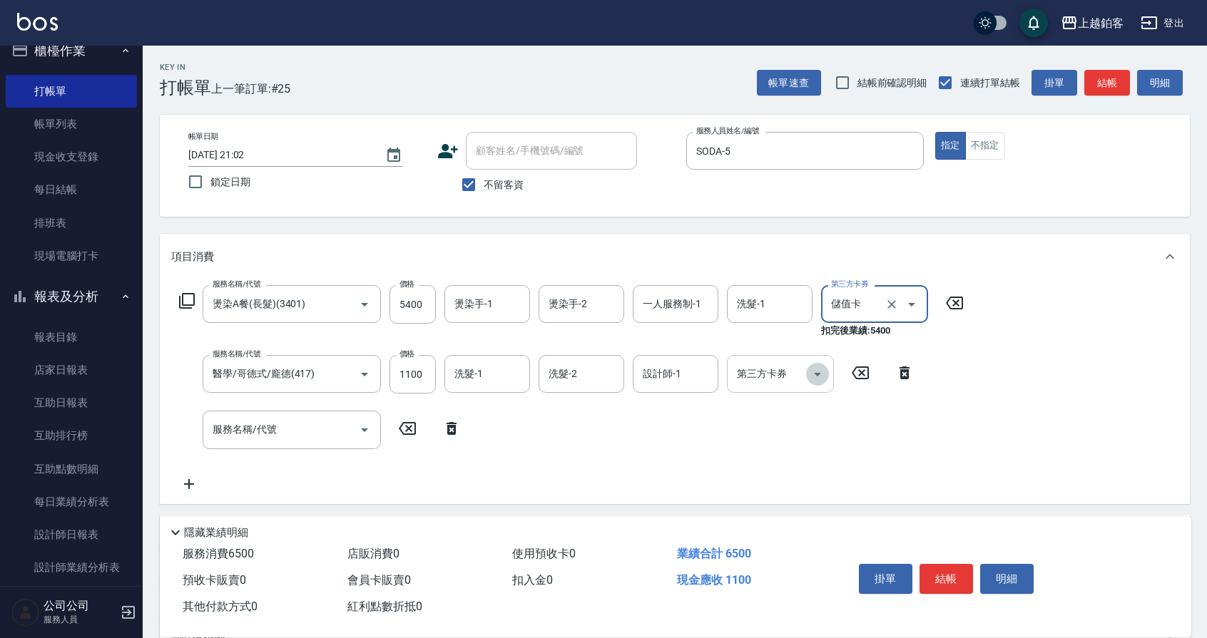
click at [812, 370] on icon "Open" at bounding box center [817, 374] width 17 height 17
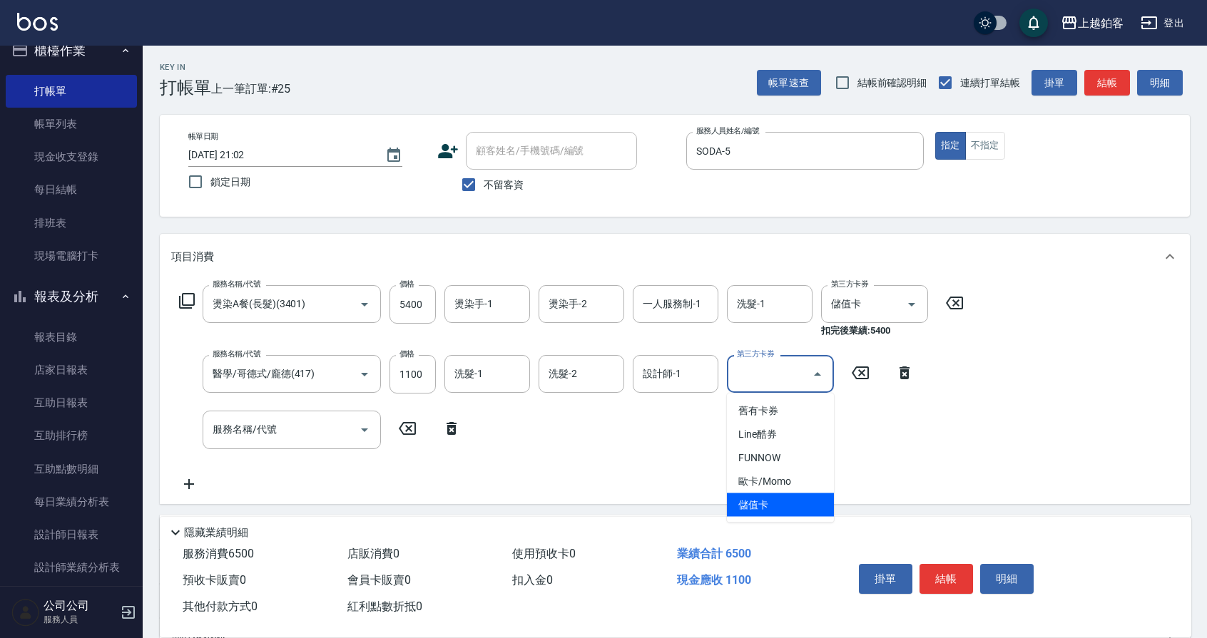
click at [757, 511] on span "儲值卡" at bounding box center [780, 506] width 107 height 24
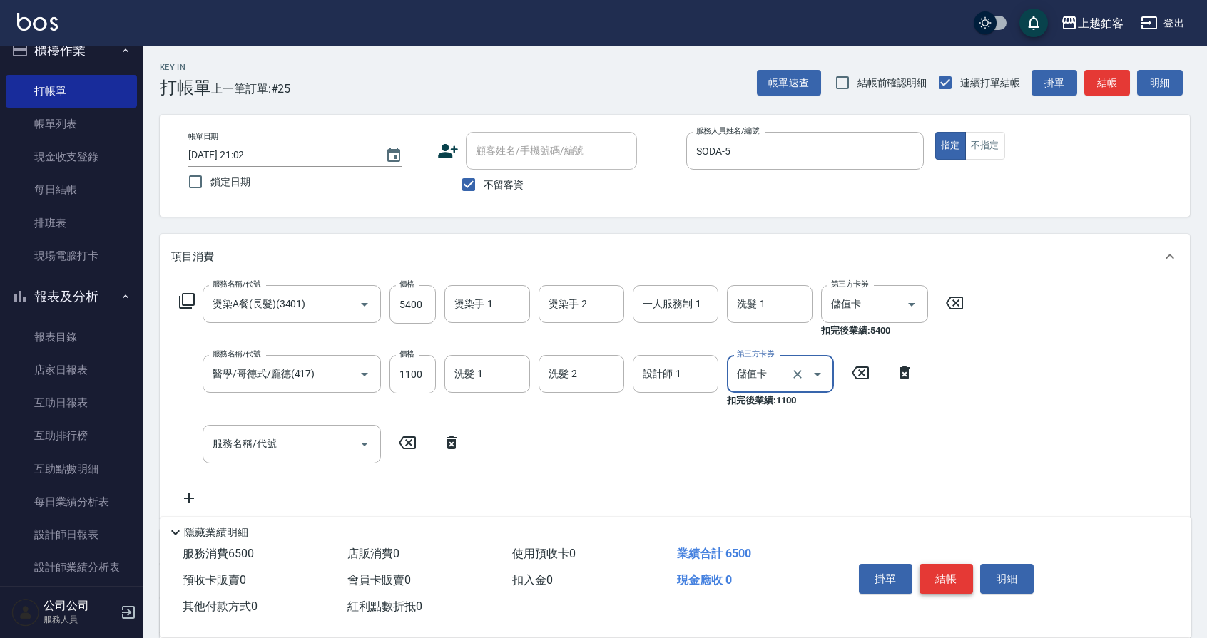
click at [947, 578] on button "結帳" at bounding box center [947, 579] width 54 height 30
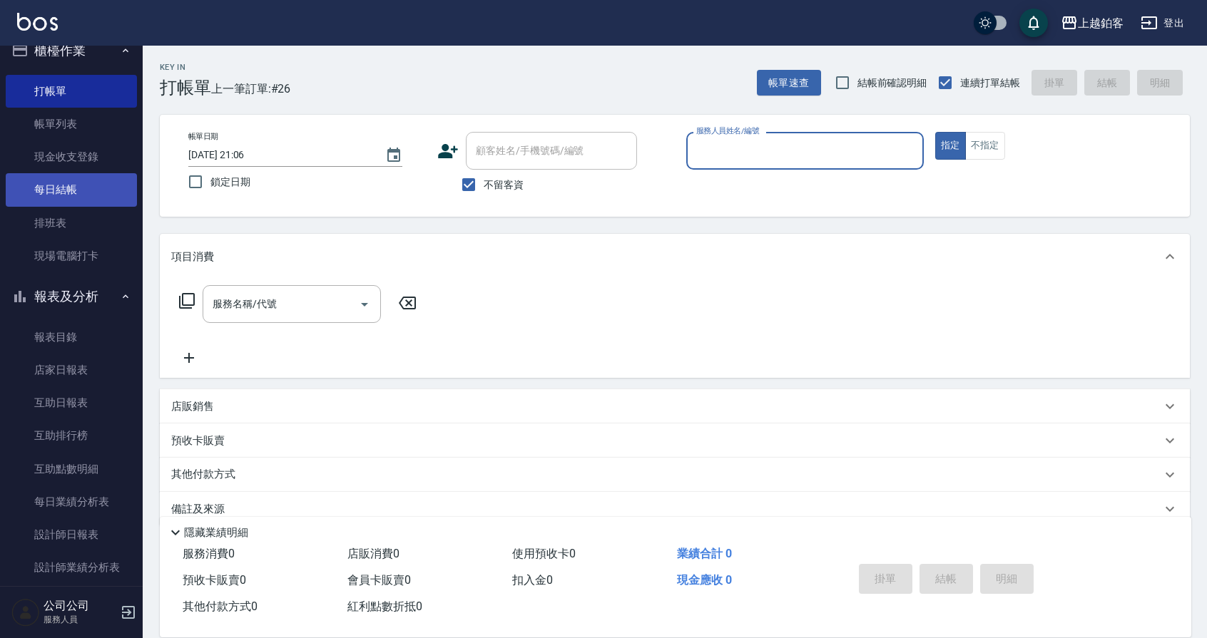
click at [44, 180] on link "每日結帳" at bounding box center [71, 189] width 131 height 33
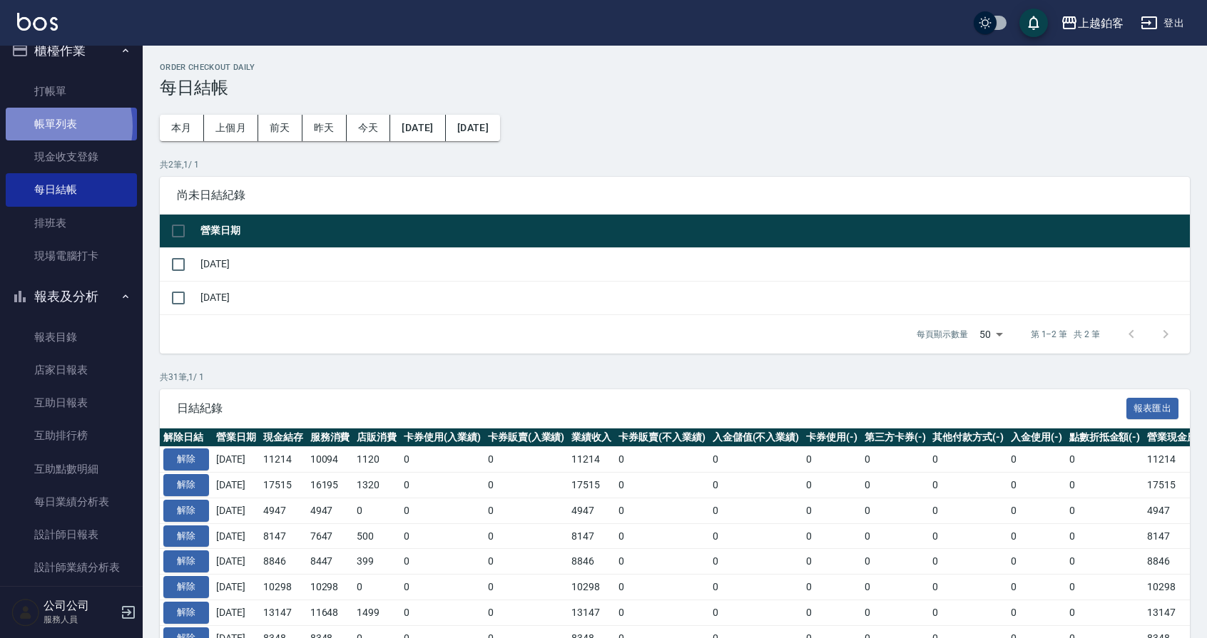
click at [42, 126] on link "帳單列表" at bounding box center [71, 124] width 131 height 33
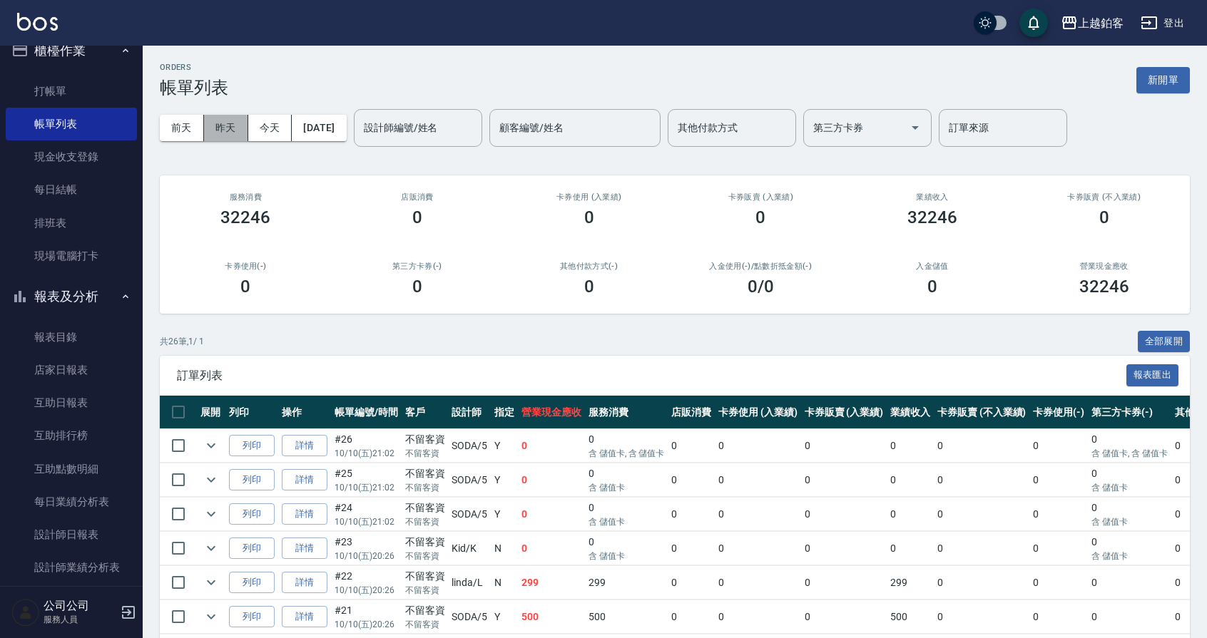
click at [232, 134] on button "昨天" at bounding box center [226, 128] width 44 height 26
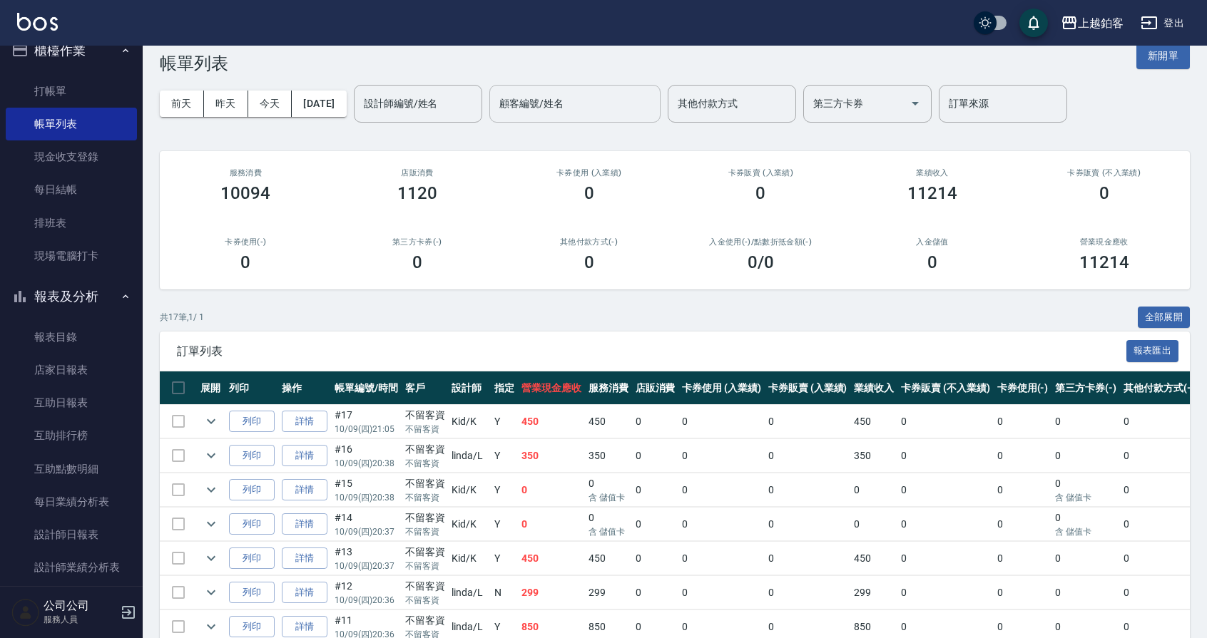
scroll to position [21, 0]
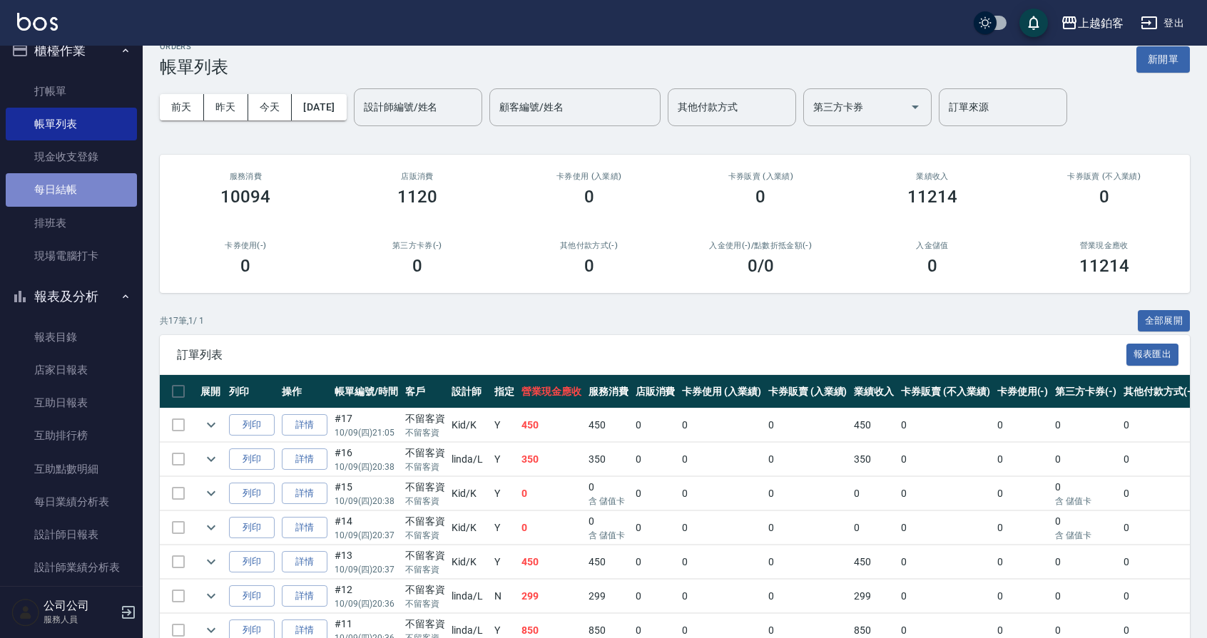
click at [86, 200] on link "每日結帳" at bounding box center [71, 189] width 131 height 33
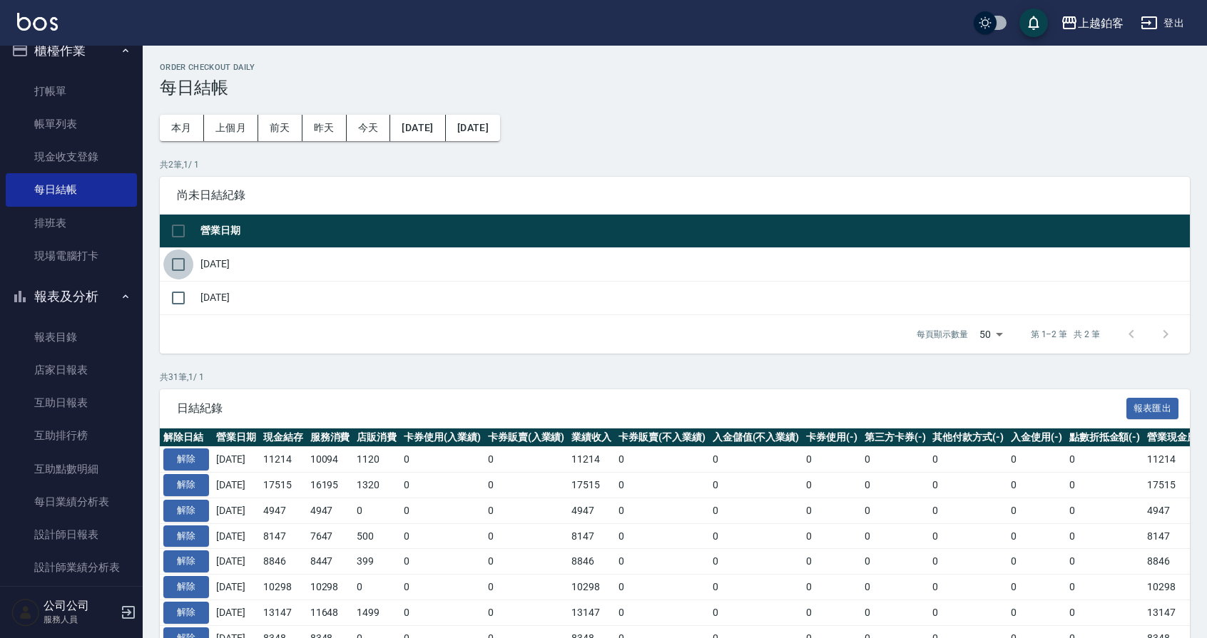
click at [188, 268] on input "checkbox" at bounding box center [178, 265] width 30 height 30
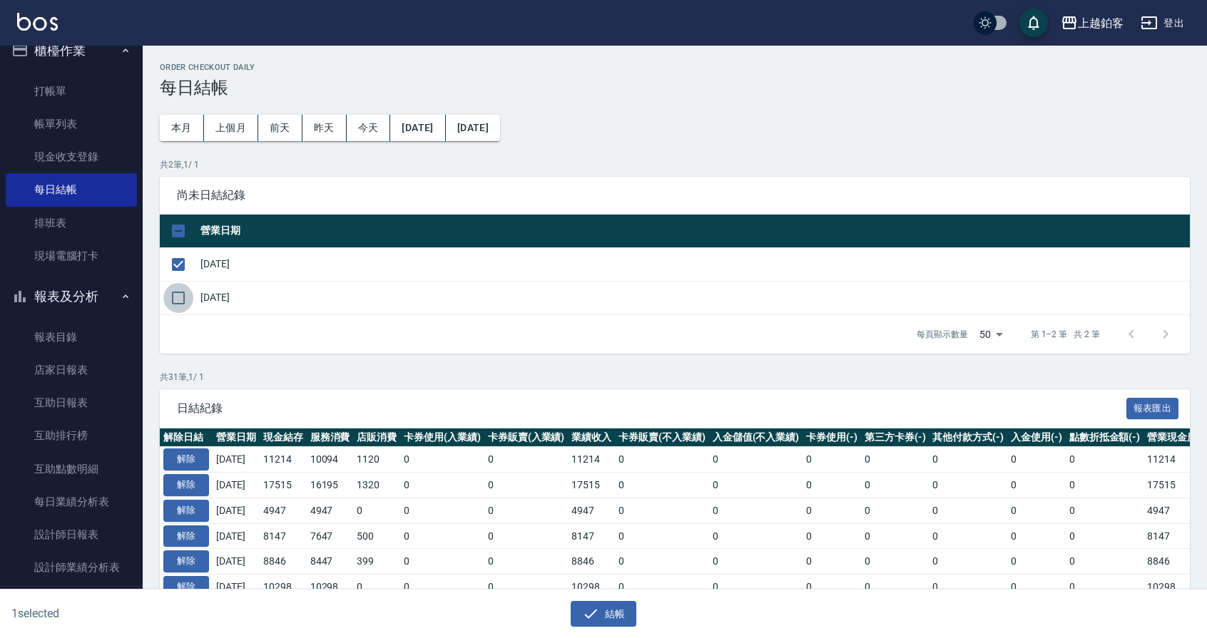
click at [193, 299] on input "checkbox" at bounding box center [178, 298] width 30 height 30
click at [609, 616] on button "結帳" at bounding box center [604, 614] width 66 height 26
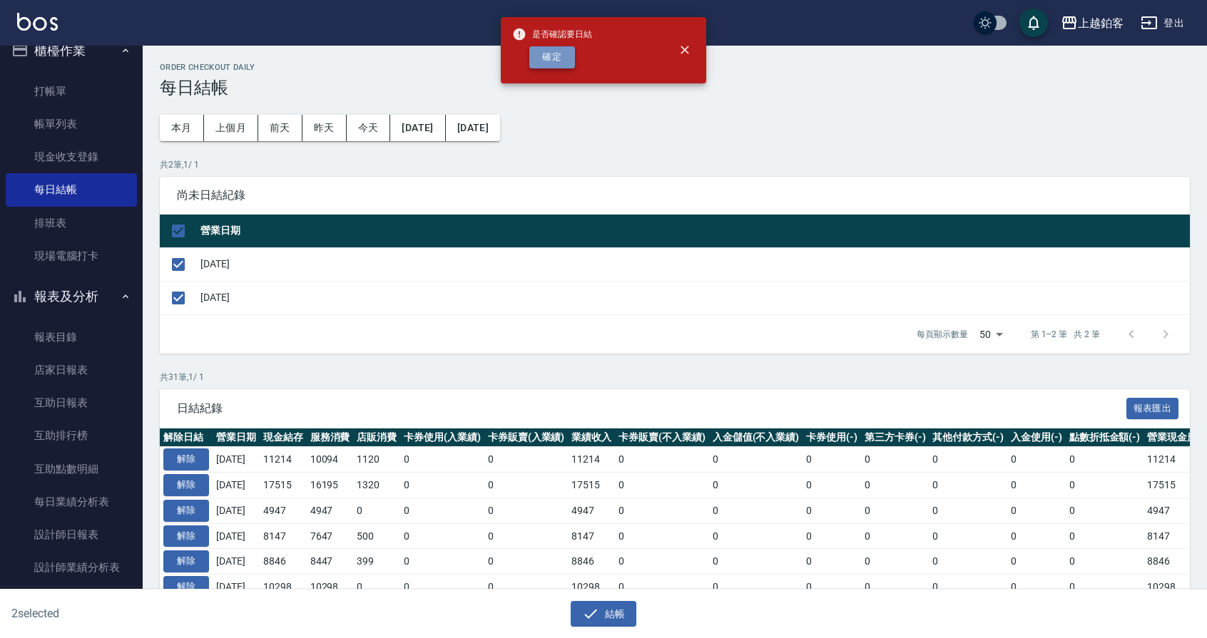
click at [557, 51] on button "確定" at bounding box center [552, 57] width 46 height 22
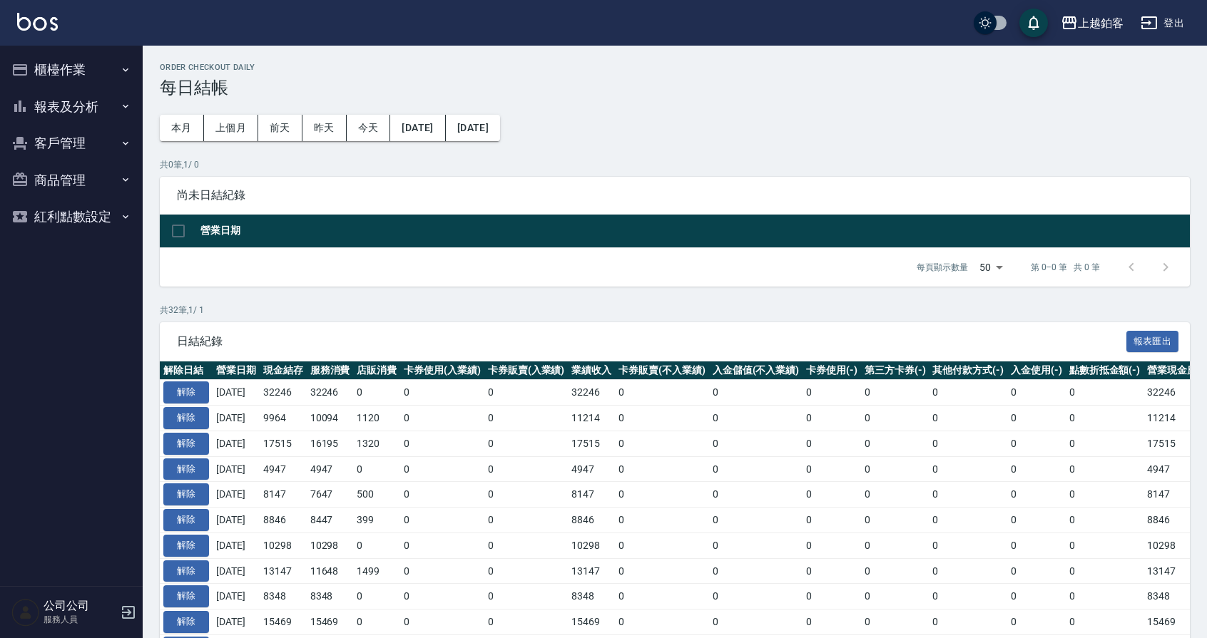
click at [80, 68] on button "櫃檯作業" at bounding box center [71, 69] width 131 height 37
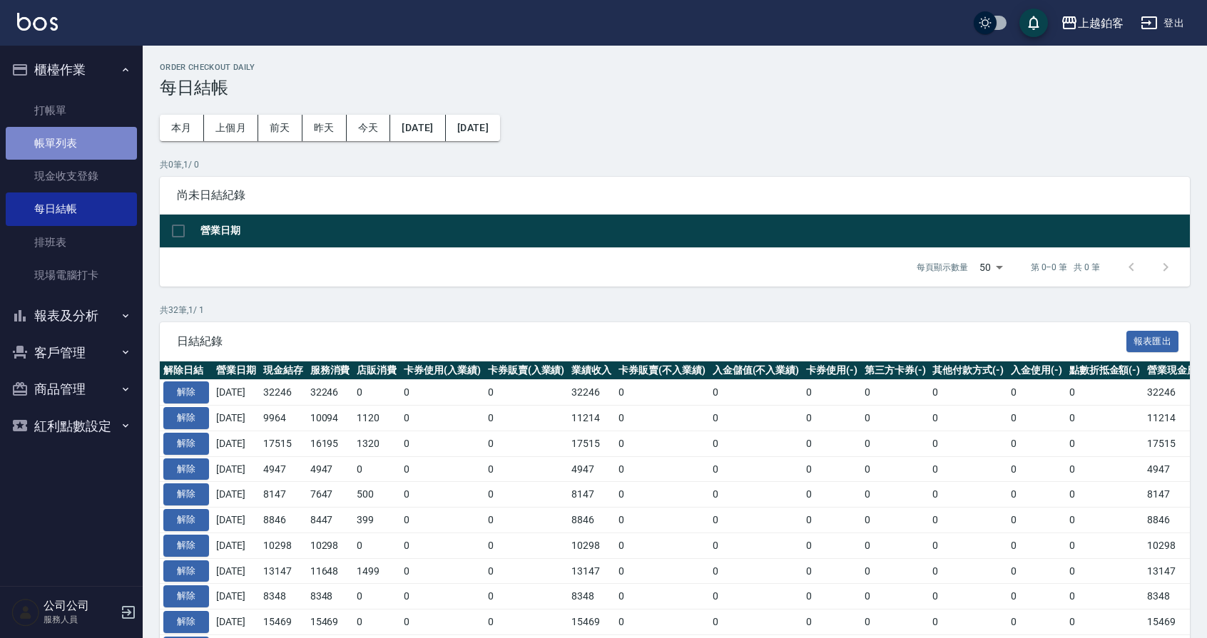
click at [61, 142] on link "帳單列表" at bounding box center [71, 143] width 131 height 33
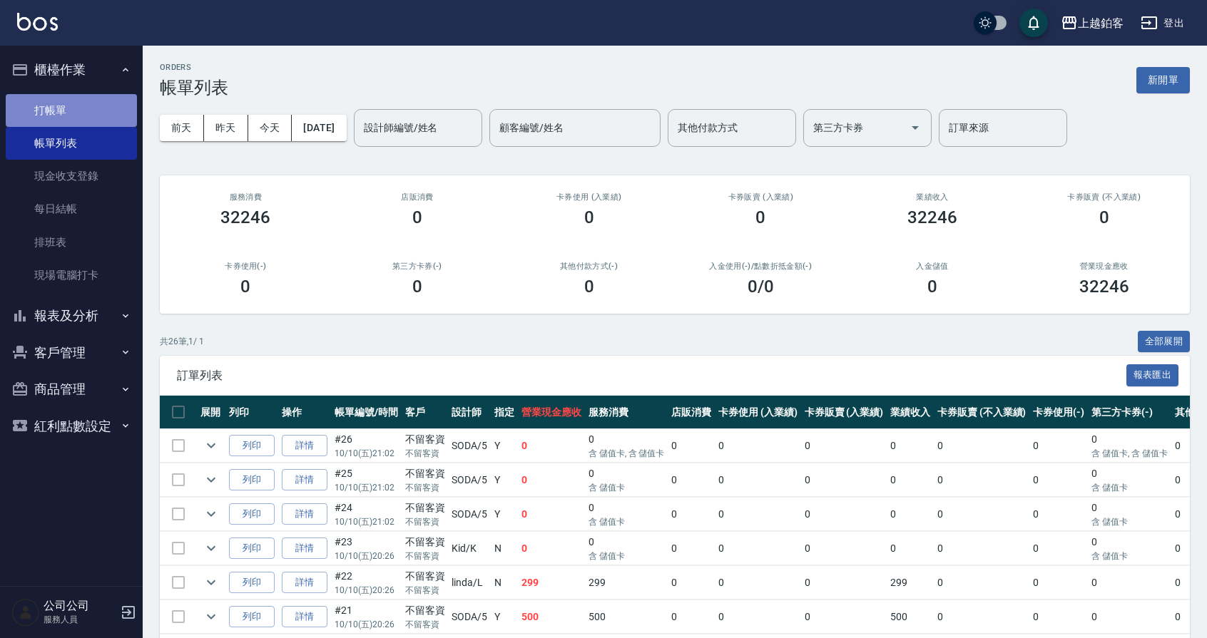
click at [48, 111] on link "打帳單" at bounding box center [71, 110] width 131 height 33
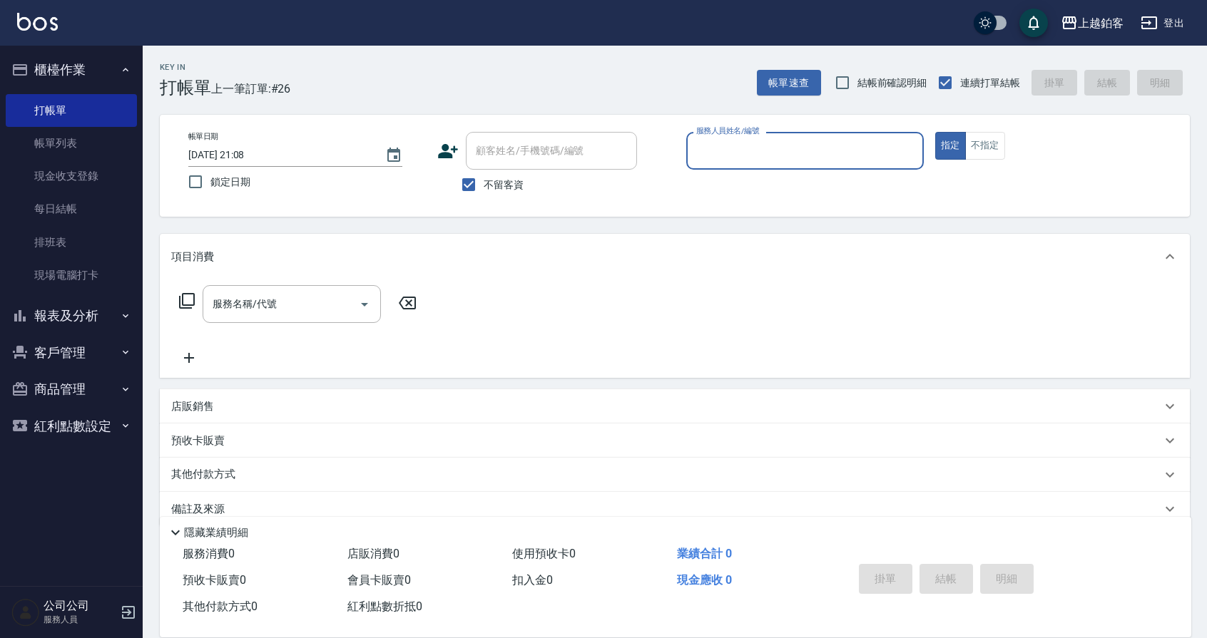
click at [65, 320] on button "報表及分析" at bounding box center [71, 315] width 131 height 37
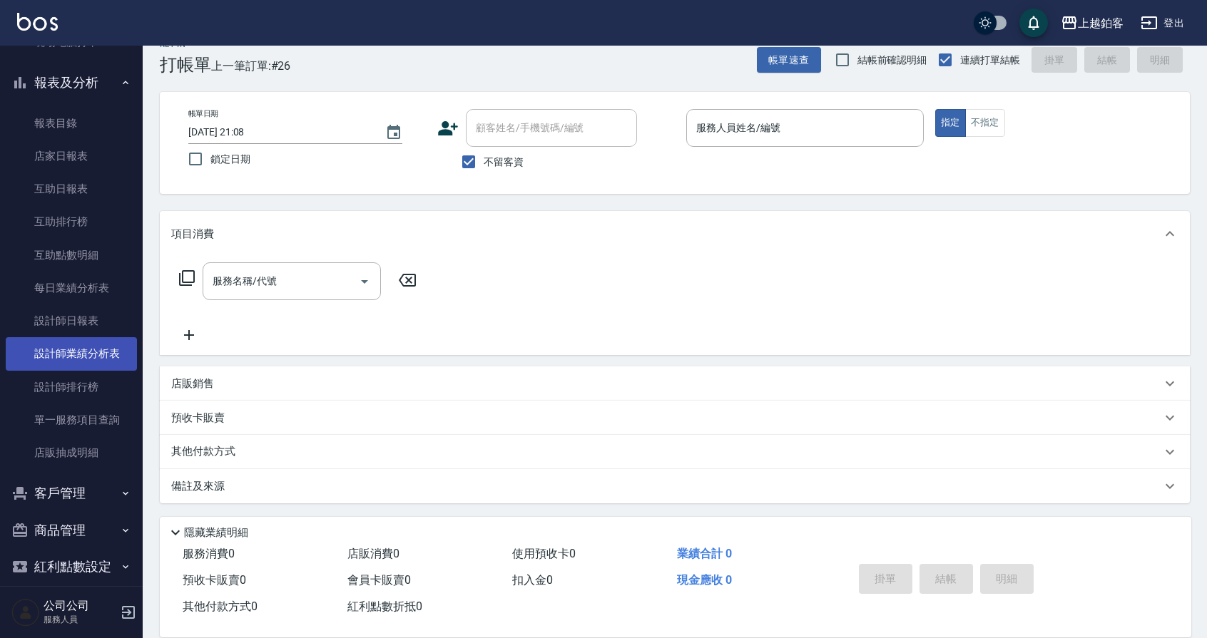
scroll to position [250, 0]
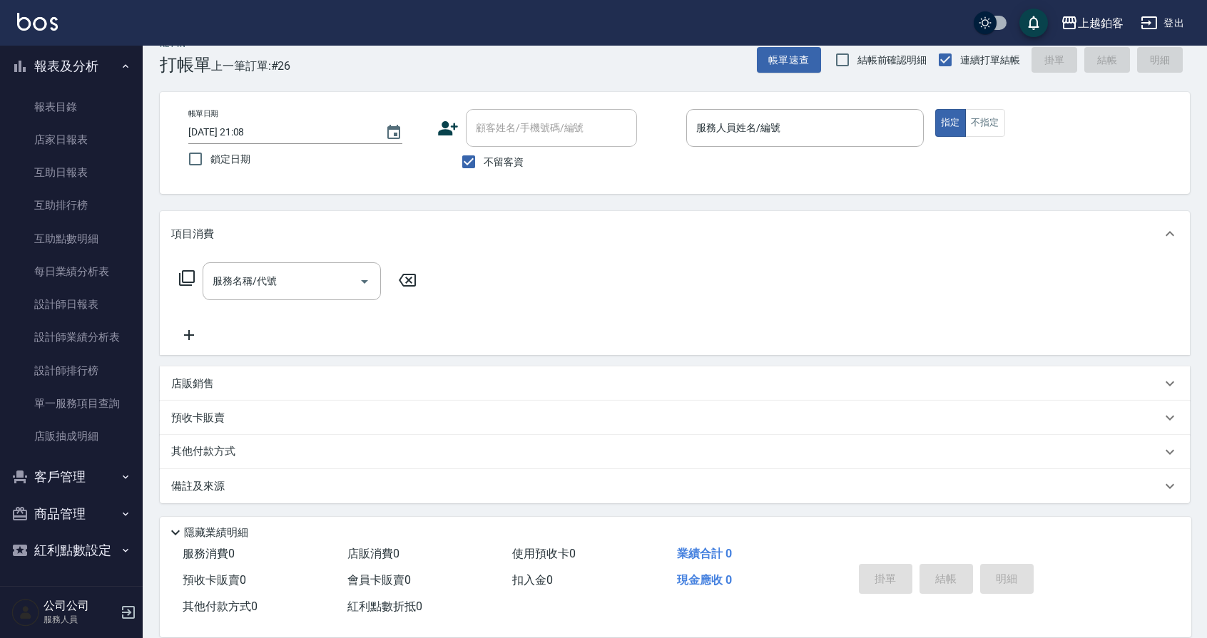
click at [82, 478] on button "客戶管理" at bounding box center [71, 477] width 131 height 37
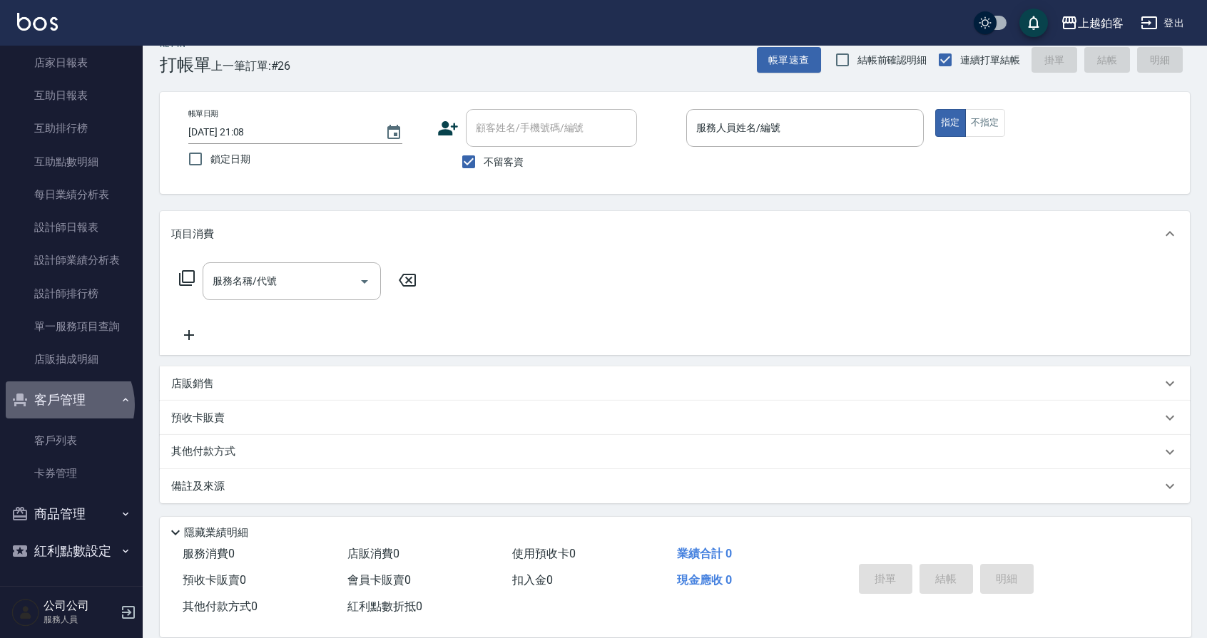
click at [63, 404] on button "客戶管理" at bounding box center [71, 400] width 131 height 37
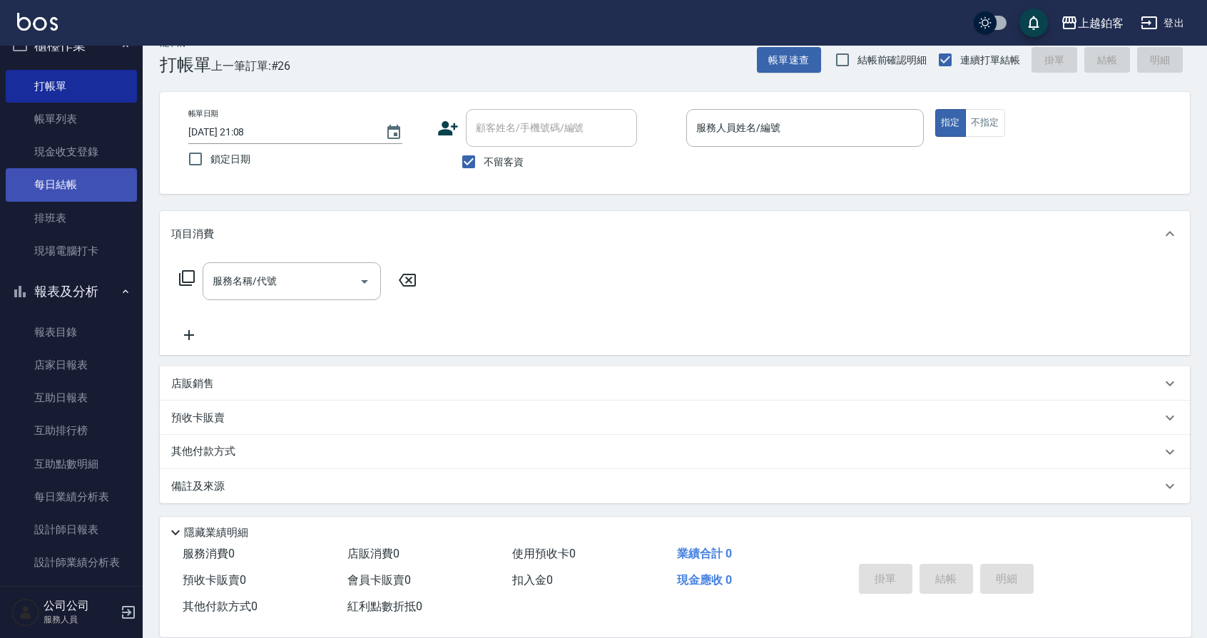
scroll to position [26, 0]
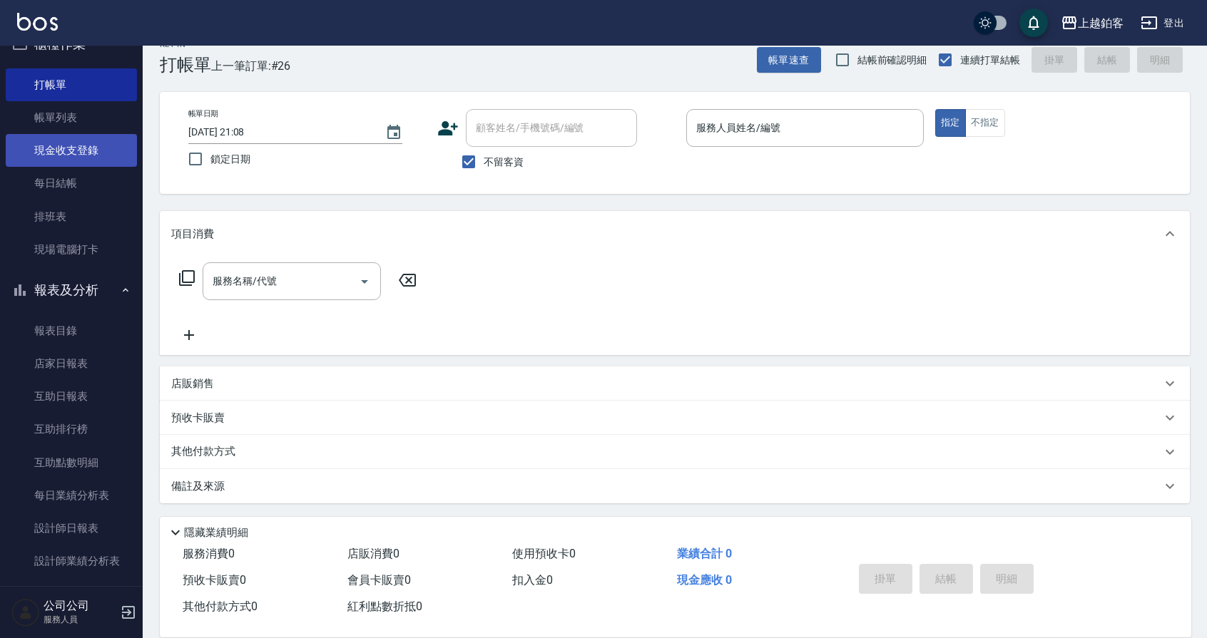
click at [98, 153] on link "現金收支登錄" at bounding box center [71, 150] width 131 height 33
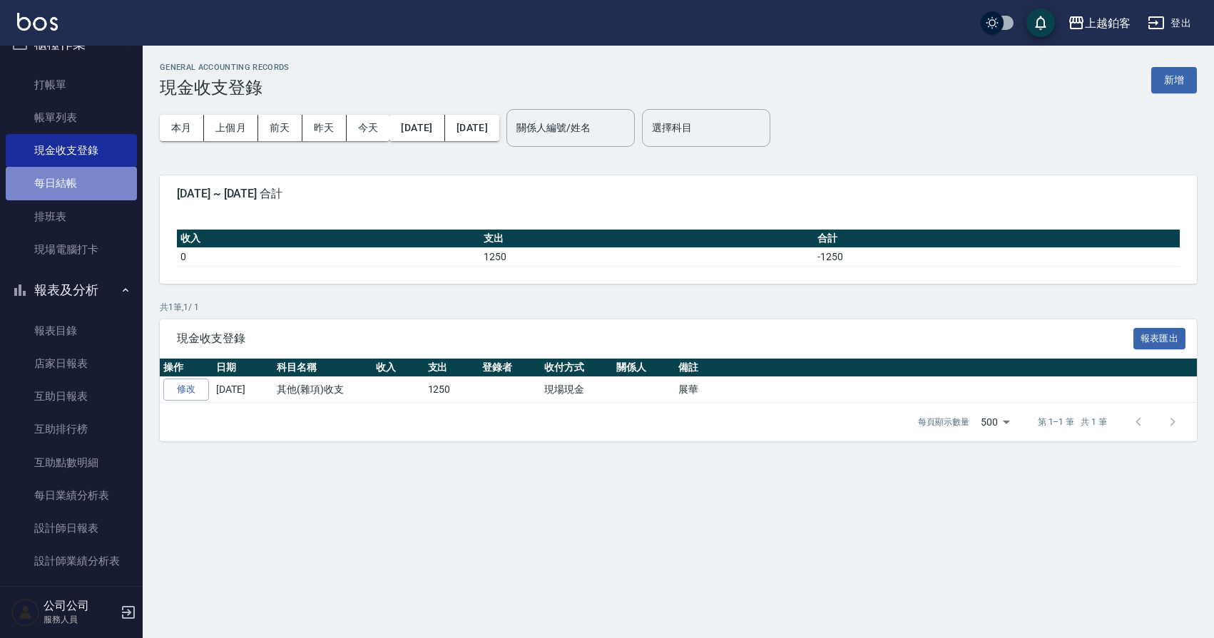
drag, startPoint x: 72, startPoint y: 177, endPoint x: 88, endPoint y: 171, distance: 17.4
click at [73, 177] on link "每日結帳" at bounding box center [71, 183] width 131 height 33
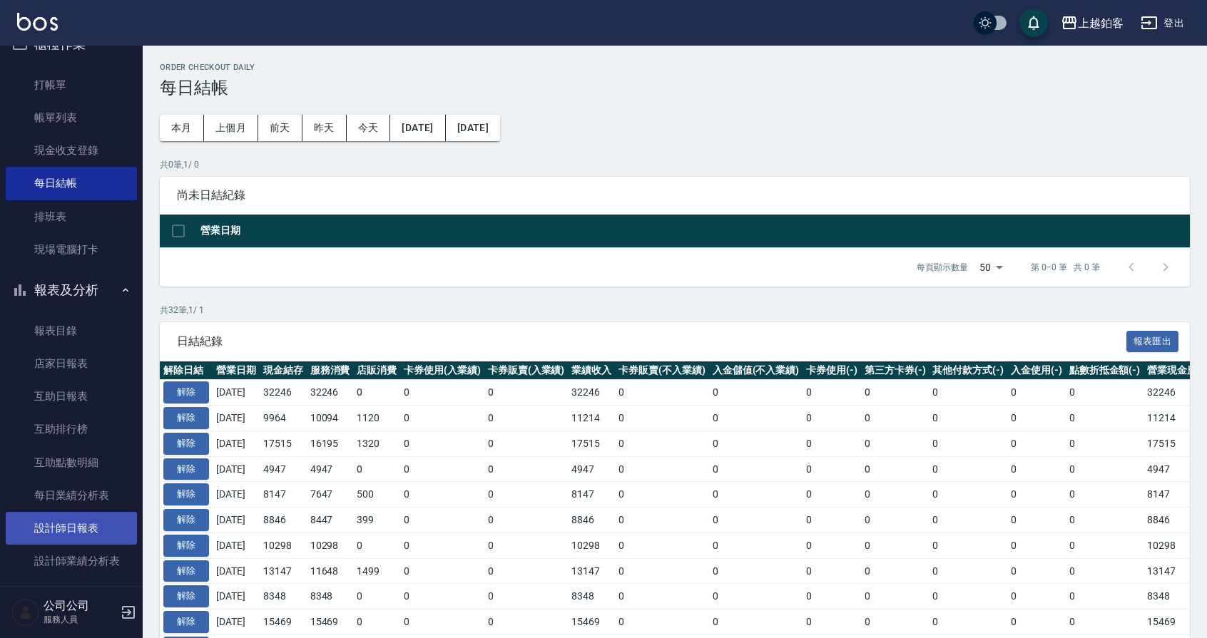
scroll to position [35, 0]
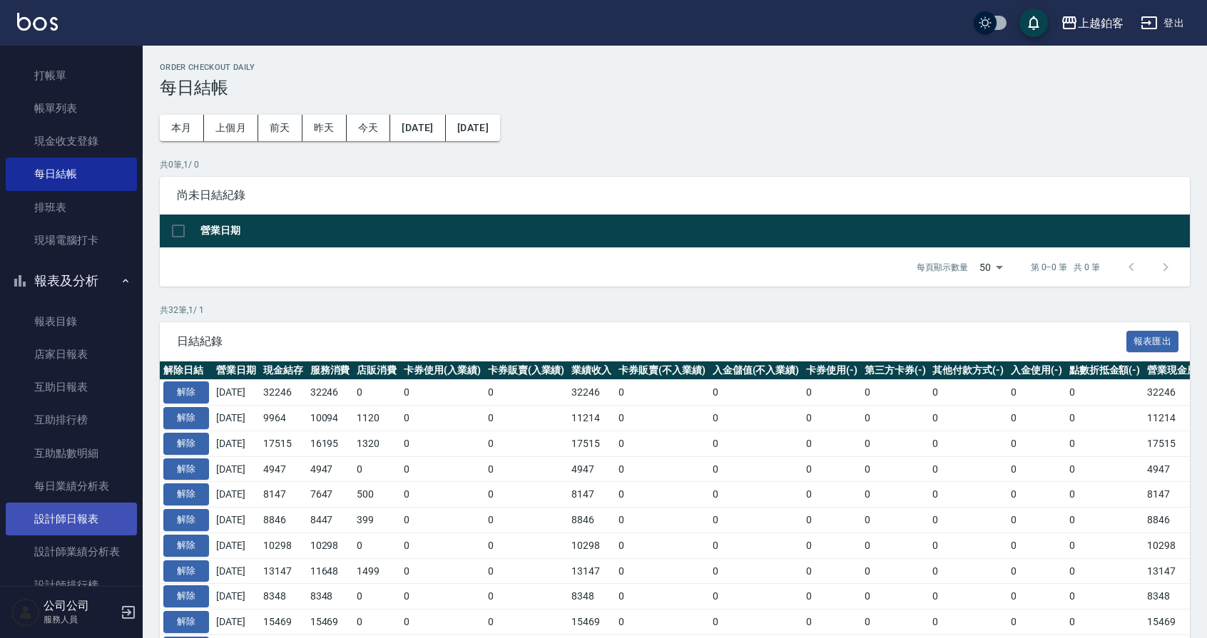
click at [64, 522] on link "設計師日報表" at bounding box center [71, 519] width 131 height 33
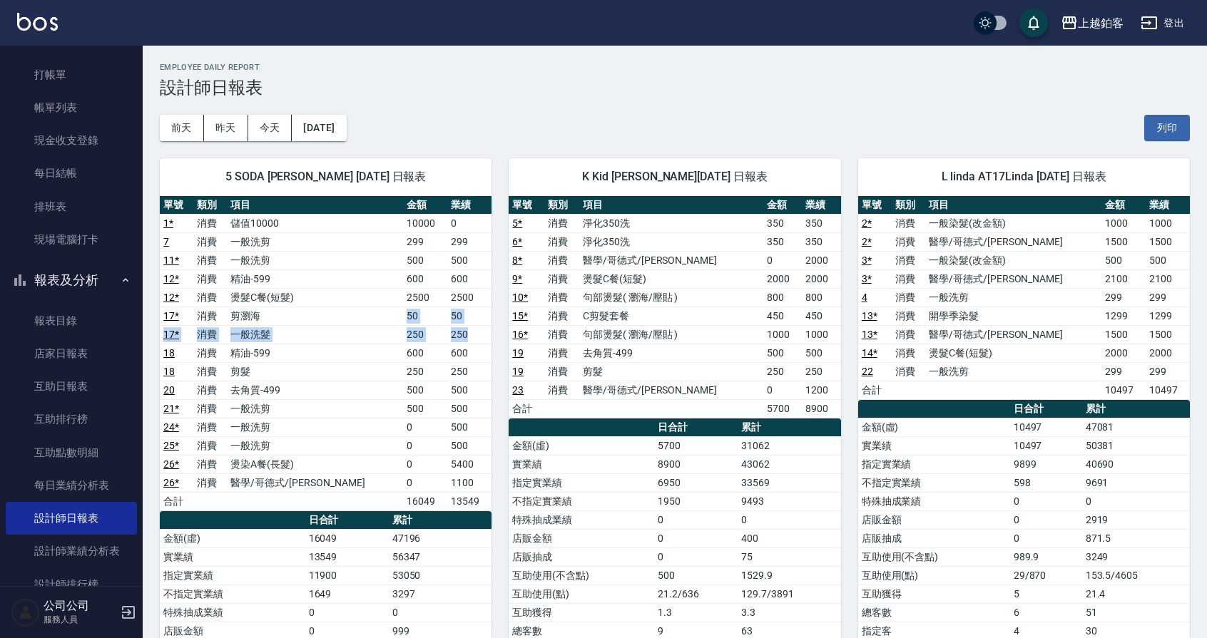
drag, startPoint x: 344, startPoint y: 313, endPoint x: 463, endPoint y: 335, distance: 121.2
click at [463, 335] on tbody "1 * 消費 儲值10000 10000 0 7 消費 一般洗剪 299 299 11 * 消費 一般洗剪 500 500 12 * 消費 精油-599 60…" at bounding box center [326, 362] width 332 height 297
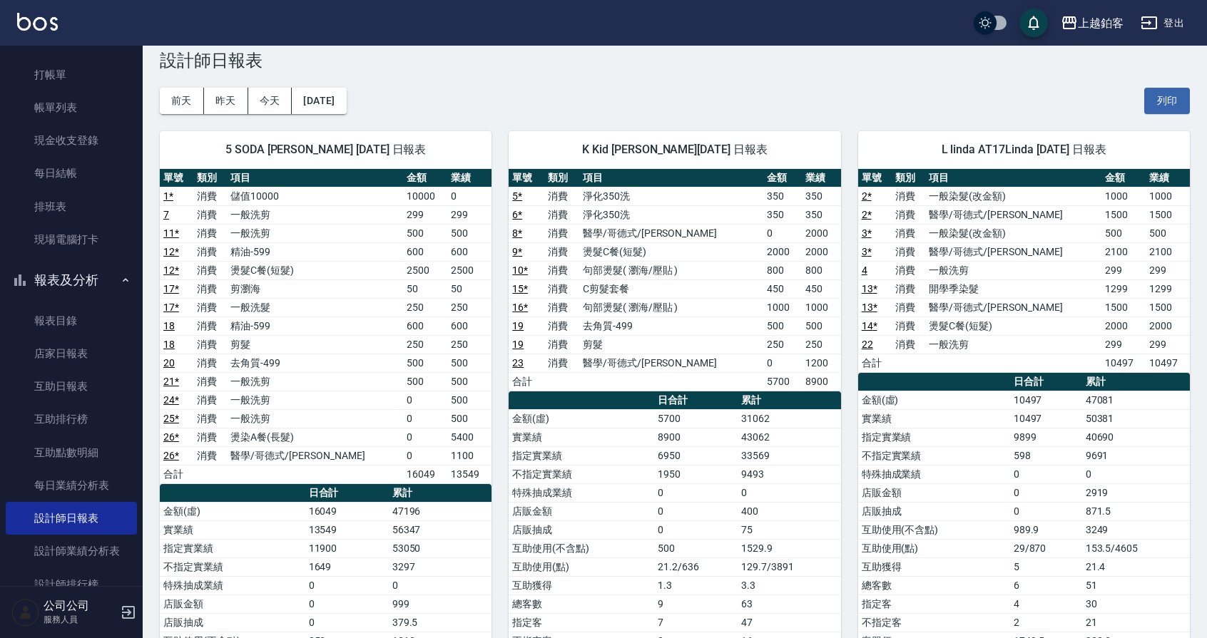
click at [464, 467] on tbody "1 * 消費 儲值10000 10000 0 7 消費 一般洗剪 299 299 11 * 消費 一般洗剪 500 500 12 * 消費 精油-599 60…" at bounding box center [326, 335] width 332 height 297
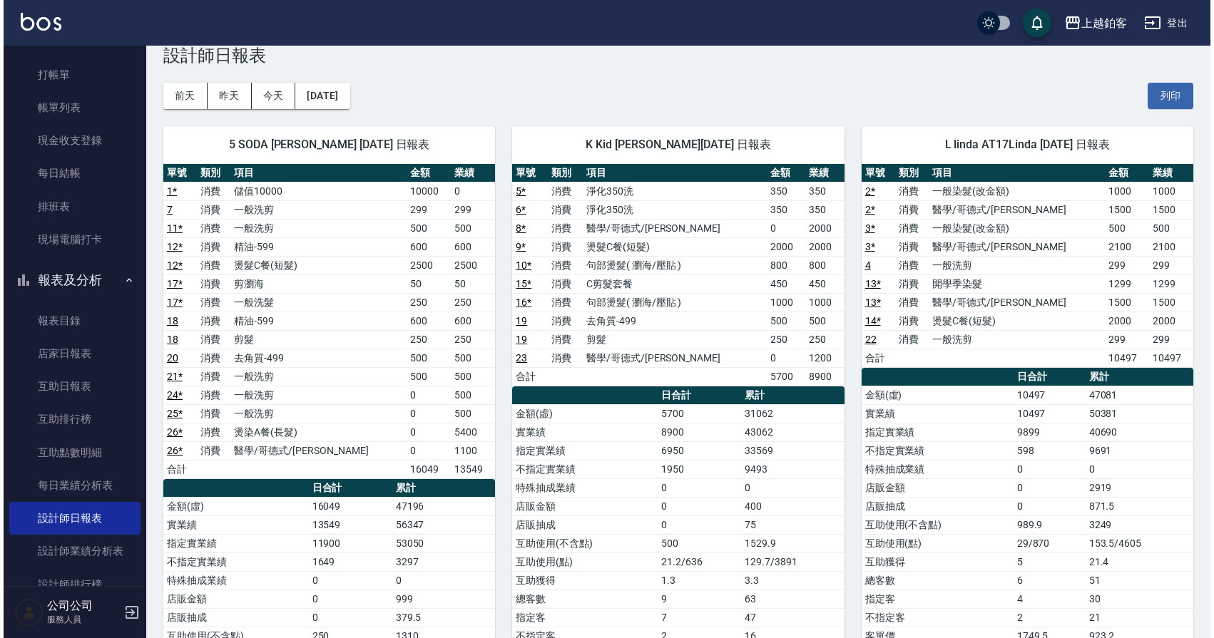
scroll to position [0, 0]
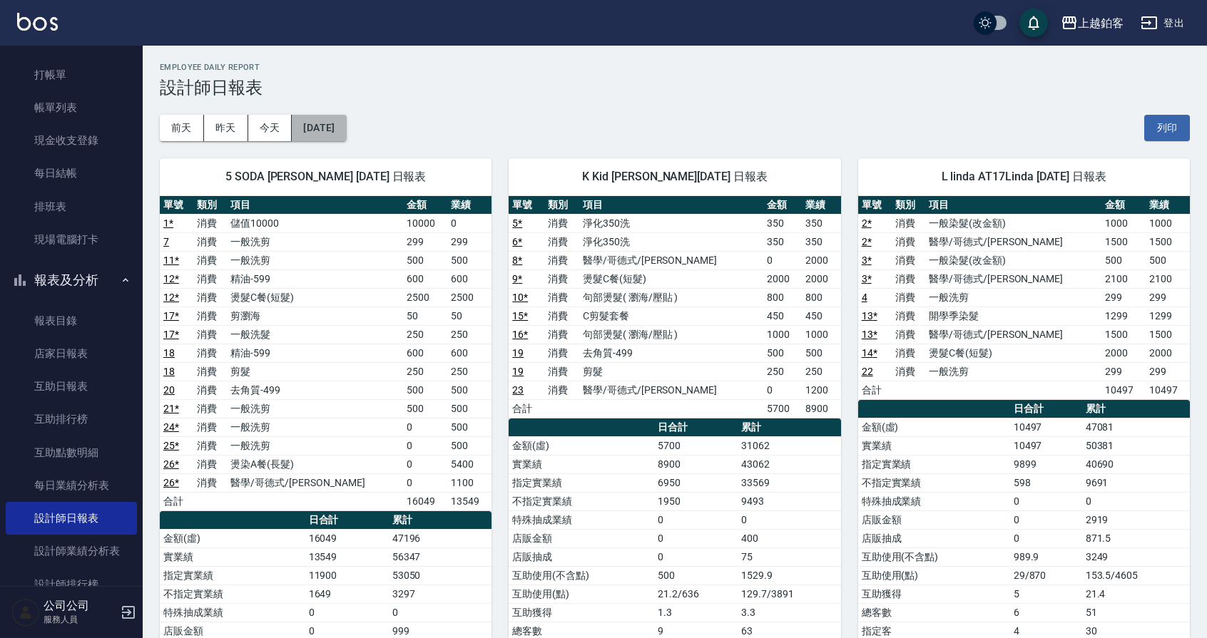
click at [331, 123] on button "[DATE]" at bounding box center [319, 128] width 54 height 26
